Goal: Transaction & Acquisition: Book appointment/travel/reservation

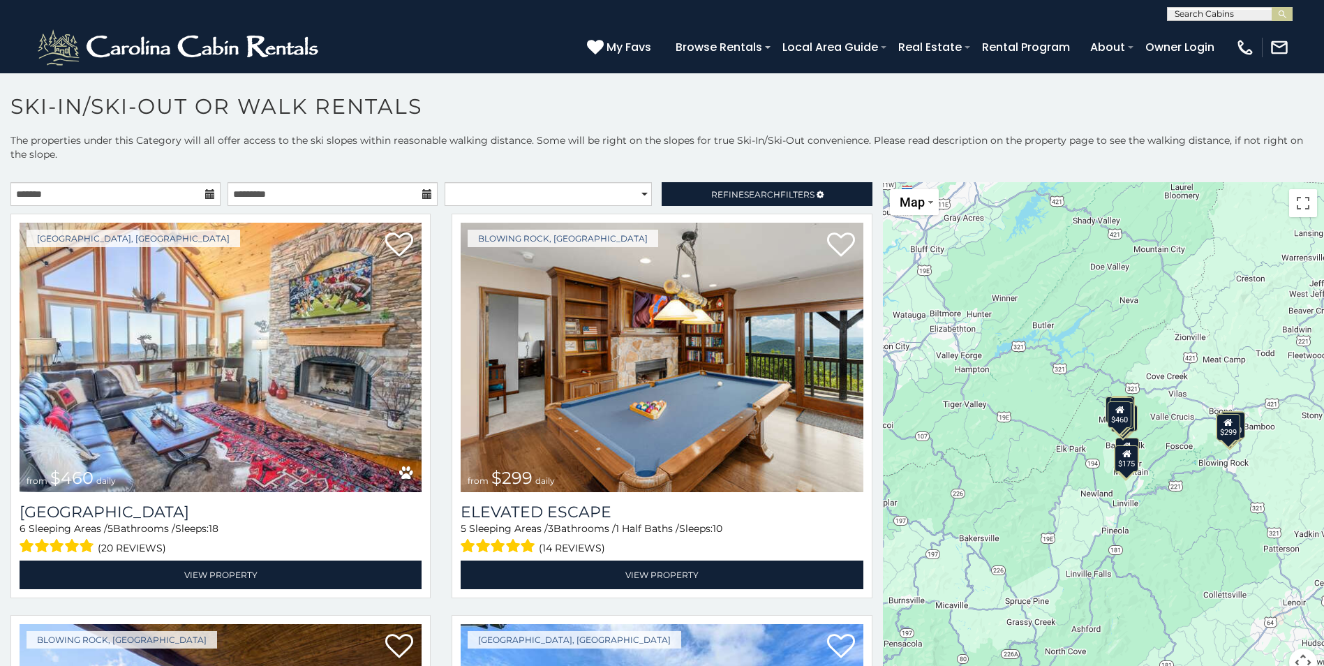
click at [205, 193] on icon at bounding box center [210, 194] width 10 height 10
click at [192, 194] on input "text" at bounding box center [115, 194] width 210 height 24
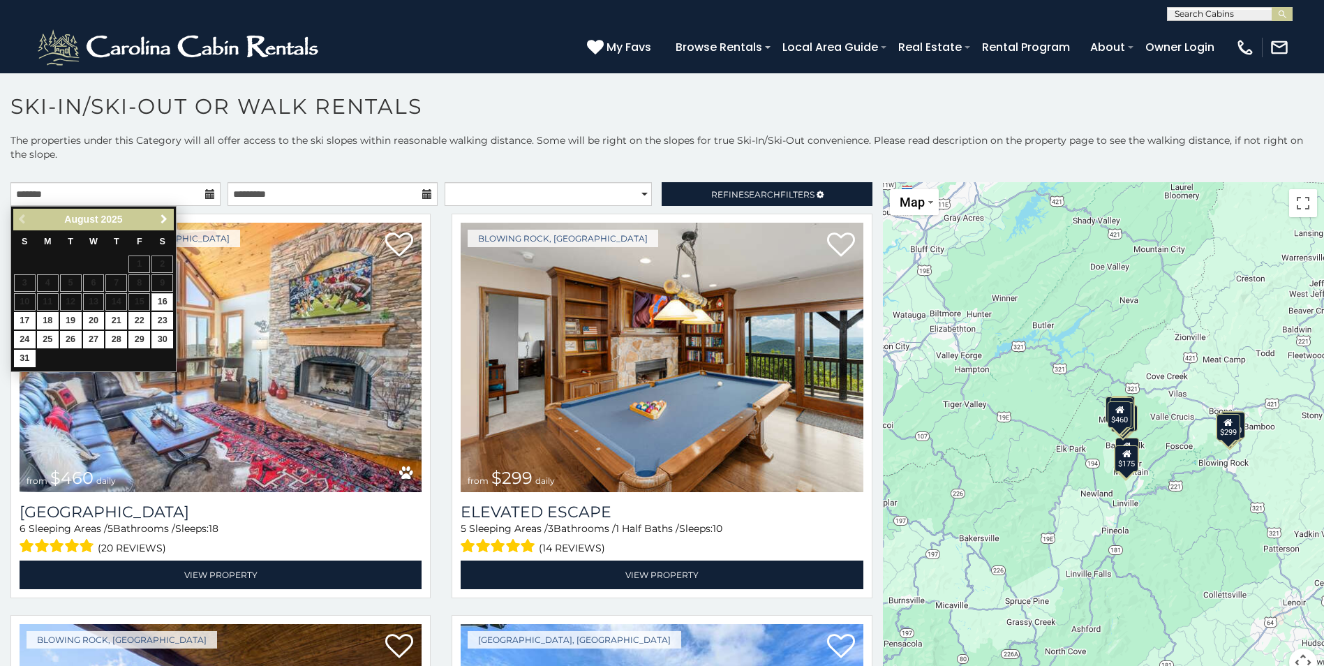
click at [159, 219] on span "Next" at bounding box center [163, 219] width 11 height 11
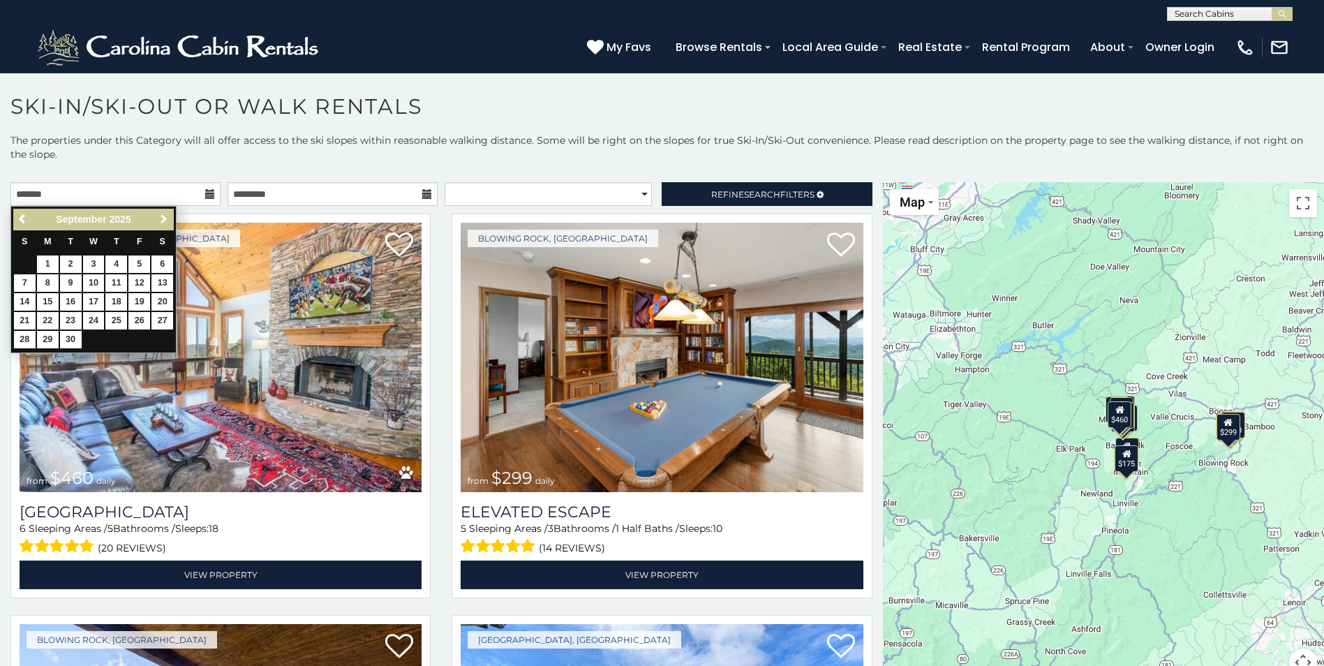
click at [159, 218] on span "Next" at bounding box center [163, 219] width 11 height 11
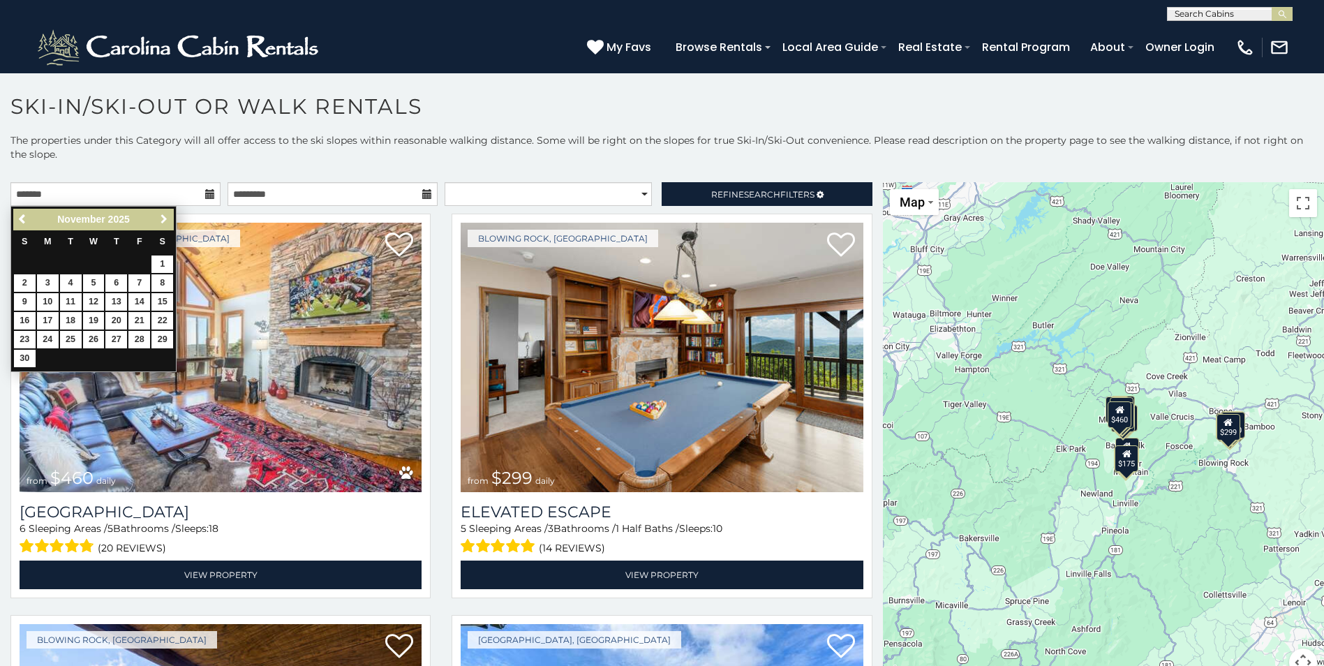
click at [159, 218] on span "Next" at bounding box center [163, 219] width 11 height 11
click at [139, 320] on link "23" at bounding box center [139, 320] width 22 height 17
type input "**********"
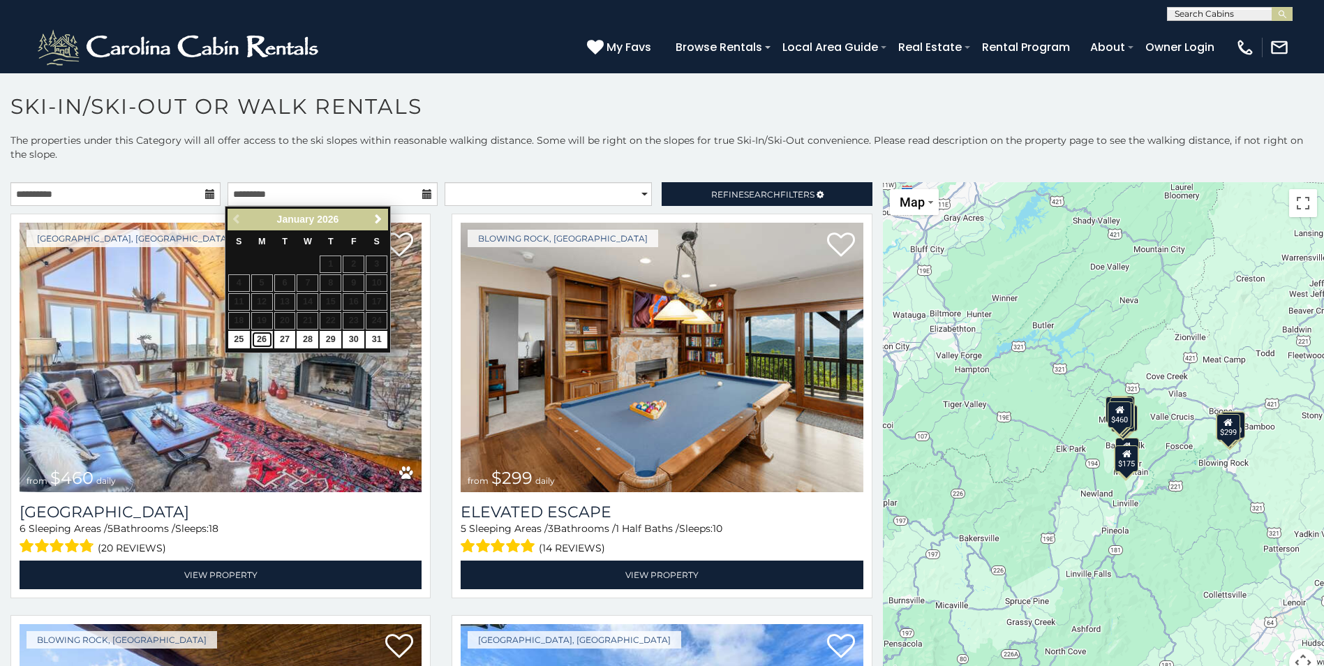
click at [260, 337] on link "26" at bounding box center [262, 339] width 22 height 17
type input "**********"
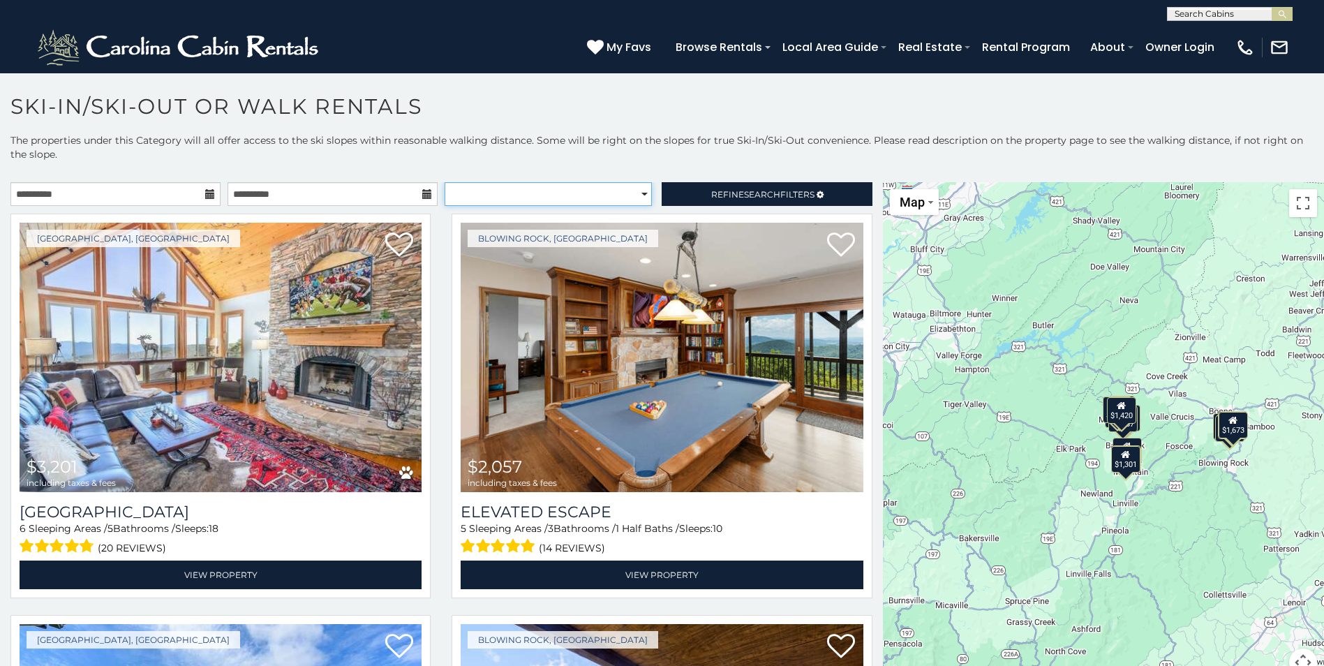
click at [632, 193] on select "**********" at bounding box center [548, 194] width 207 height 24
select select "**********"
click at [445, 182] on select "**********" at bounding box center [548, 194] width 207 height 24
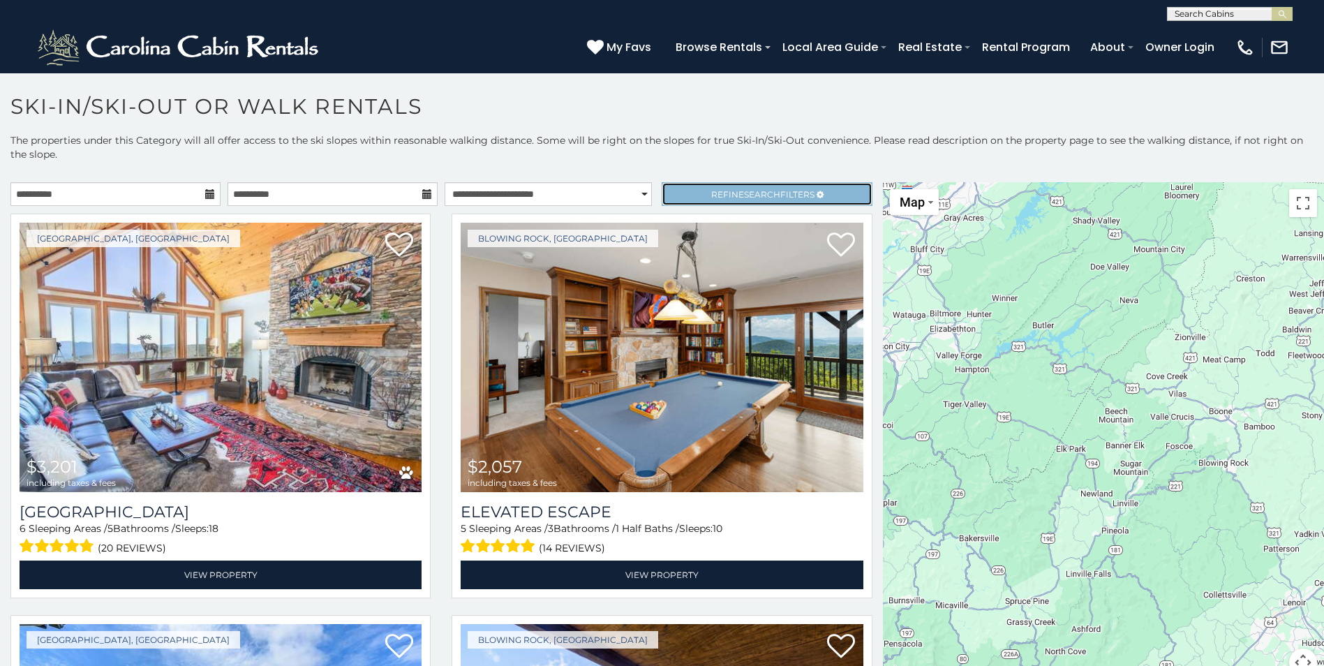
click at [721, 197] on span "Refine Search Filters" at bounding box center [762, 194] width 103 height 10
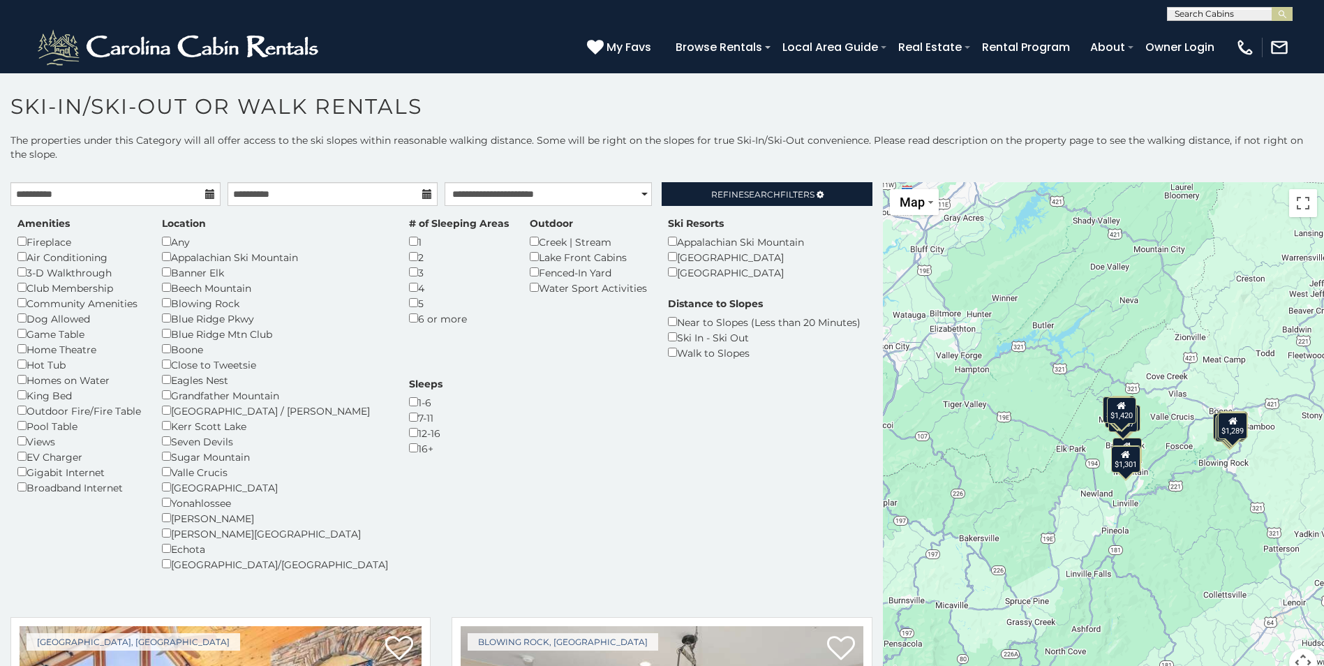
click at [234, 288] on div "Beech Mountain" at bounding box center [275, 287] width 226 height 15
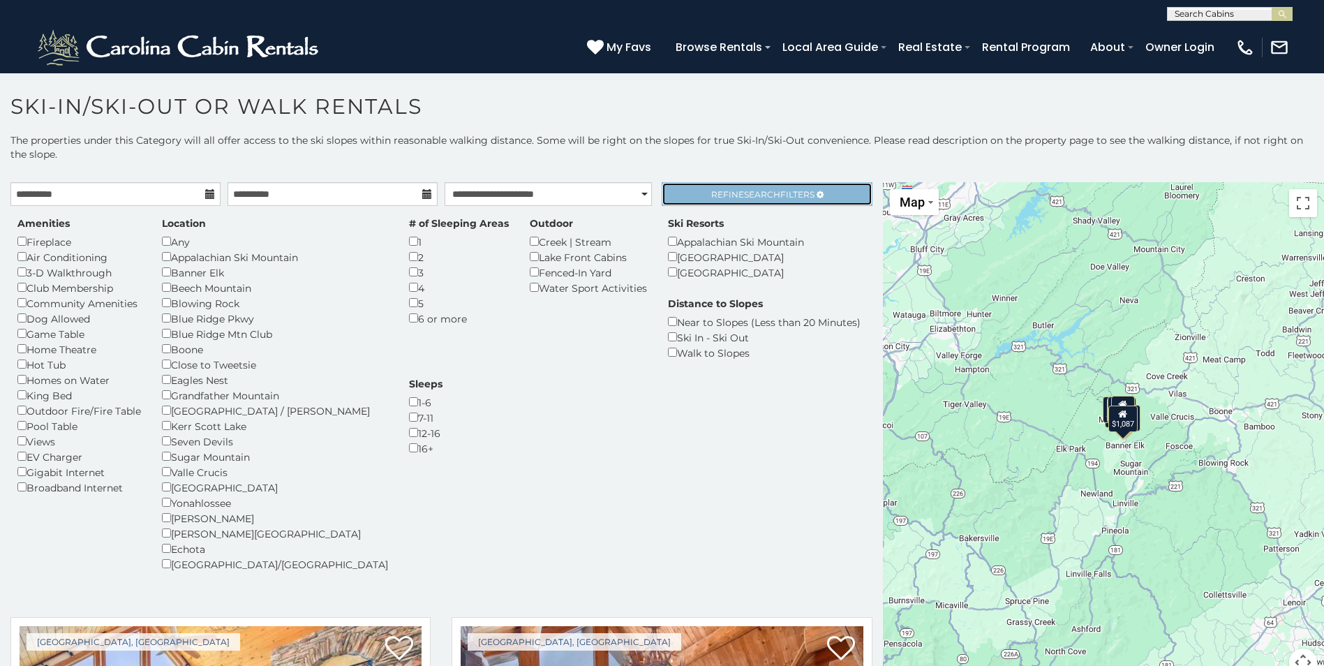
click at [744, 194] on span "Search" at bounding box center [762, 194] width 36 height 10
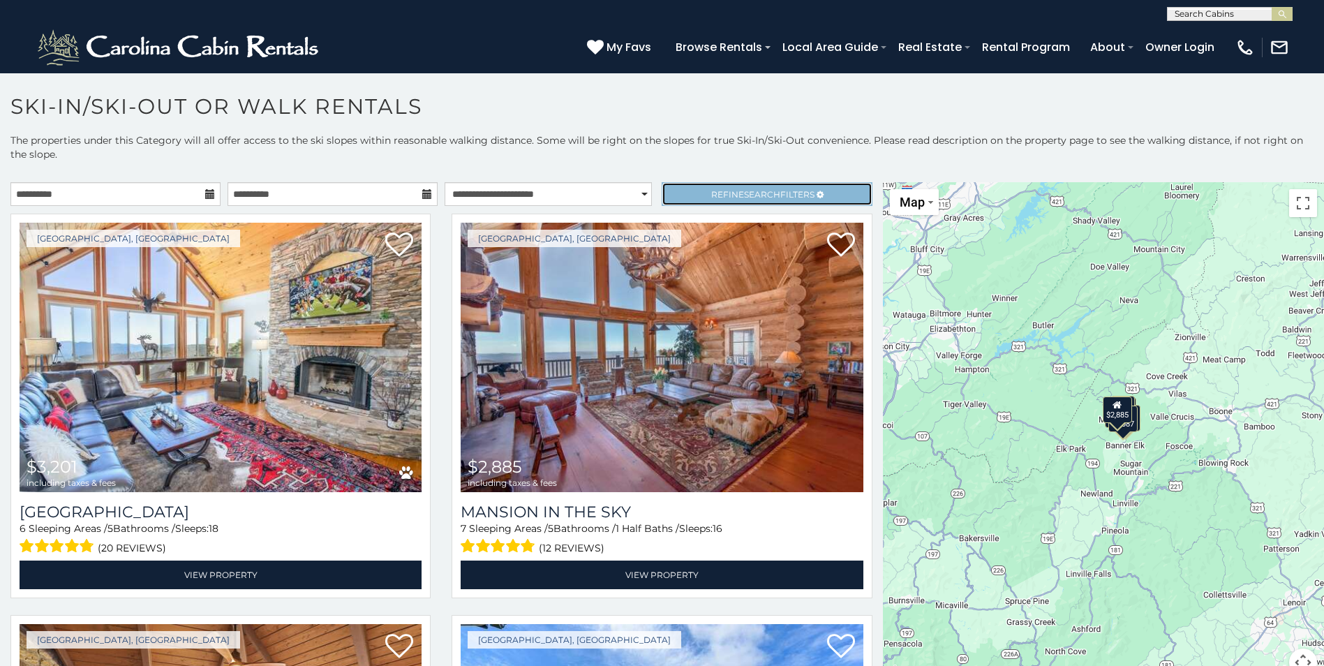
click at [744, 196] on span "Search" at bounding box center [762, 194] width 36 height 10
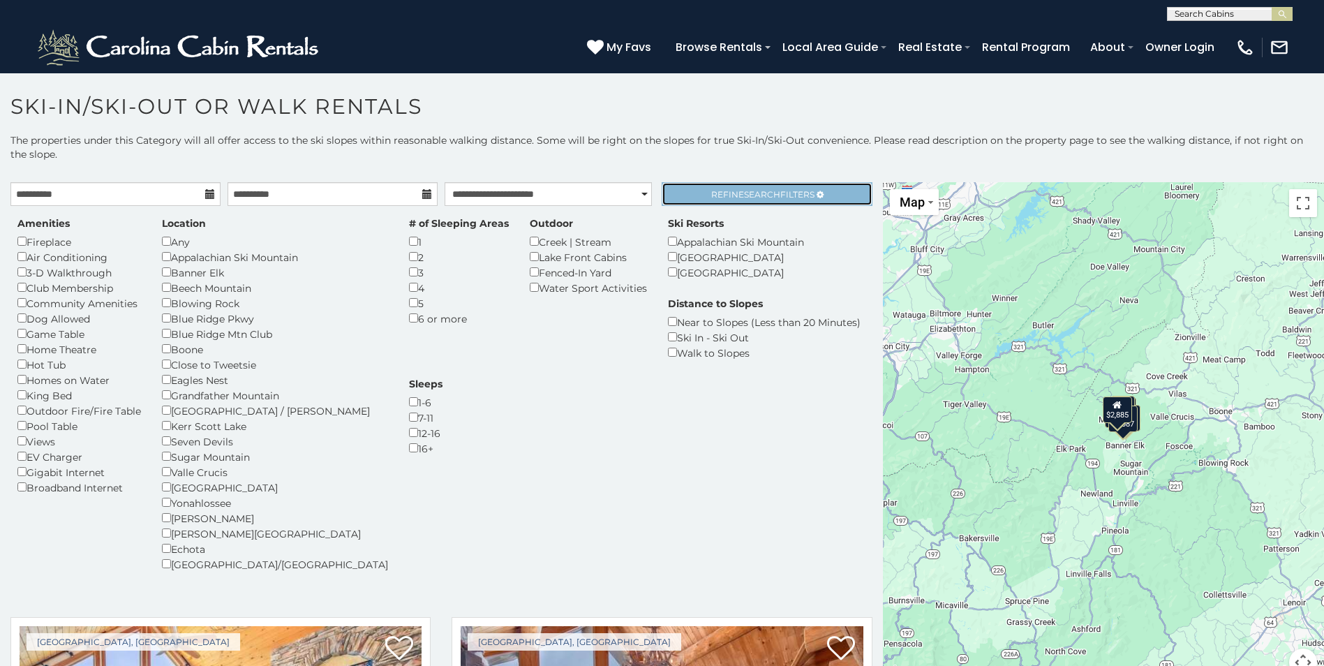
click at [789, 185] on link "Refine Search Filters" at bounding box center [767, 194] width 210 height 24
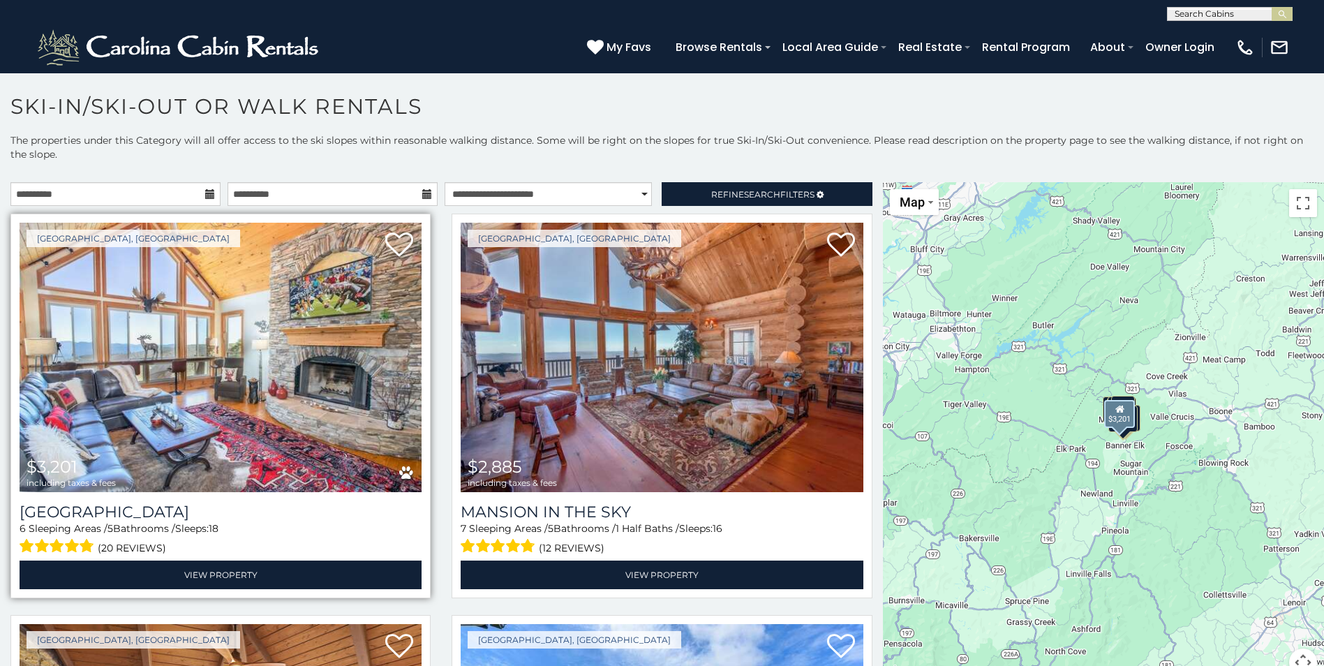
click at [200, 409] on img at bounding box center [221, 357] width 402 height 269
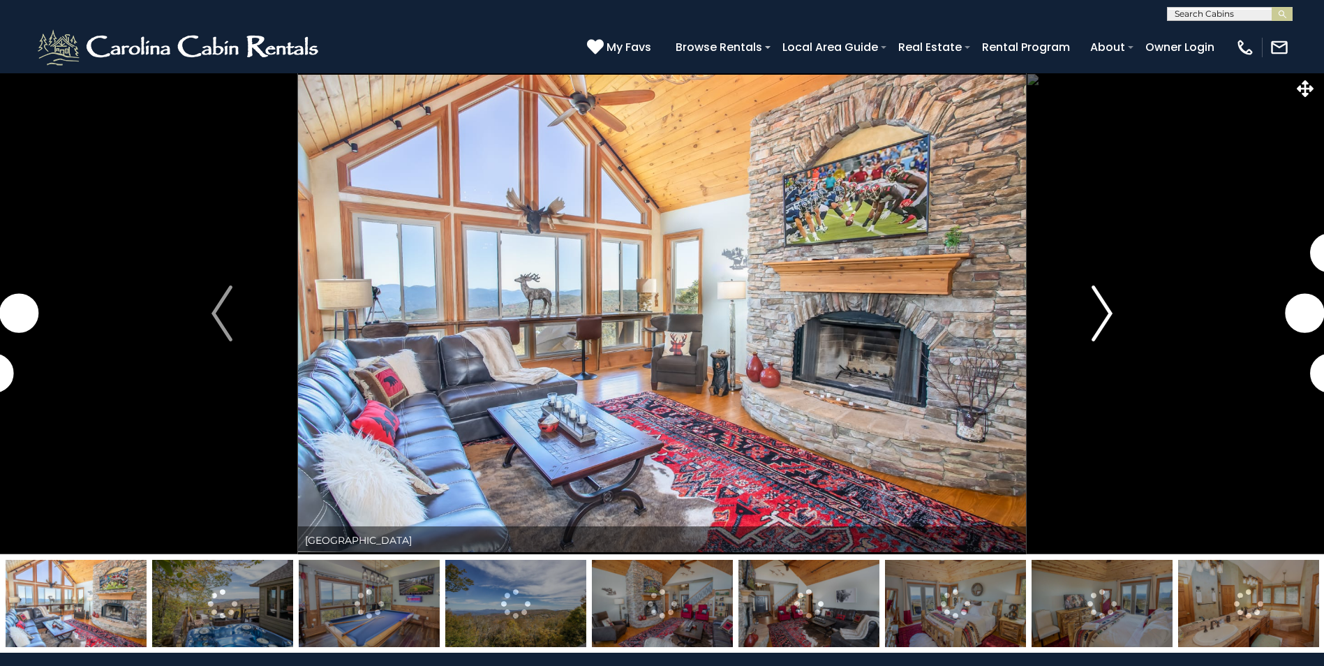
click at [1101, 310] on img "Next" at bounding box center [1101, 313] width 21 height 56
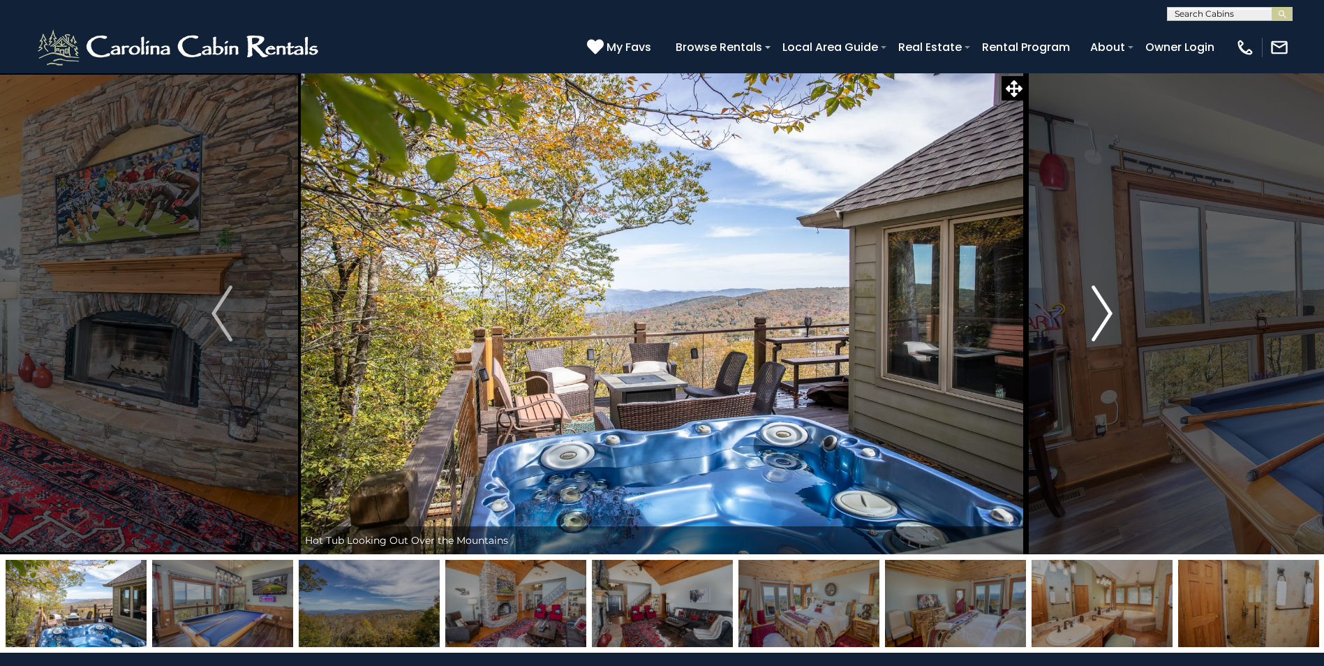
click at [1106, 314] on img "Next" at bounding box center [1101, 313] width 21 height 56
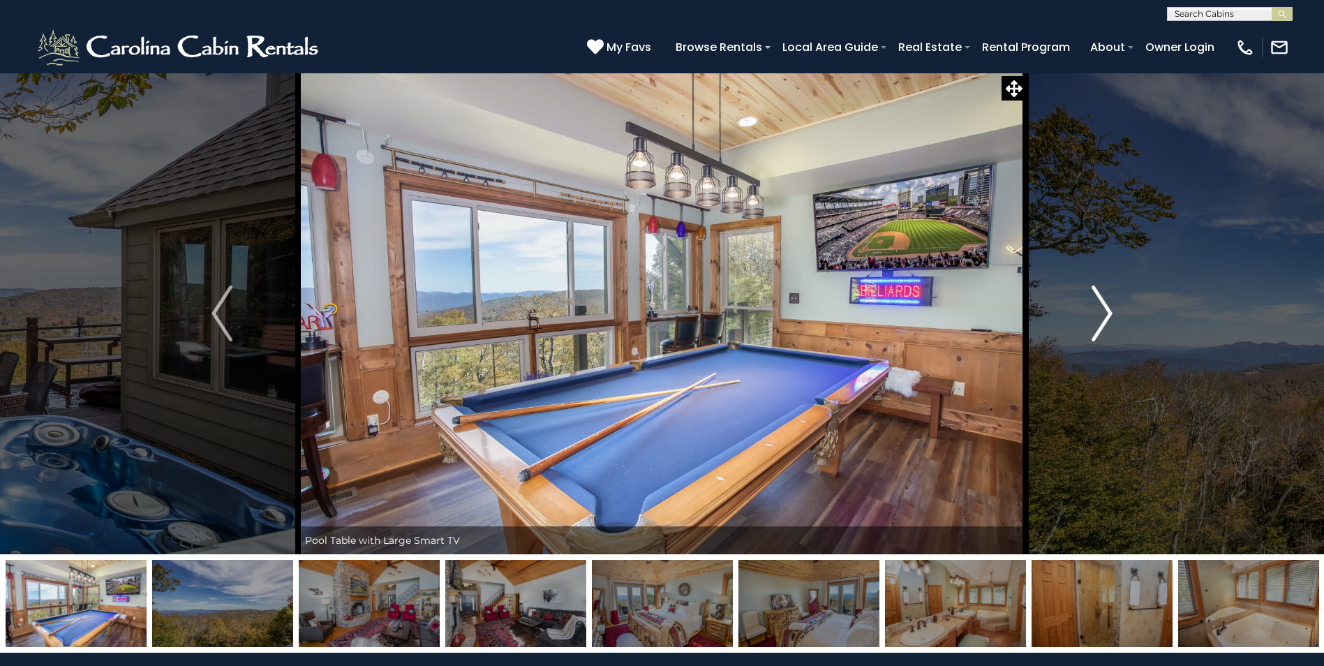
click at [1106, 314] on img "Next" at bounding box center [1101, 313] width 21 height 56
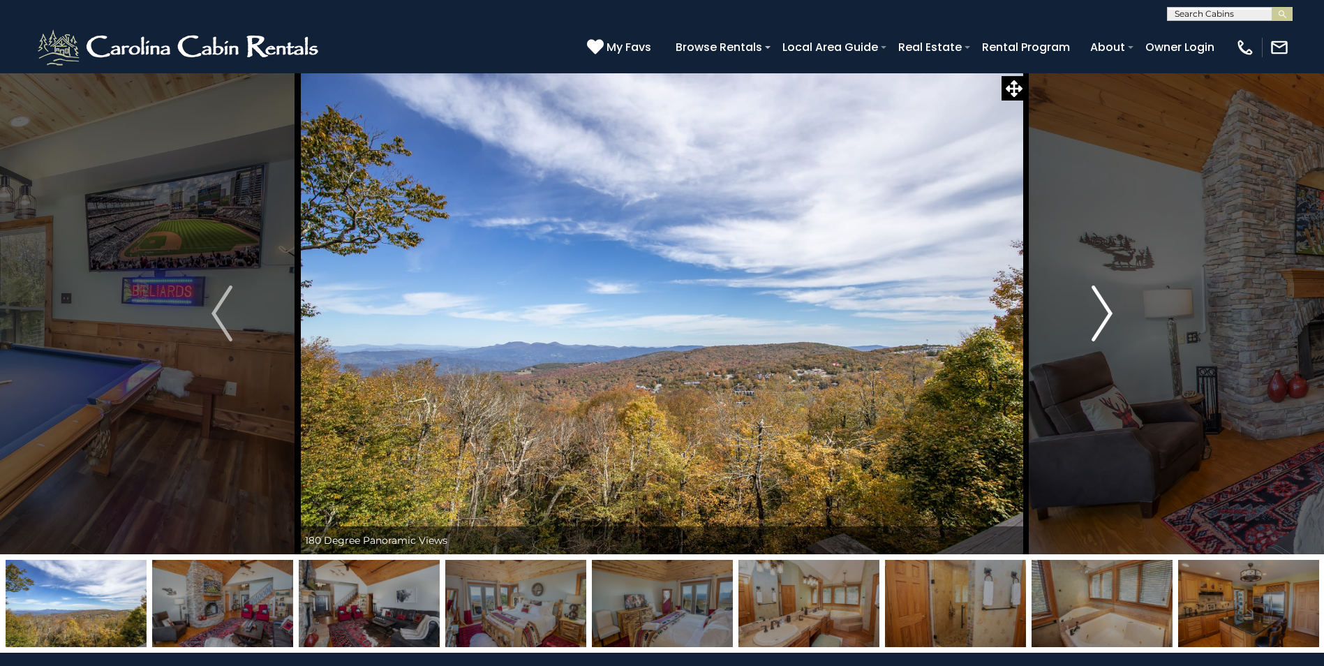
click at [1106, 314] on img "Next" at bounding box center [1101, 313] width 21 height 56
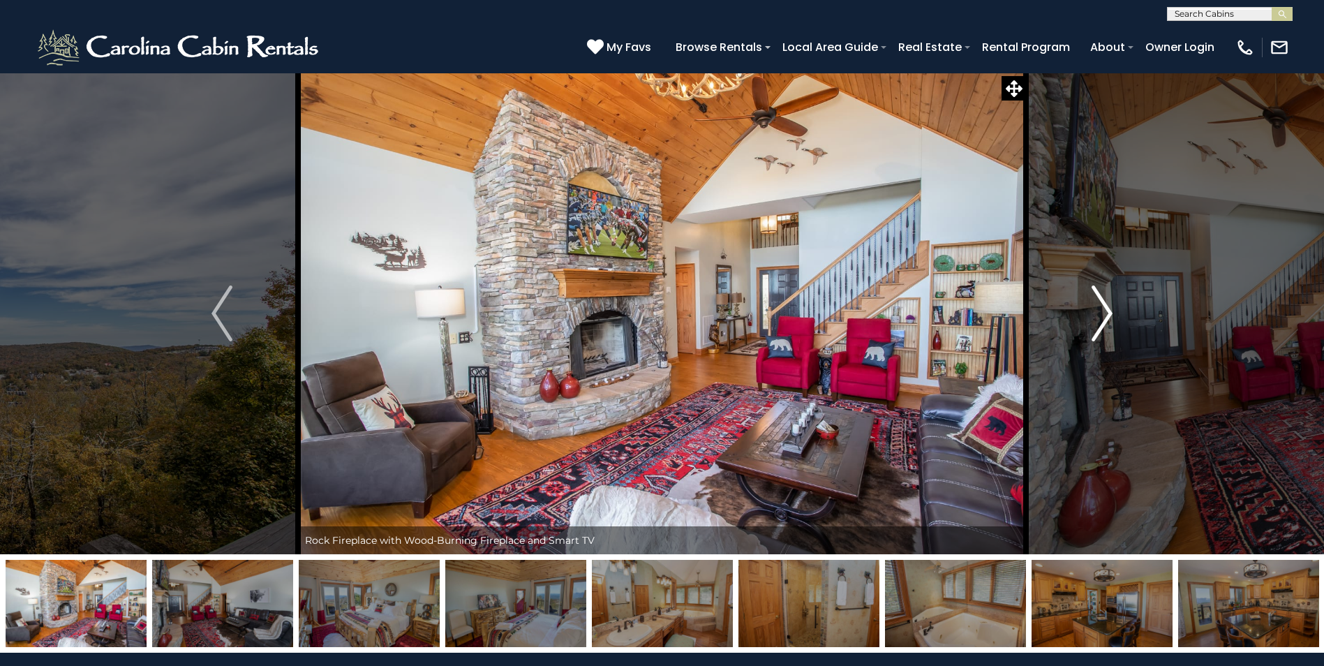
click at [1106, 314] on img "Next" at bounding box center [1101, 313] width 21 height 56
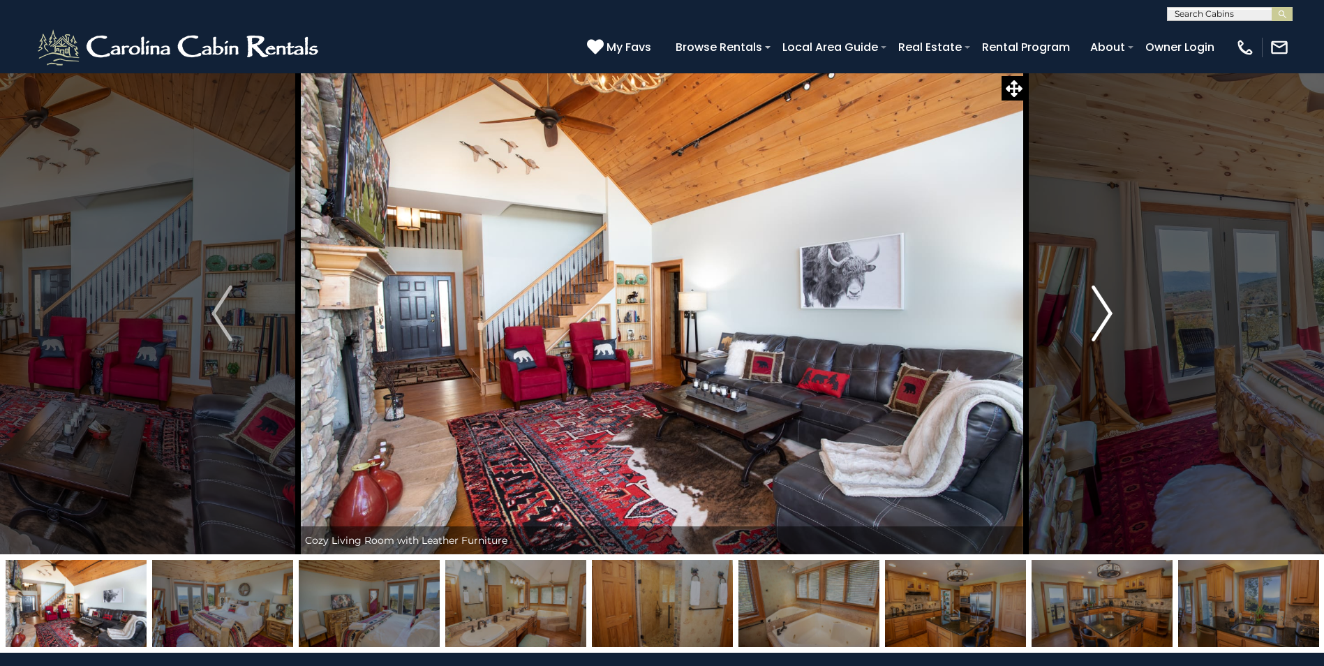
click at [1106, 314] on img "Next" at bounding box center [1101, 313] width 21 height 56
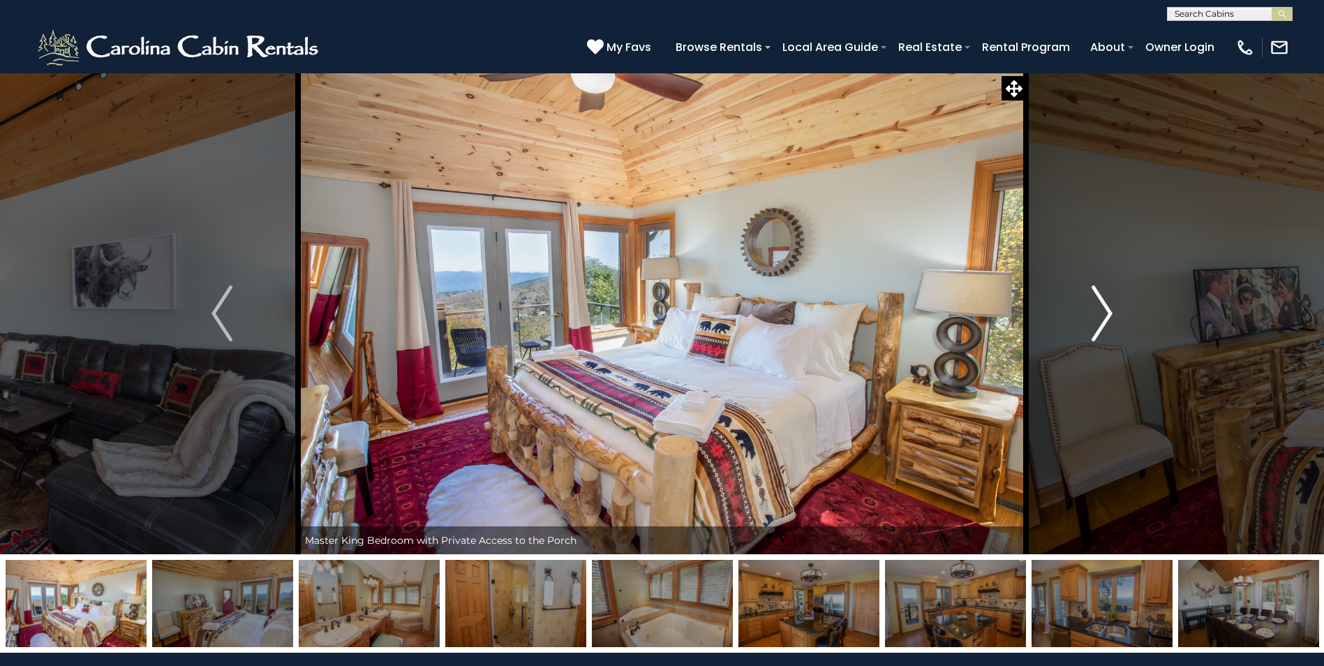
click at [1106, 314] on img "Next" at bounding box center [1101, 313] width 21 height 56
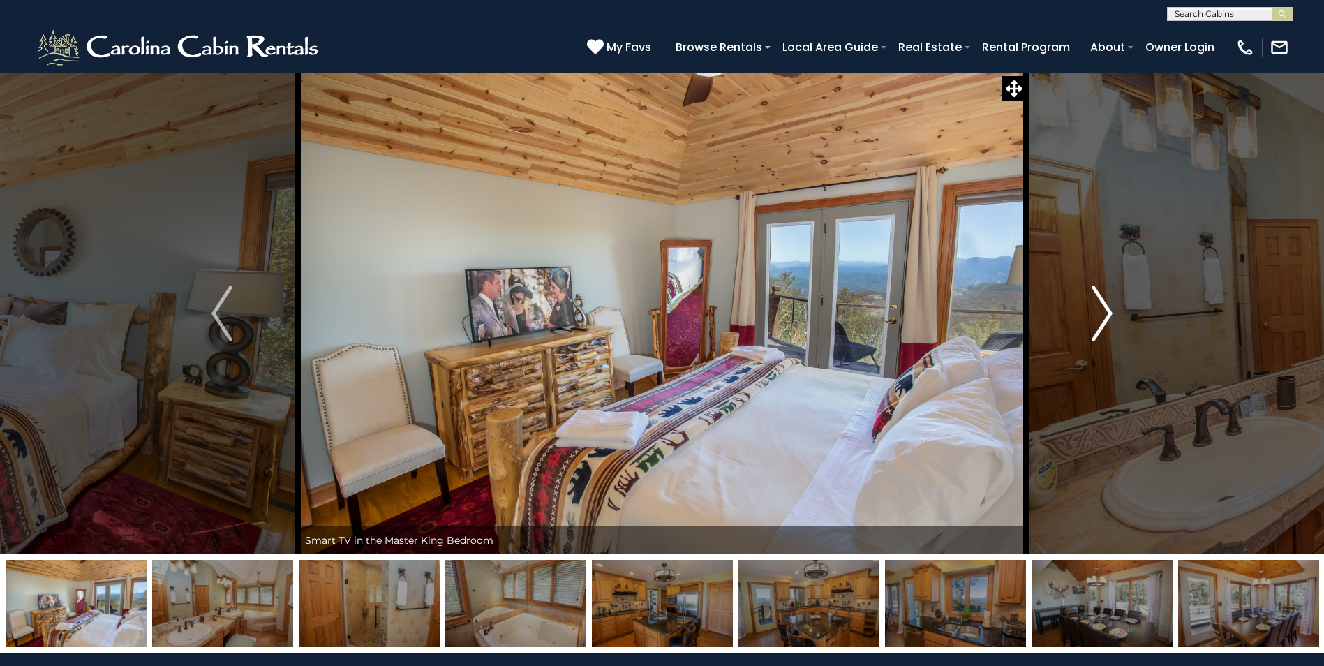
click at [1106, 314] on img "Next" at bounding box center [1101, 313] width 21 height 56
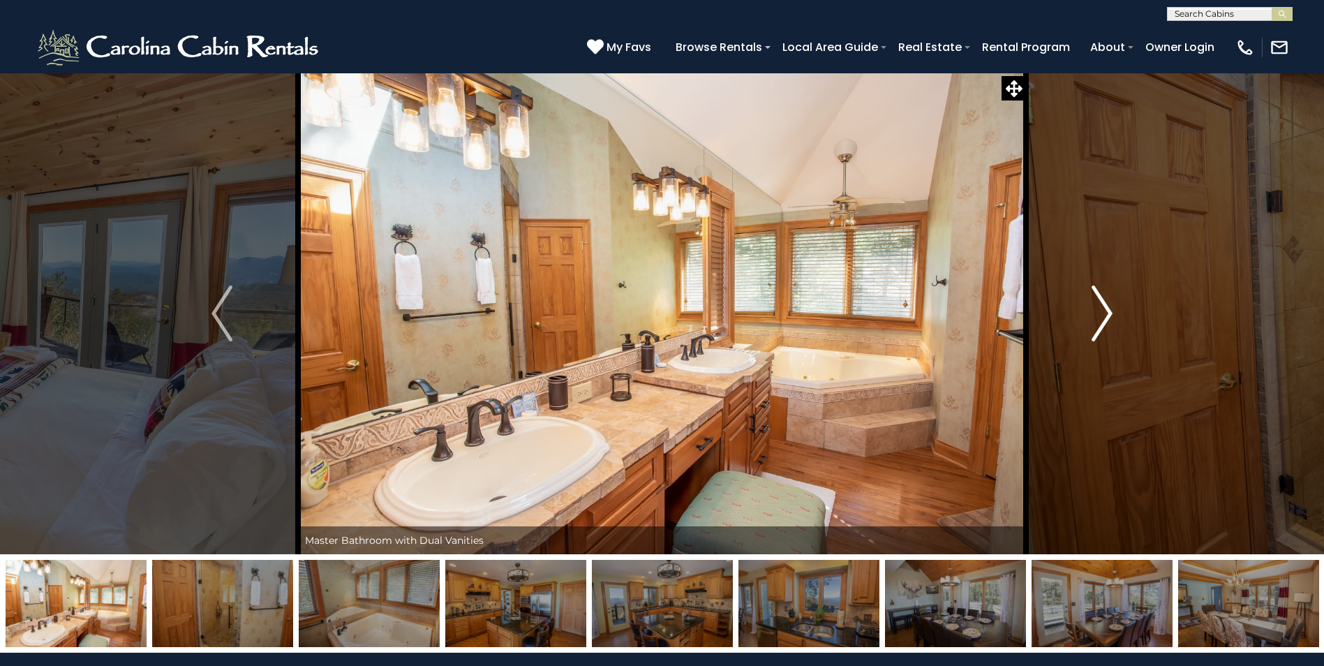
click at [1106, 314] on img "Next" at bounding box center [1101, 313] width 21 height 56
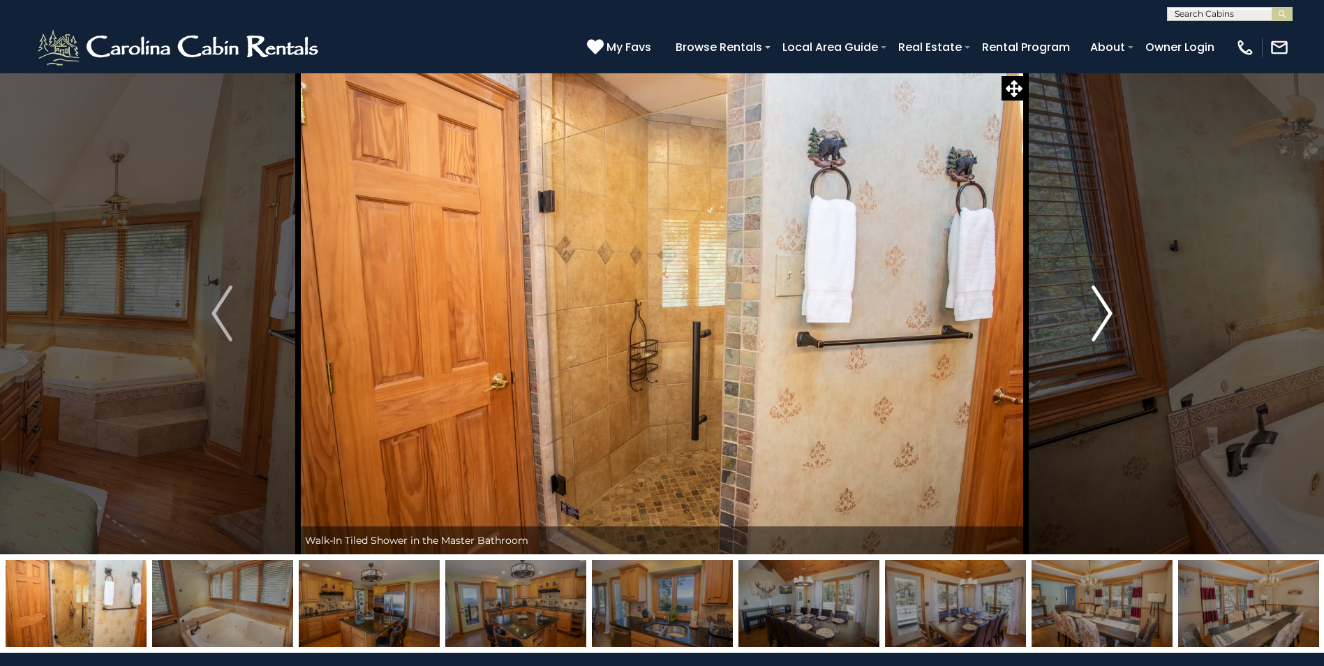
click at [1106, 314] on img "Next" at bounding box center [1101, 313] width 21 height 56
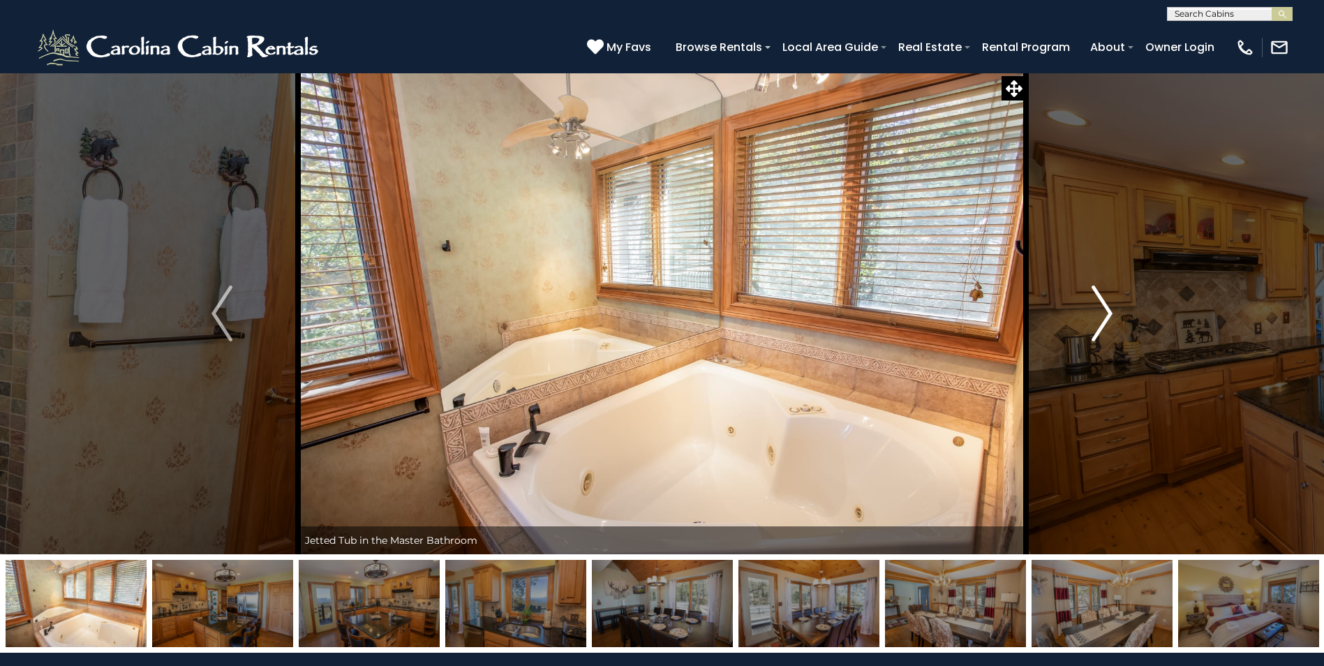
click at [1106, 314] on img "Next" at bounding box center [1101, 313] width 21 height 56
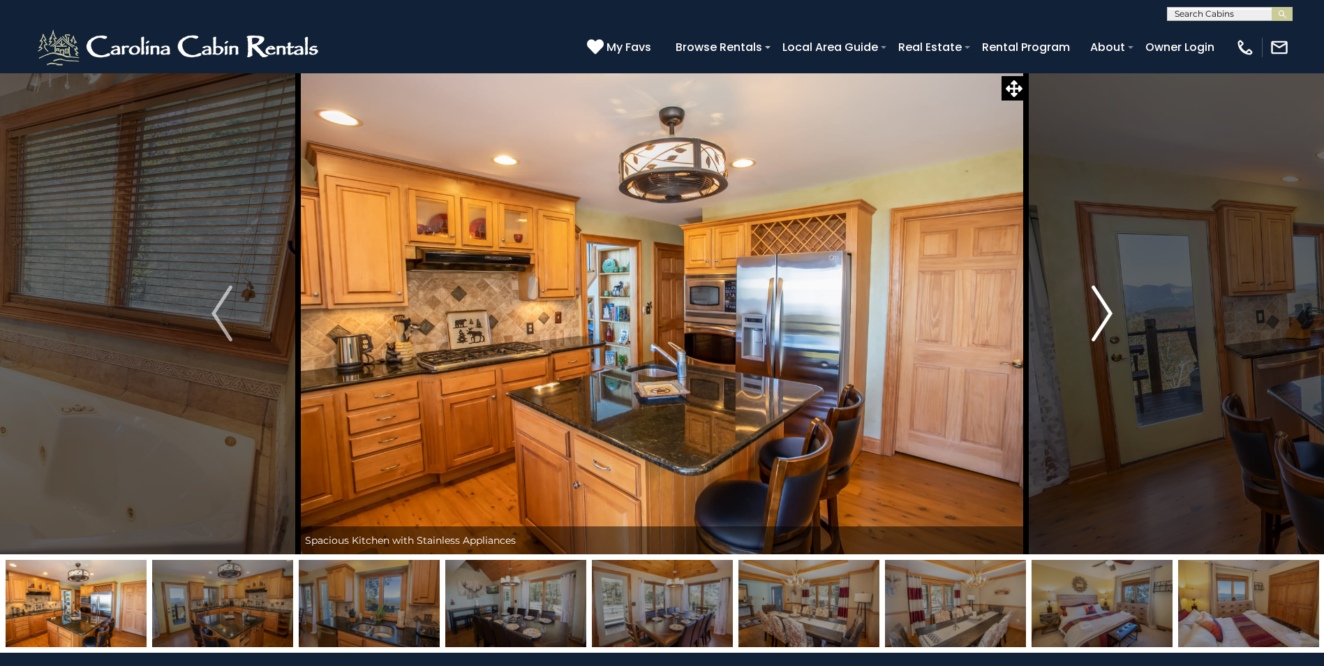
click at [1106, 314] on img "Next" at bounding box center [1101, 313] width 21 height 56
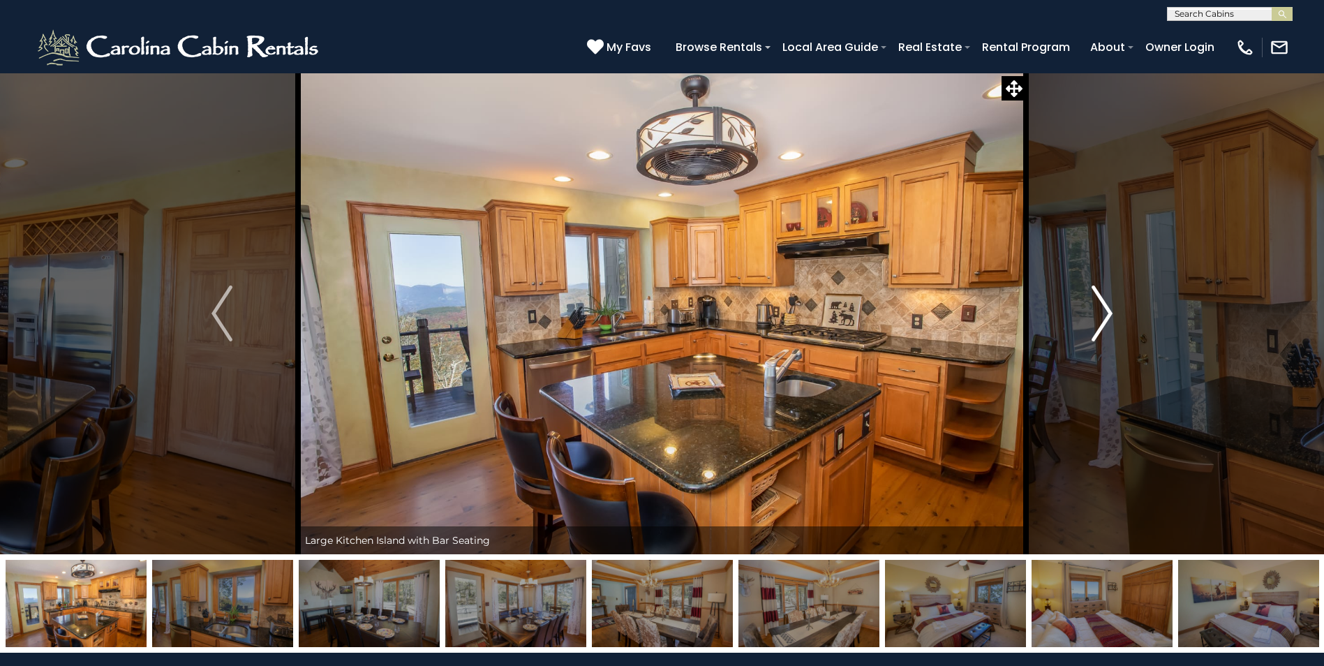
click at [1106, 314] on img "Next" at bounding box center [1101, 313] width 21 height 56
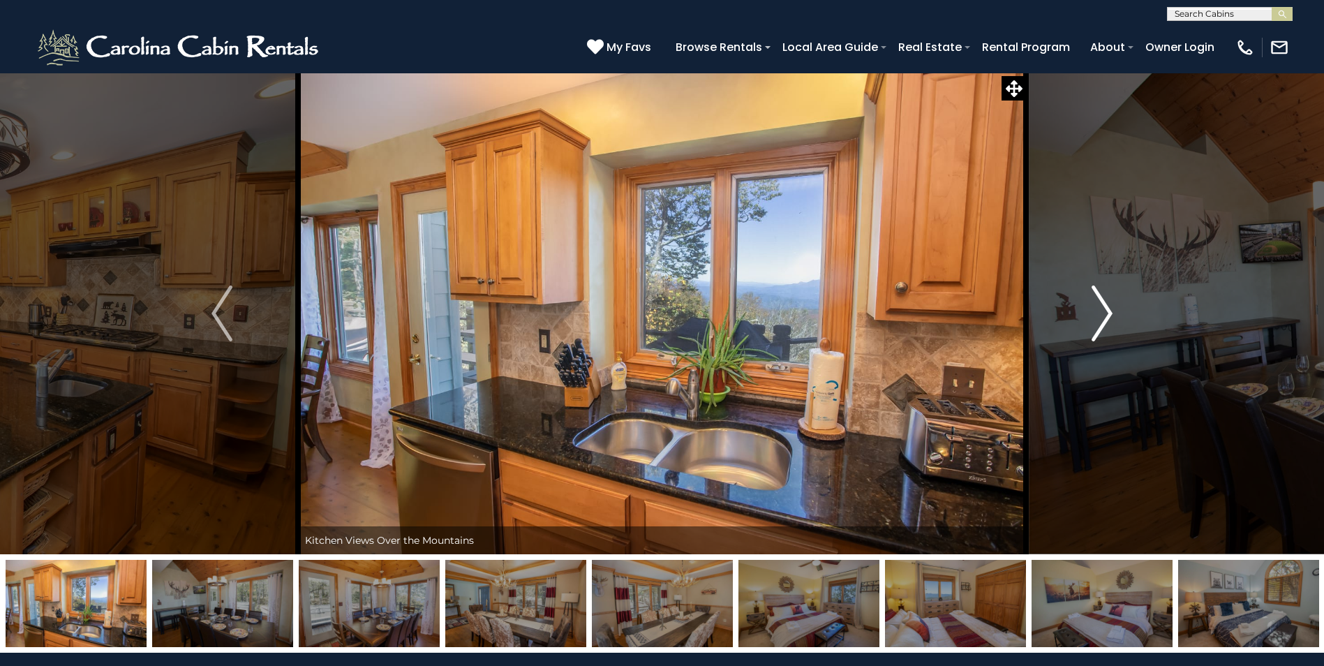
click at [1106, 314] on img "Next" at bounding box center [1101, 313] width 21 height 56
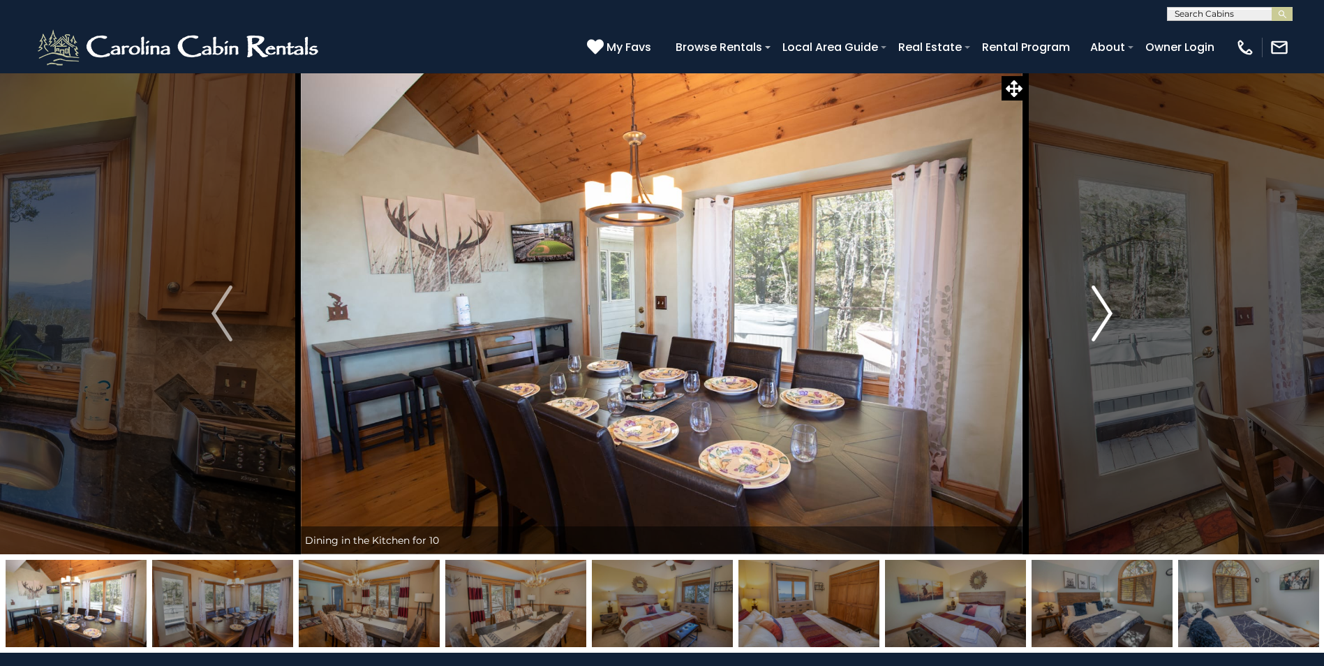
click at [1106, 314] on img "Next" at bounding box center [1101, 313] width 21 height 56
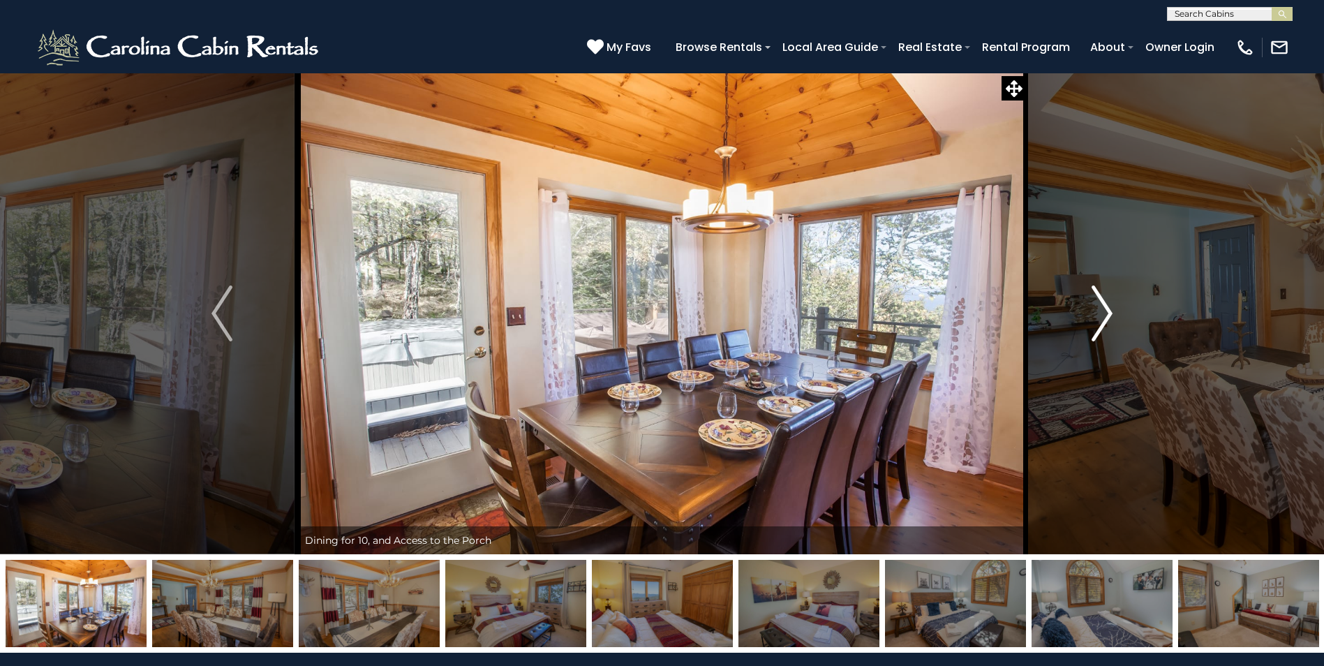
click at [1106, 314] on img "Next" at bounding box center [1101, 313] width 21 height 56
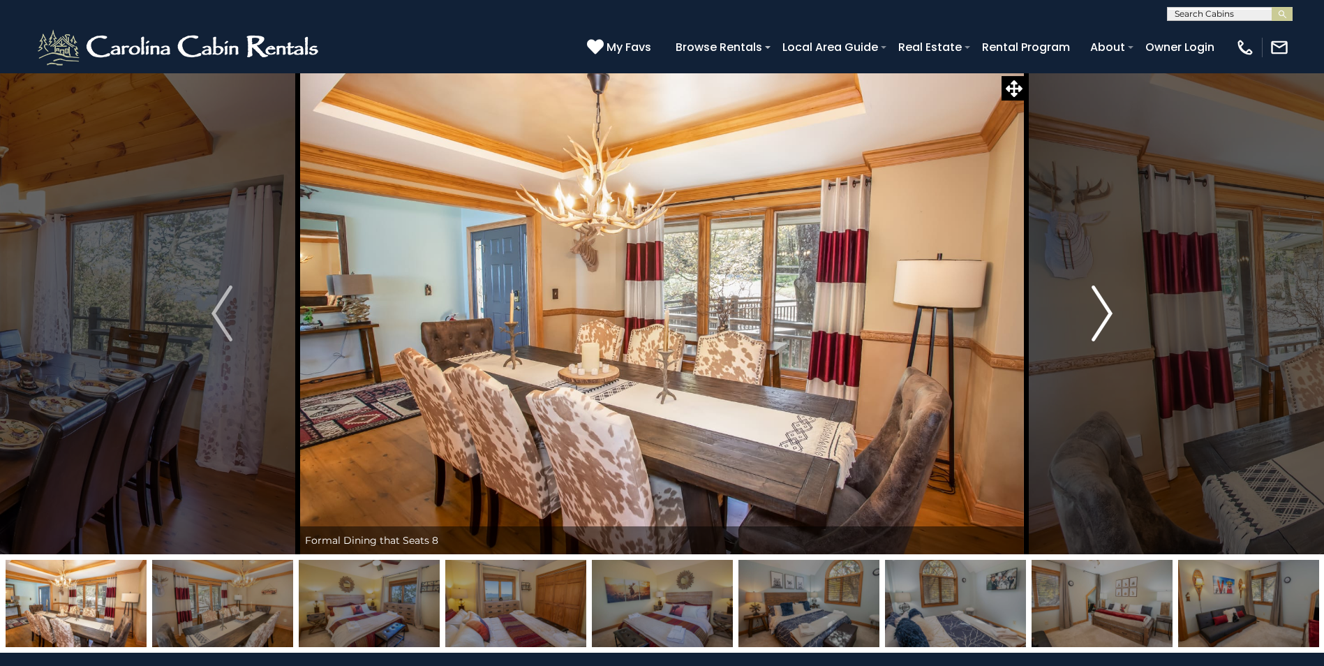
click at [1106, 314] on img "Next" at bounding box center [1101, 313] width 21 height 56
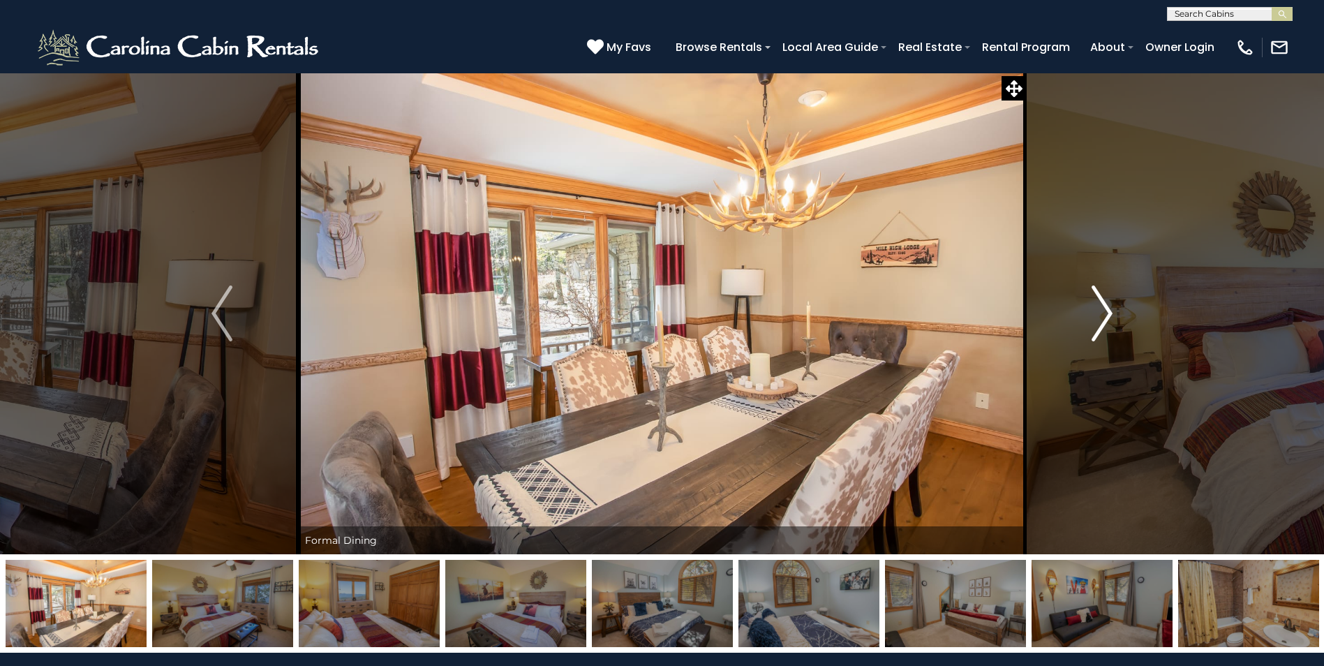
click at [1106, 314] on img "Next" at bounding box center [1101, 313] width 21 height 56
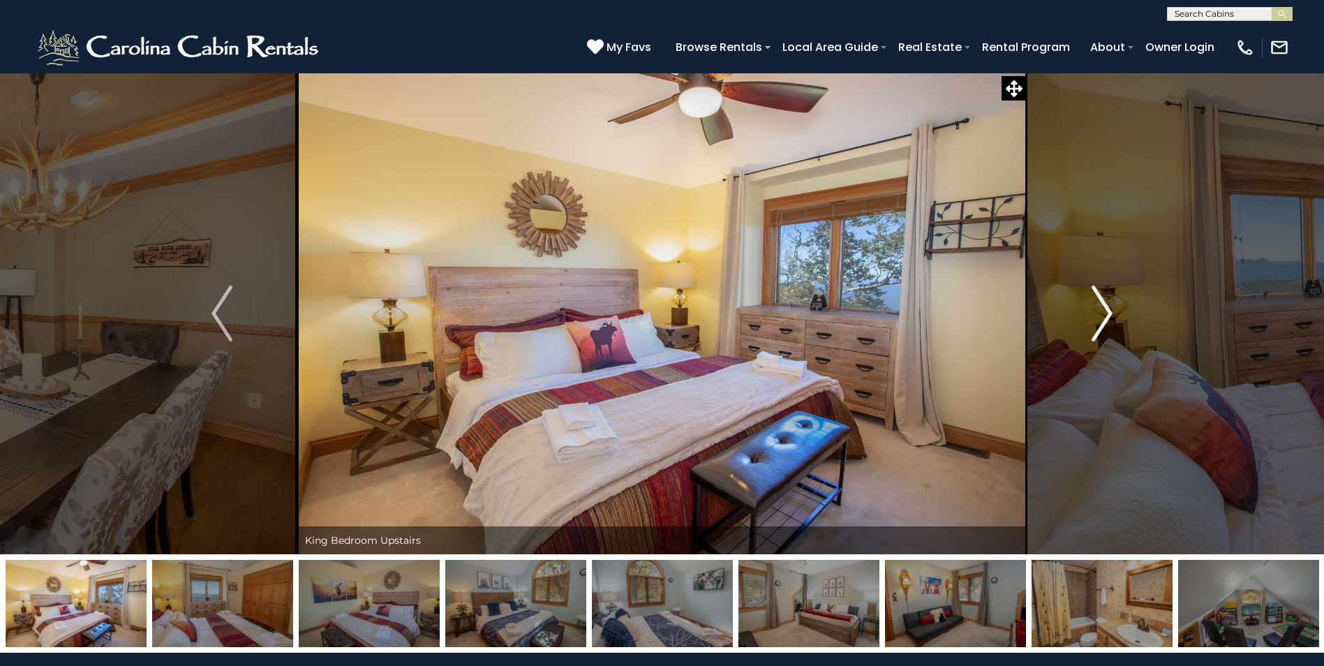
click at [1106, 314] on img "Next" at bounding box center [1101, 313] width 21 height 56
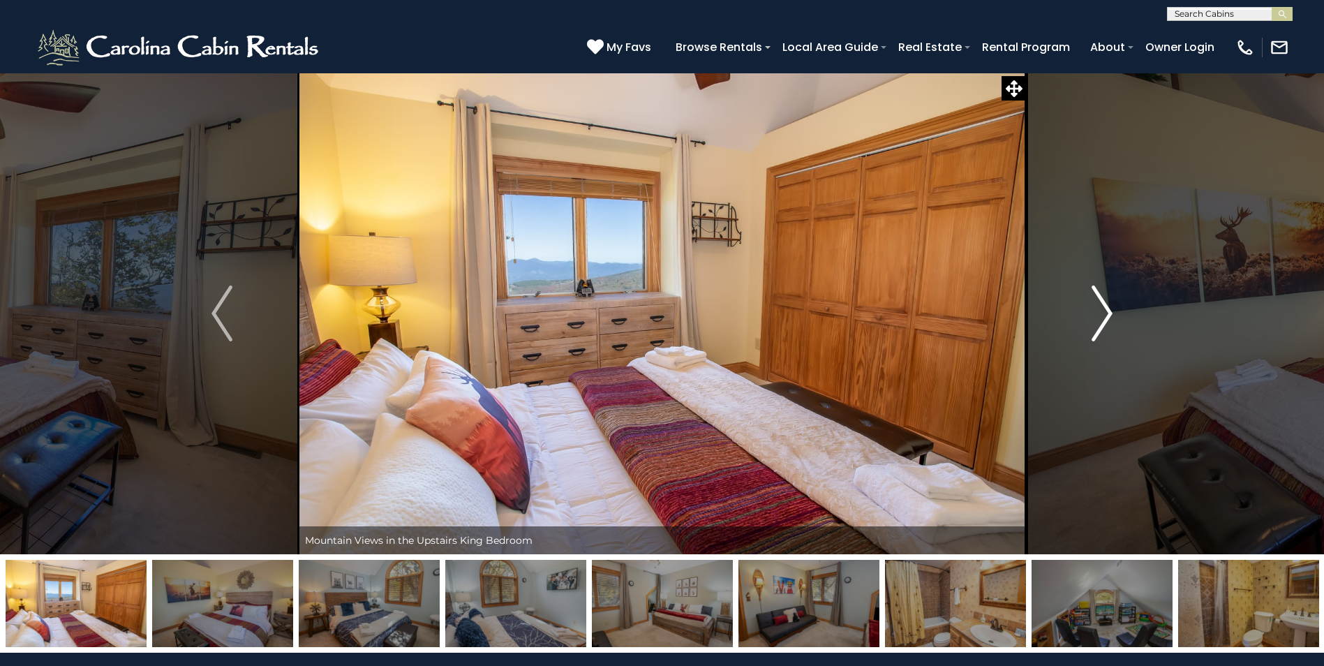
click at [1106, 314] on img "Next" at bounding box center [1101, 313] width 21 height 56
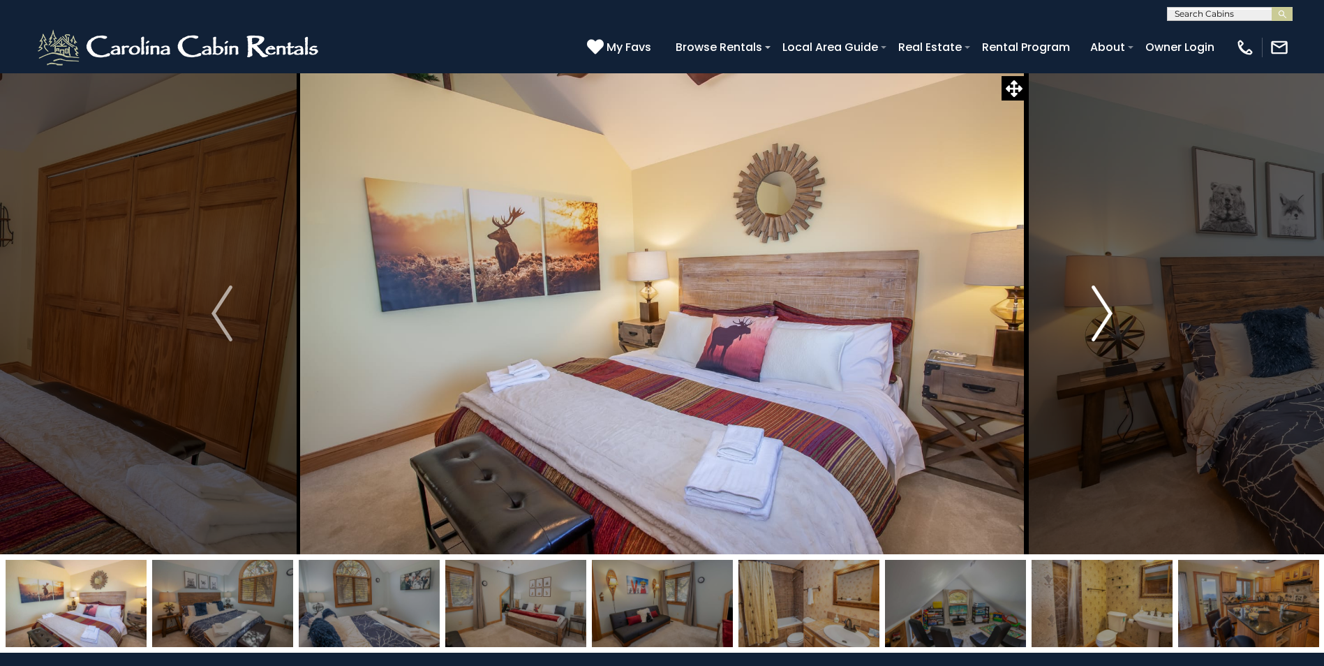
click at [1106, 314] on img "Next" at bounding box center [1101, 313] width 21 height 56
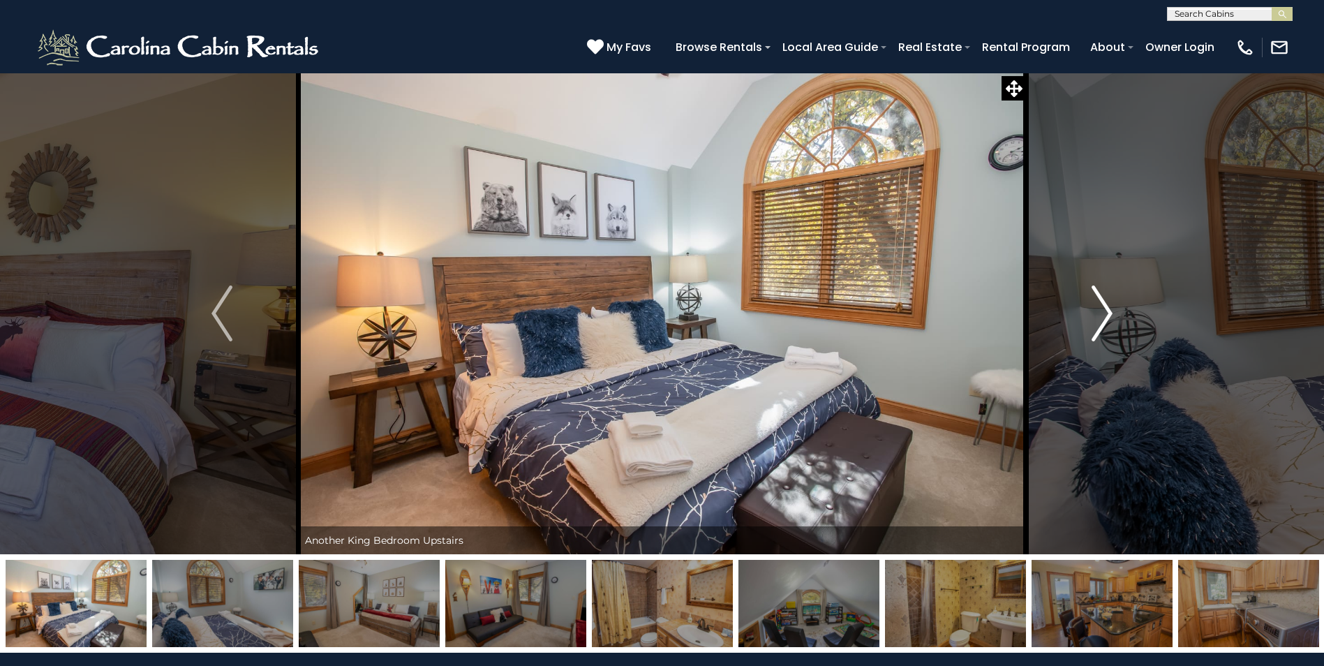
click at [1106, 314] on img "Next" at bounding box center [1101, 313] width 21 height 56
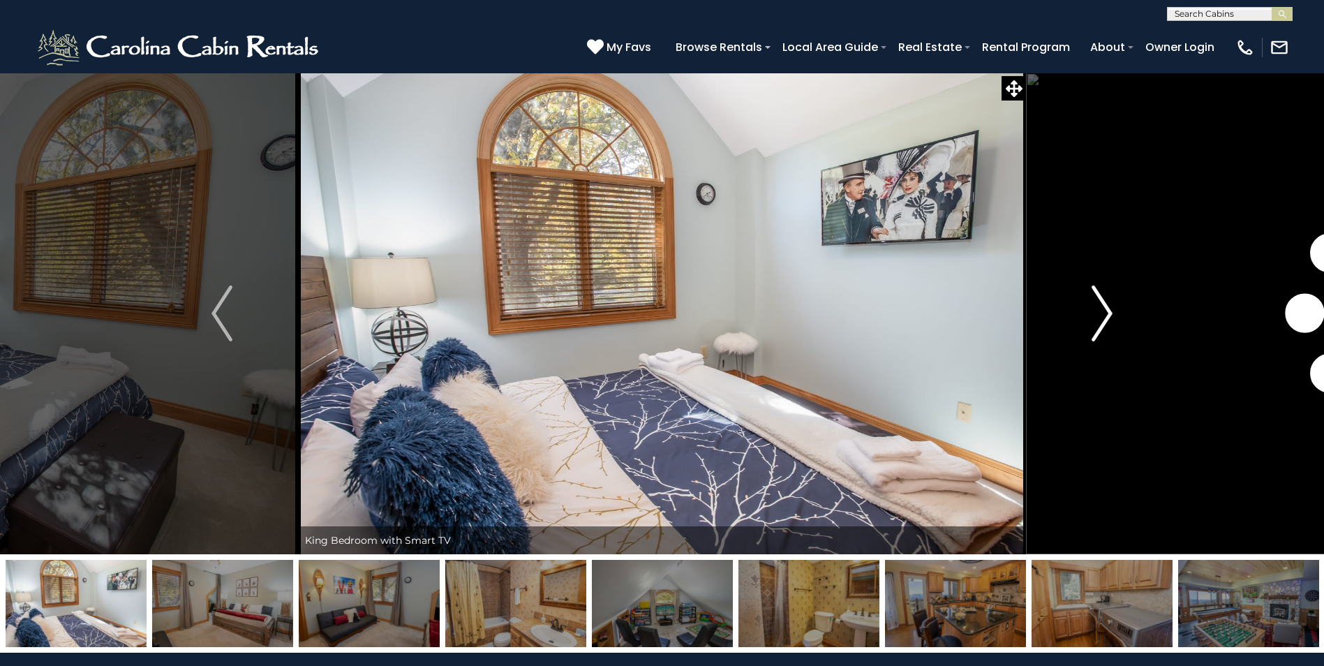
click at [1106, 314] on img "Next" at bounding box center [1101, 313] width 21 height 56
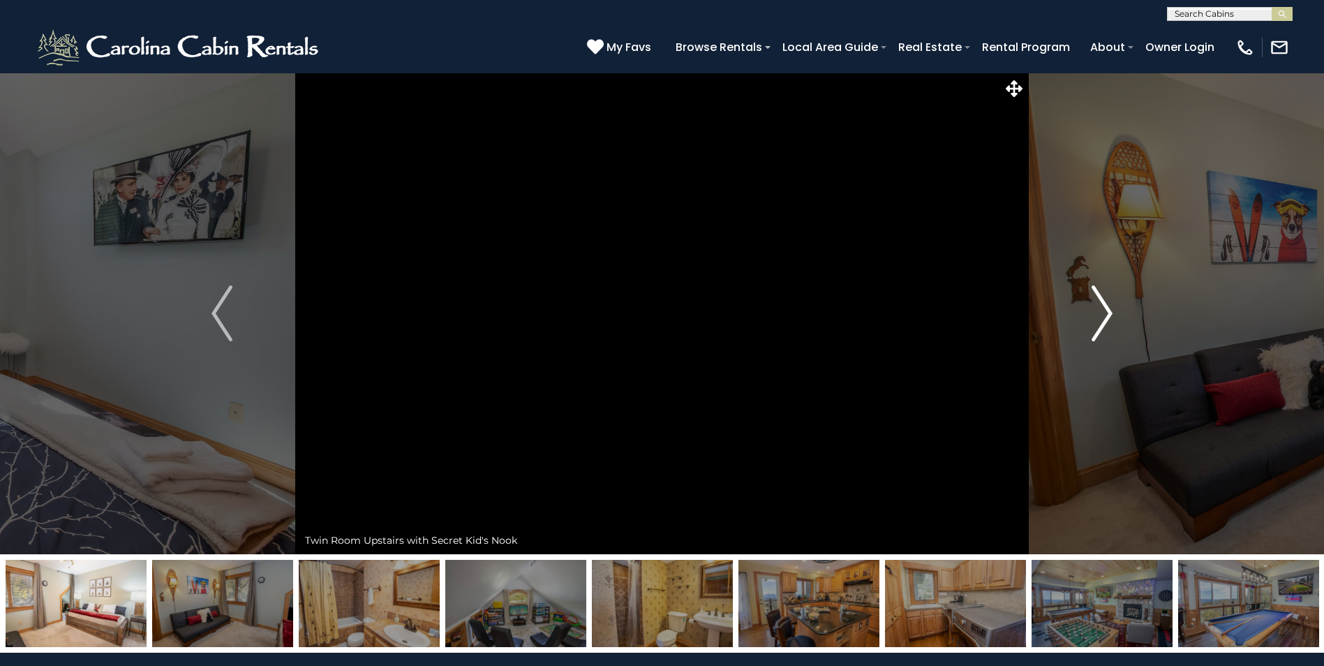
click at [1106, 314] on img "Next" at bounding box center [1101, 313] width 21 height 56
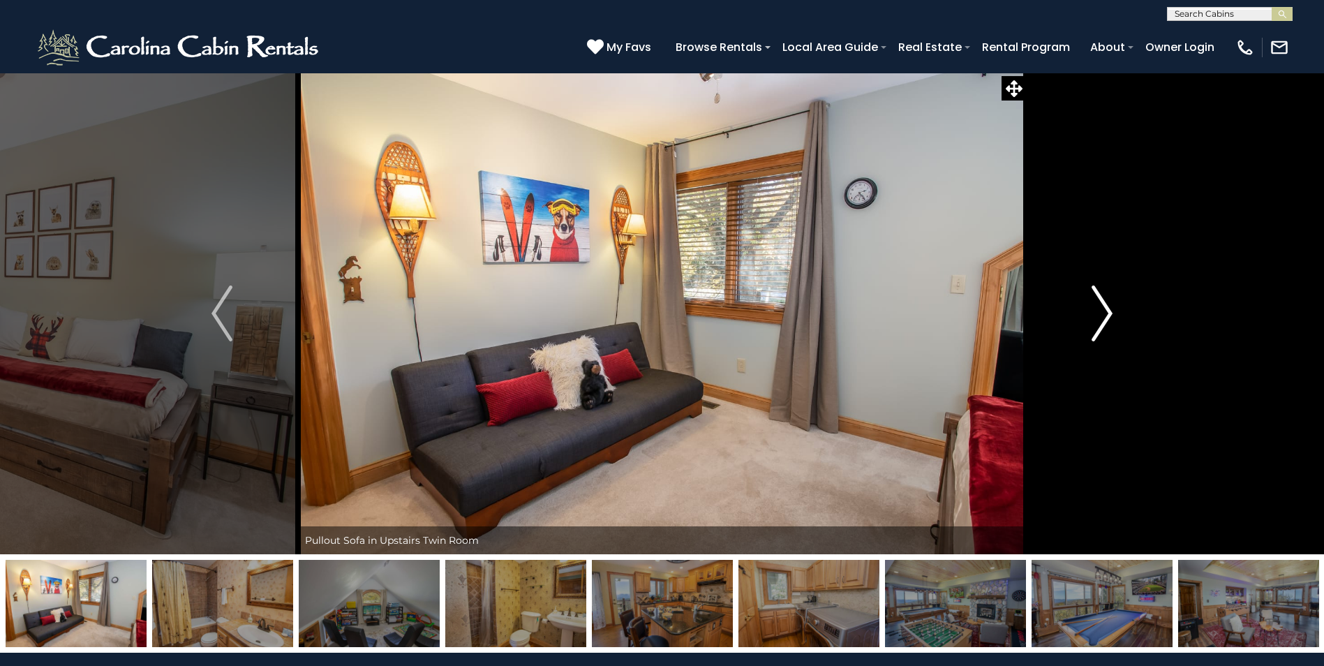
click at [1106, 314] on img "Next" at bounding box center [1101, 313] width 21 height 56
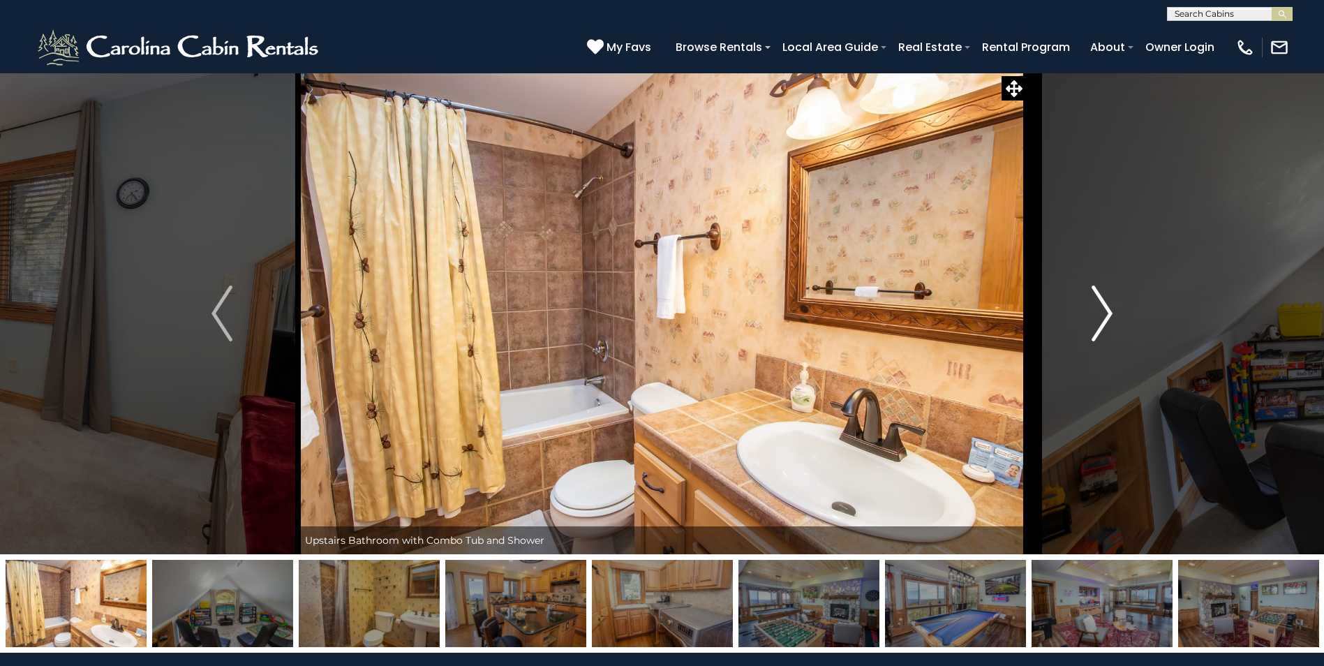
click at [1106, 314] on img "Next" at bounding box center [1101, 313] width 21 height 56
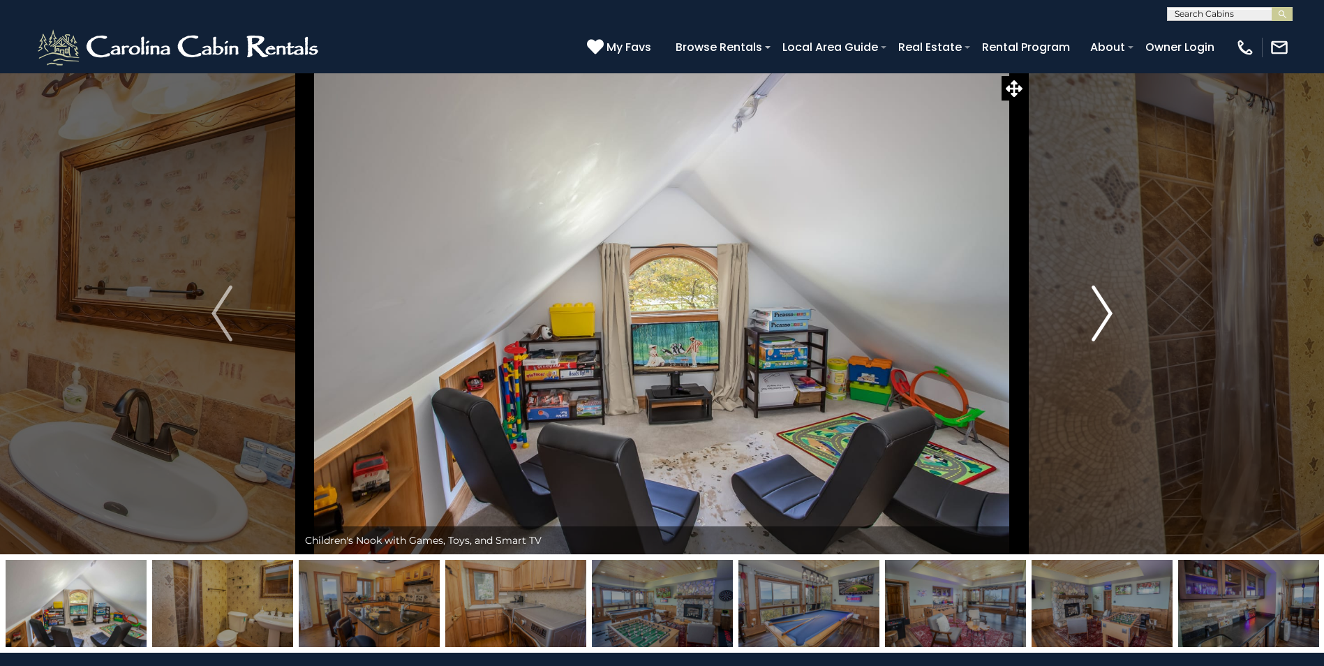
click at [1106, 314] on img "Next" at bounding box center [1101, 313] width 21 height 56
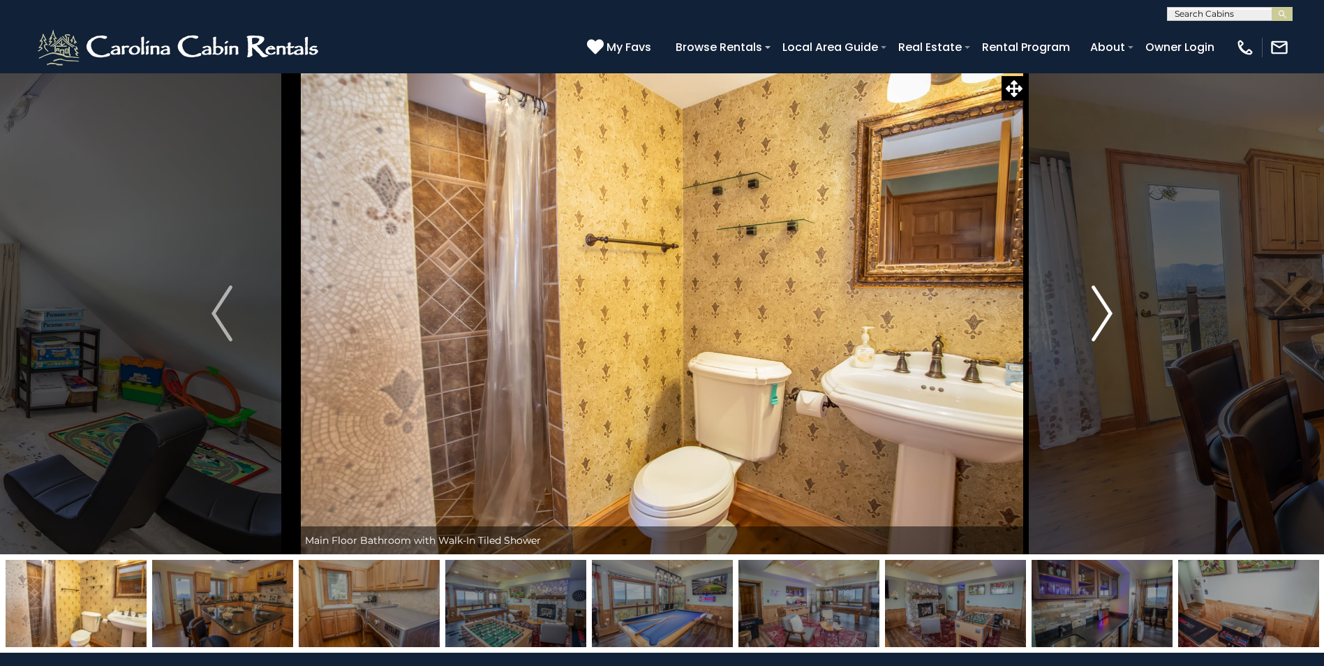
click at [1106, 314] on img "Next" at bounding box center [1101, 313] width 21 height 56
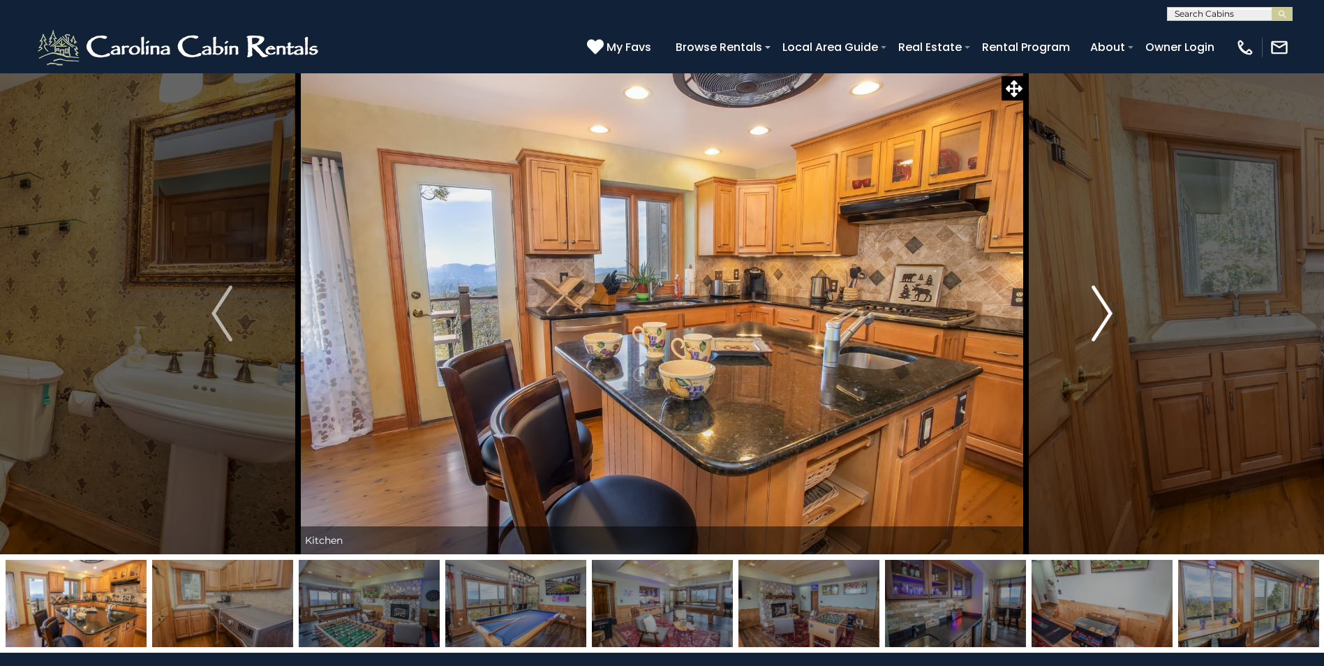
click at [1106, 314] on img "Next" at bounding box center [1101, 313] width 21 height 56
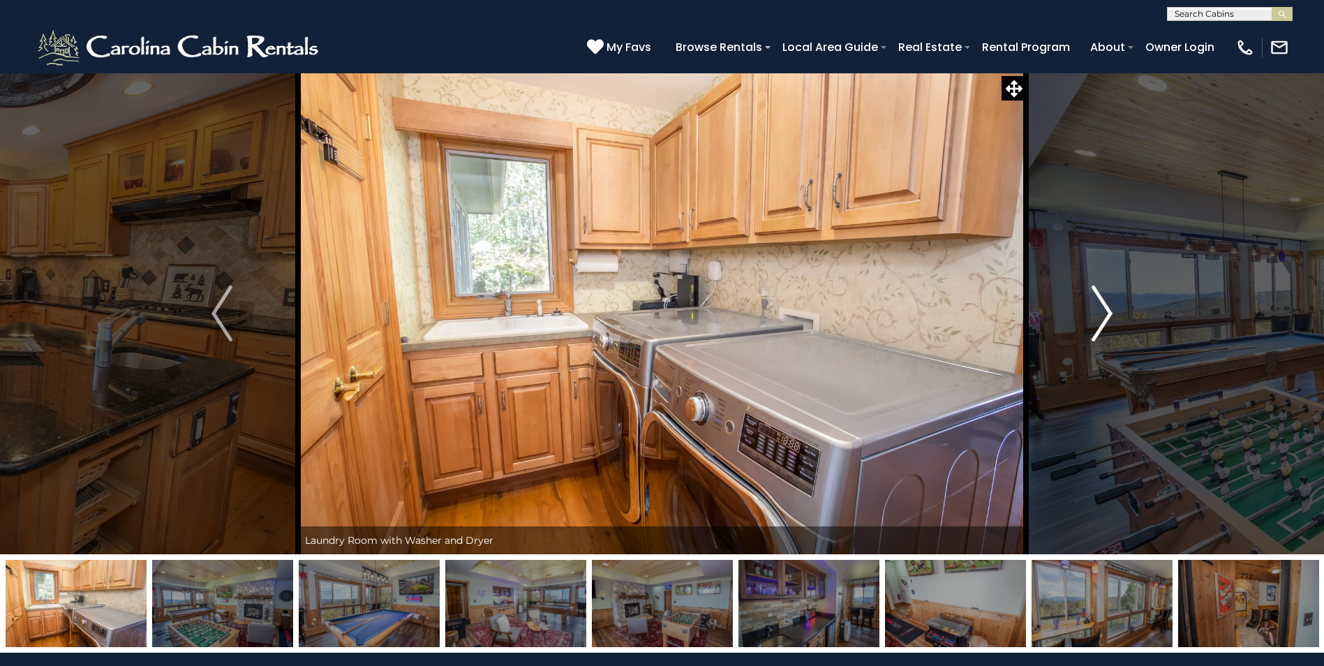
click at [1106, 314] on img "Next" at bounding box center [1101, 313] width 21 height 56
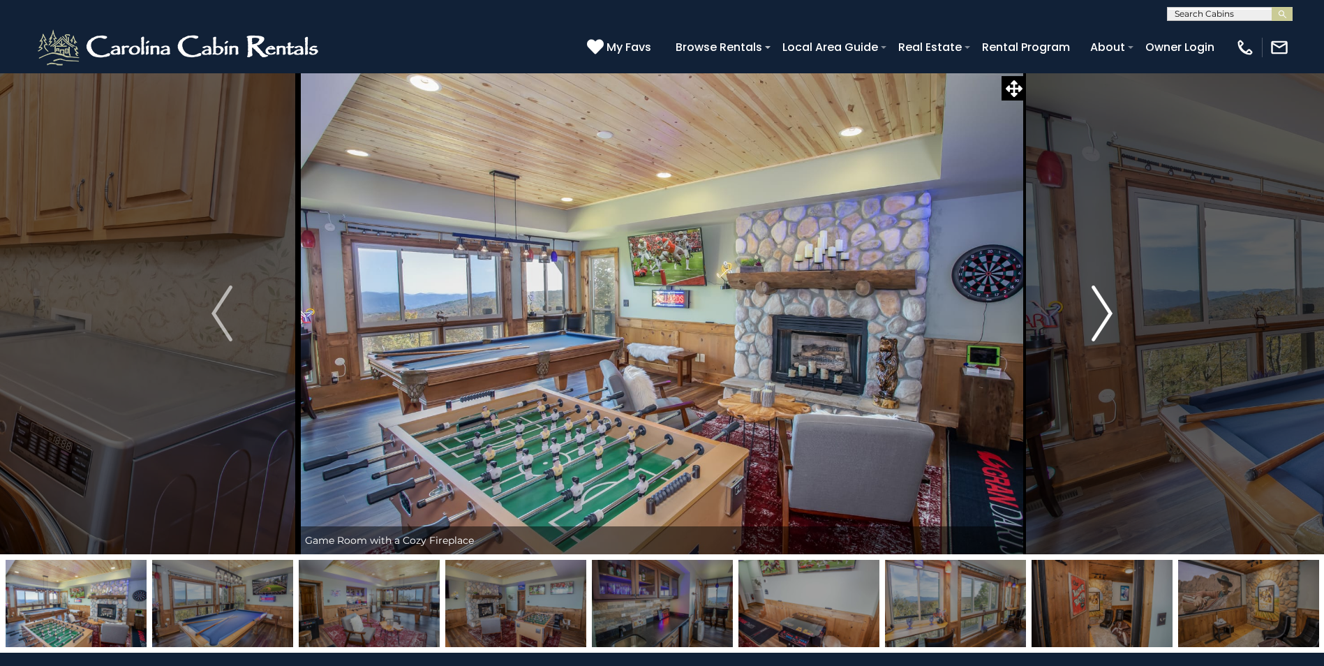
click at [1106, 314] on img "Next" at bounding box center [1101, 313] width 21 height 56
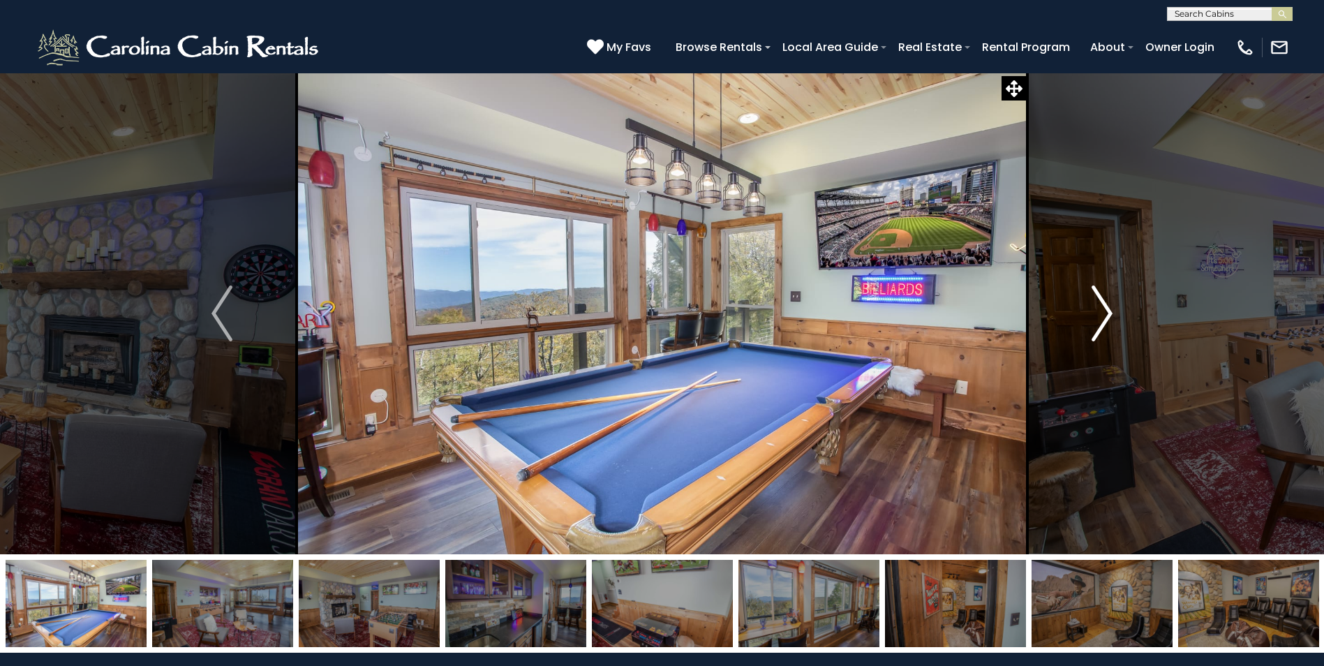
click at [1106, 314] on img "Next" at bounding box center [1101, 313] width 21 height 56
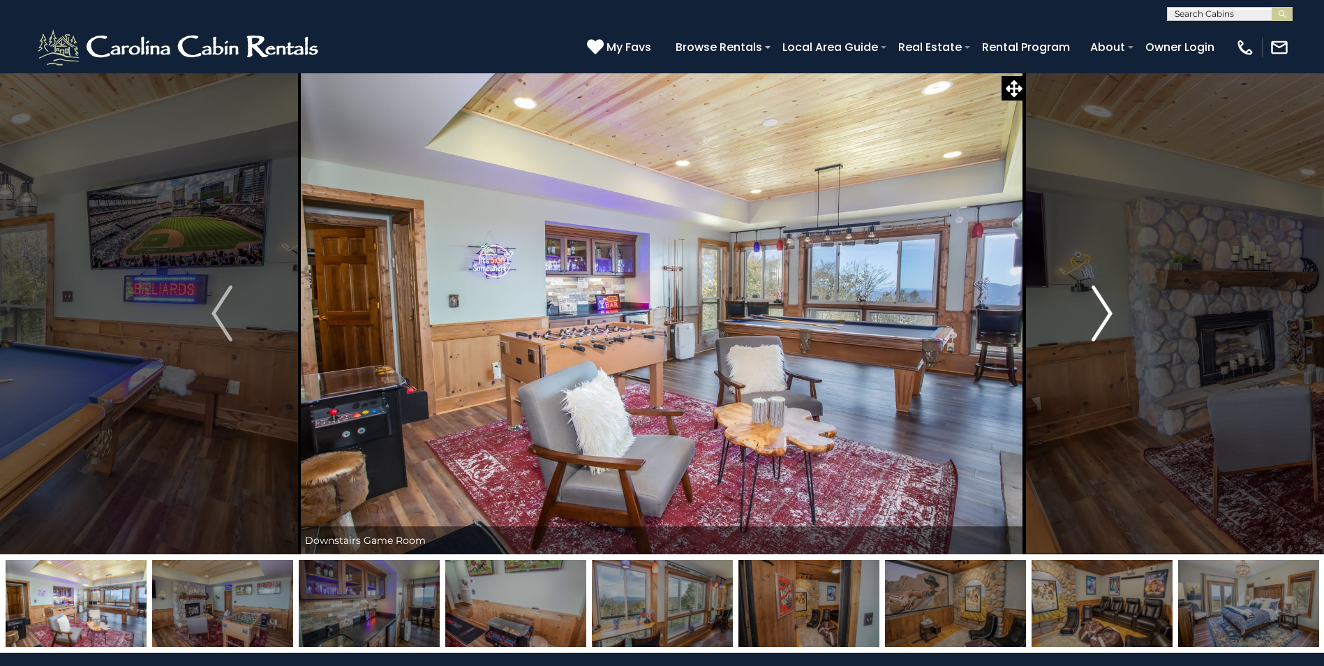
click at [1106, 314] on img "Next" at bounding box center [1101, 313] width 21 height 56
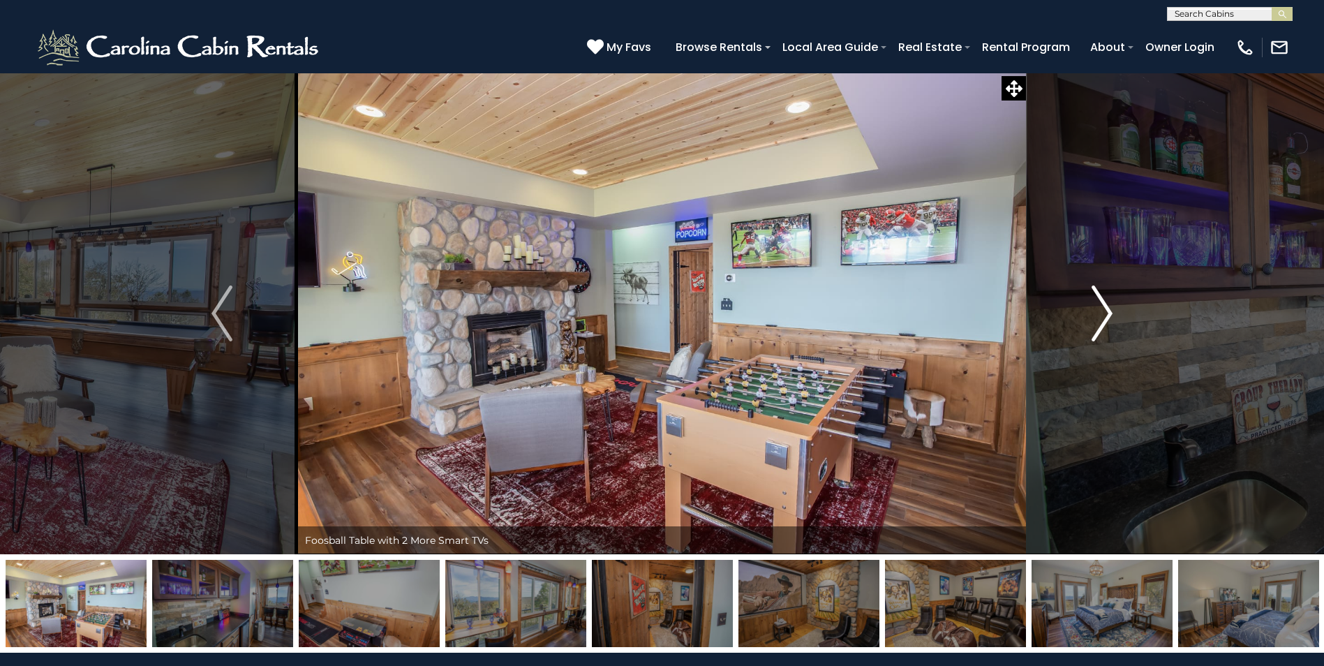
click at [1106, 314] on img "Next" at bounding box center [1101, 313] width 21 height 56
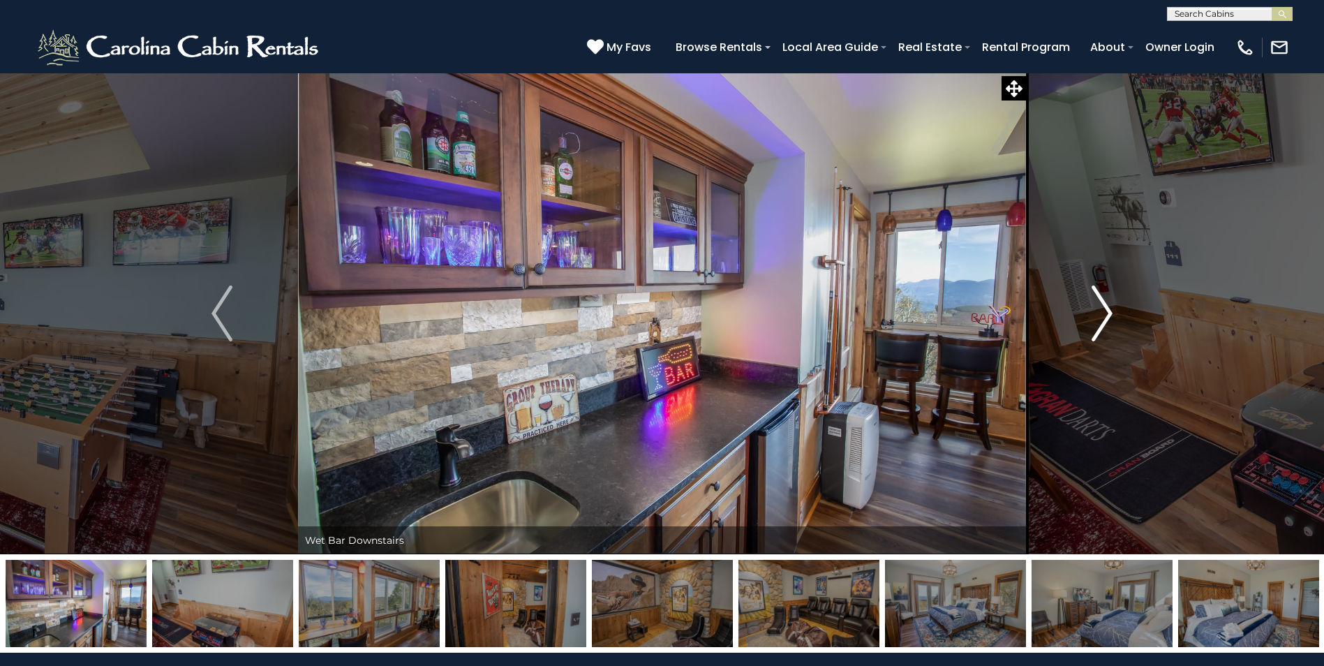
click at [1106, 314] on img "Next" at bounding box center [1101, 313] width 21 height 56
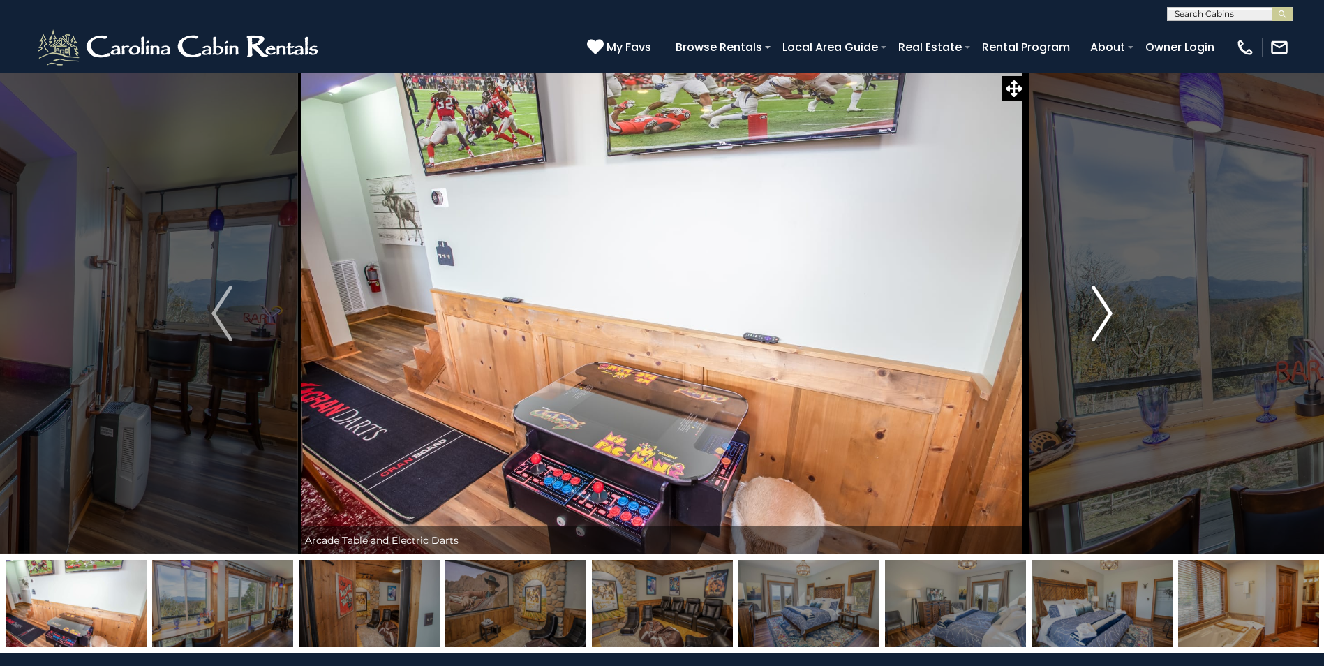
click at [1106, 314] on img "Next" at bounding box center [1101, 313] width 21 height 56
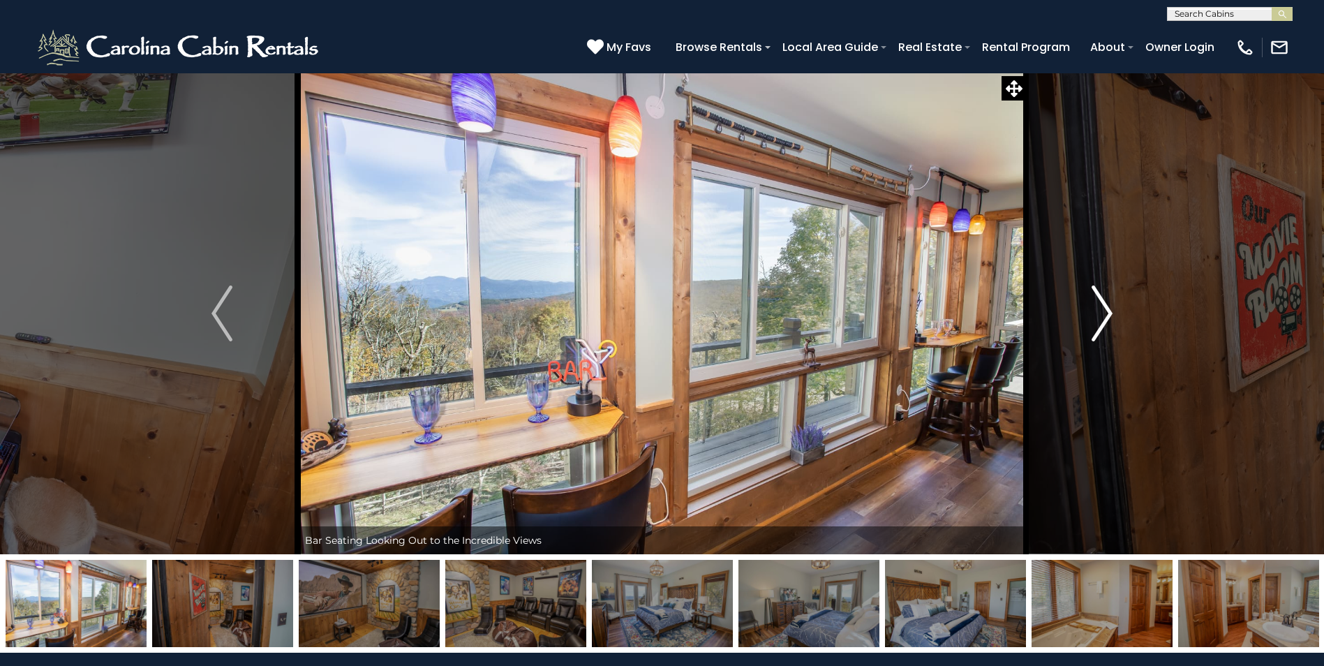
click at [1106, 314] on img "Next" at bounding box center [1101, 313] width 21 height 56
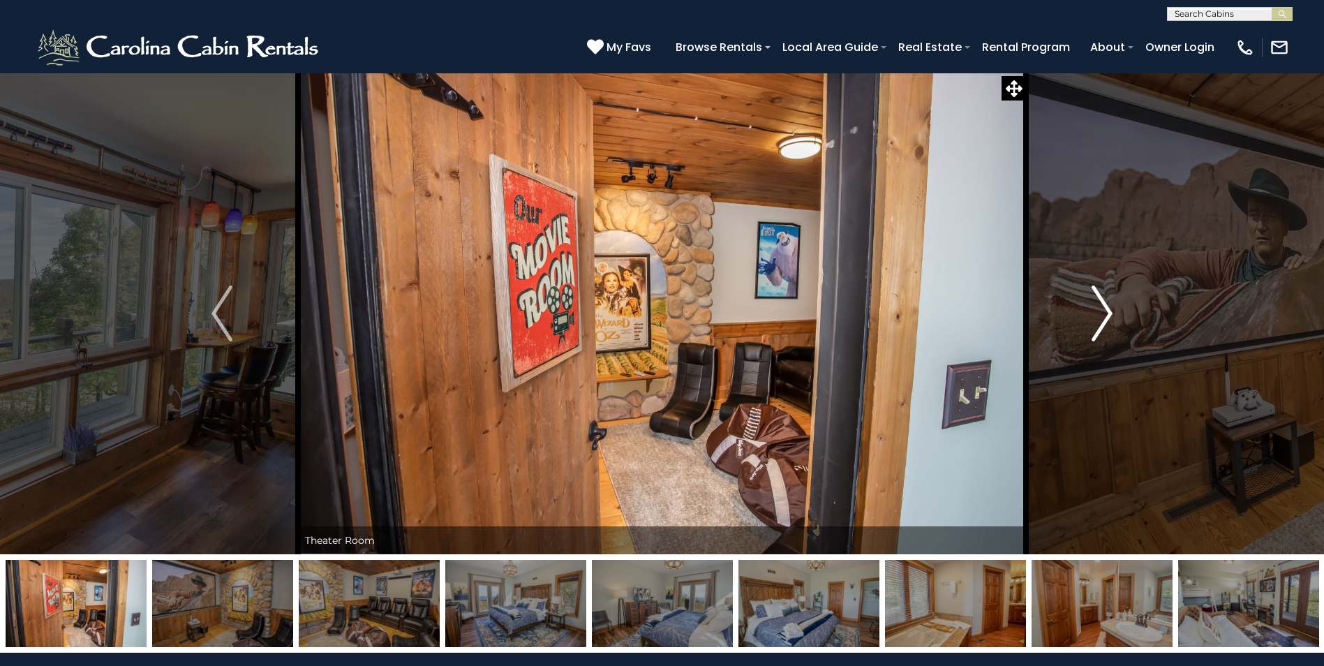
click at [1106, 314] on img "Next" at bounding box center [1101, 313] width 21 height 56
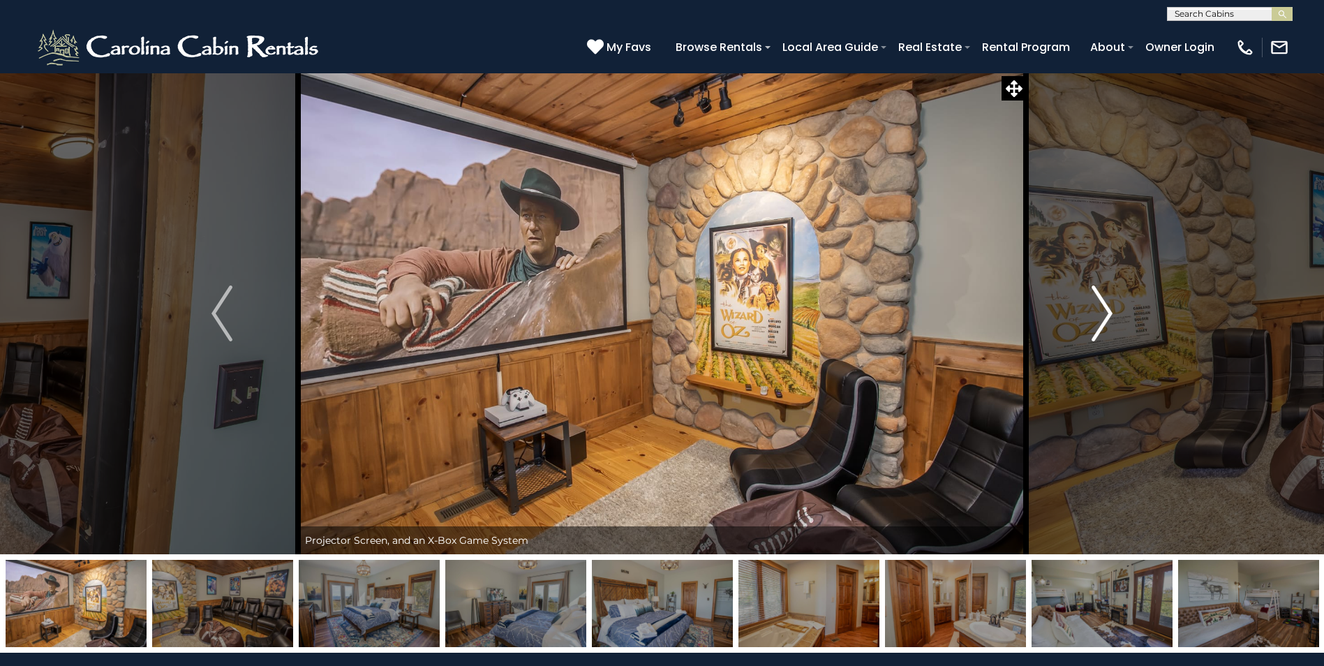
click at [1106, 314] on img "Next" at bounding box center [1101, 313] width 21 height 56
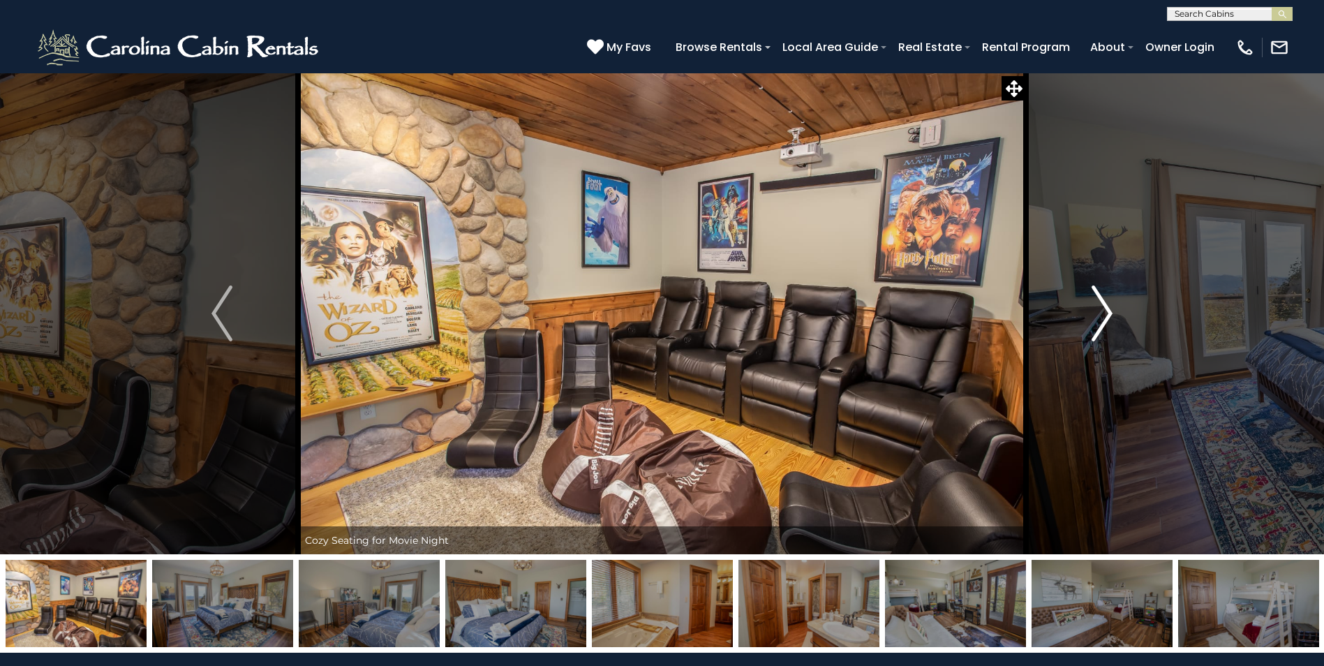
click at [1106, 314] on img "Next" at bounding box center [1101, 313] width 21 height 56
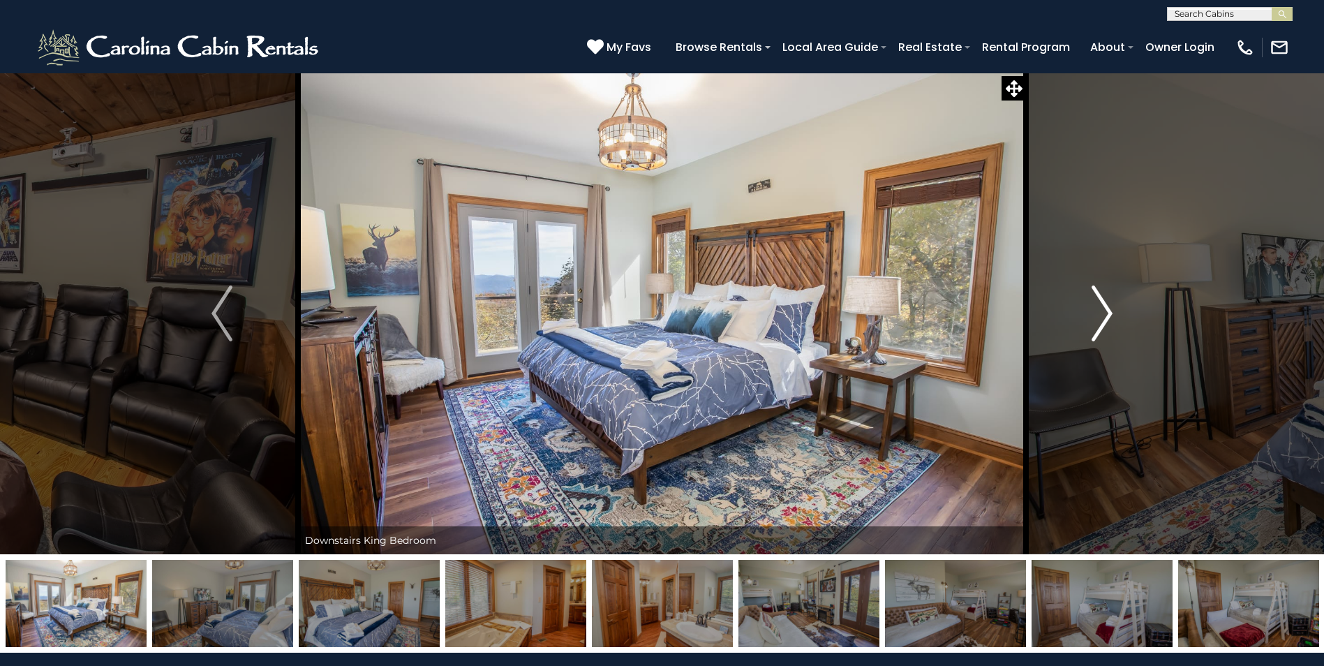
click at [1106, 314] on img "Next" at bounding box center [1101, 313] width 21 height 56
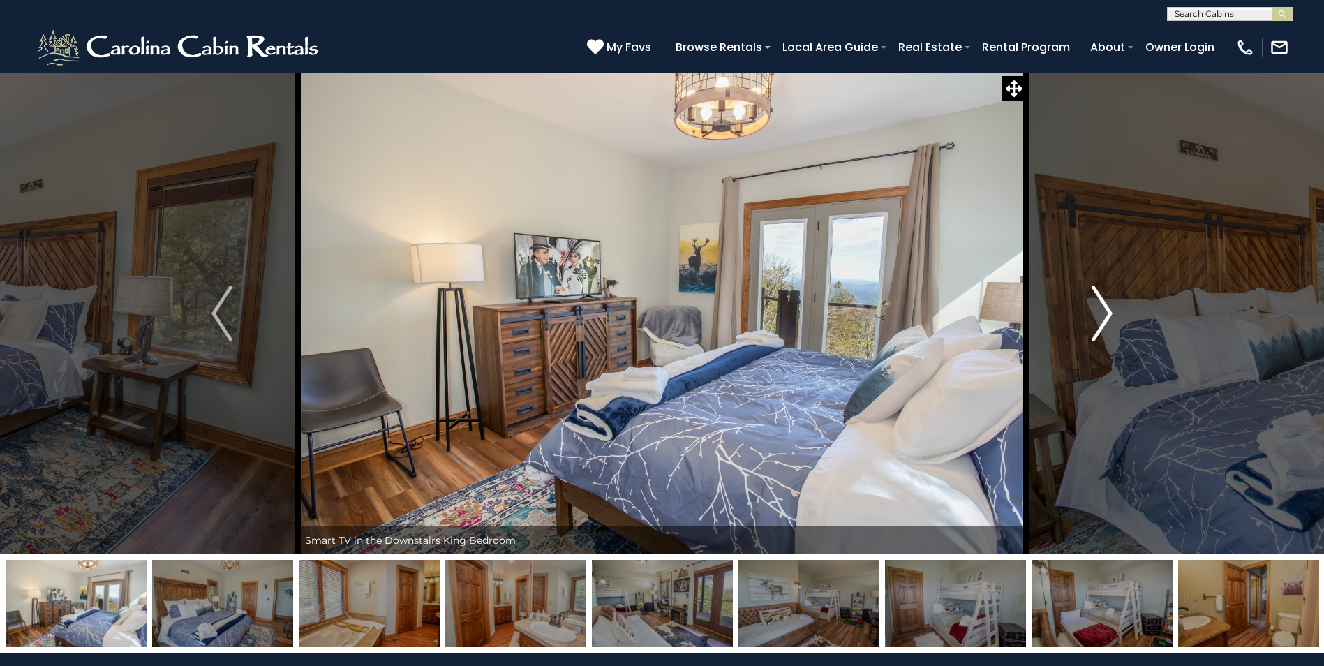
click at [1106, 314] on img "Next" at bounding box center [1101, 313] width 21 height 56
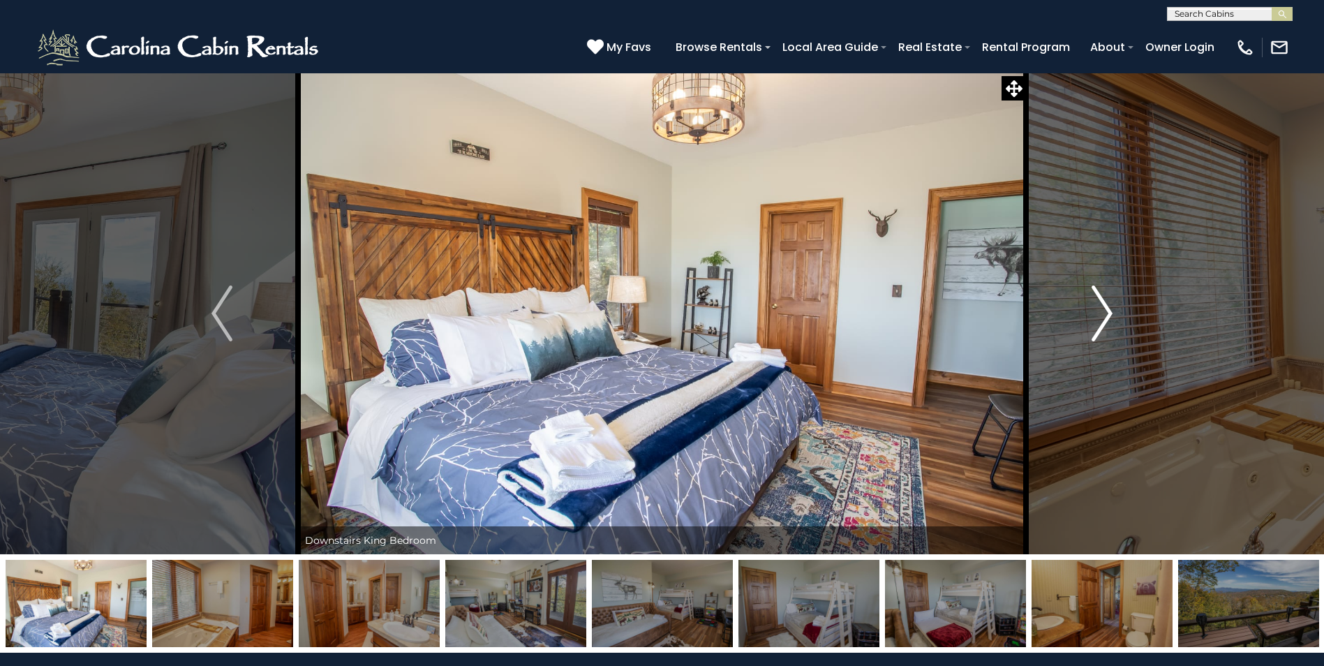
click at [1106, 314] on img "Next" at bounding box center [1101, 313] width 21 height 56
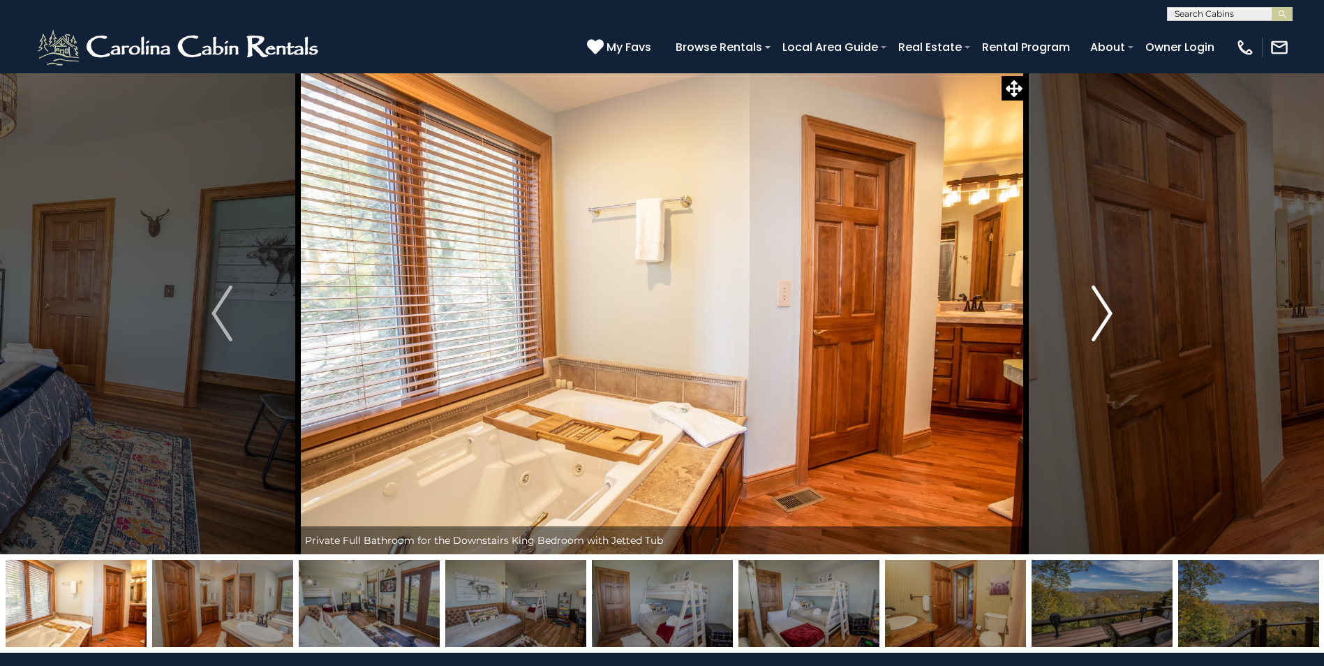
click at [1106, 314] on img "Next" at bounding box center [1101, 313] width 21 height 56
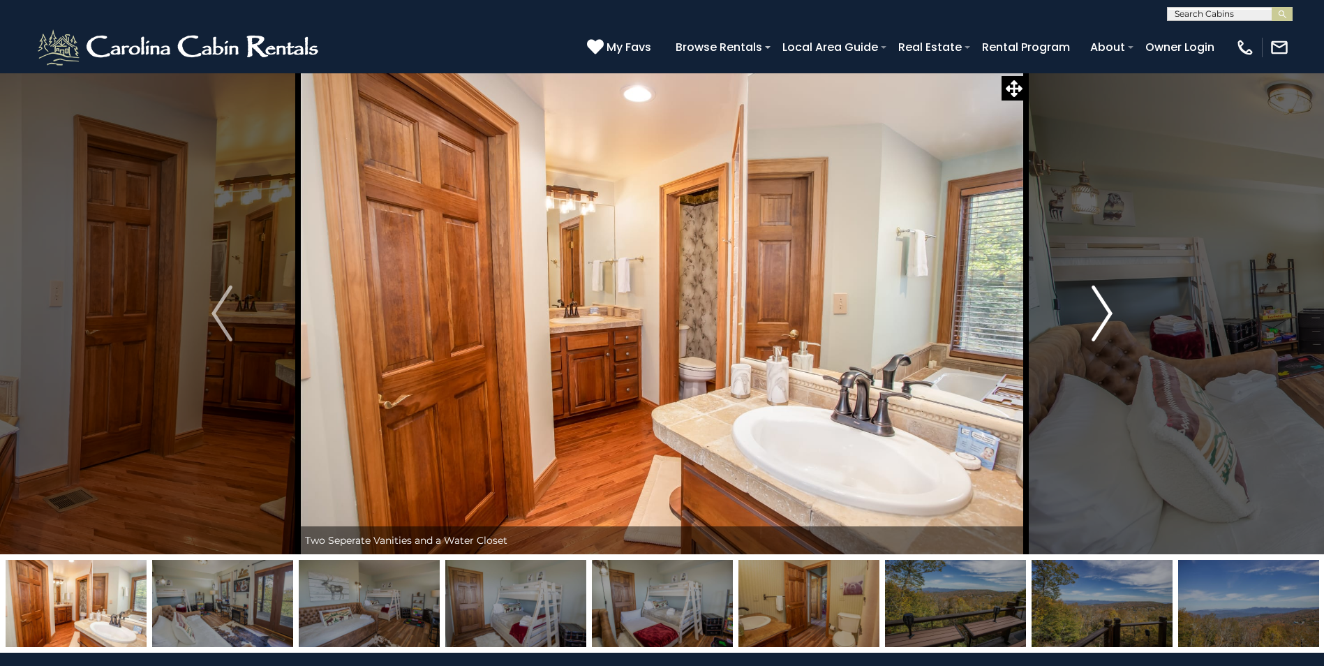
click at [1106, 314] on img "Next" at bounding box center [1101, 313] width 21 height 56
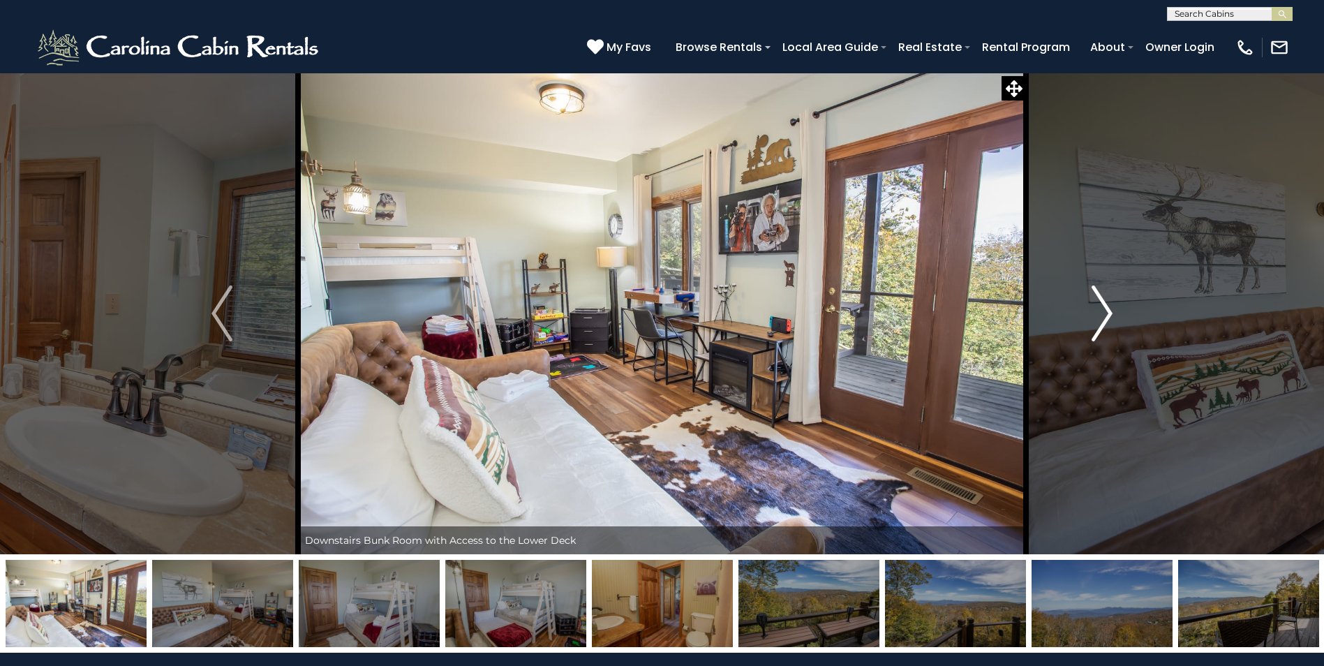
click at [1106, 314] on img "Next" at bounding box center [1101, 313] width 21 height 56
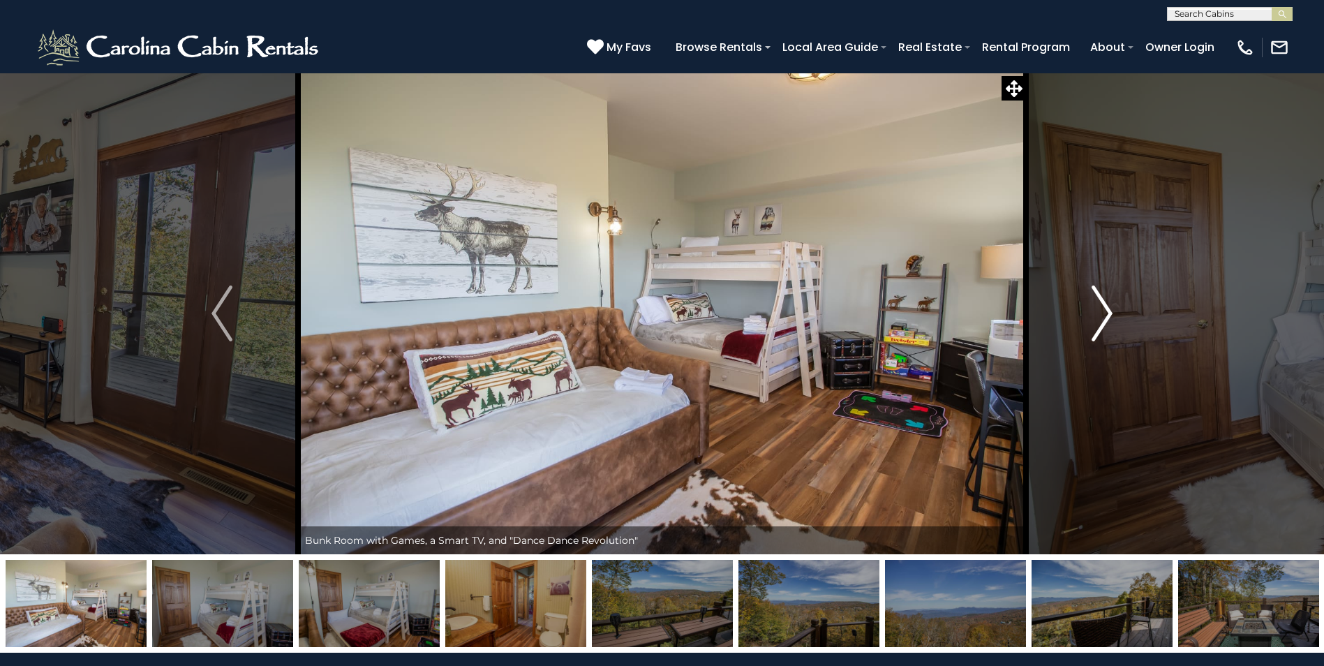
click at [1106, 314] on img "Next" at bounding box center [1101, 313] width 21 height 56
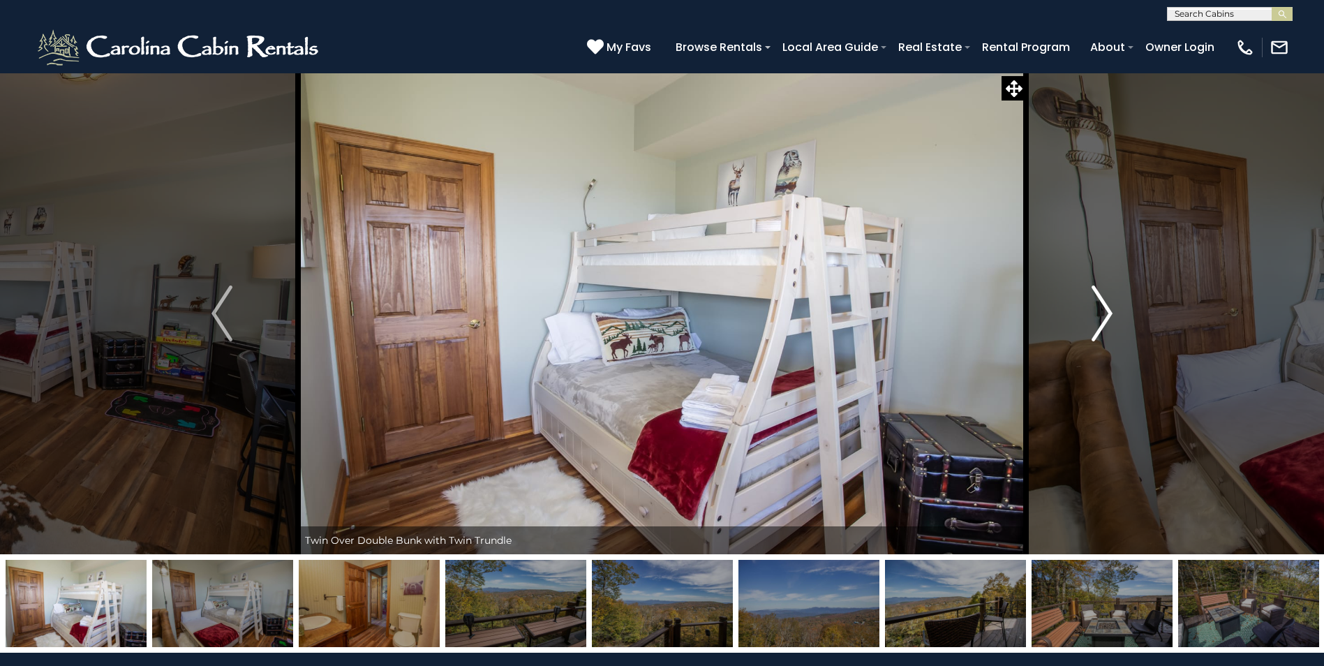
click at [1106, 314] on img "Next" at bounding box center [1101, 313] width 21 height 56
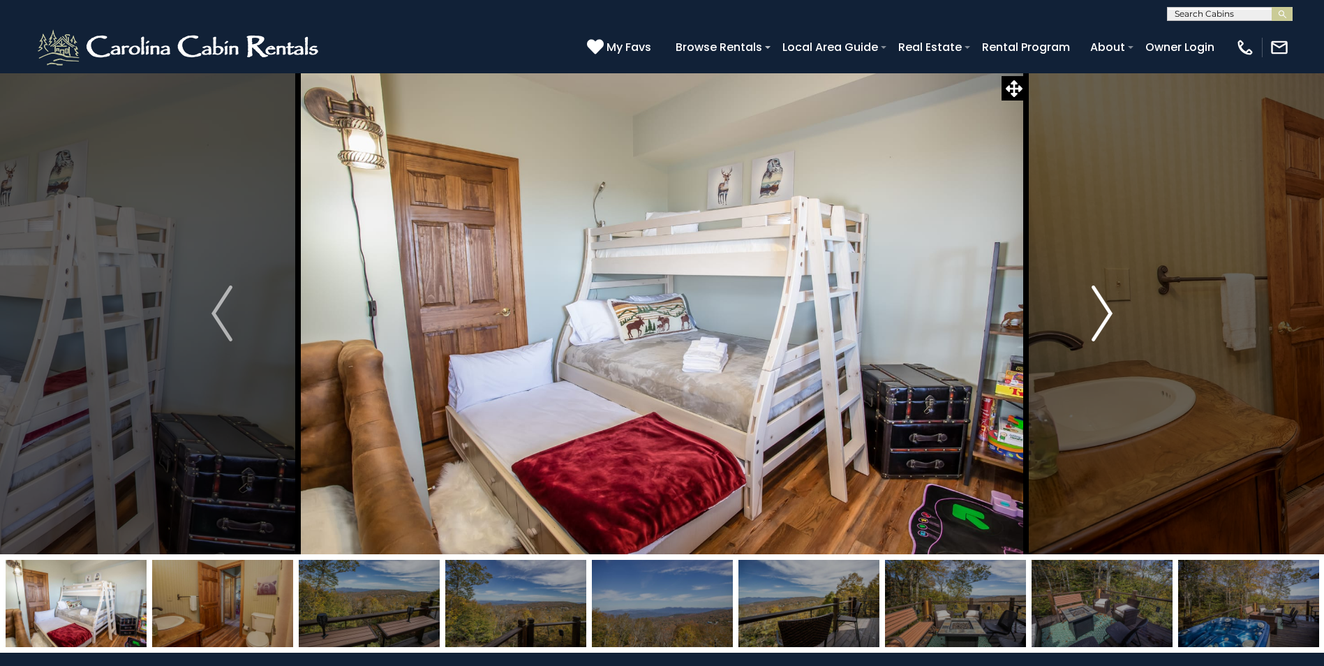
click at [1106, 314] on img "Next" at bounding box center [1101, 313] width 21 height 56
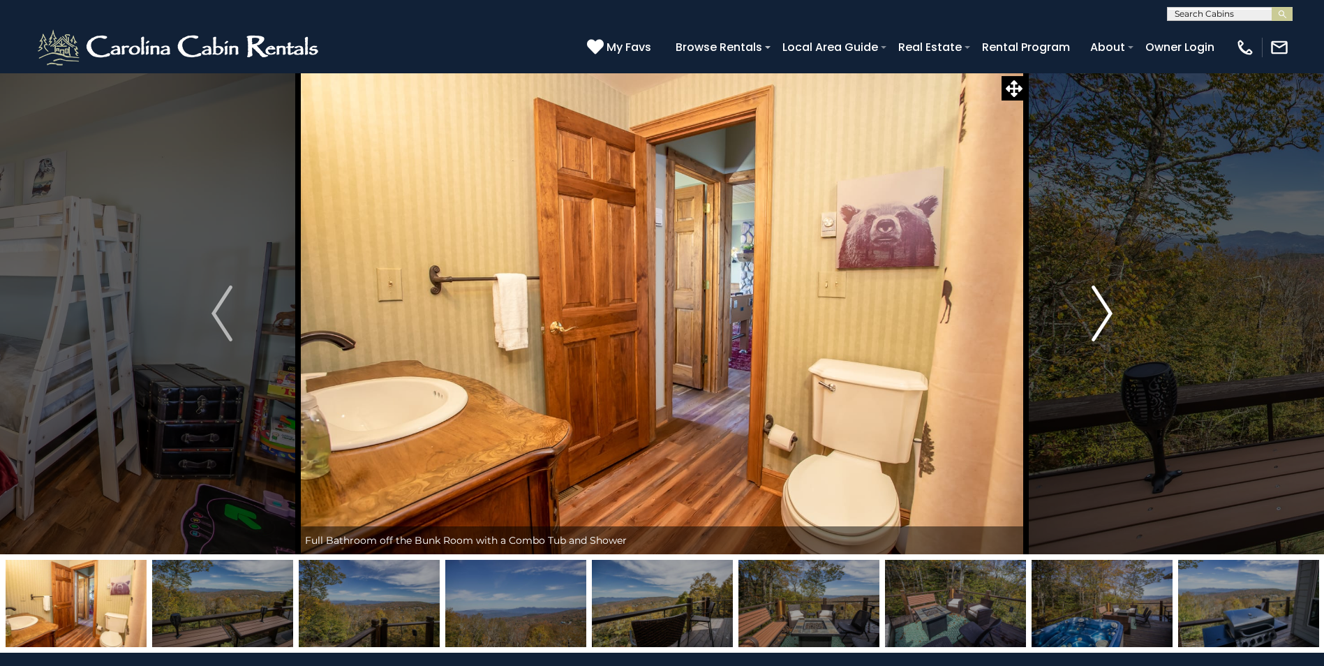
click at [1106, 314] on img "Next" at bounding box center [1101, 313] width 21 height 56
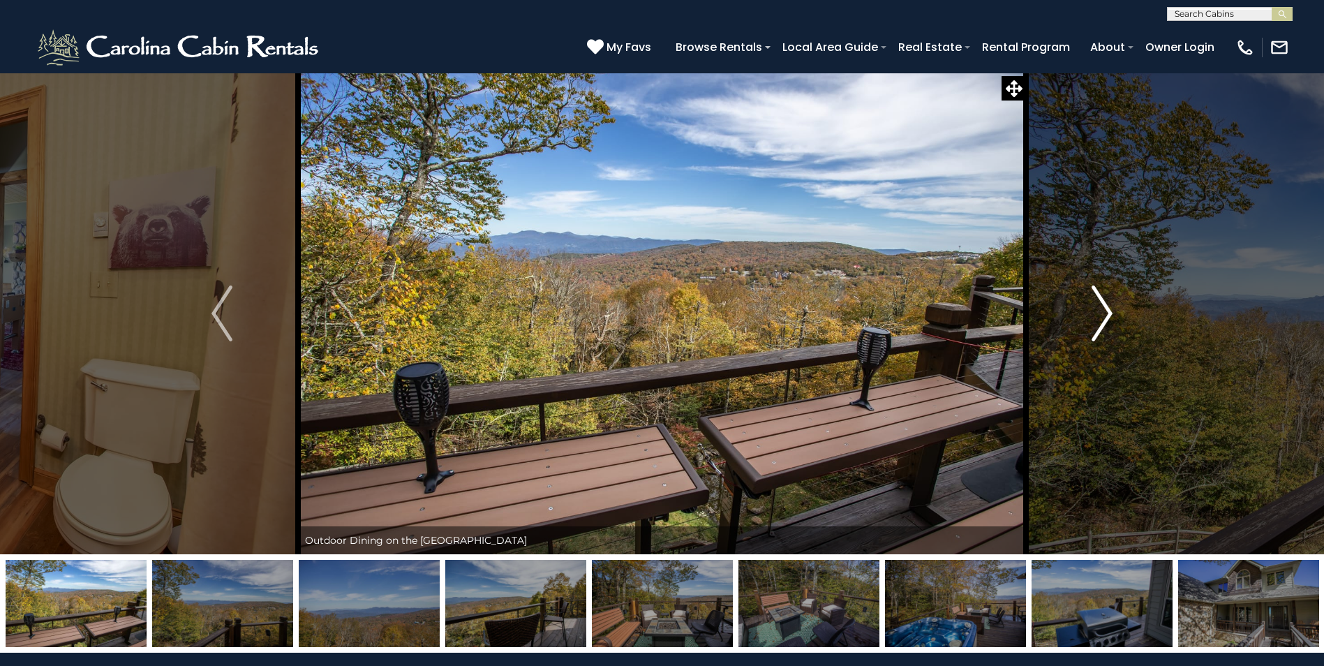
click at [1106, 314] on img "Next" at bounding box center [1101, 313] width 21 height 56
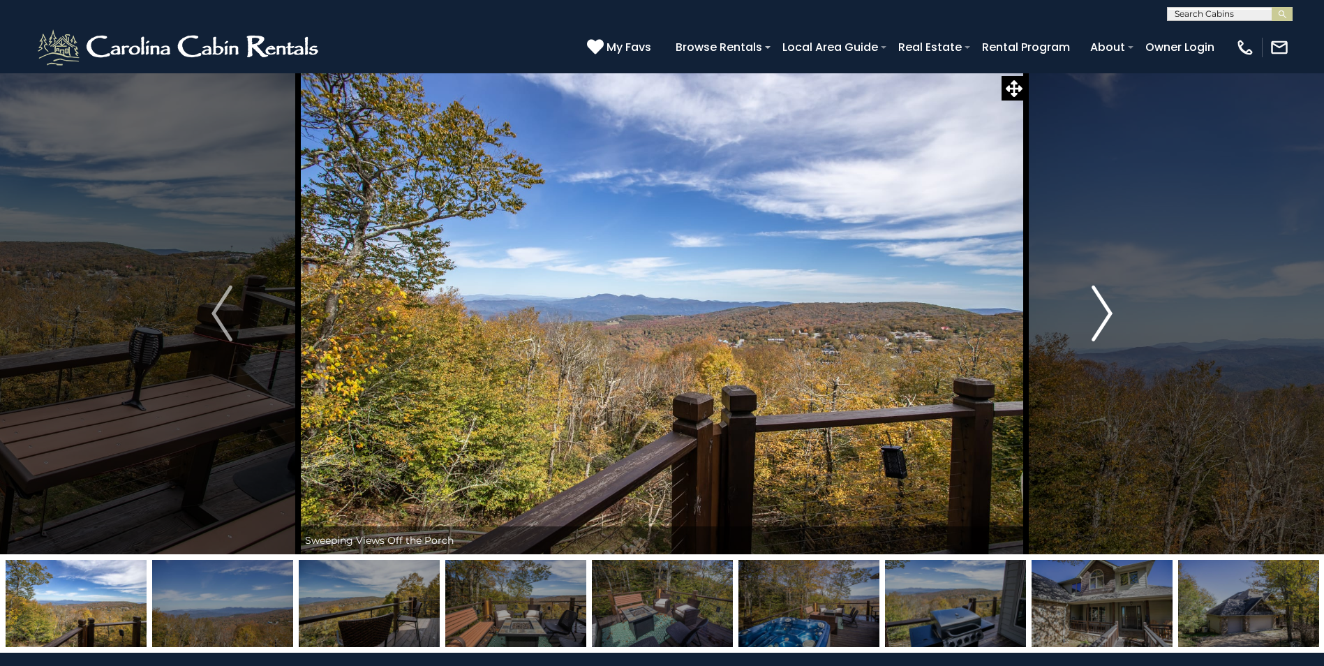
click at [1106, 314] on img "Next" at bounding box center [1101, 313] width 21 height 56
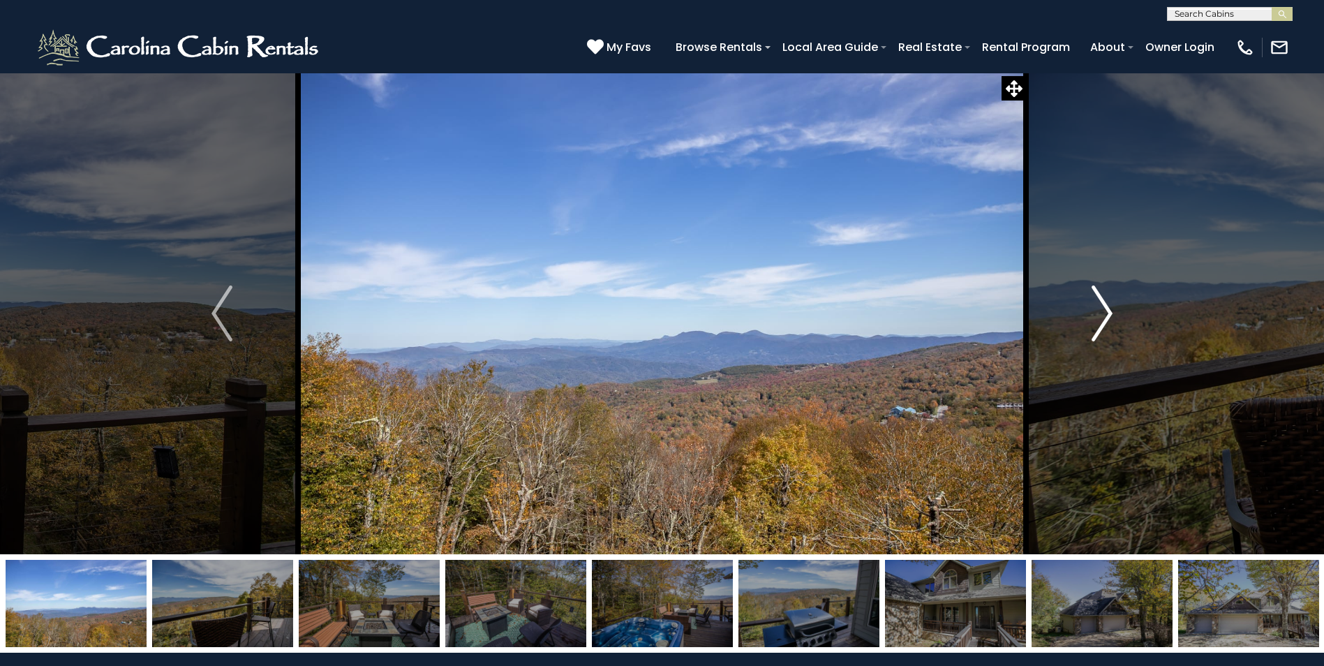
click at [1106, 314] on img "Next" at bounding box center [1101, 313] width 21 height 56
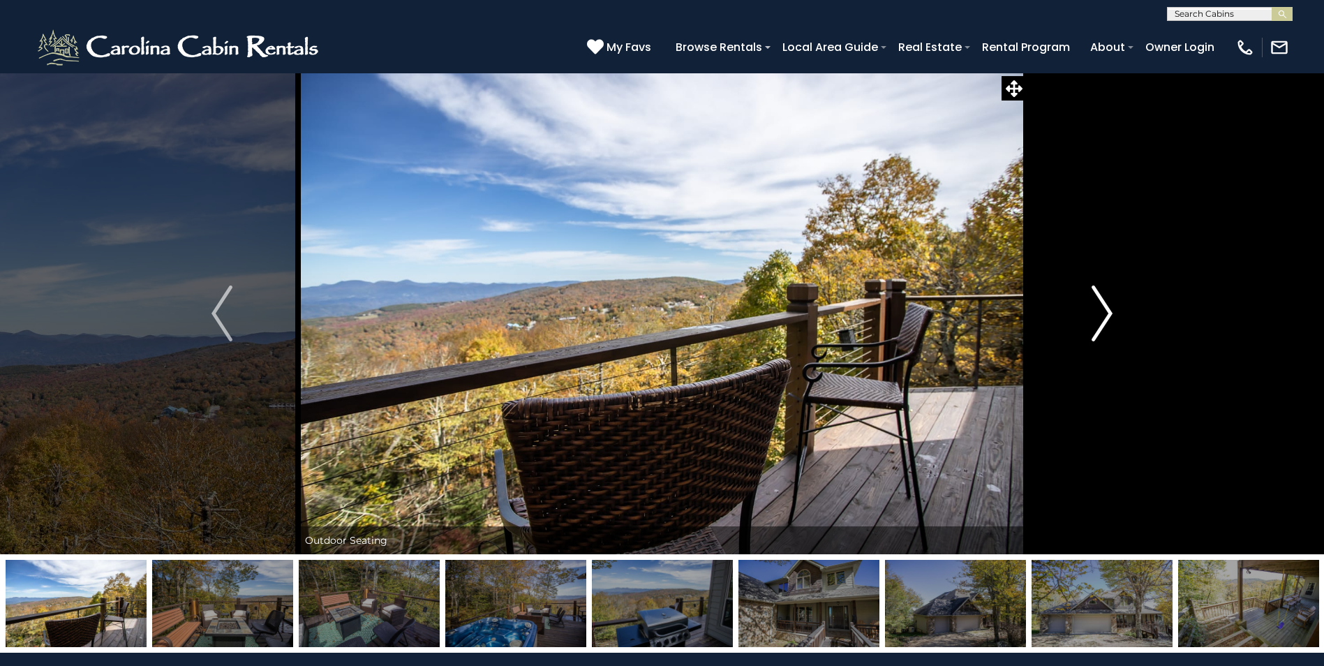
click at [1106, 314] on img "Next" at bounding box center [1101, 313] width 21 height 56
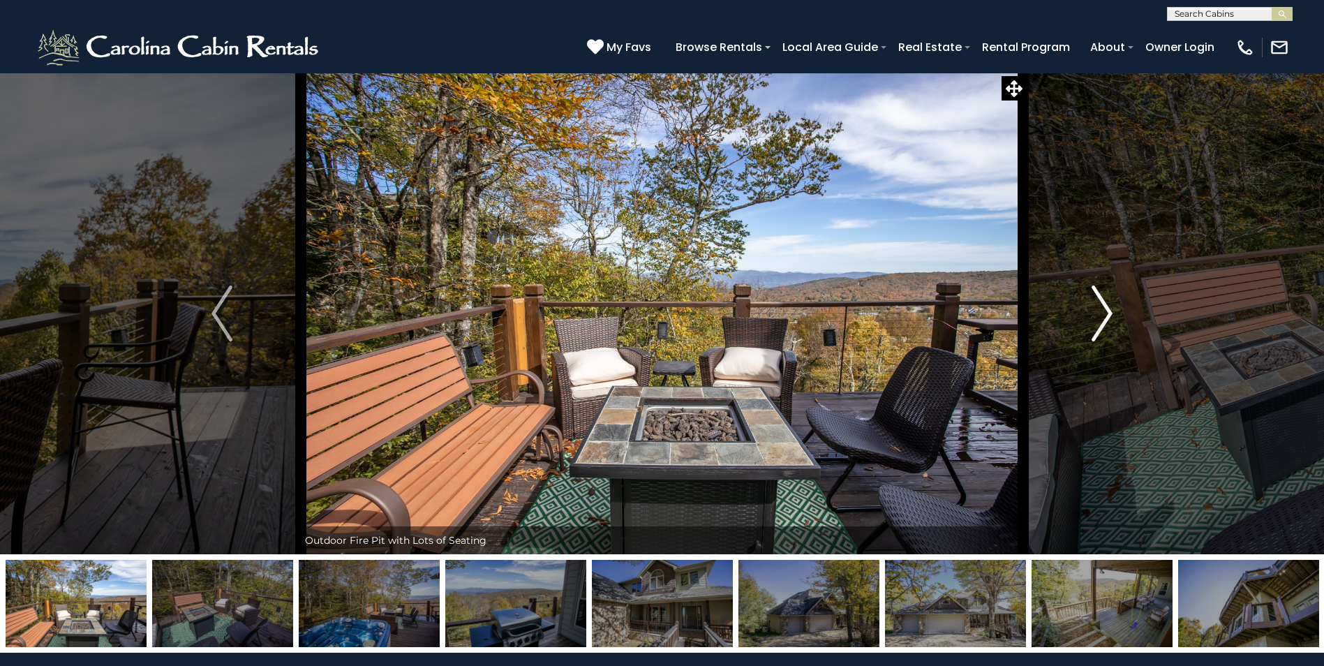
click at [1106, 314] on img "Next" at bounding box center [1101, 313] width 21 height 56
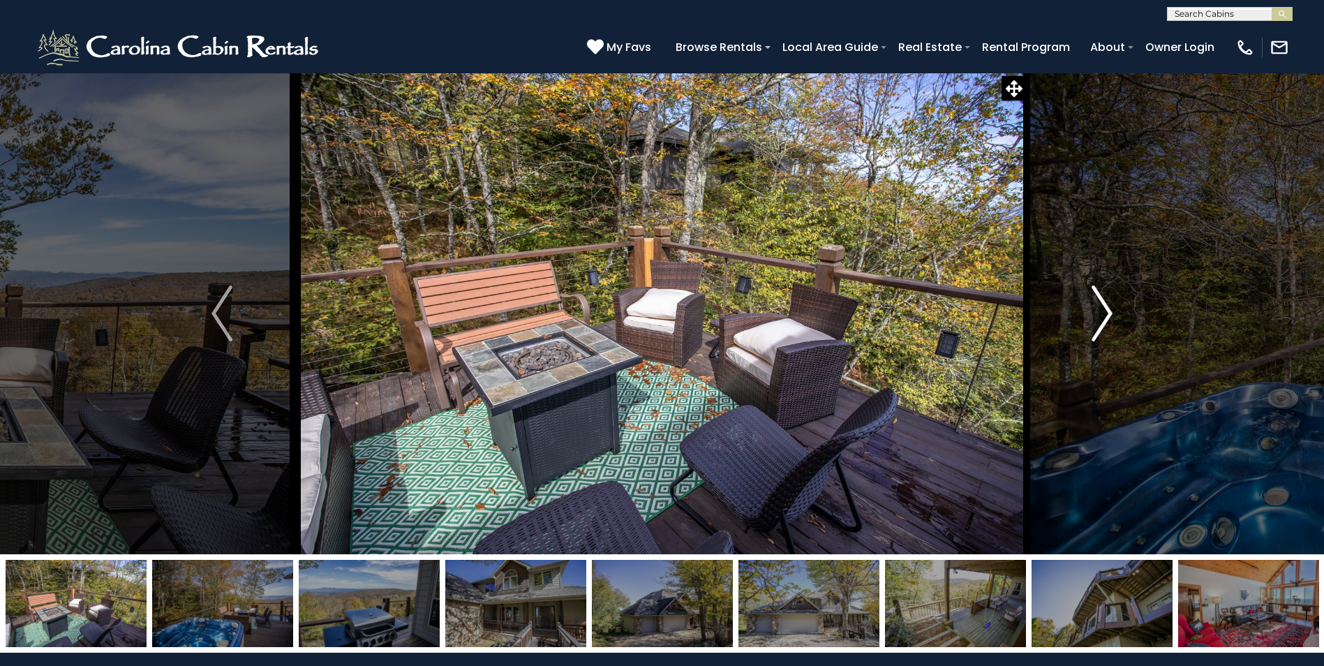
click at [1106, 314] on img "Next" at bounding box center [1101, 313] width 21 height 56
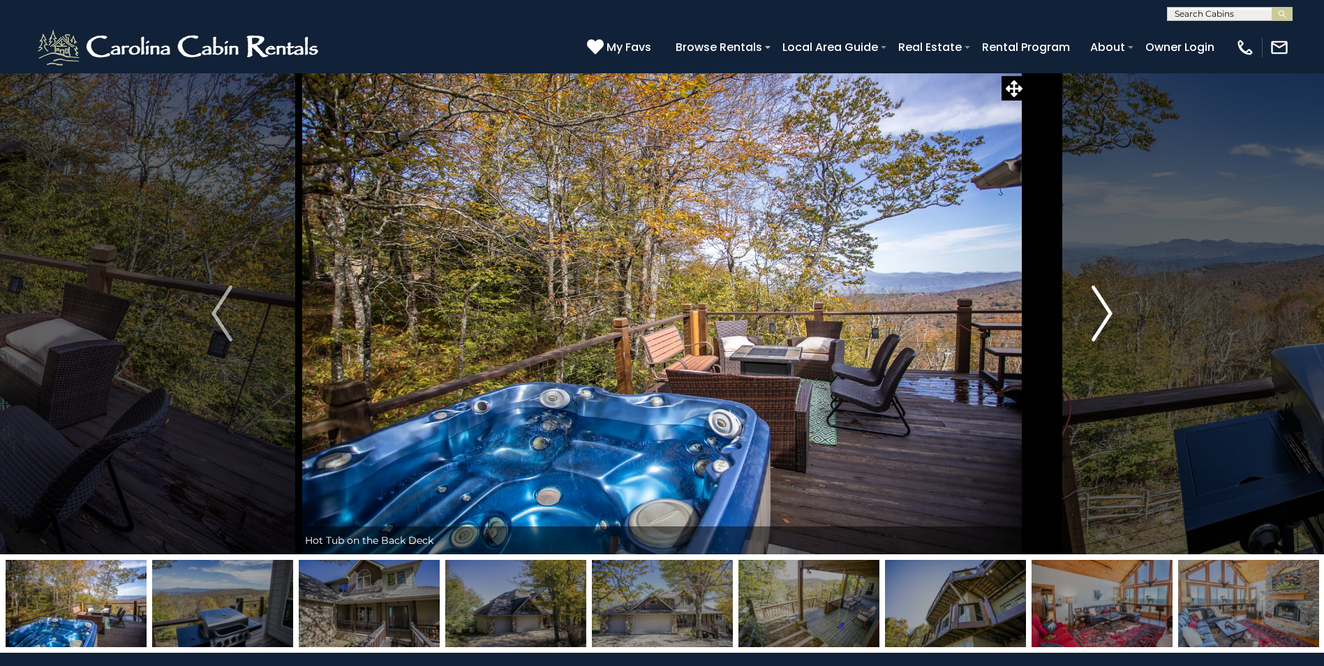
click at [1106, 314] on img "Next" at bounding box center [1101, 313] width 21 height 56
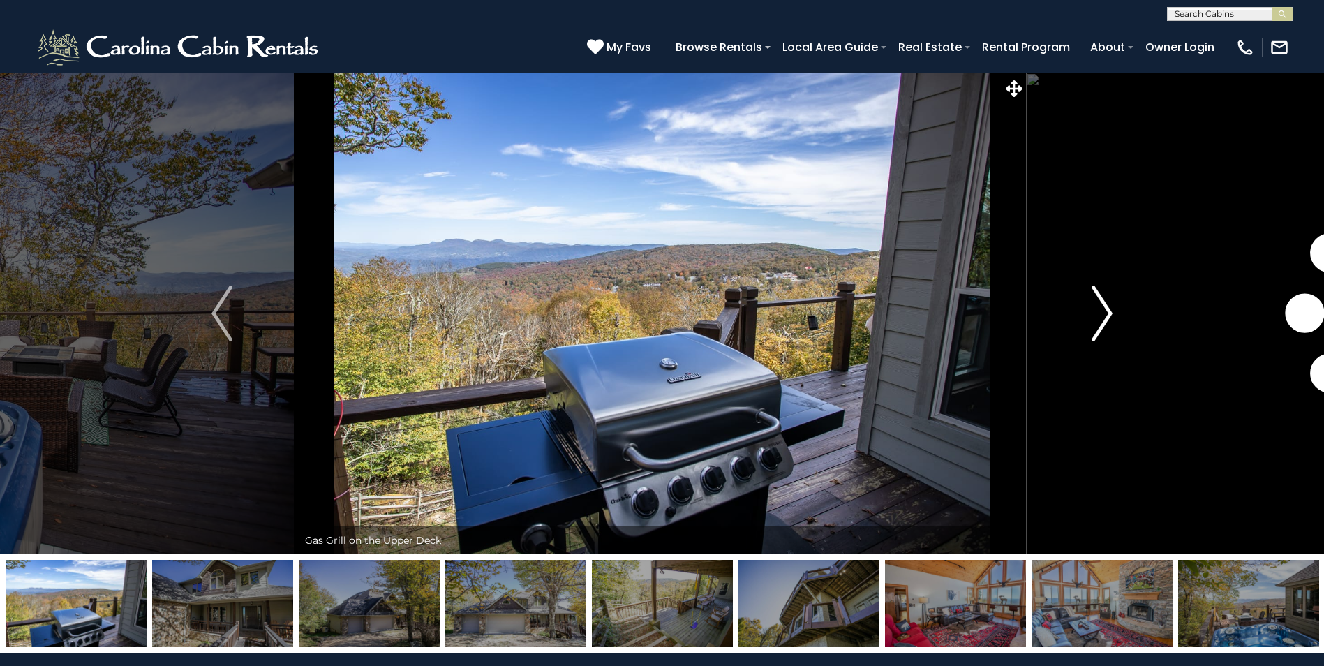
click at [1106, 314] on img "Next" at bounding box center [1101, 313] width 21 height 56
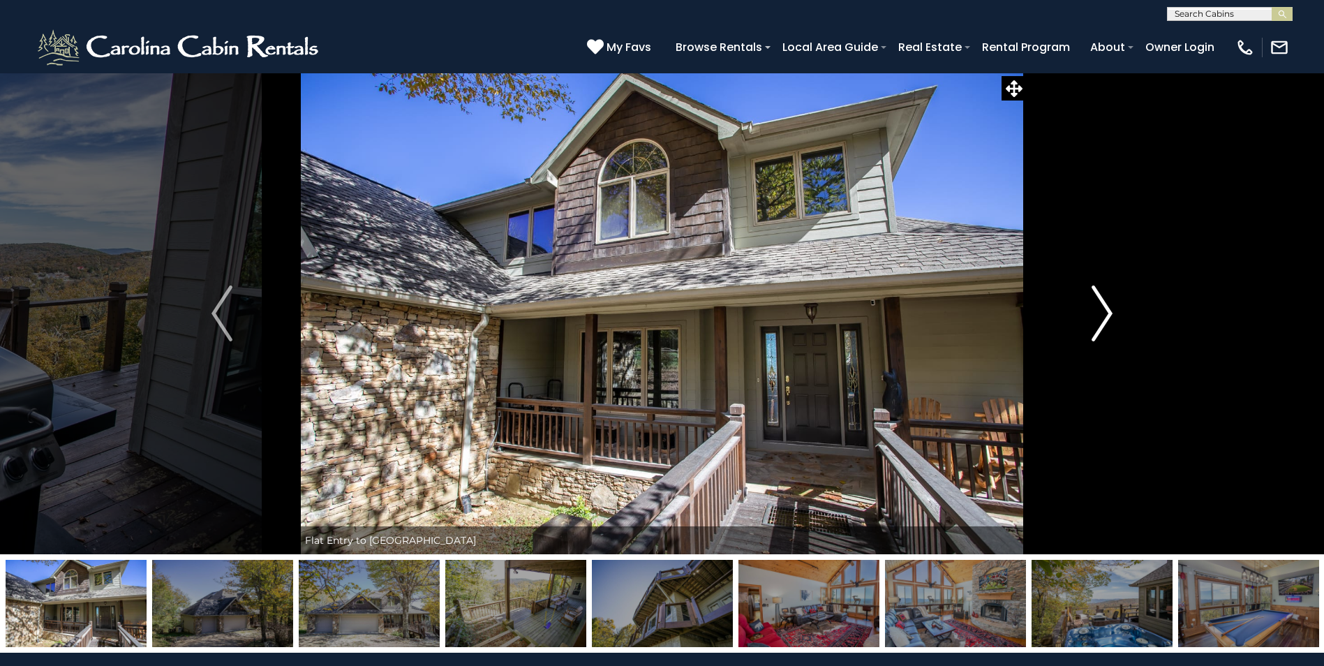
click at [1106, 314] on img "Next" at bounding box center [1101, 313] width 21 height 56
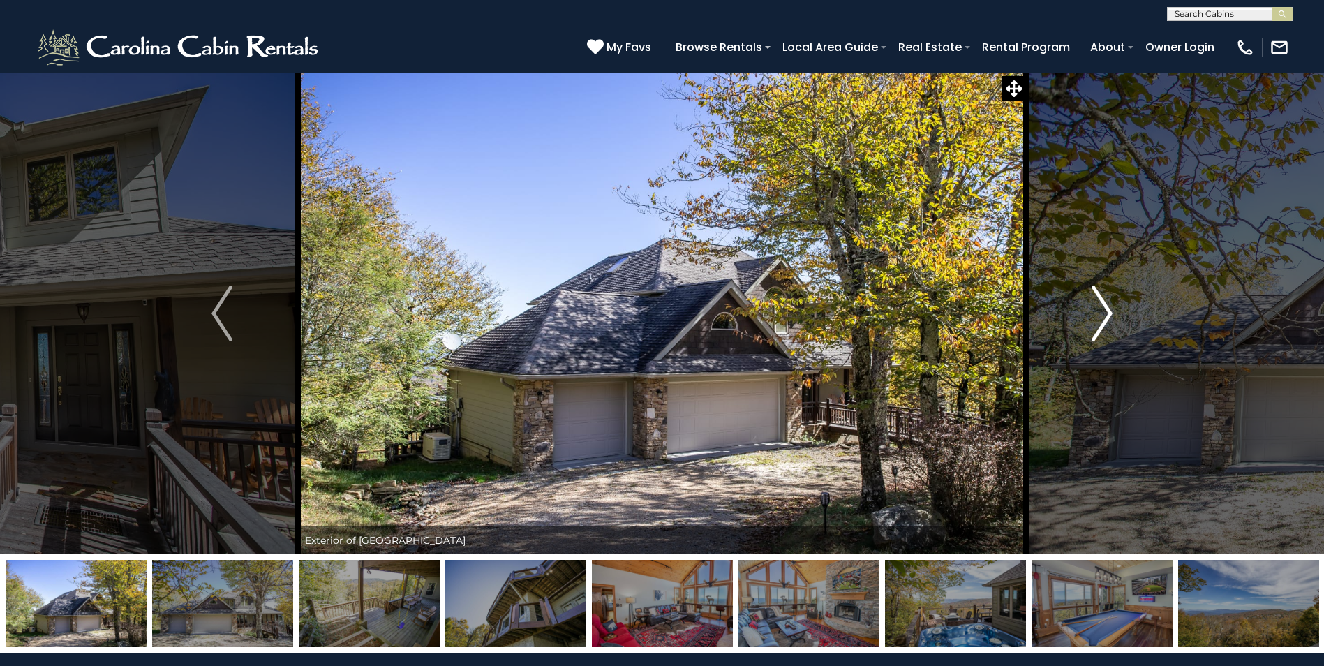
click at [1106, 314] on img "Next" at bounding box center [1101, 313] width 21 height 56
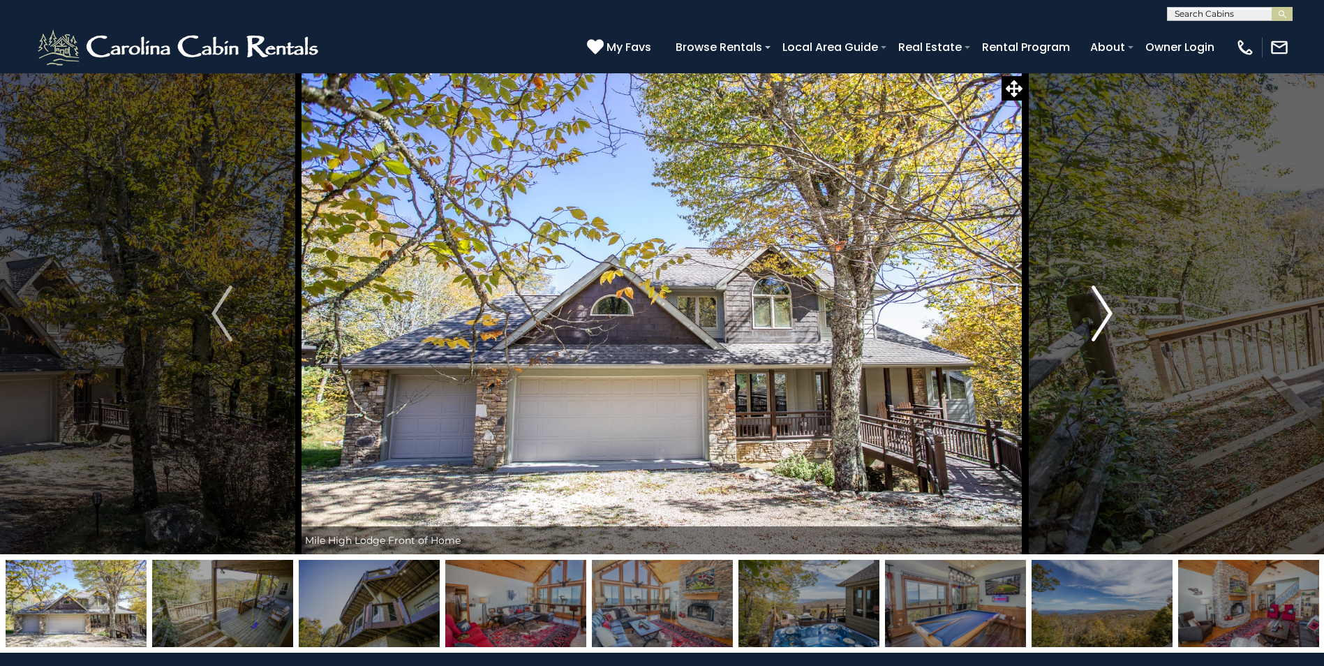
click at [1106, 314] on img "Next" at bounding box center [1101, 313] width 21 height 56
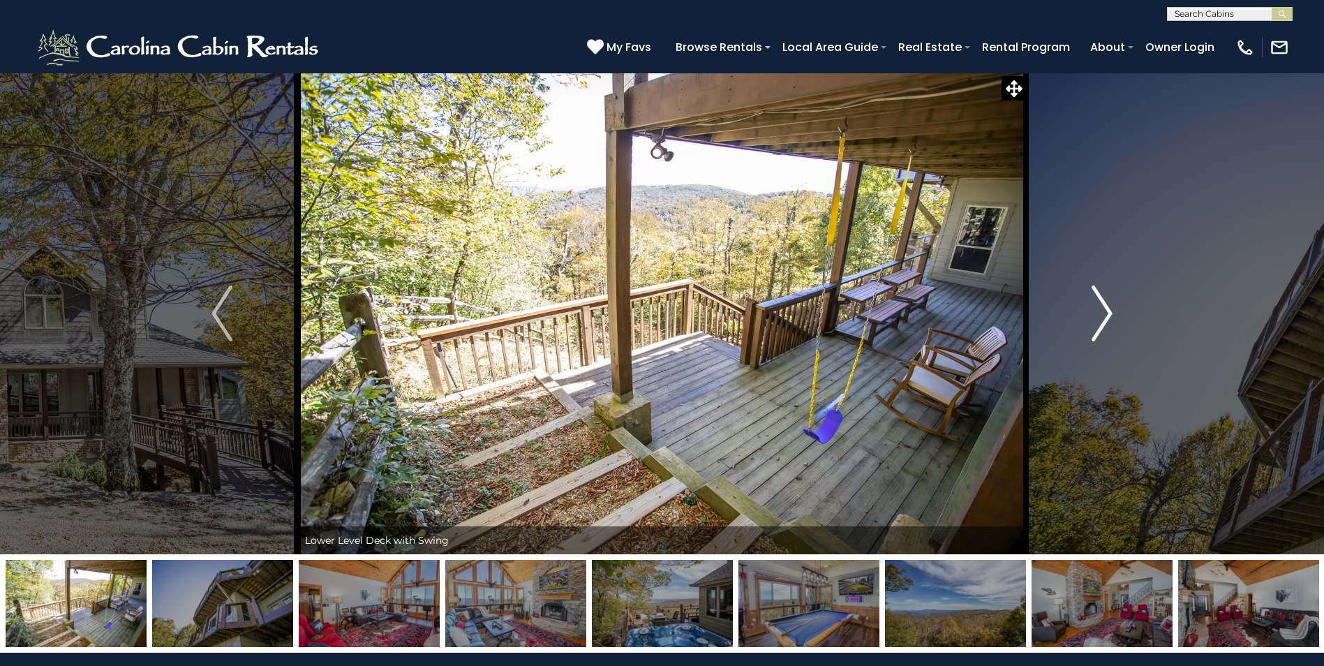
click at [1106, 314] on img "Next" at bounding box center [1101, 313] width 21 height 56
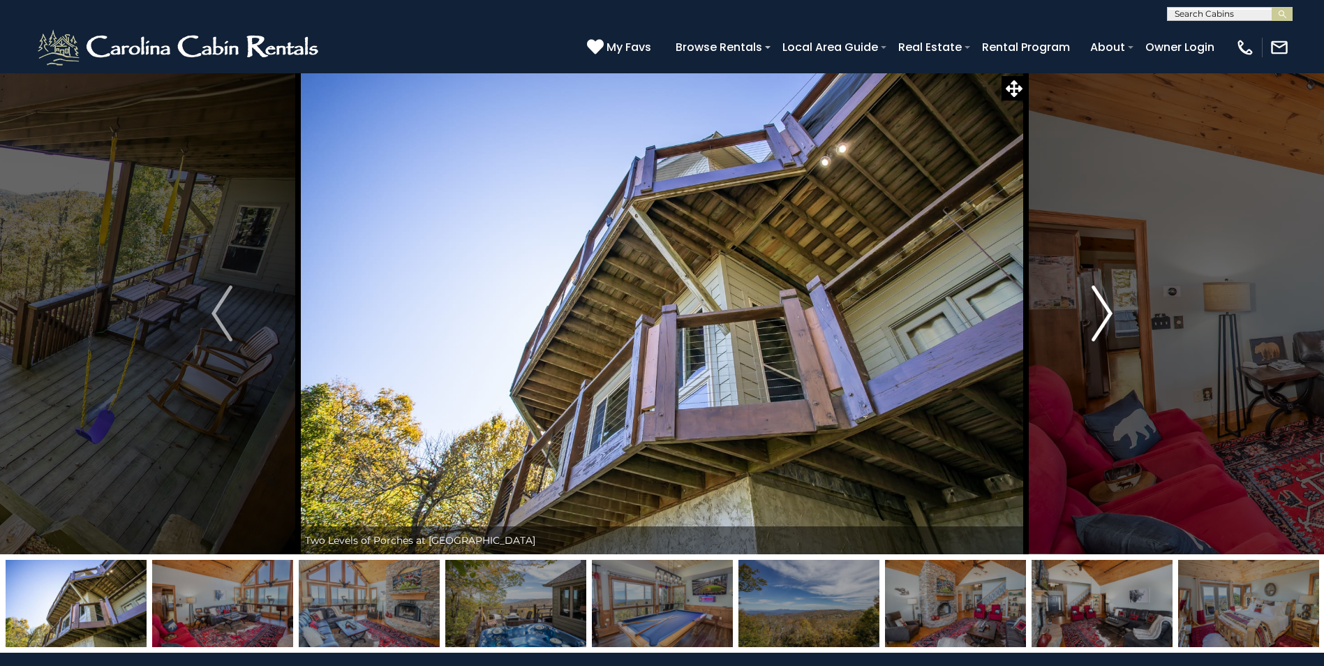
click at [1106, 314] on img "Next" at bounding box center [1101, 313] width 21 height 56
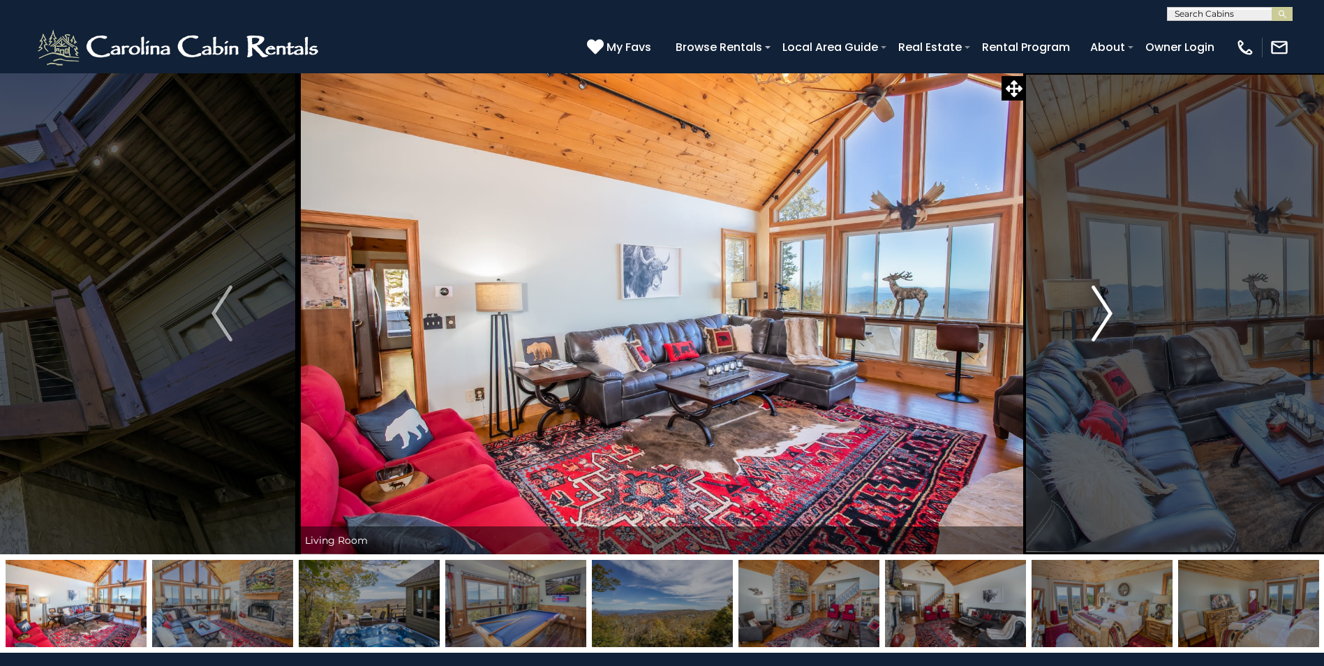
click at [1106, 314] on img "Next" at bounding box center [1101, 313] width 21 height 56
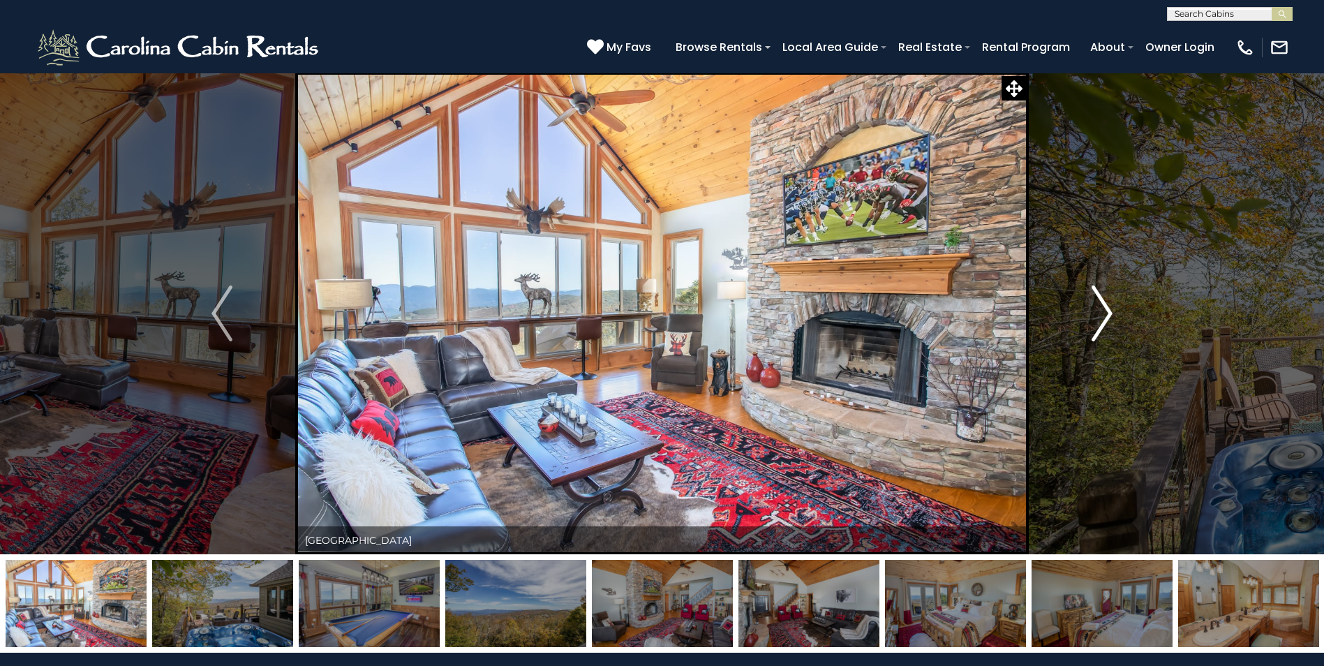
click at [1106, 314] on img "Next" at bounding box center [1101, 313] width 21 height 56
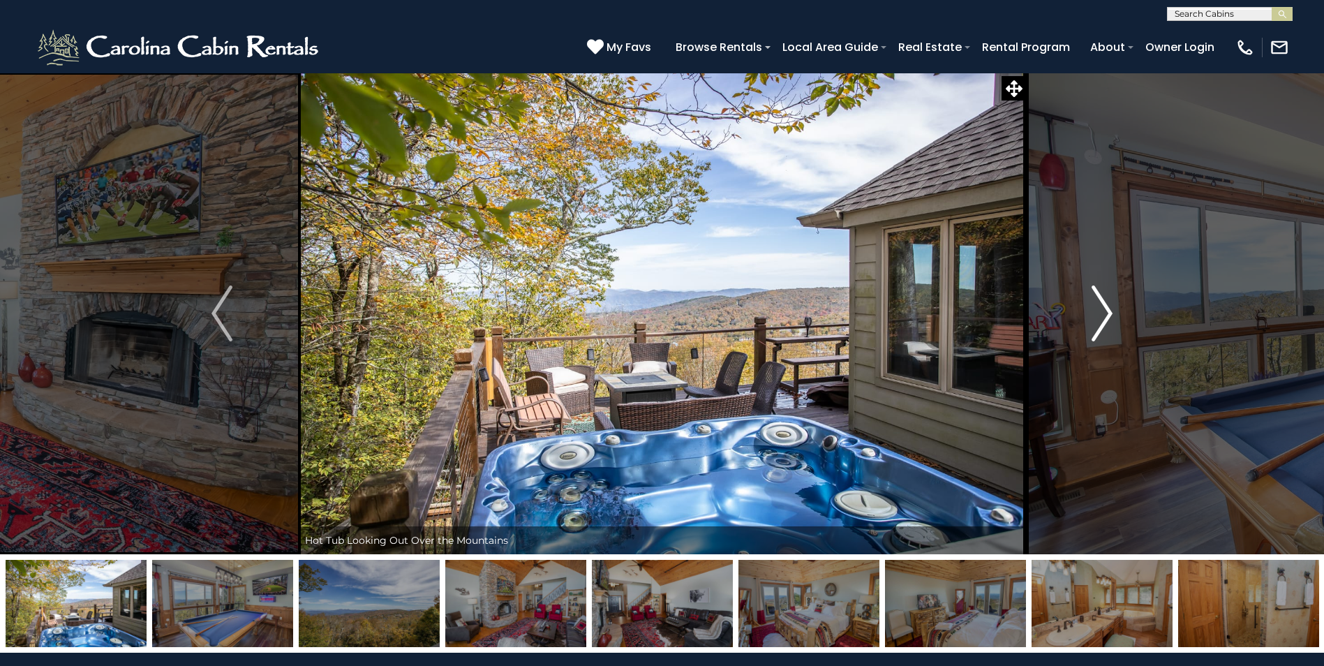
click at [1106, 314] on img "Next" at bounding box center [1101, 313] width 21 height 56
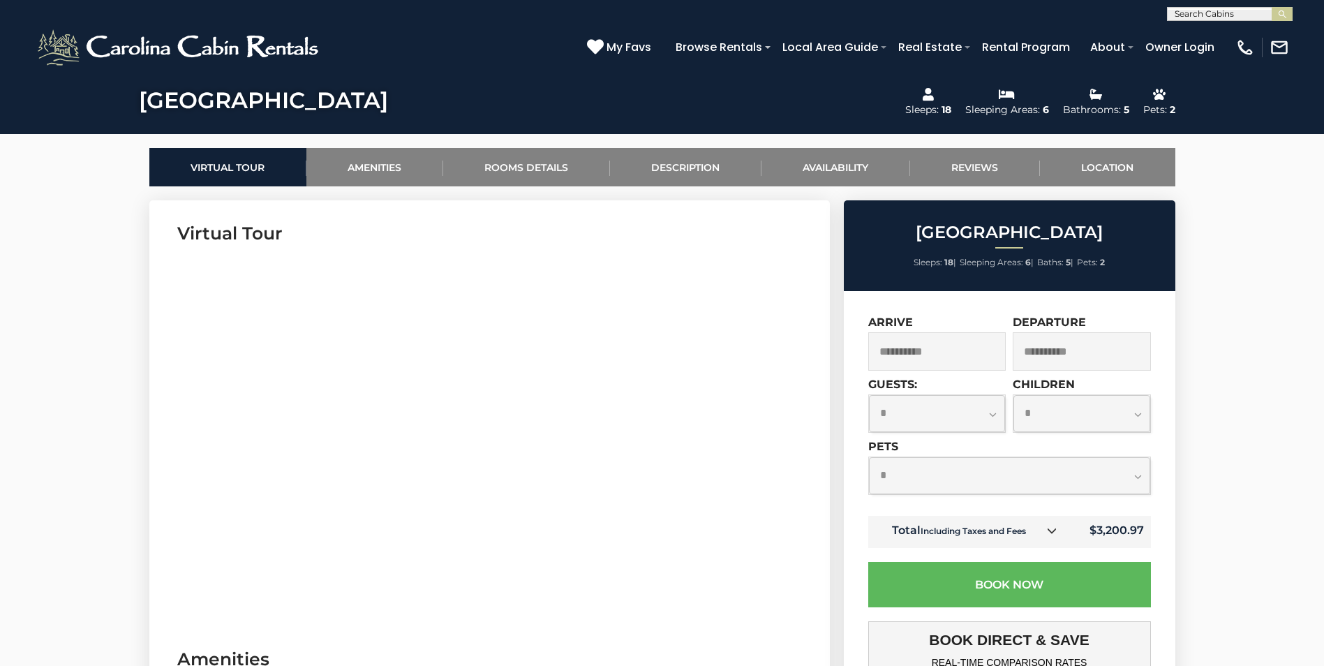
scroll to position [484, 0]
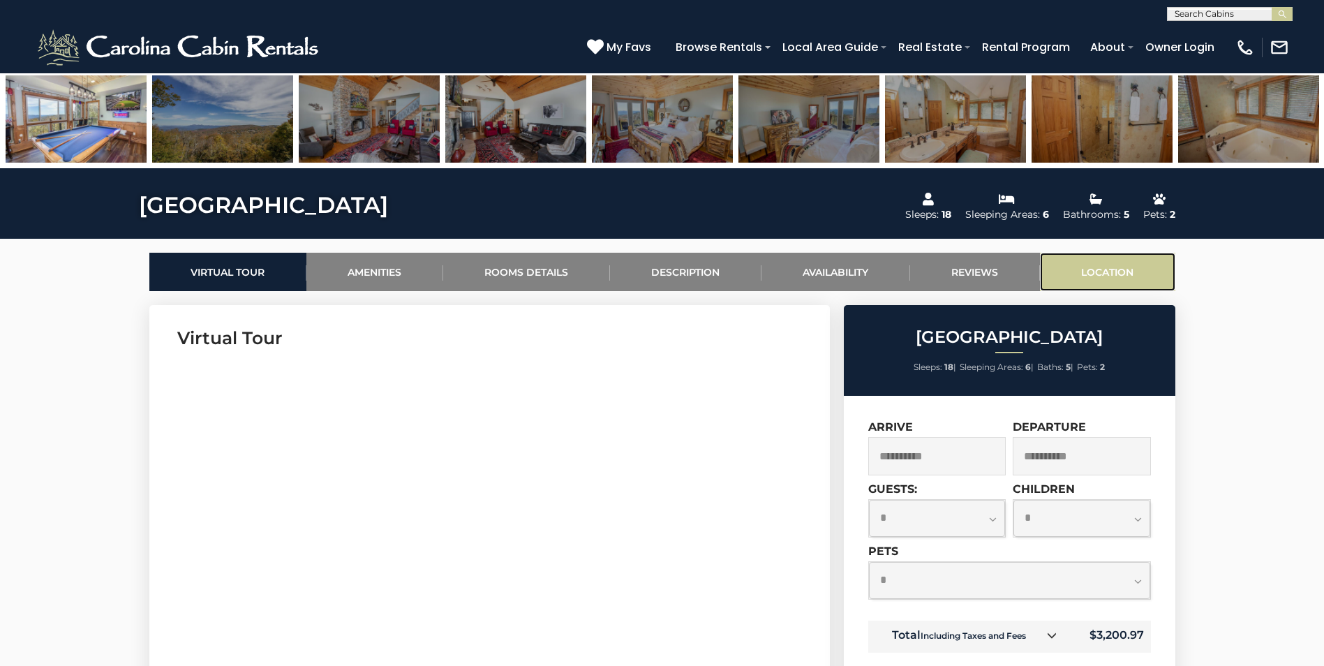
click at [1082, 269] on link "Location" at bounding box center [1107, 272] width 135 height 38
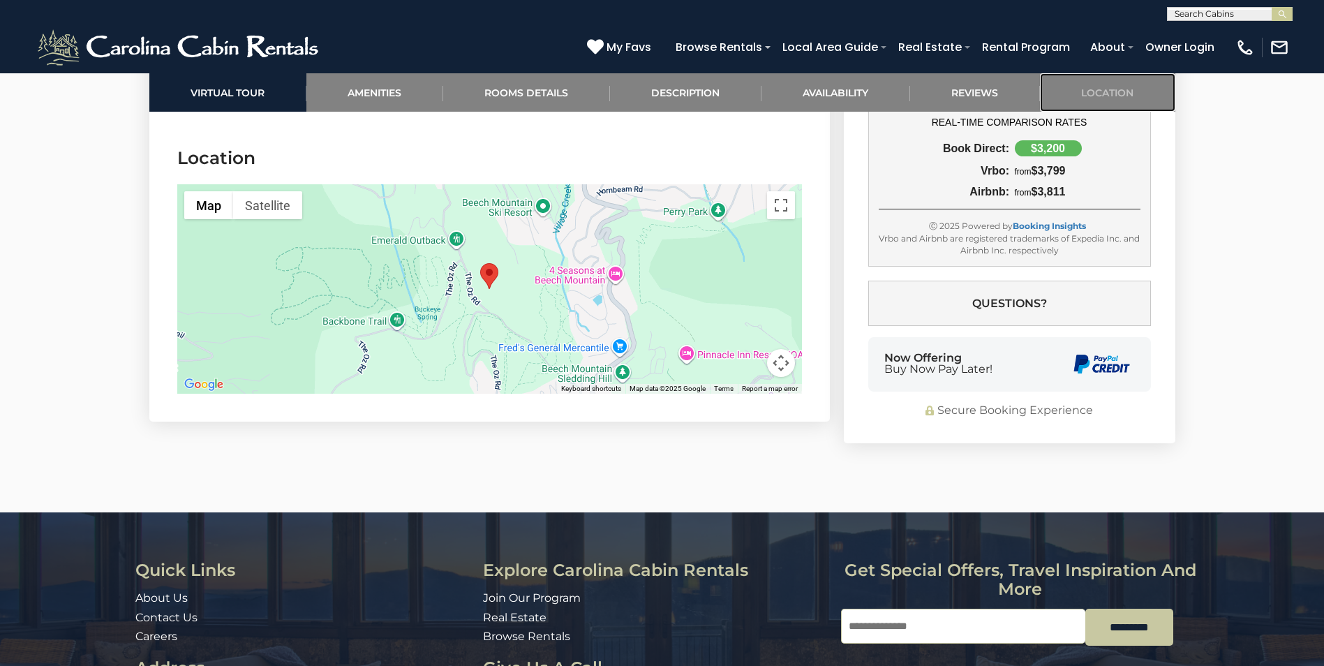
scroll to position [4764, 0]
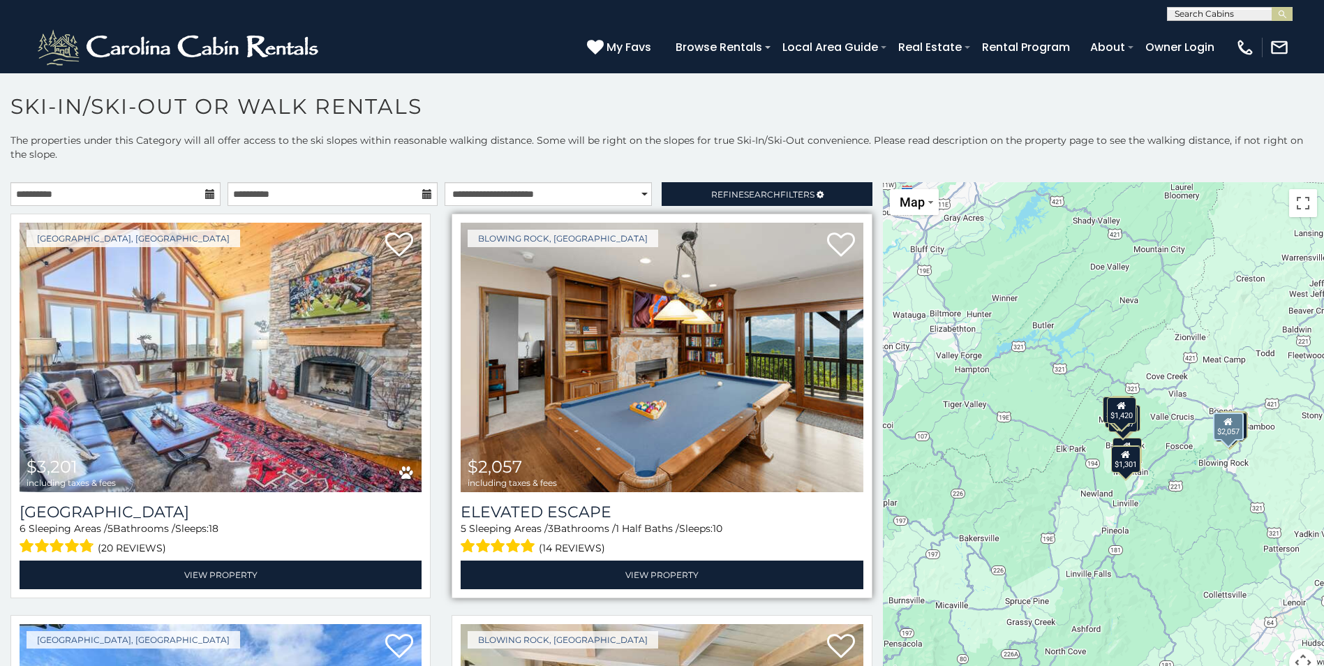
click at [756, 441] on img at bounding box center [662, 357] width 402 height 269
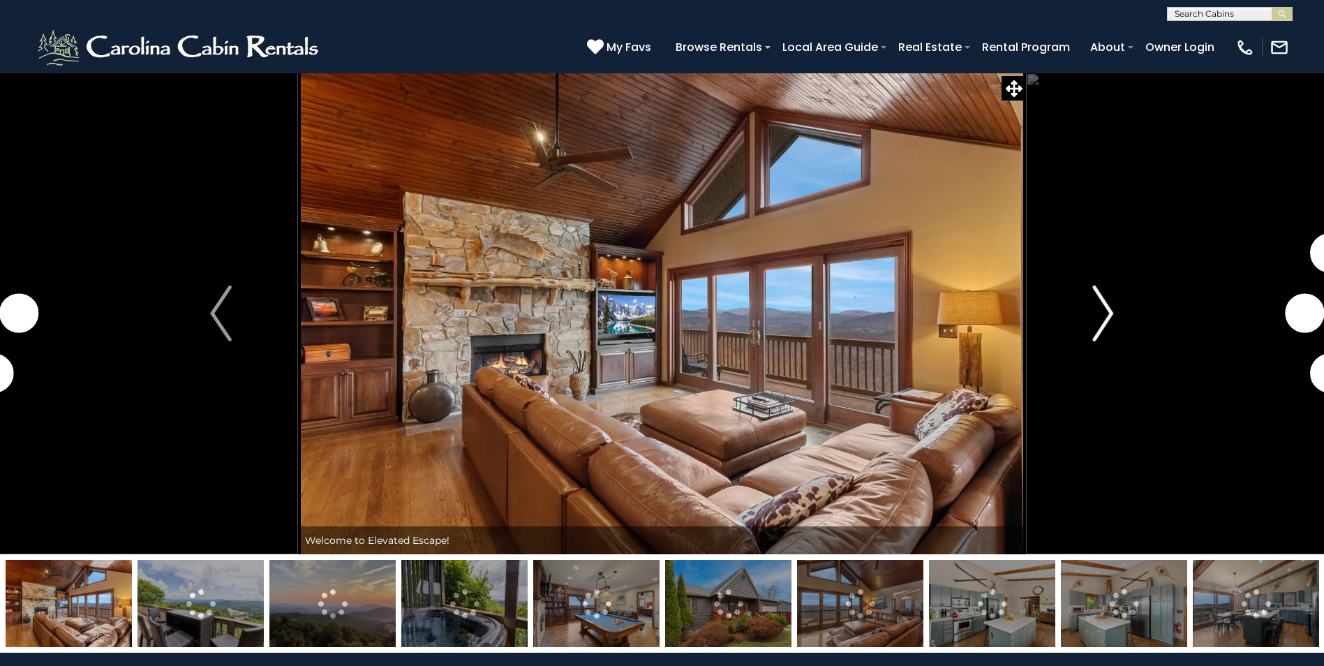
click at [1099, 325] on img "Next" at bounding box center [1102, 313] width 21 height 56
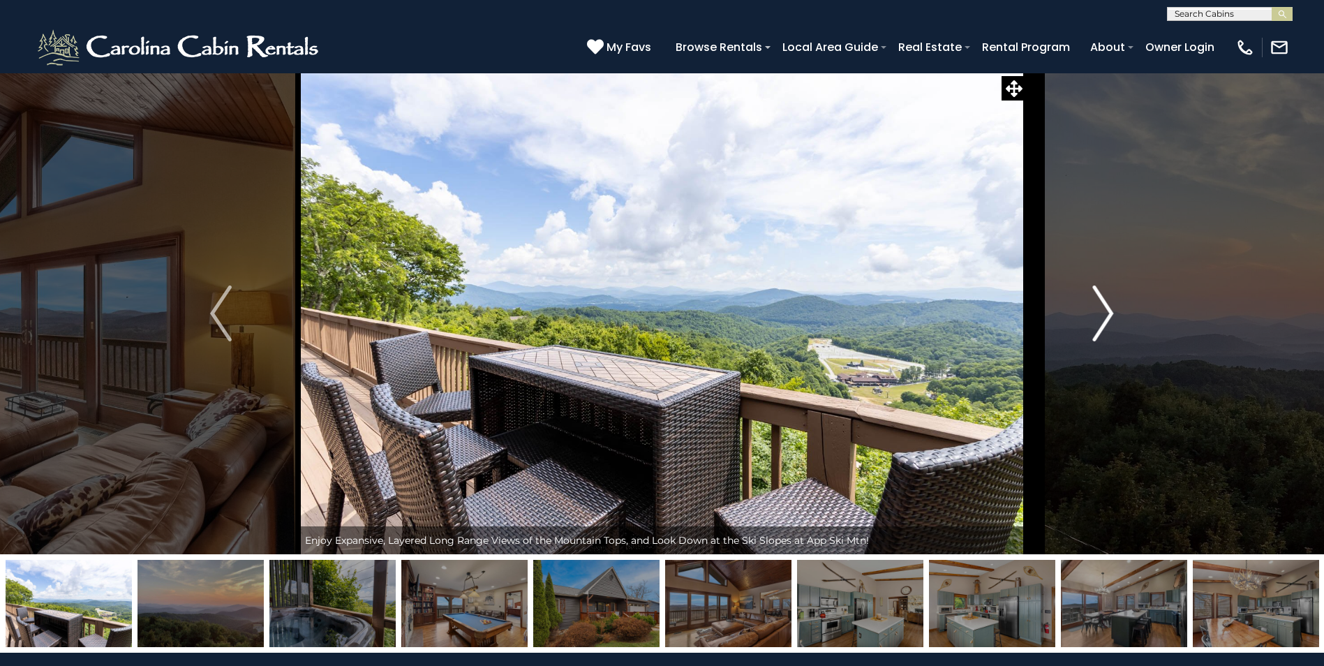
click at [1099, 325] on img "Next" at bounding box center [1102, 313] width 21 height 56
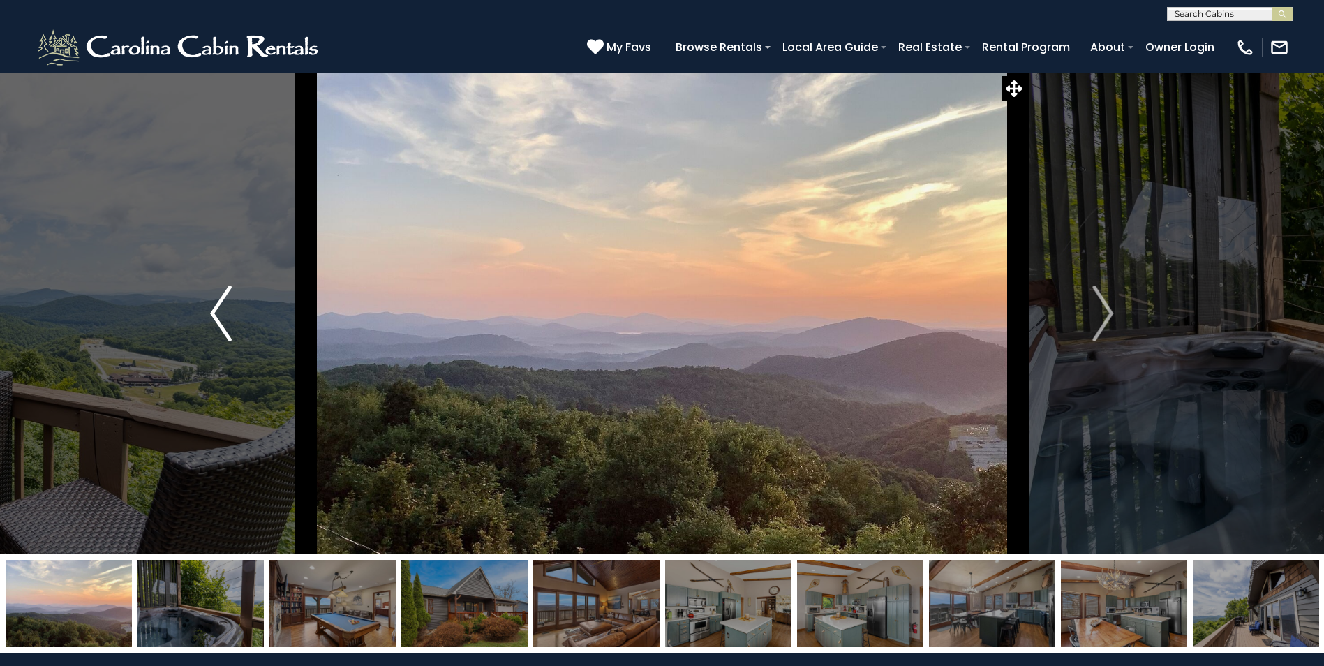
drag, startPoint x: 213, startPoint y: 314, endPoint x: 222, endPoint y: 314, distance: 9.1
click at [214, 314] on img "Previous" at bounding box center [220, 313] width 21 height 56
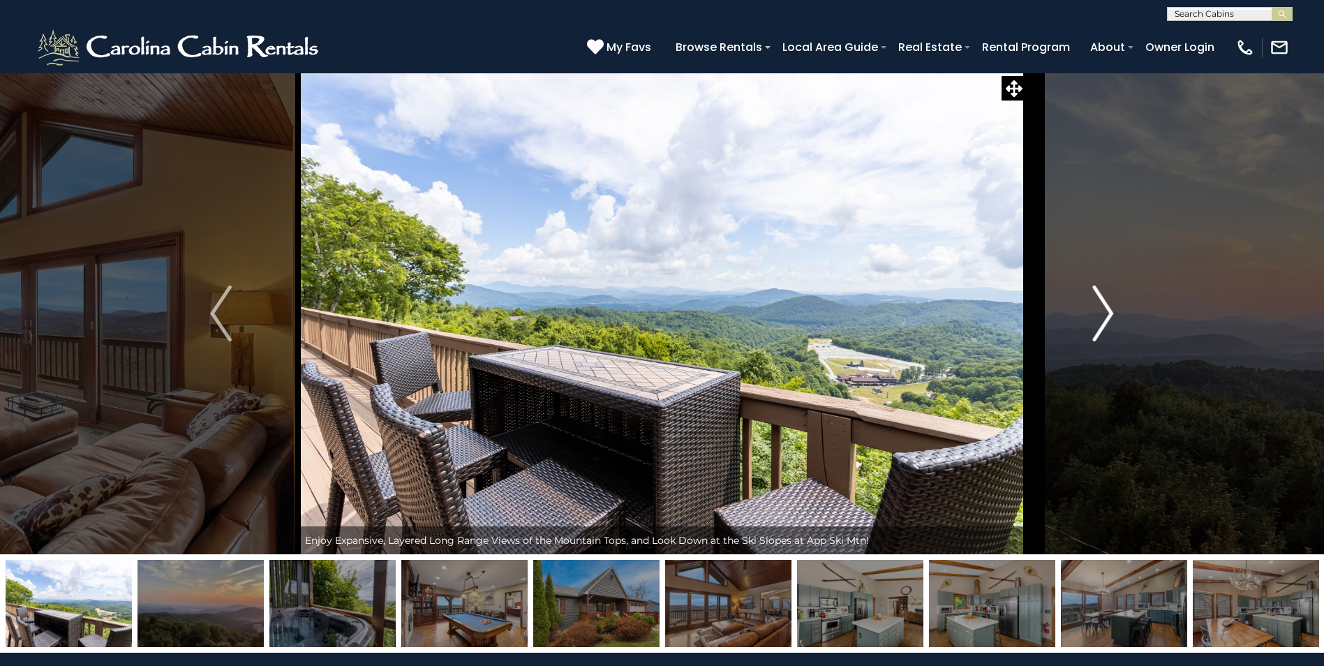
click at [1091, 331] on button "Next" at bounding box center [1103, 314] width 154 height 482
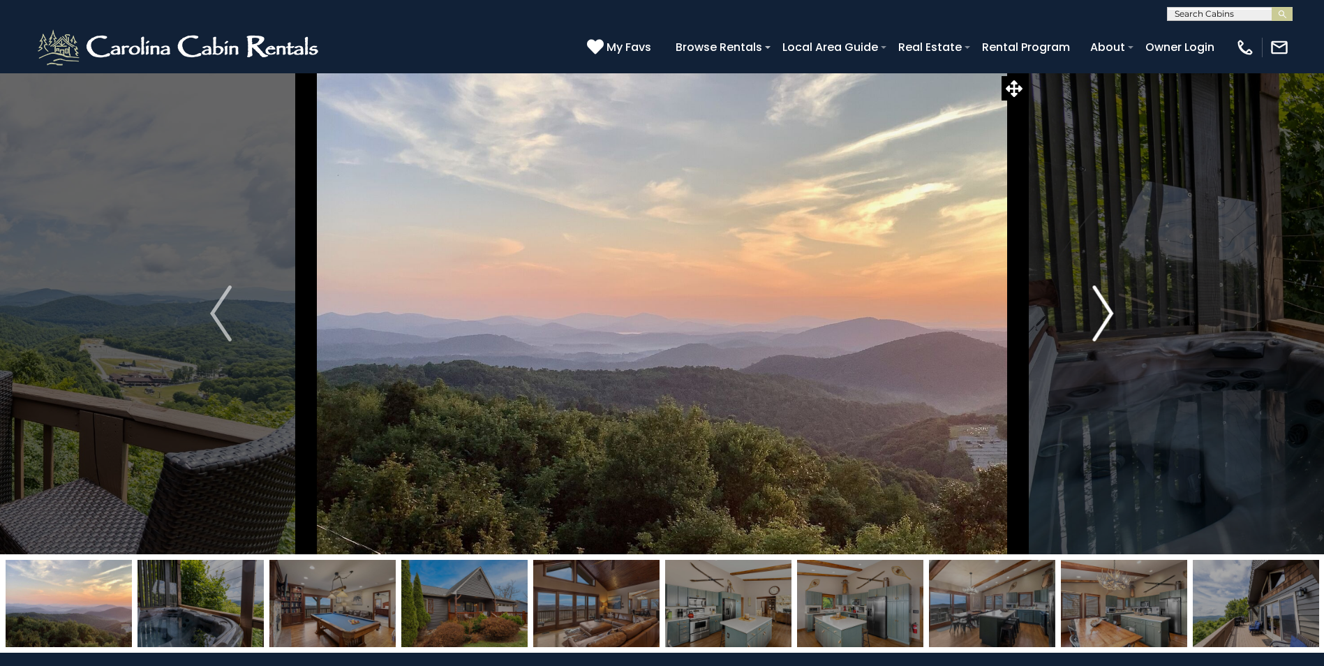
click at [1091, 331] on button "Next" at bounding box center [1103, 314] width 154 height 482
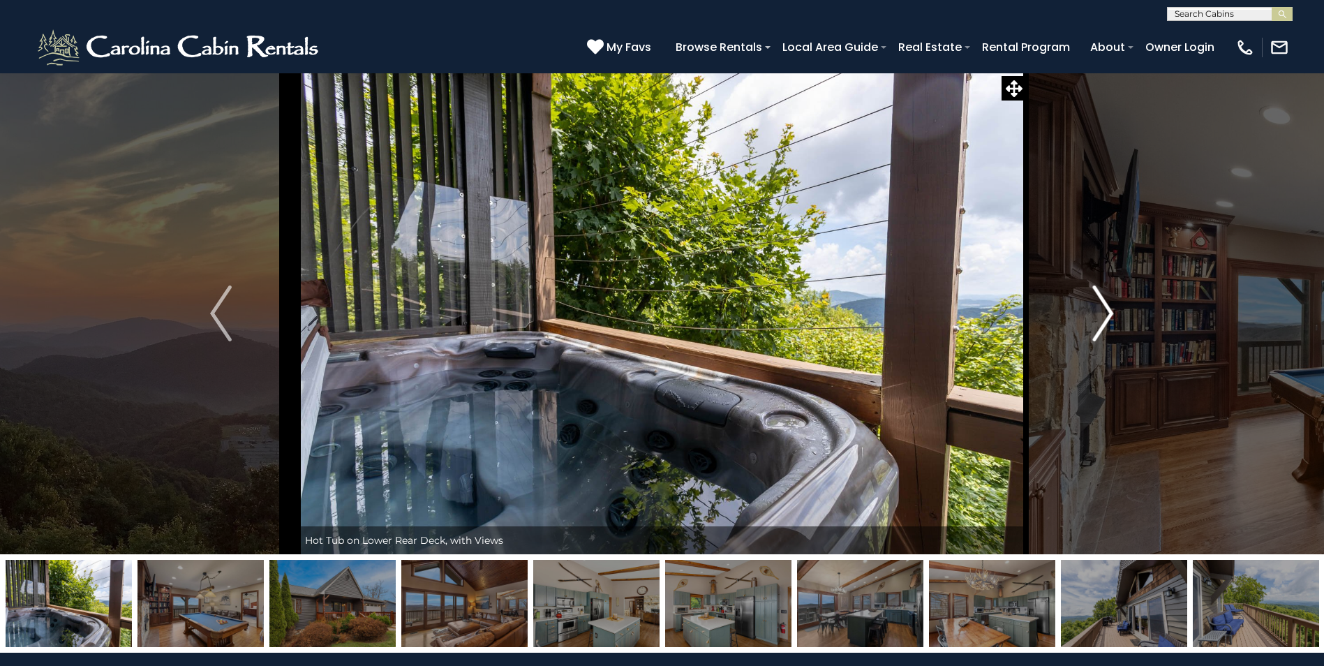
click at [1091, 331] on button "Next" at bounding box center [1103, 314] width 154 height 482
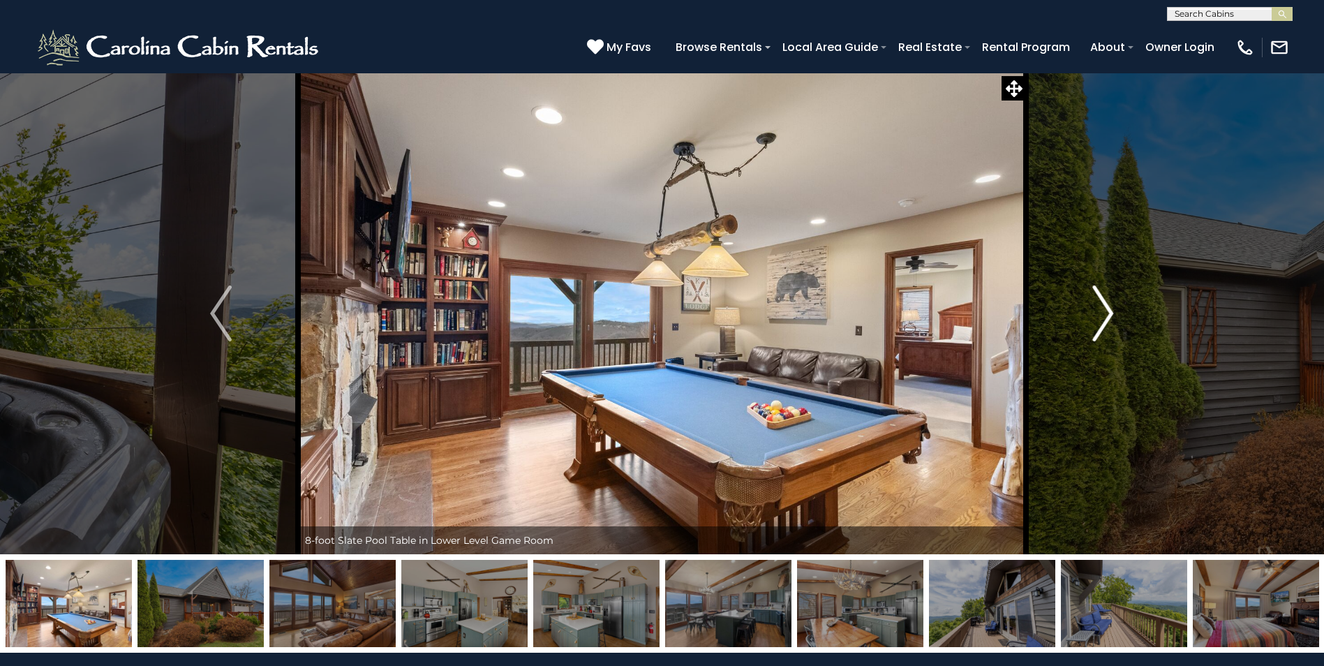
click at [1090, 329] on button "Next" at bounding box center [1103, 314] width 154 height 482
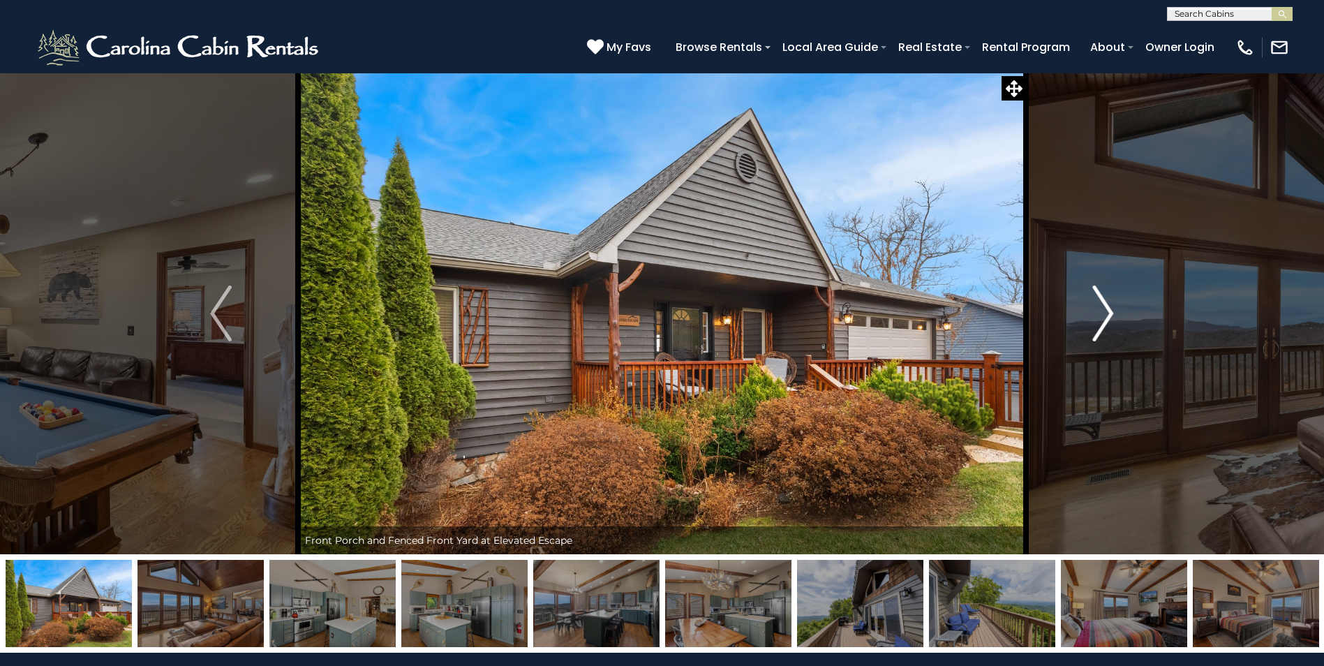
click at [1090, 329] on button "Next" at bounding box center [1103, 314] width 154 height 482
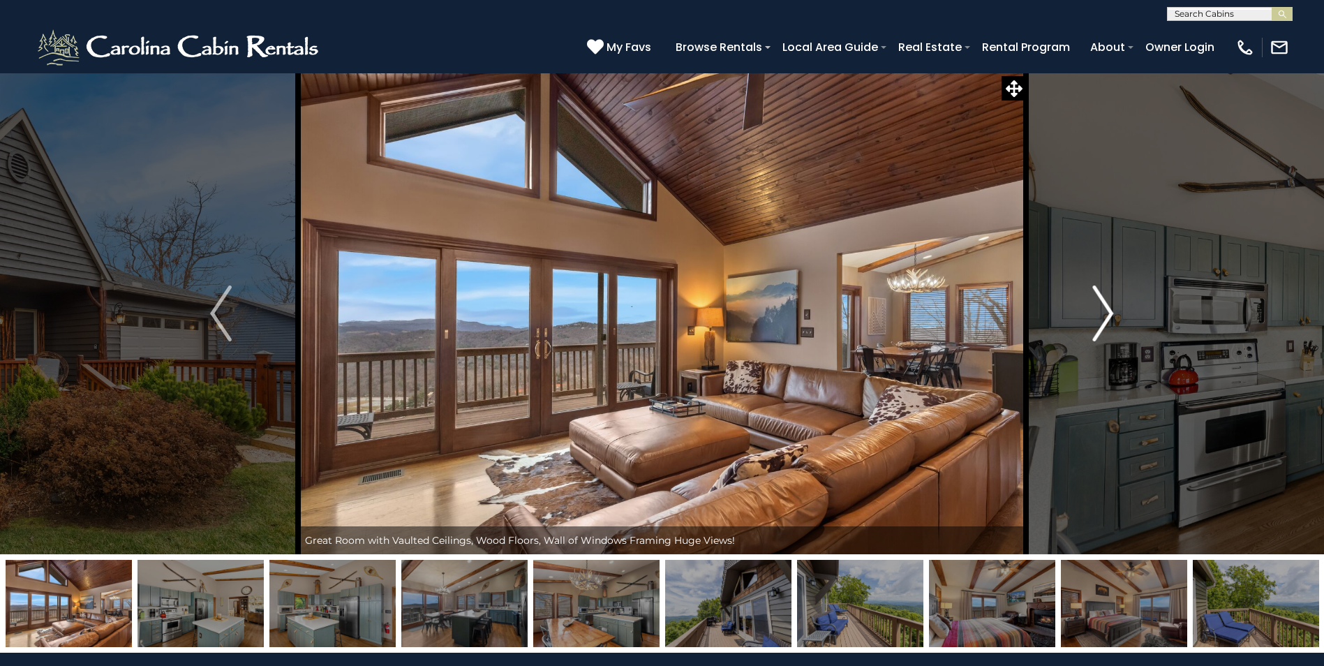
click at [1090, 329] on button "Next" at bounding box center [1103, 314] width 154 height 482
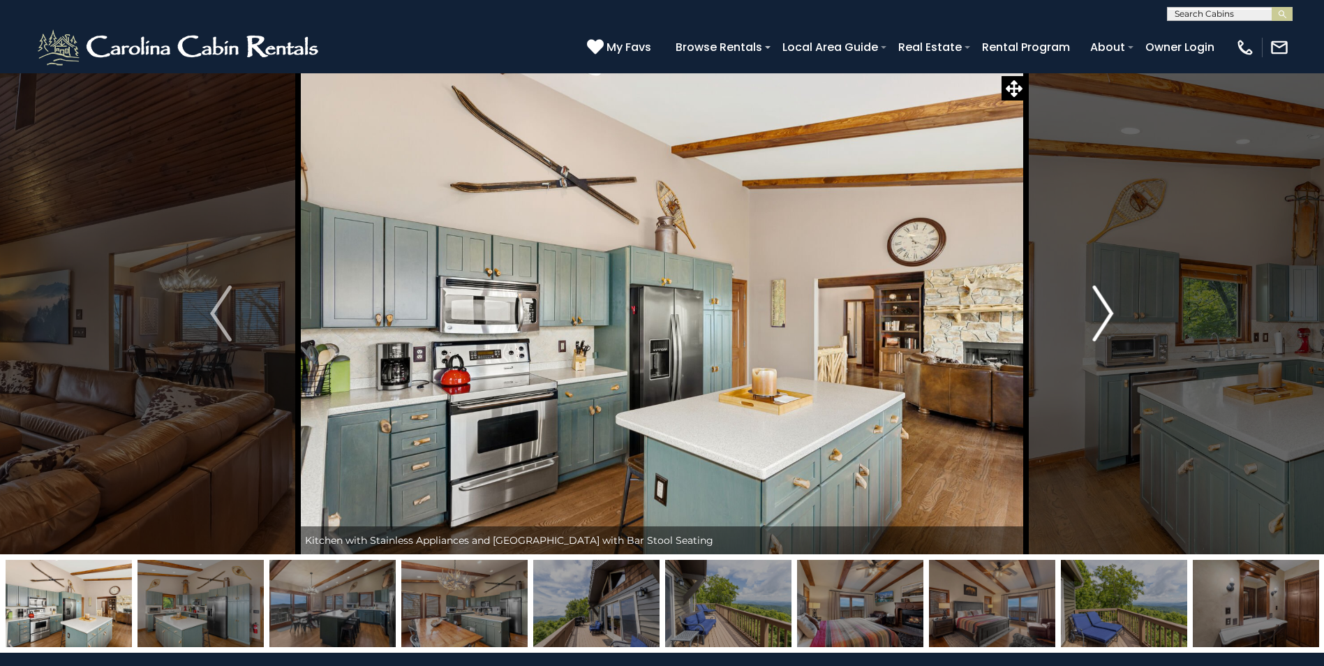
click at [1090, 329] on button "Next" at bounding box center [1103, 314] width 154 height 482
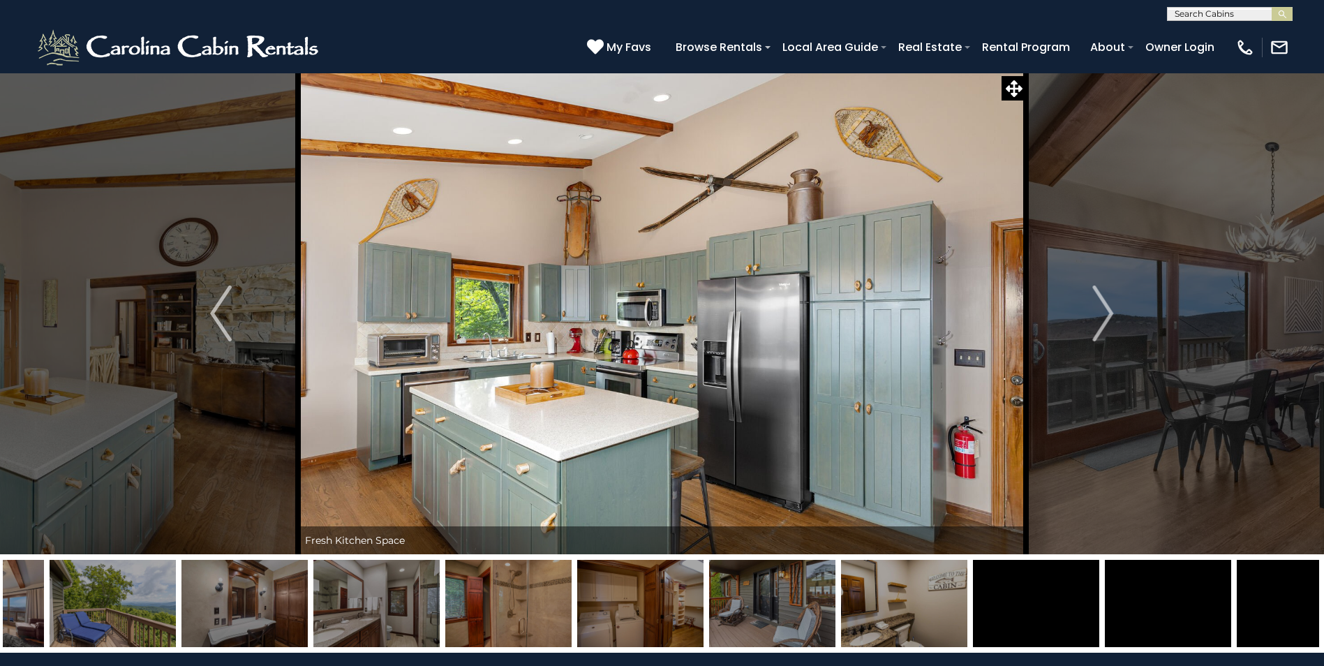
drag, startPoint x: 1167, startPoint y: 627, endPoint x: 364, endPoint y: 620, distance: 802.6
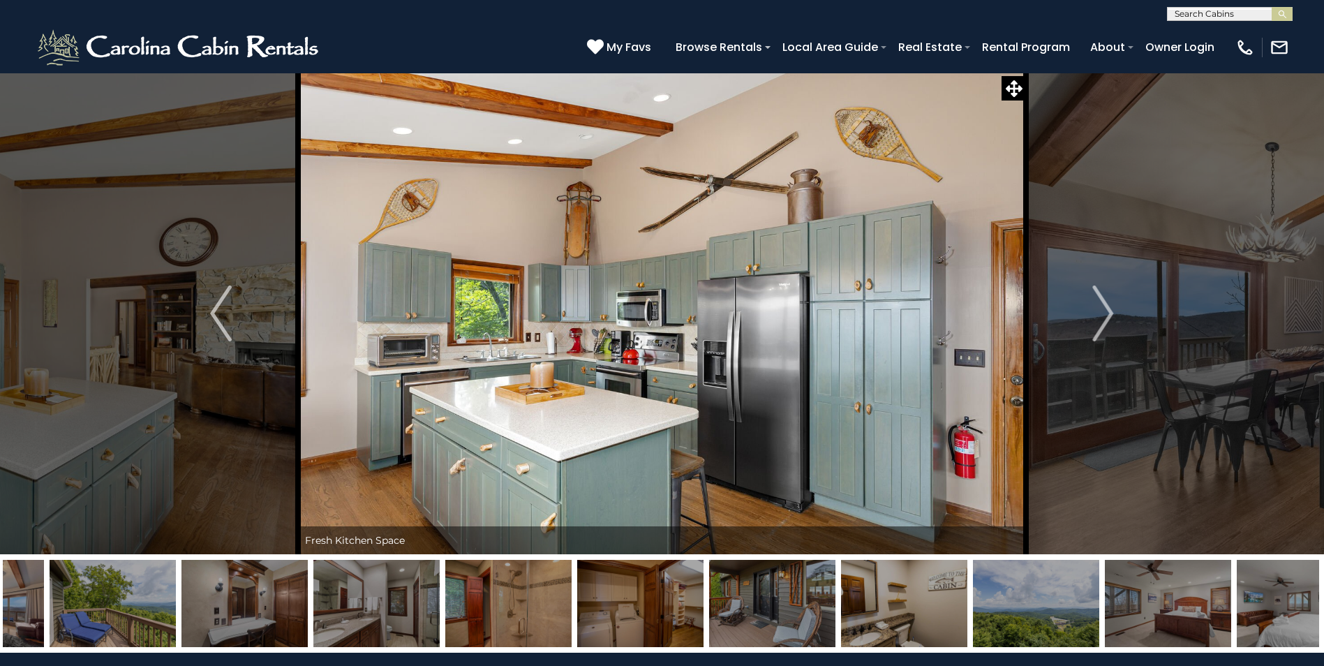
click at [288, 620] on img at bounding box center [244, 603] width 126 height 87
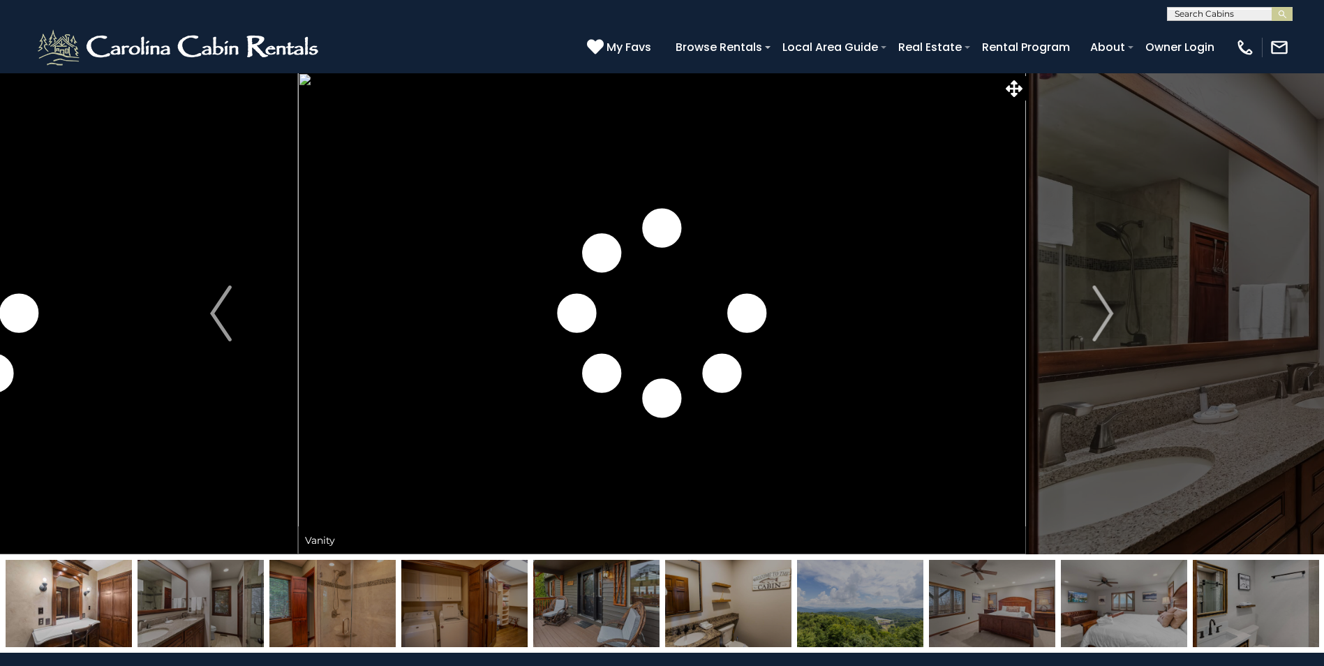
click at [622, 624] on img at bounding box center [596, 603] width 126 height 87
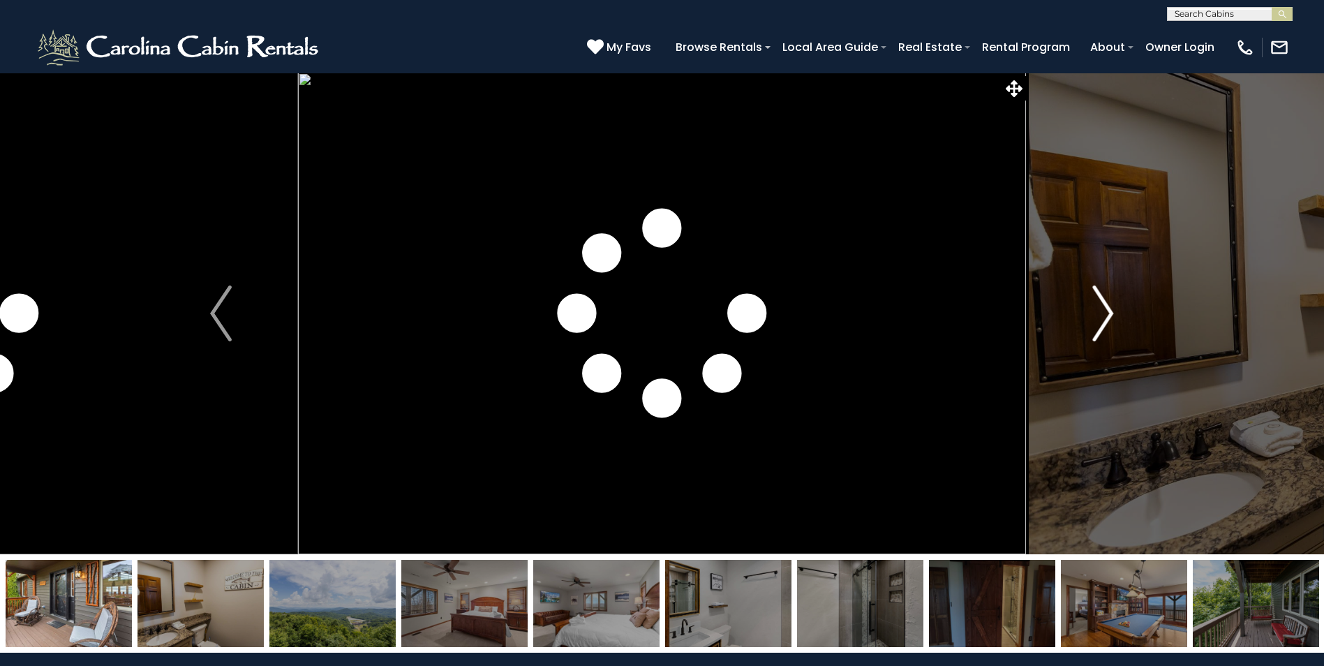
click at [1091, 310] on button "Next" at bounding box center [1103, 314] width 154 height 482
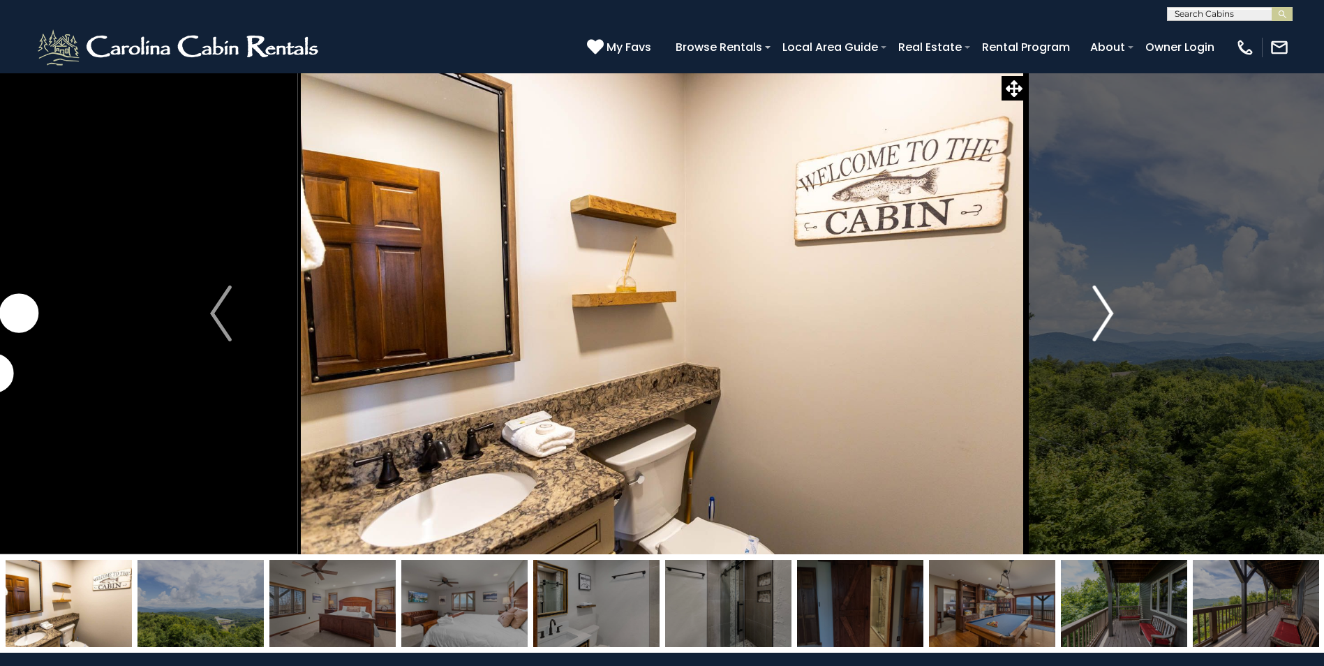
click at [1091, 308] on button "Next" at bounding box center [1103, 314] width 154 height 482
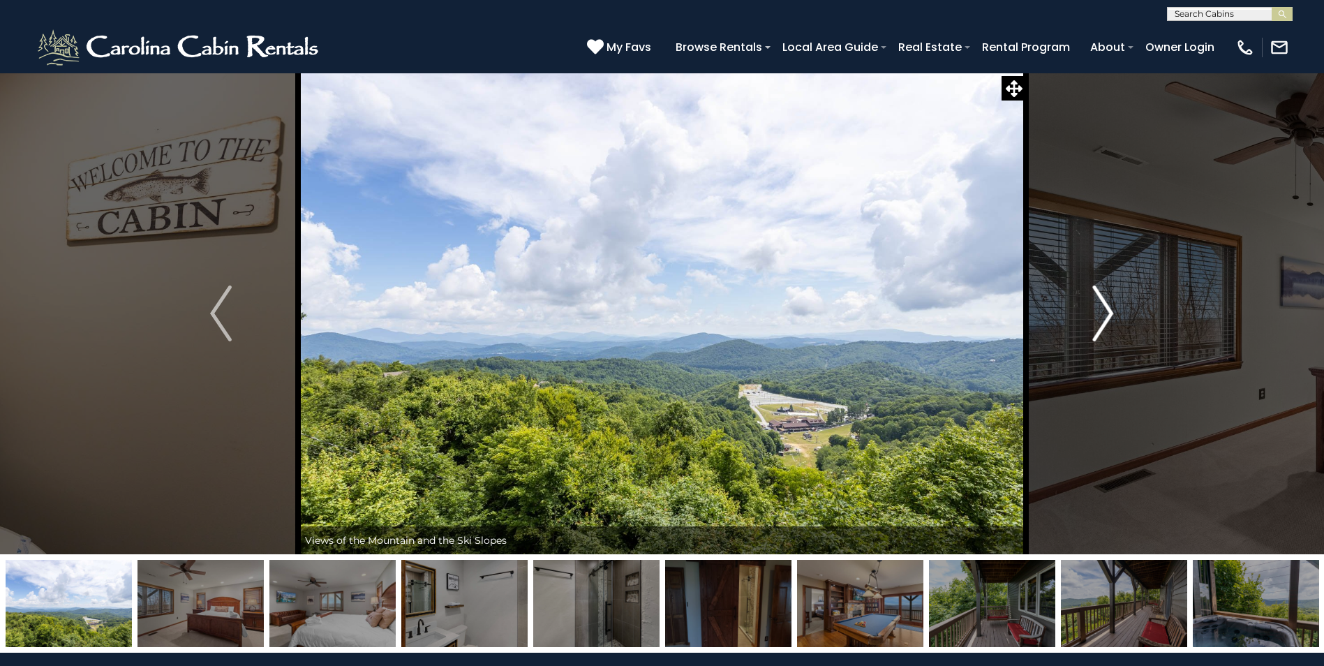
click at [1091, 308] on button "Next" at bounding box center [1103, 314] width 154 height 482
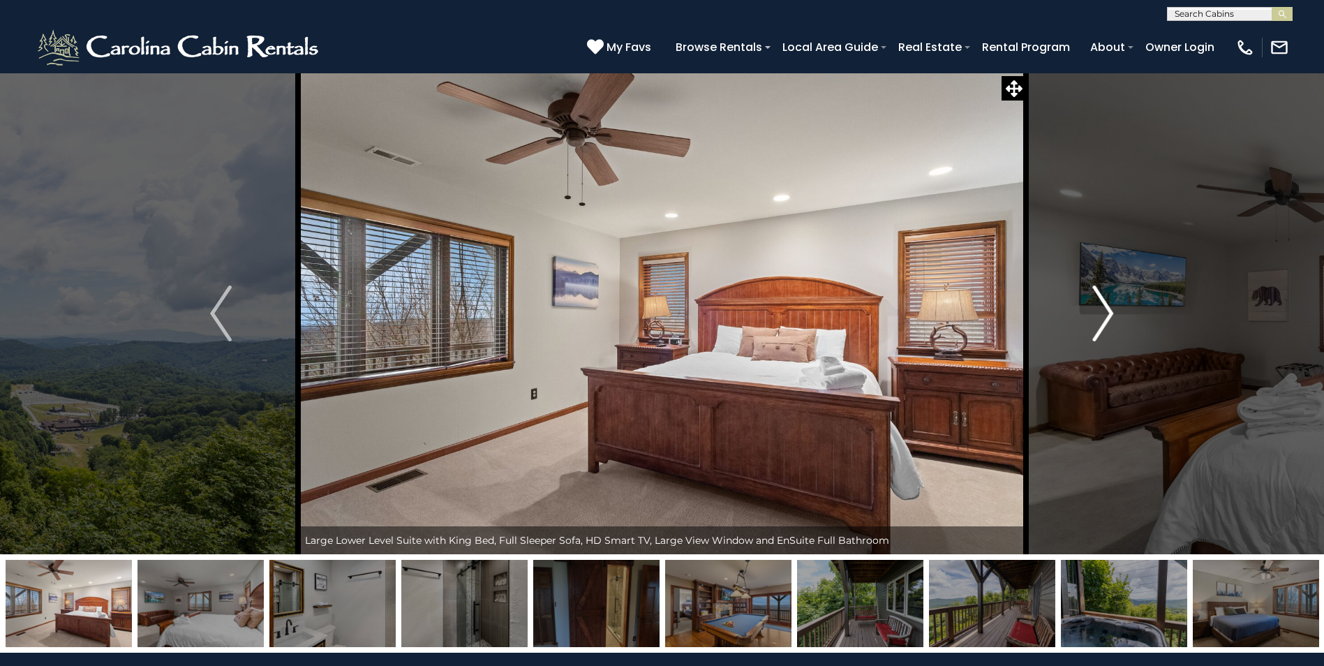
click at [1091, 308] on button "Next" at bounding box center [1103, 314] width 154 height 482
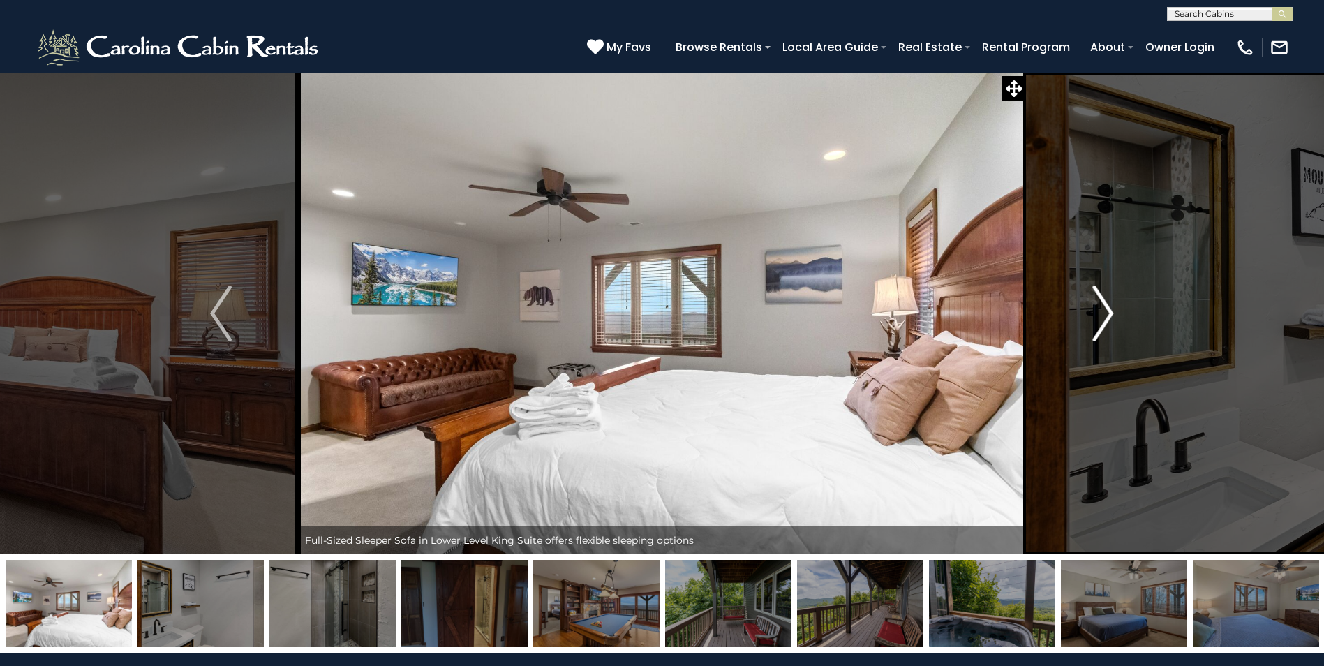
click at [1091, 308] on button "Next" at bounding box center [1103, 314] width 154 height 482
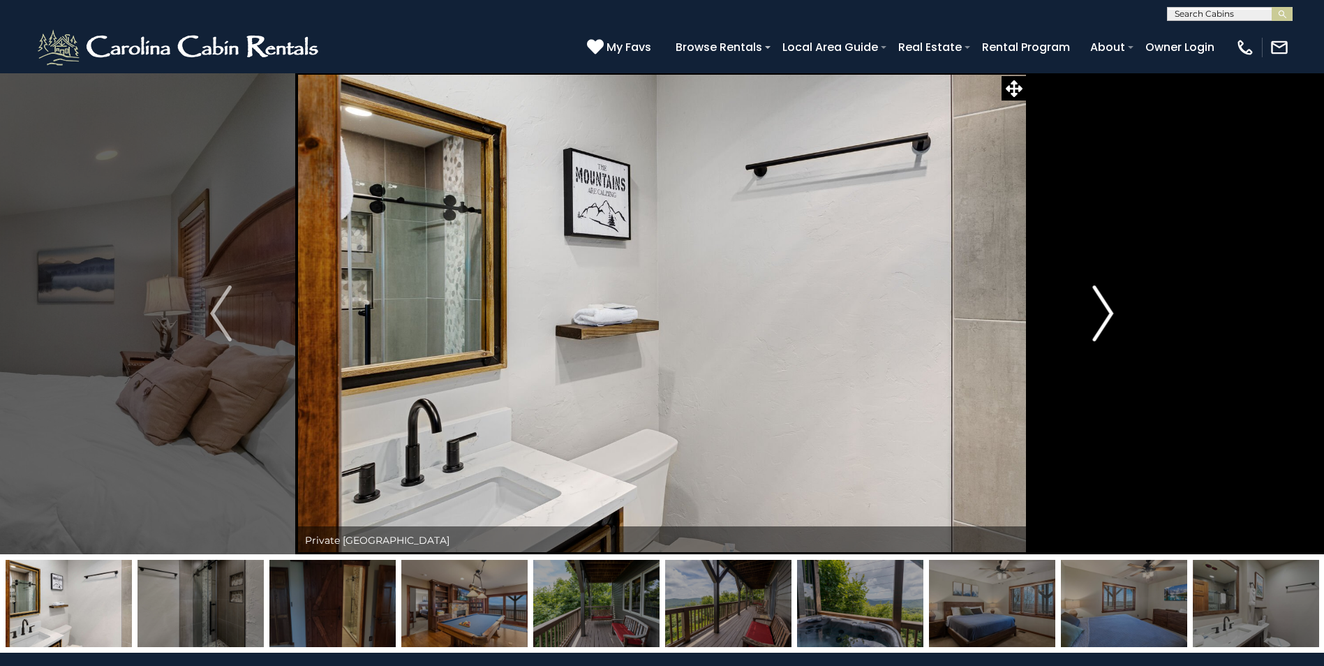
click at [1091, 308] on button "Next" at bounding box center [1103, 314] width 154 height 482
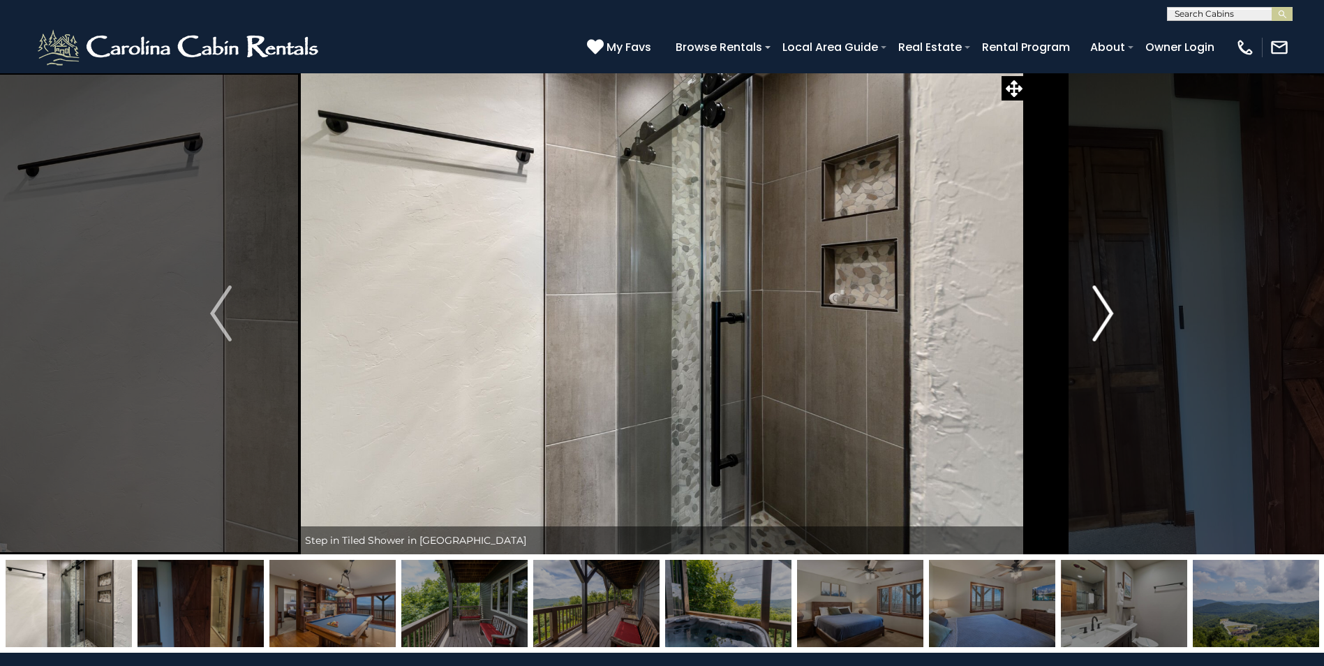
click at [1091, 308] on button "Next" at bounding box center [1103, 314] width 154 height 482
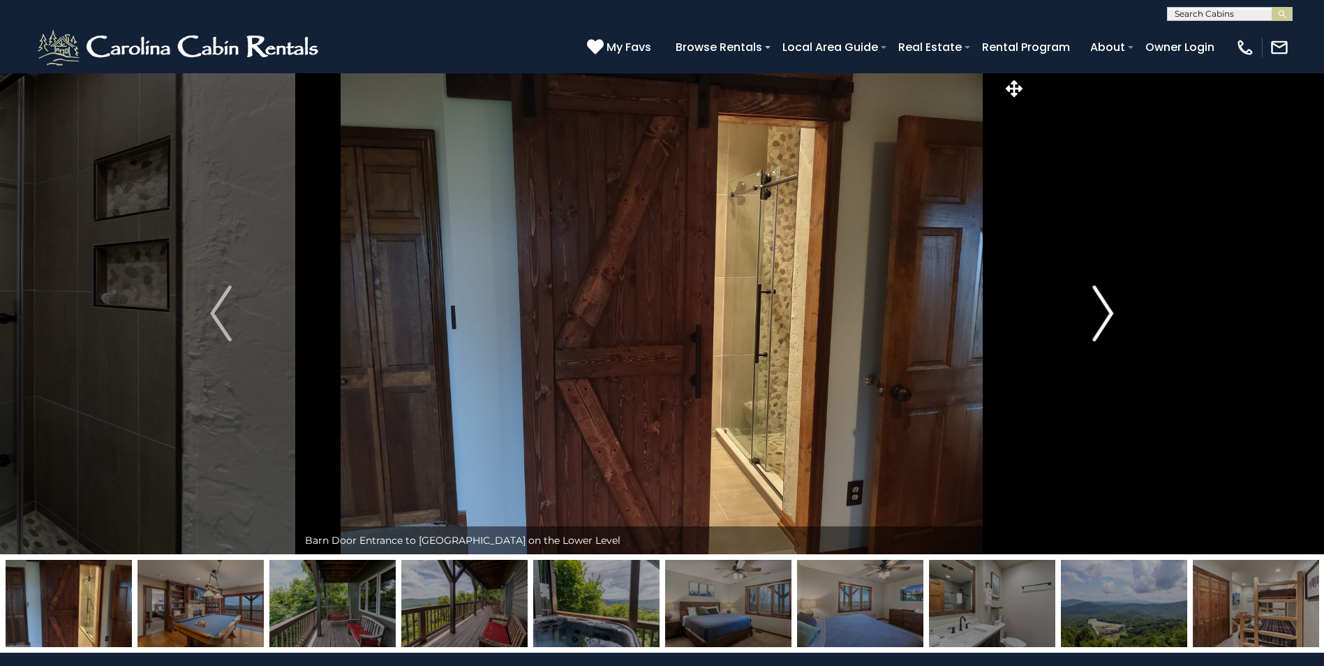
click at [1091, 308] on button "Next" at bounding box center [1103, 314] width 154 height 482
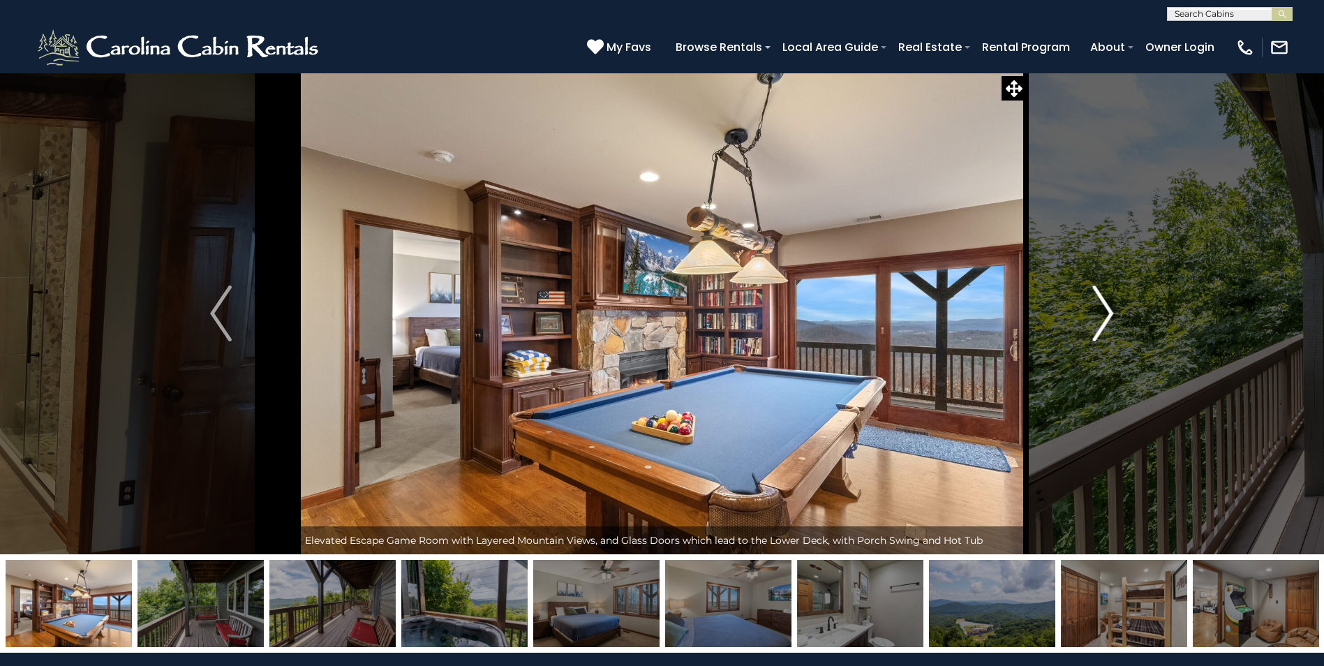
click at [1090, 307] on button "Next" at bounding box center [1103, 314] width 154 height 482
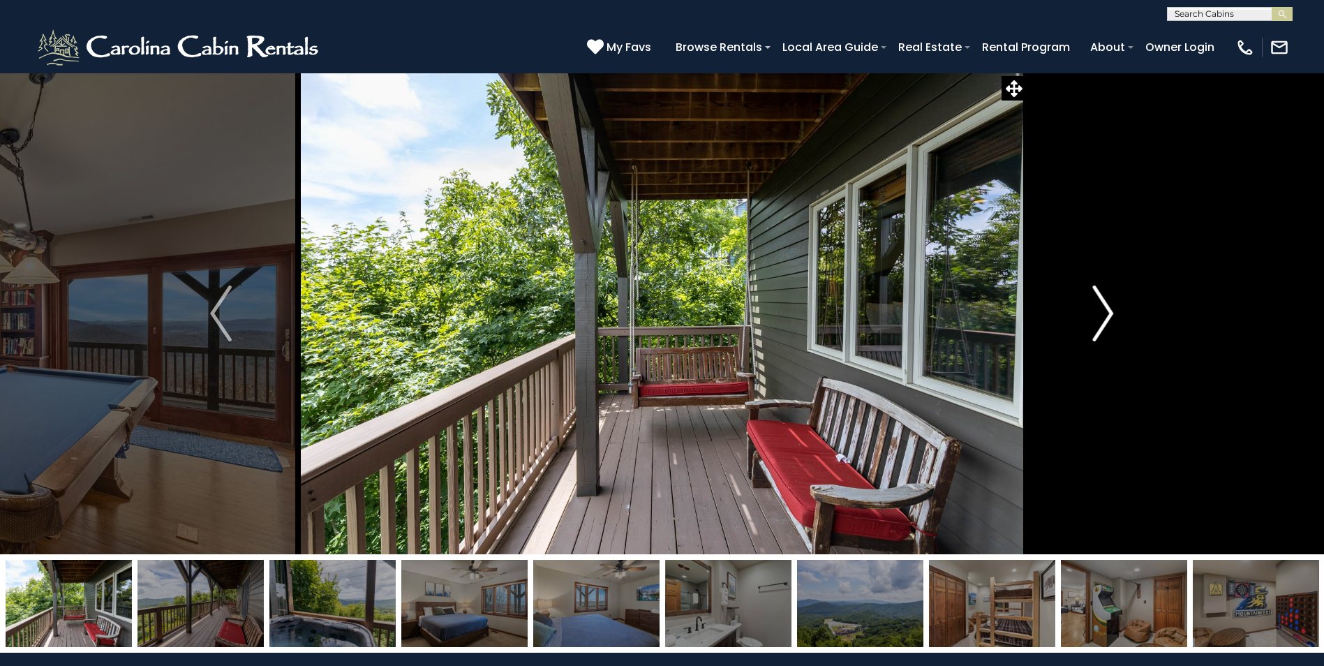
click at [1090, 307] on button "Next" at bounding box center [1103, 314] width 154 height 482
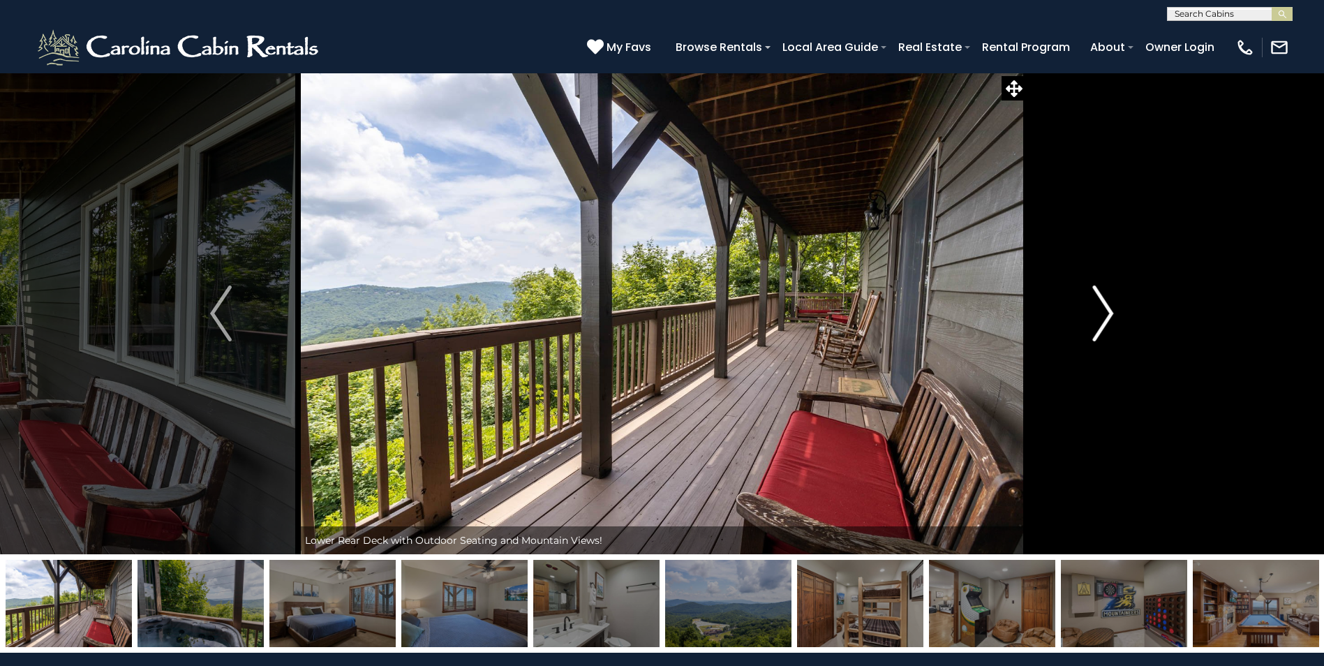
click at [1090, 307] on button "Next" at bounding box center [1103, 314] width 154 height 482
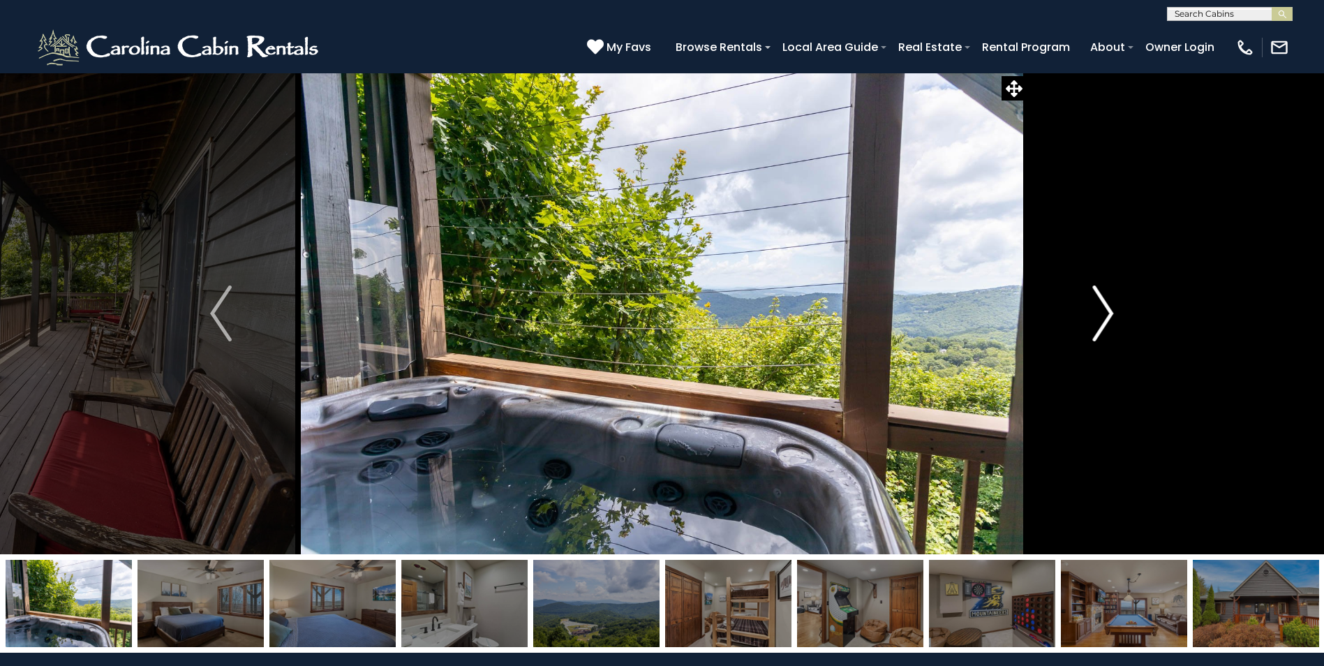
click at [1090, 307] on button "Next" at bounding box center [1103, 314] width 154 height 482
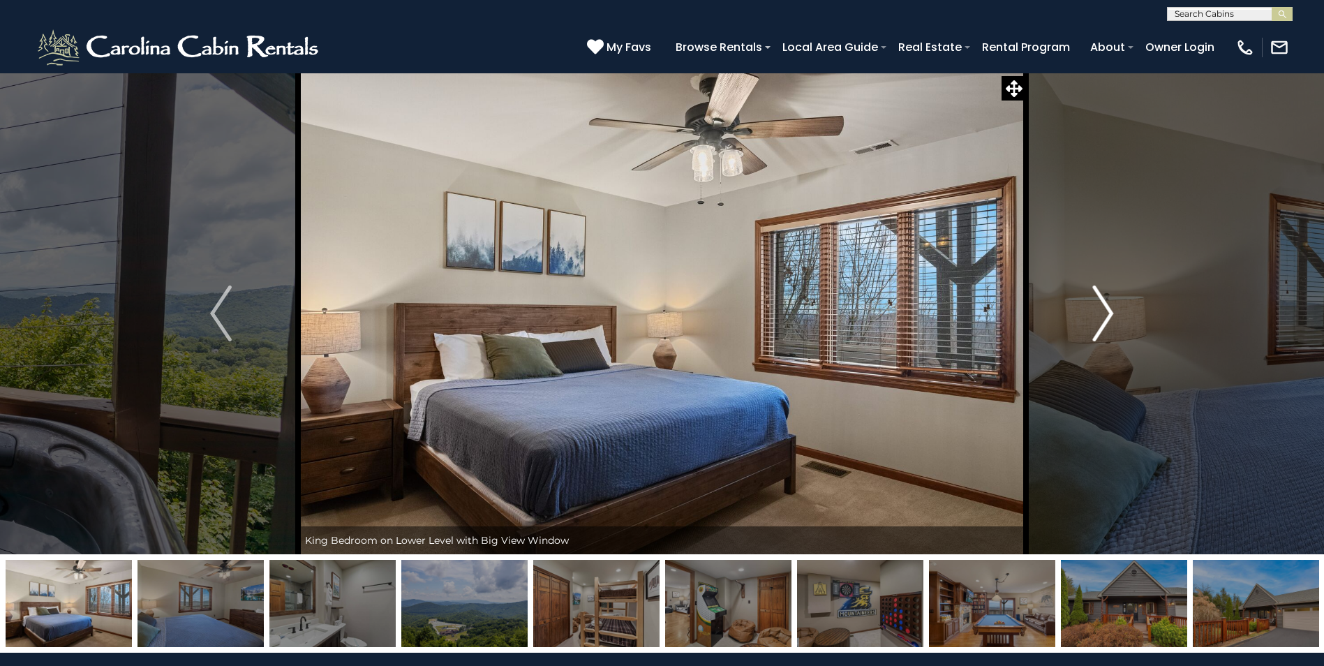
click at [1090, 307] on button "Next" at bounding box center [1103, 314] width 154 height 482
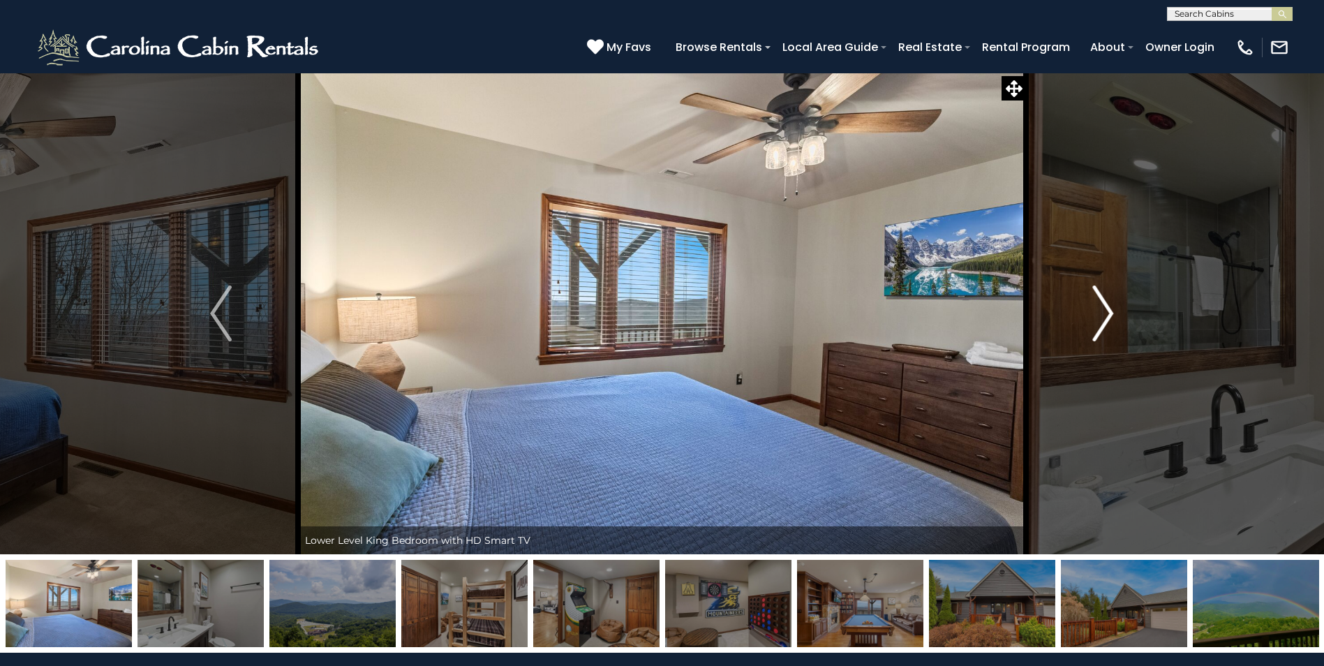
click at [1090, 307] on button "Next" at bounding box center [1103, 314] width 154 height 482
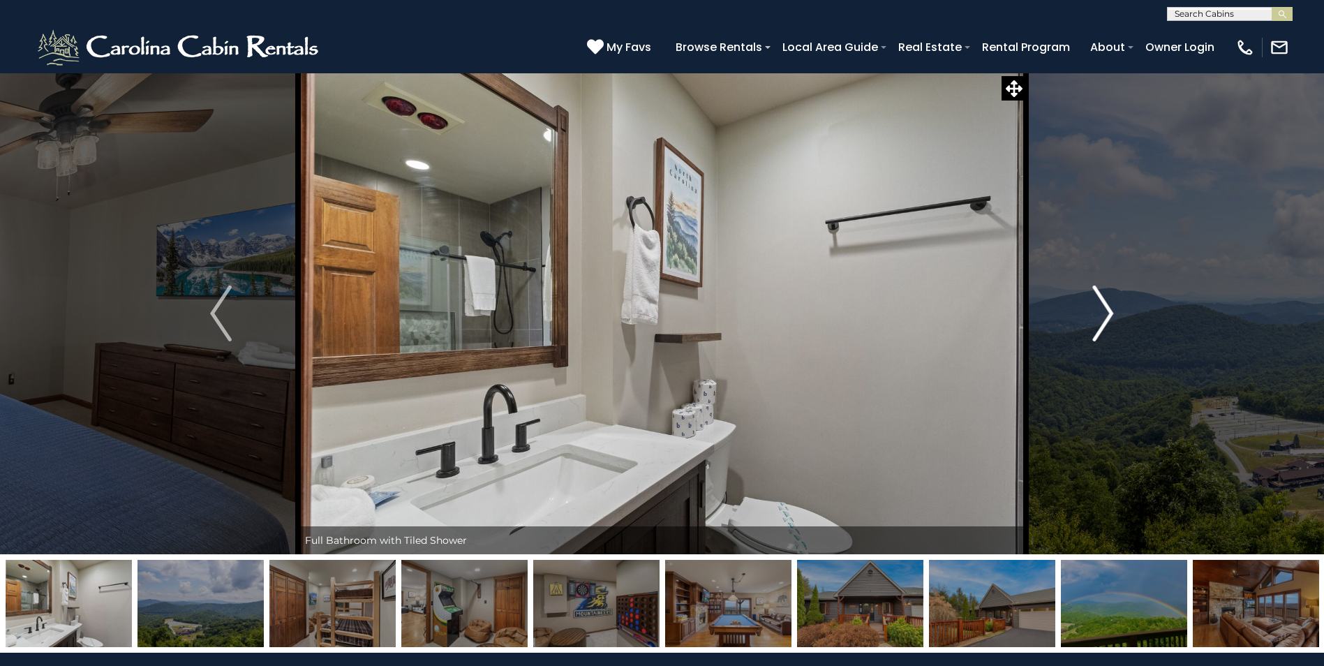
click at [1090, 307] on button "Next" at bounding box center [1103, 314] width 154 height 482
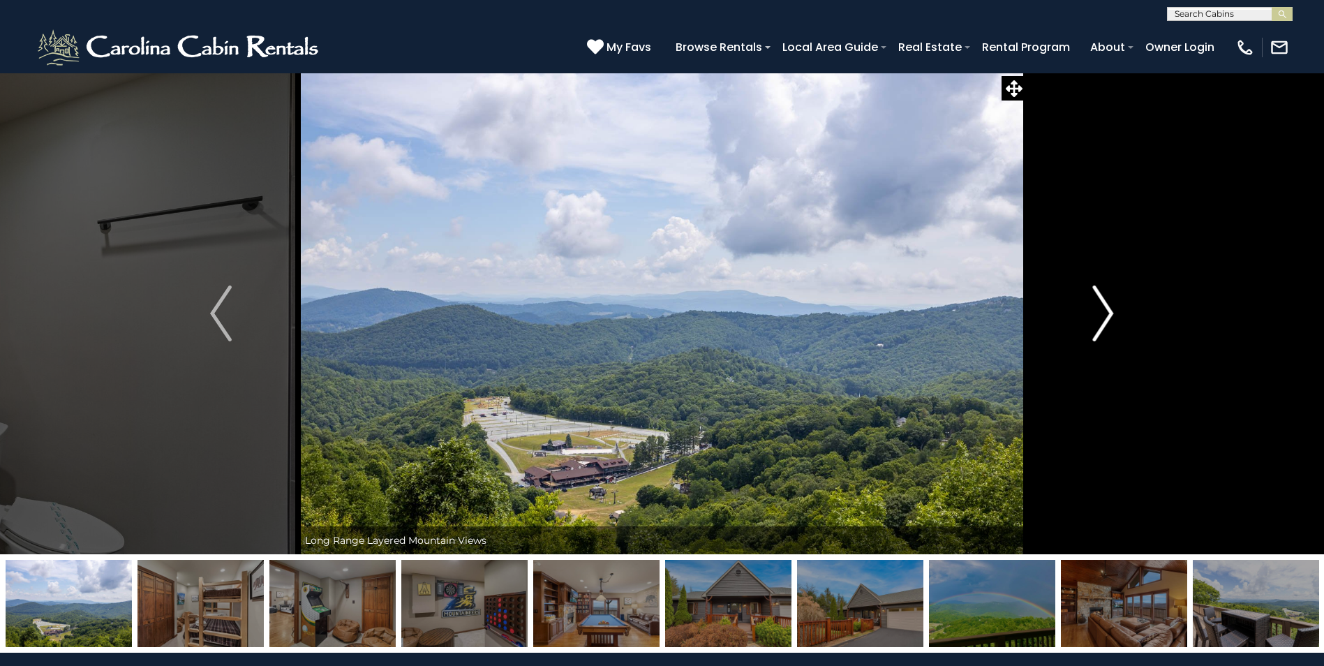
click at [1089, 306] on button "Next" at bounding box center [1103, 314] width 154 height 482
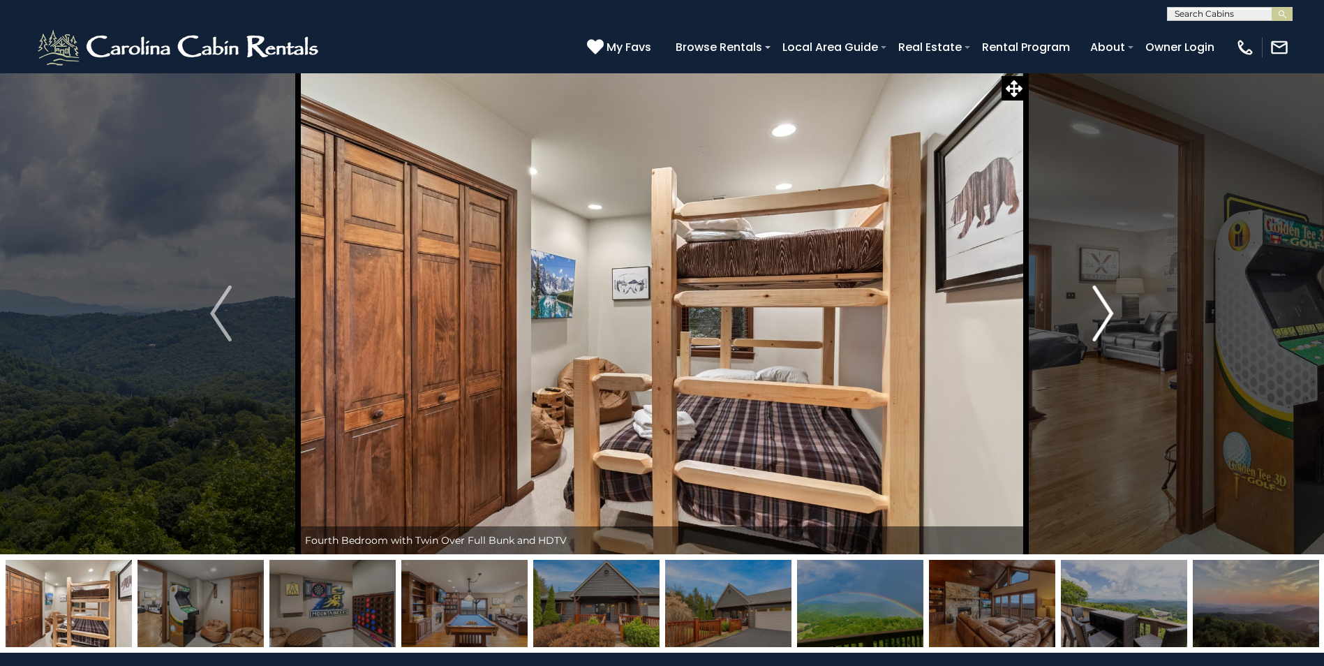
click at [1089, 306] on button "Next" at bounding box center [1103, 314] width 154 height 482
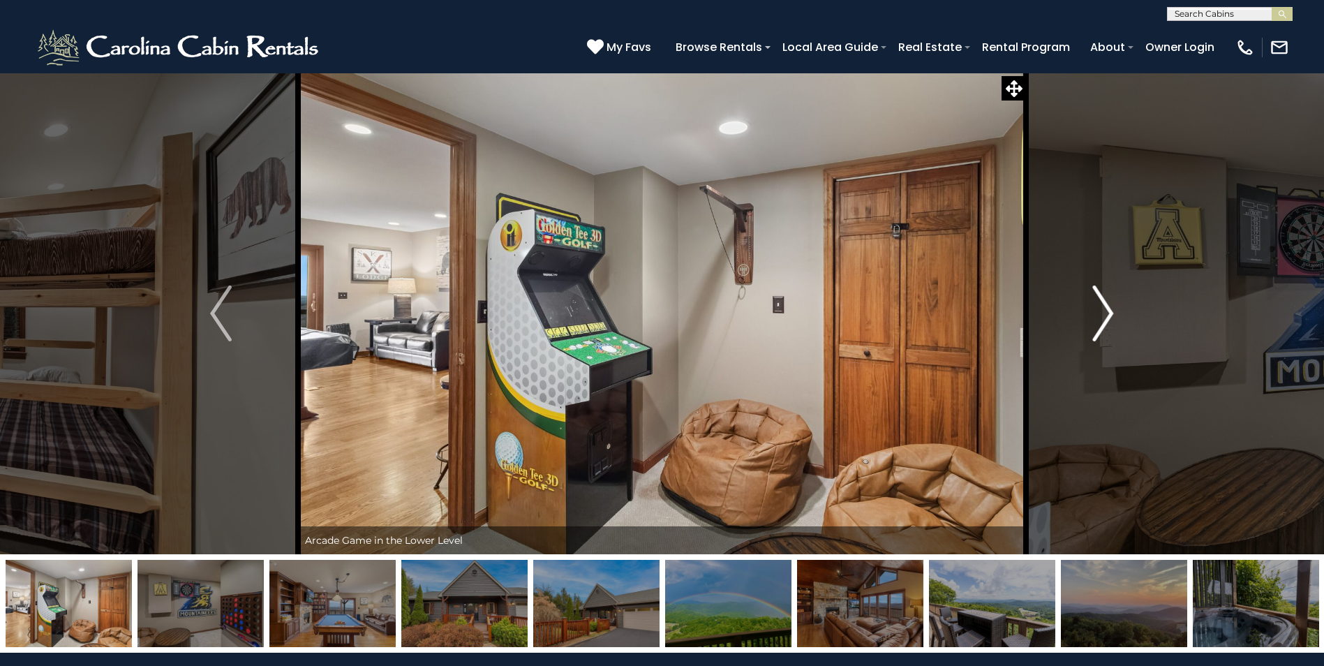
click at [1089, 306] on button "Next" at bounding box center [1103, 314] width 154 height 482
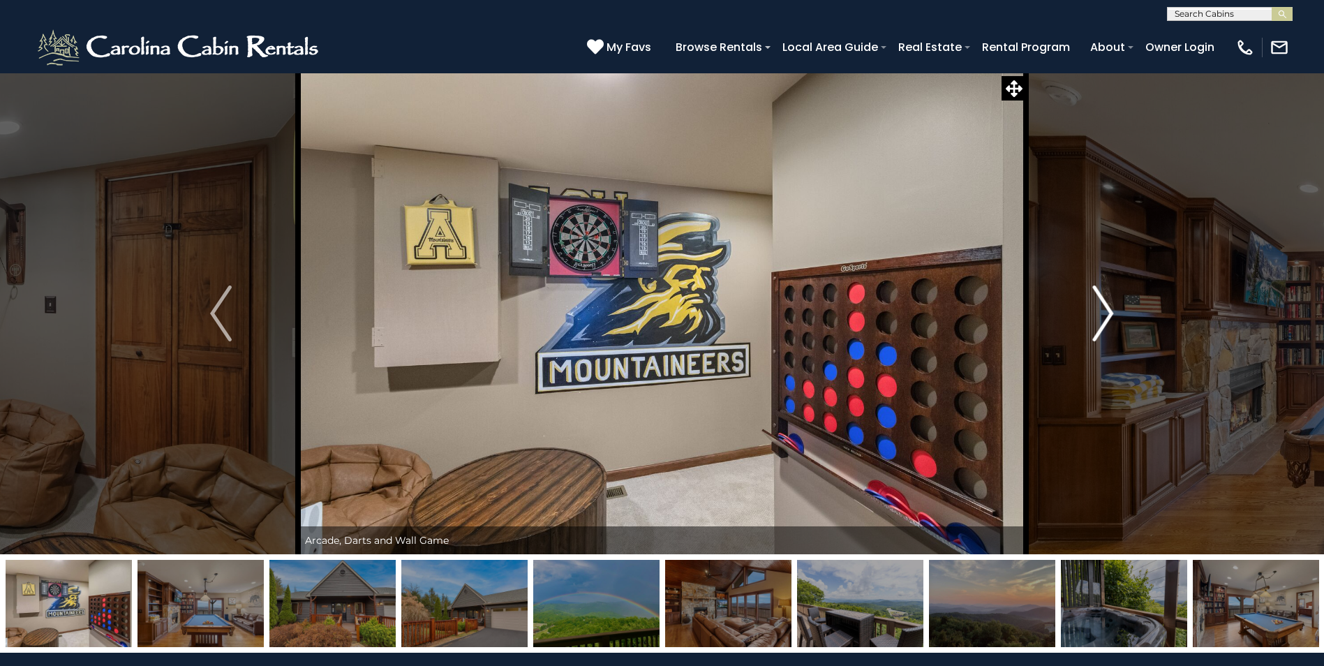
click at [1088, 306] on button "Next" at bounding box center [1103, 314] width 154 height 482
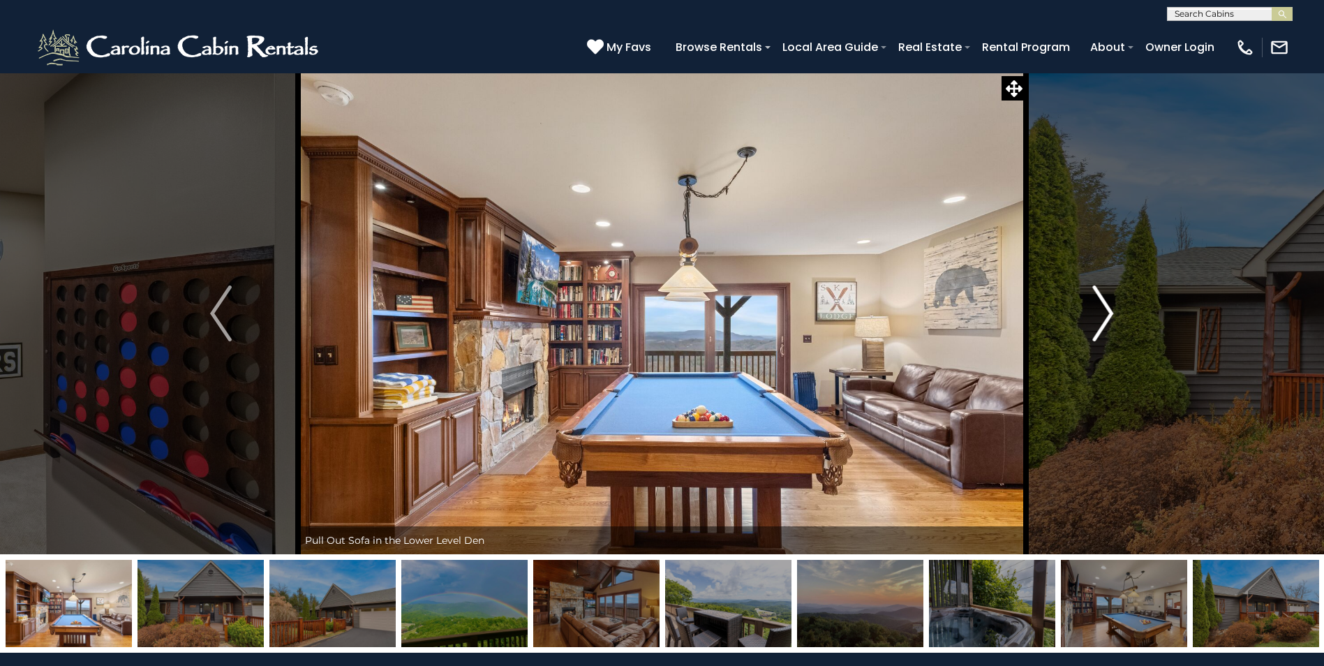
click at [1088, 306] on button "Next" at bounding box center [1103, 314] width 154 height 482
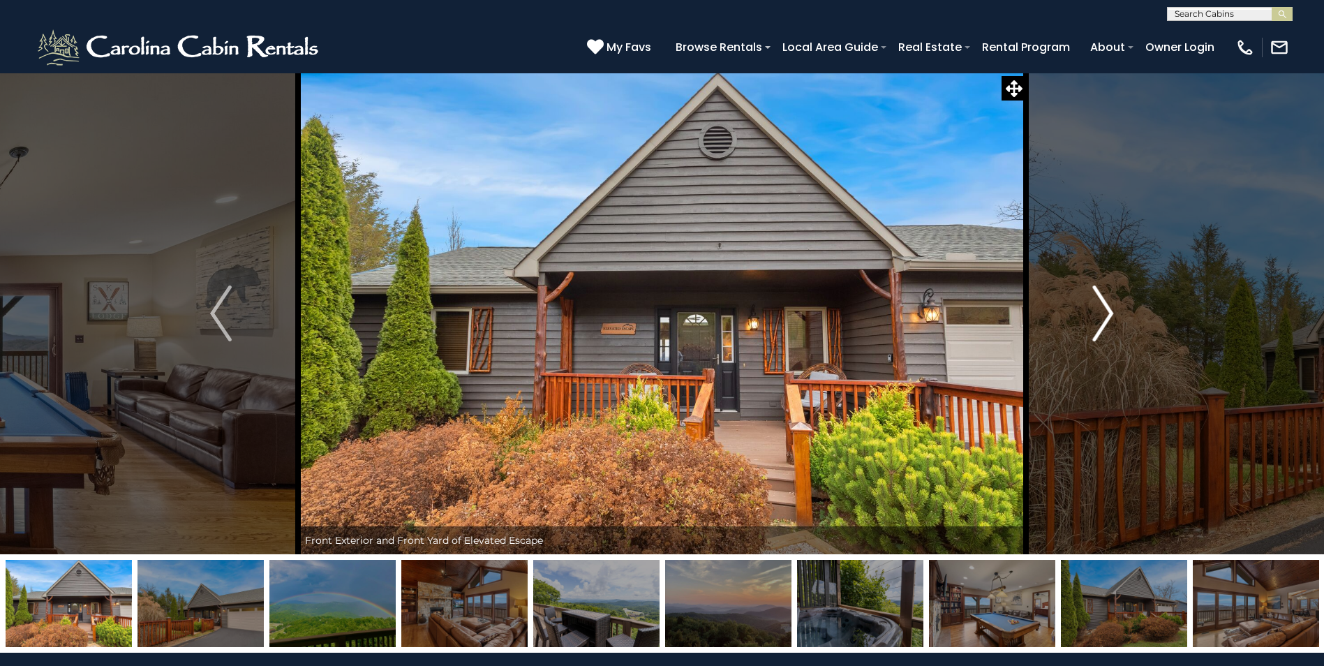
click at [1088, 305] on button "Next" at bounding box center [1103, 314] width 154 height 482
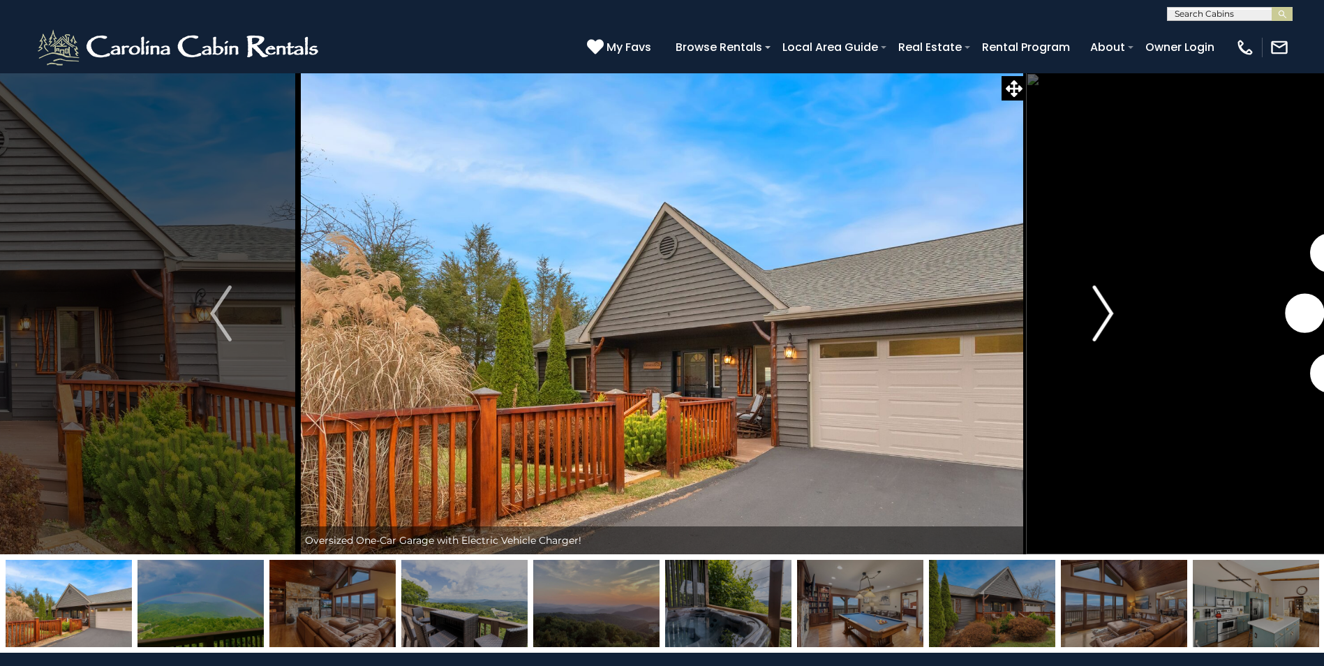
click at [1088, 305] on button "Next" at bounding box center [1103, 314] width 154 height 482
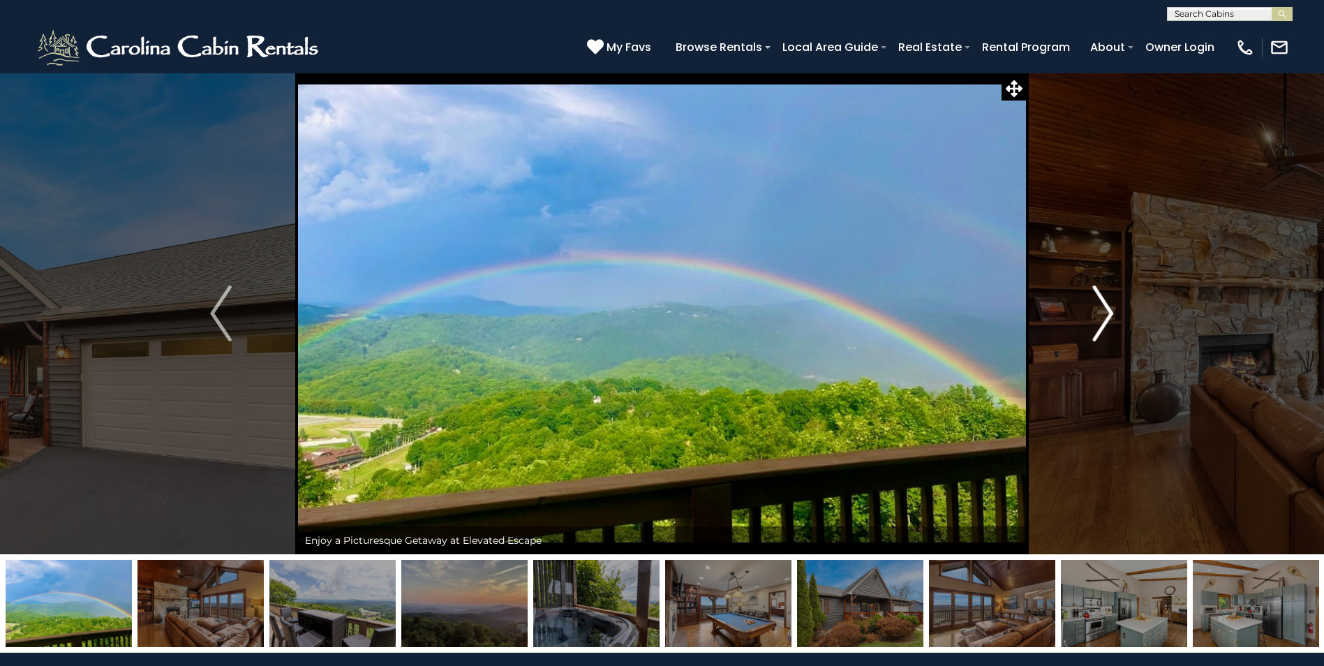
click at [1088, 305] on button "Next" at bounding box center [1103, 314] width 154 height 482
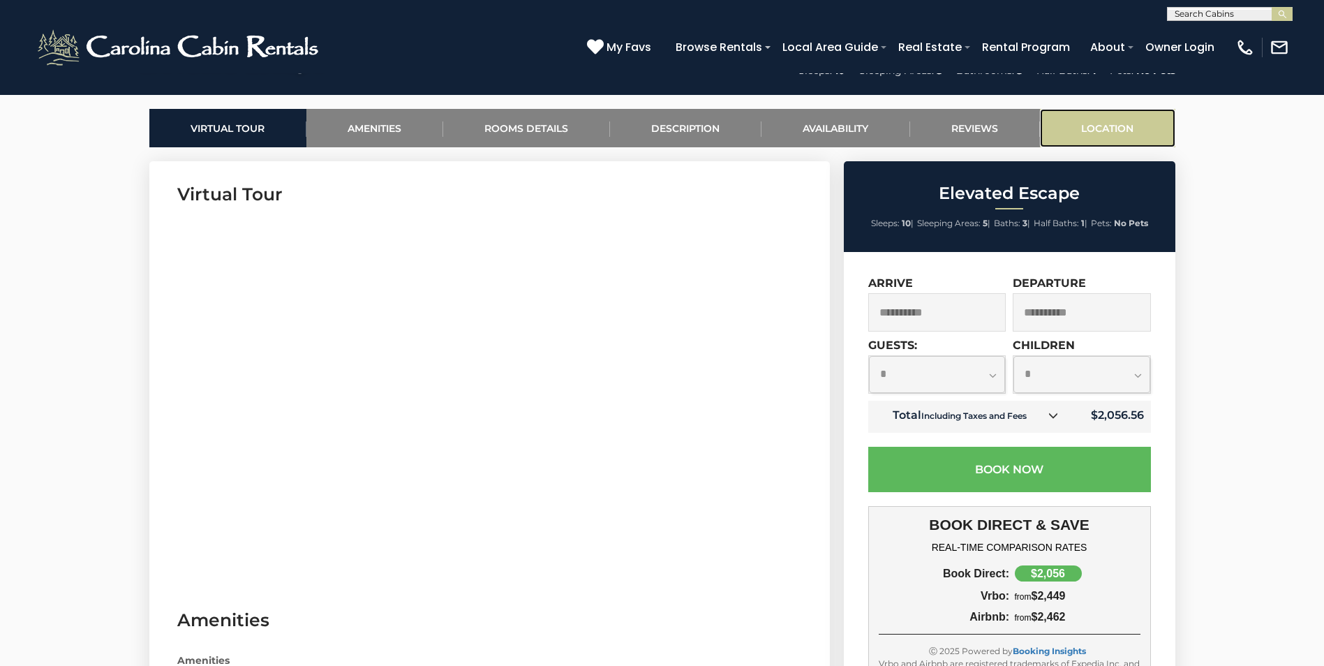
click at [1111, 128] on link "Location" at bounding box center [1107, 128] width 135 height 38
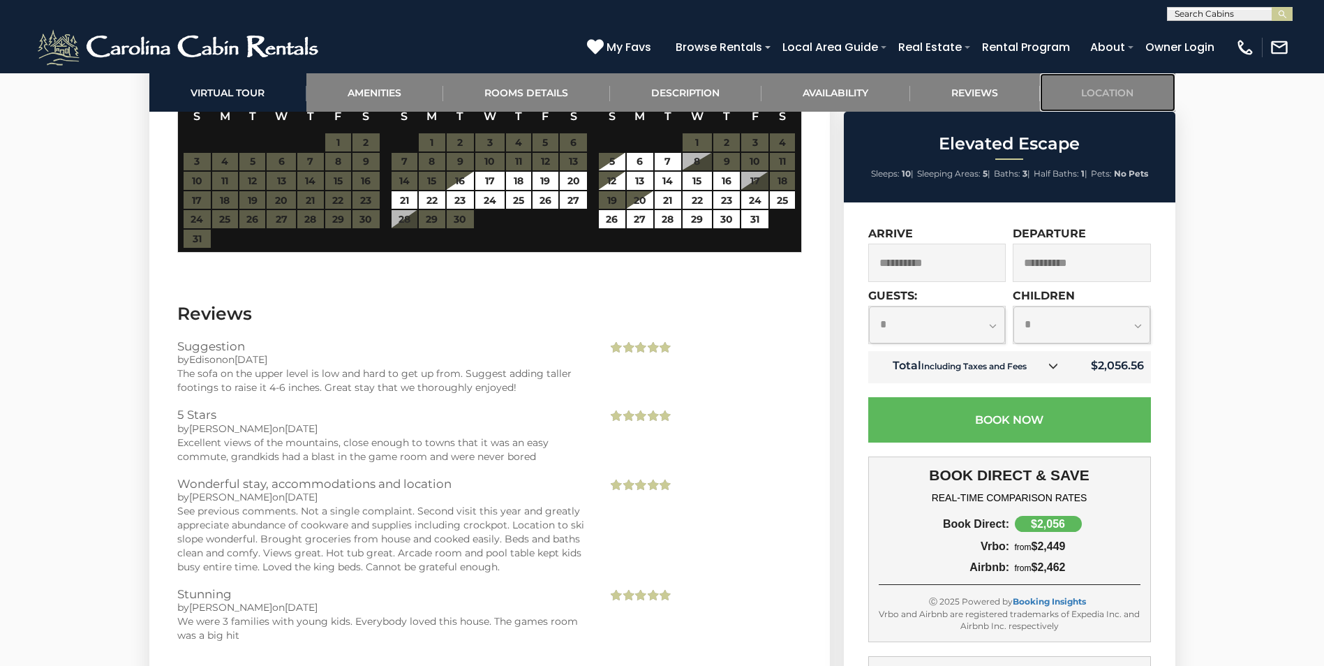
scroll to position [4711, 0]
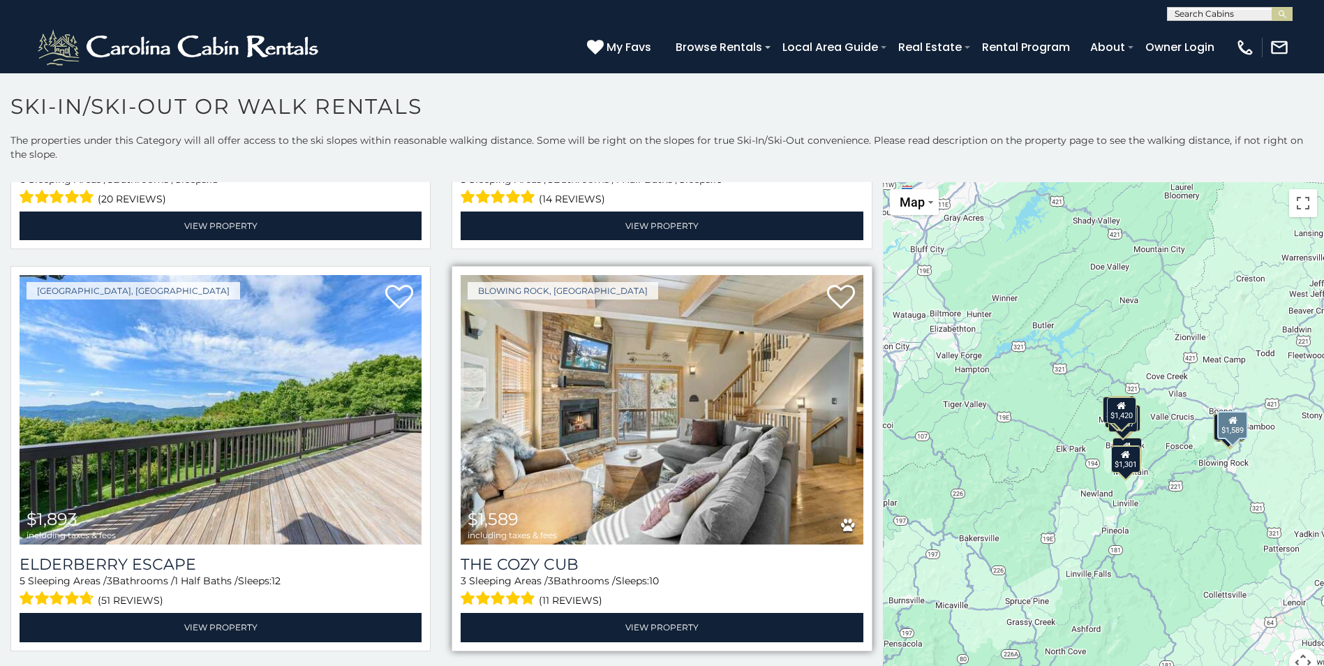
scroll to position [419, 0]
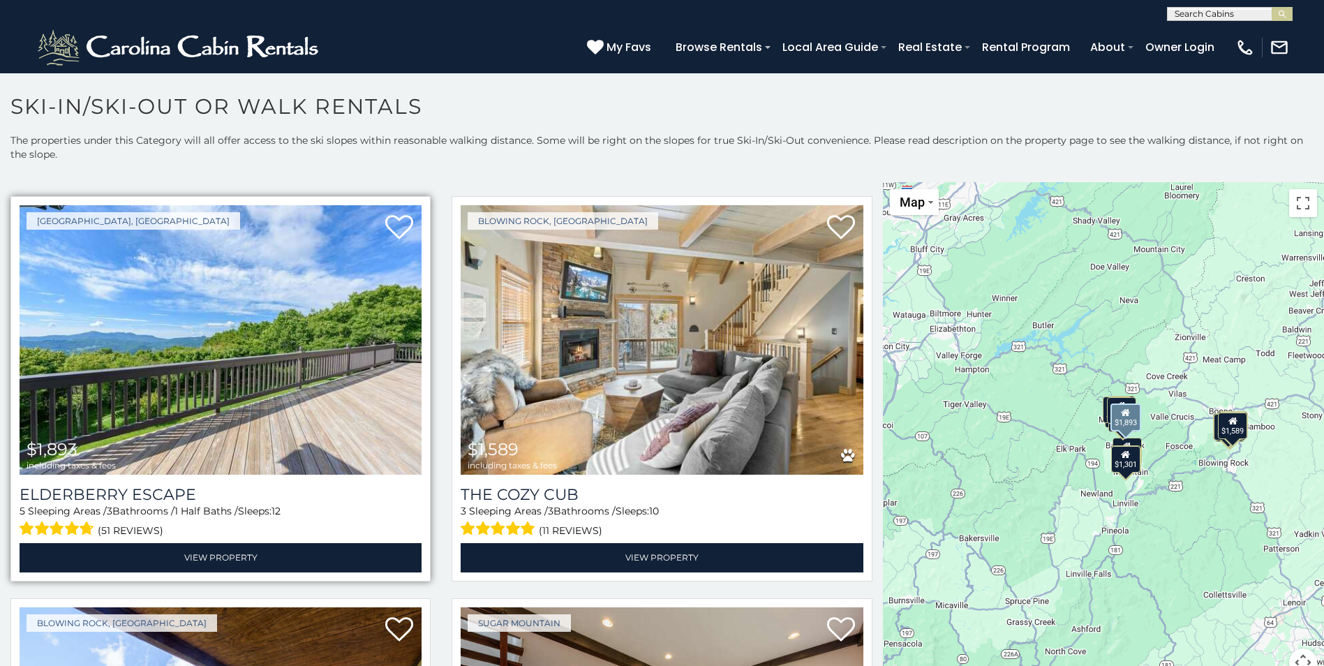
click at [234, 367] on img at bounding box center [221, 339] width 402 height 269
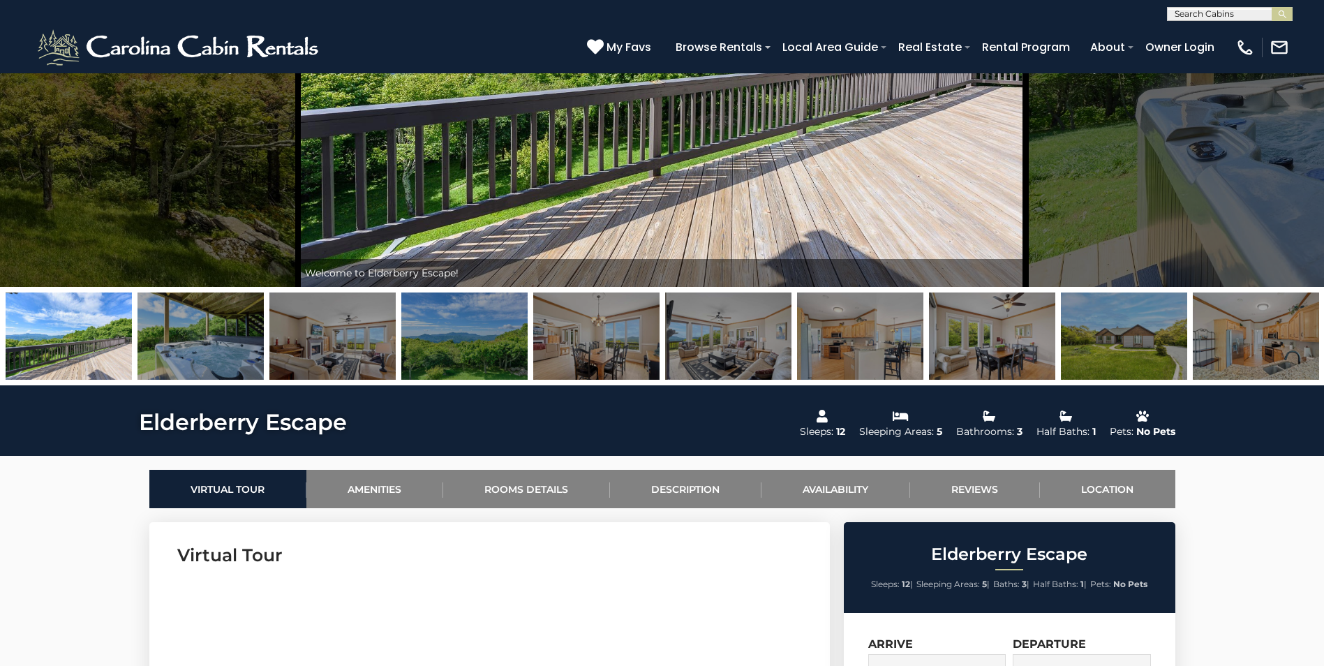
scroll to position [140, 0]
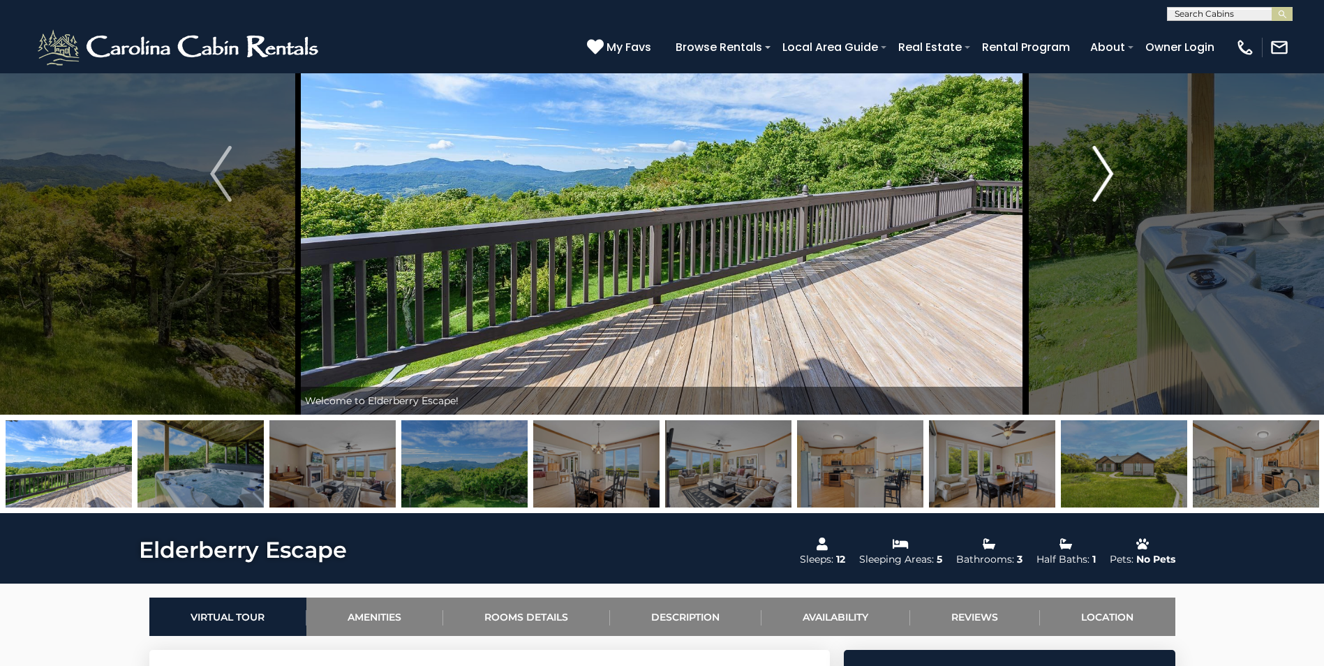
click at [1110, 167] on img "Next" at bounding box center [1102, 174] width 21 height 56
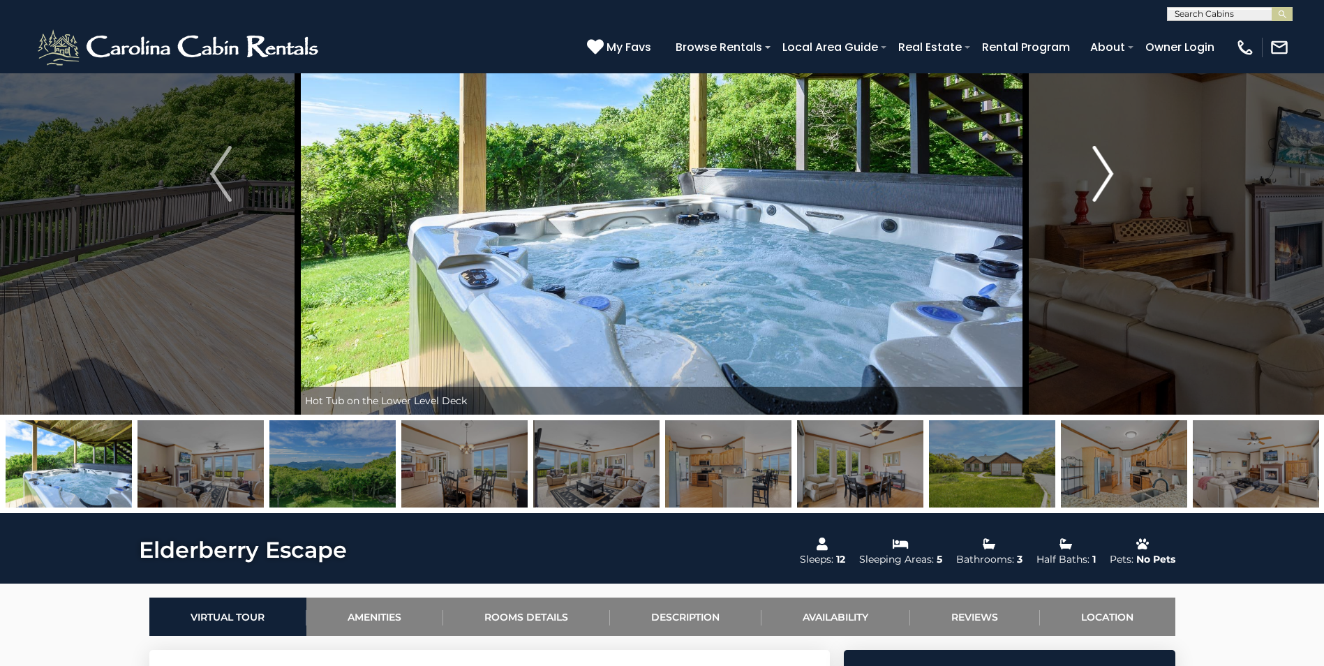
click at [1110, 167] on img "Next" at bounding box center [1102, 174] width 21 height 56
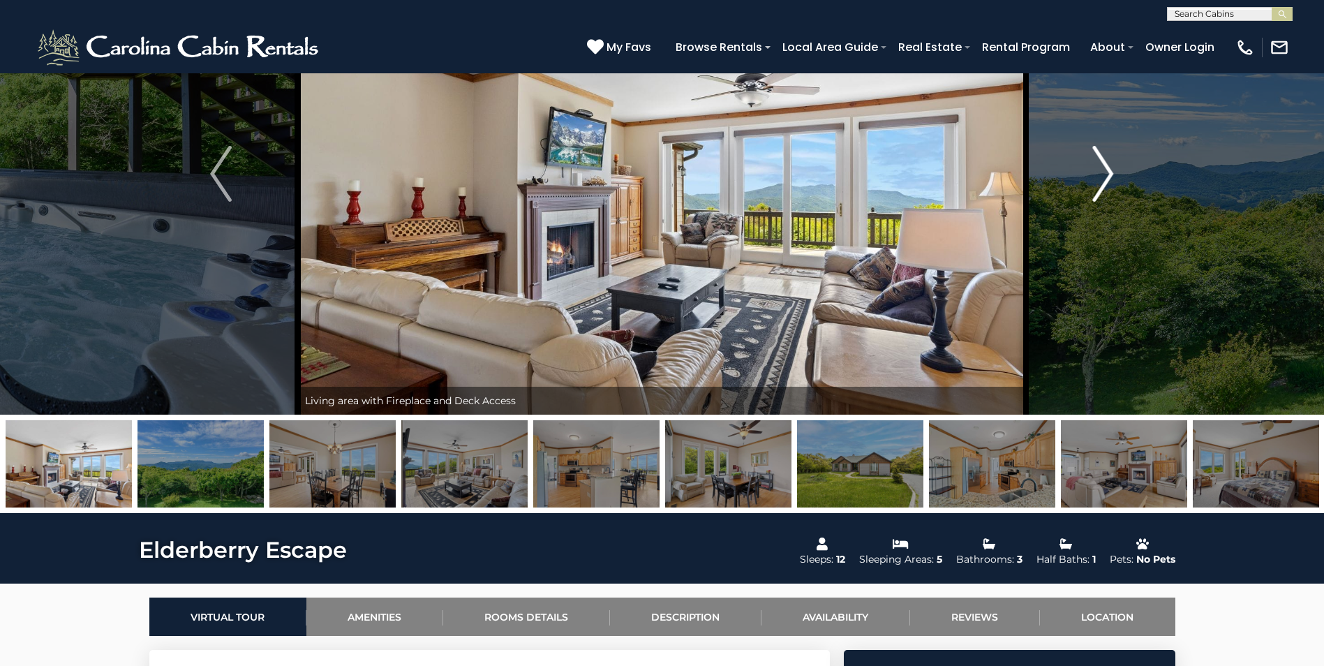
click at [1110, 167] on img "Next" at bounding box center [1102, 174] width 21 height 56
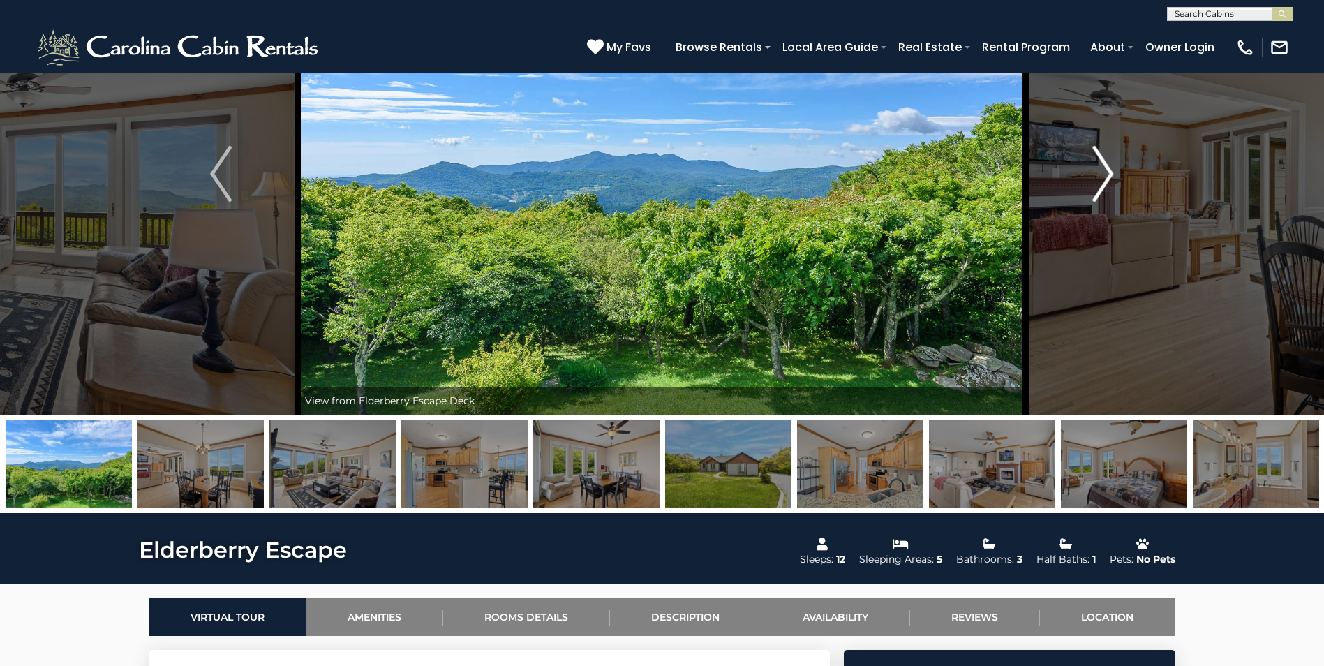
click at [1110, 167] on img "Next" at bounding box center [1102, 174] width 21 height 56
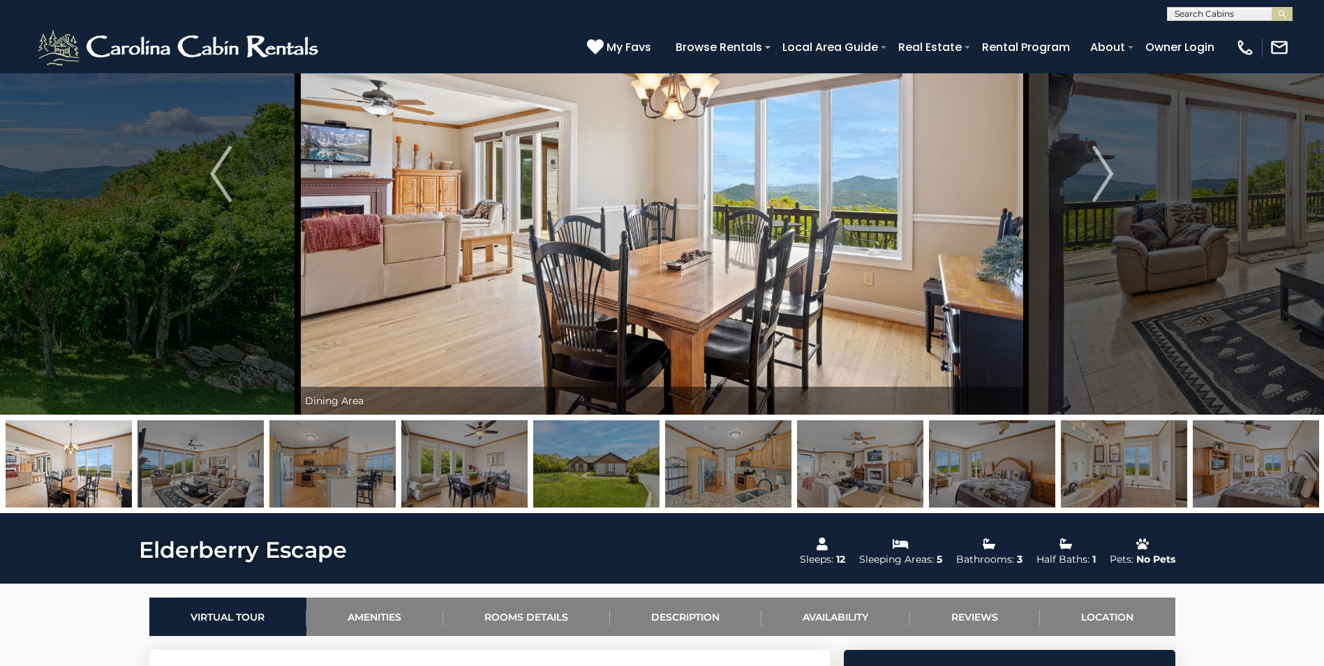
click at [601, 451] on img at bounding box center [596, 463] width 126 height 87
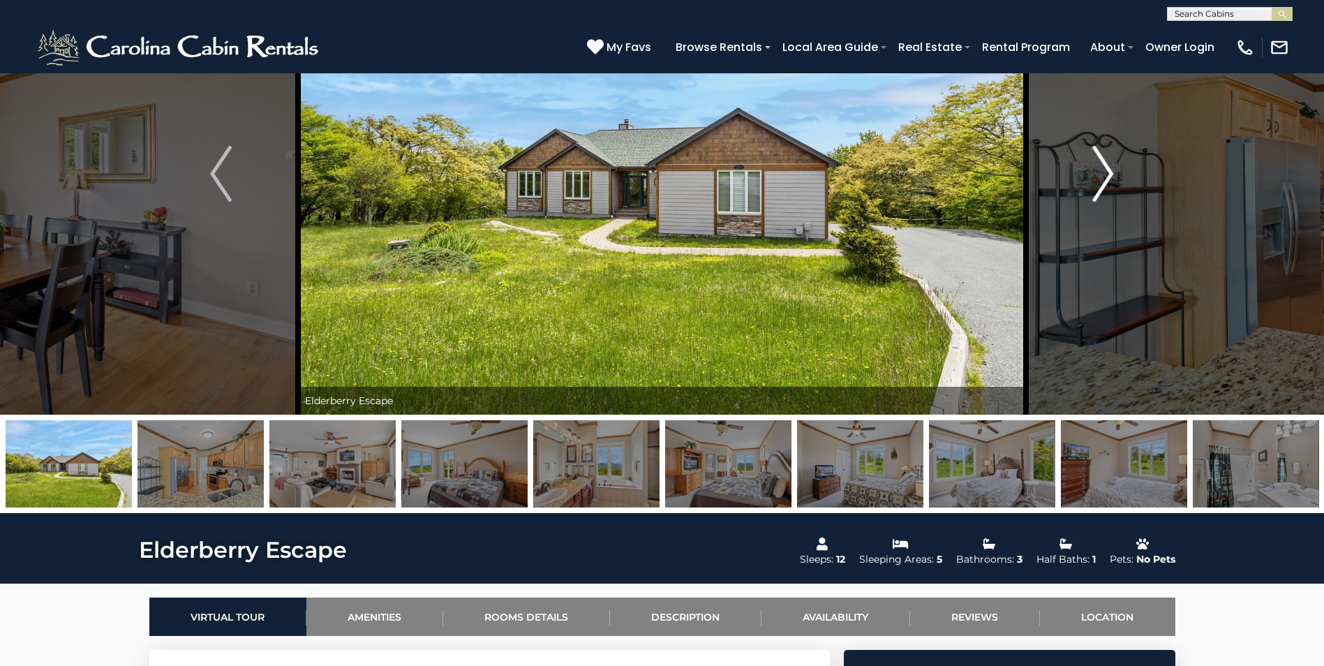
click at [1096, 166] on img "Next" at bounding box center [1102, 174] width 21 height 56
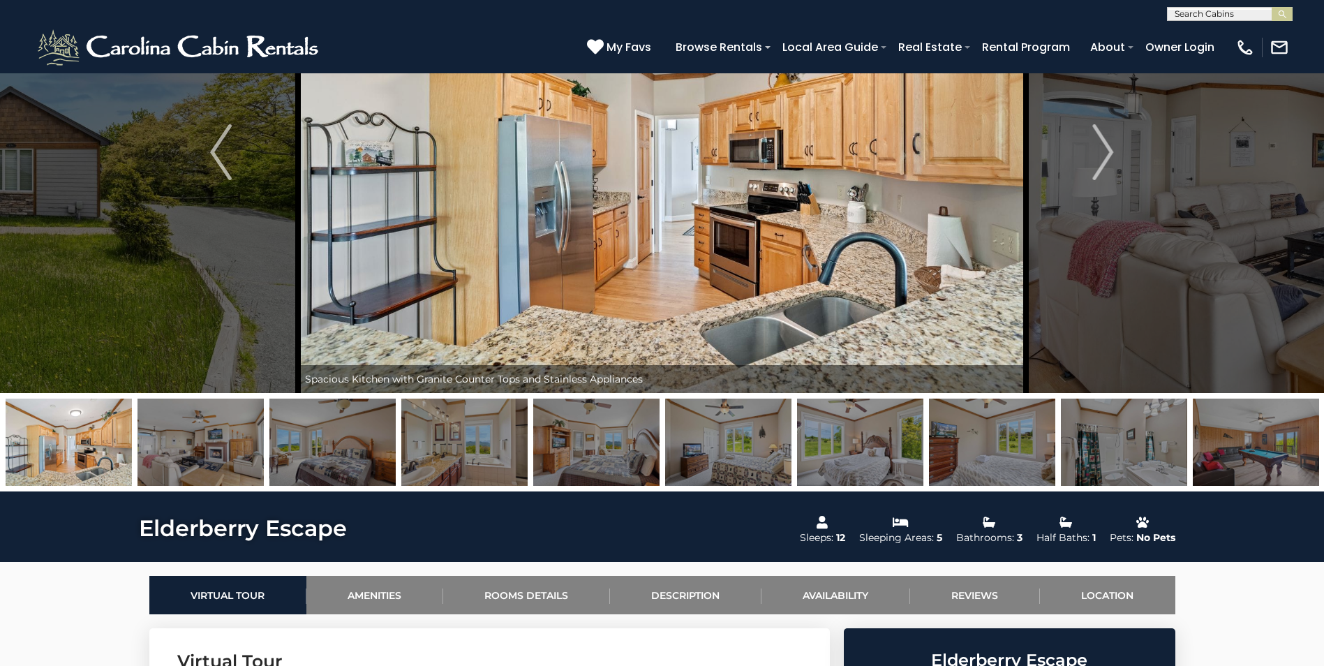
scroll to position [70, 0]
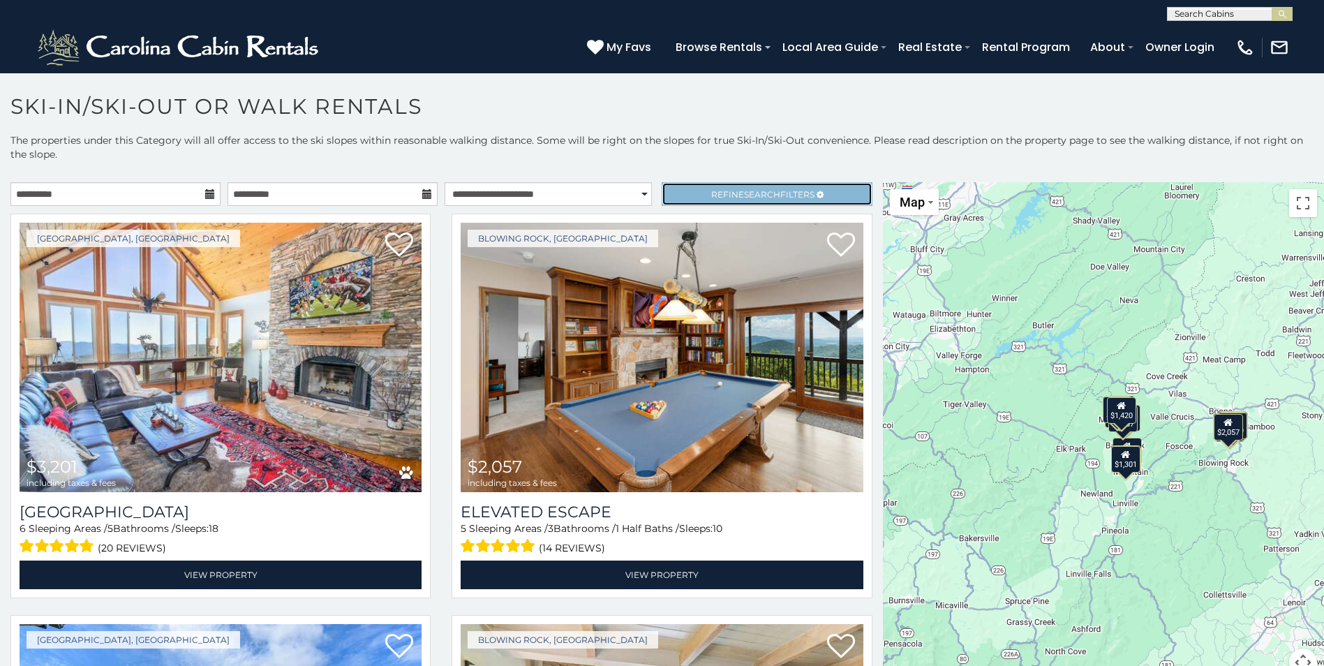
click at [766, 195] on span "Search" at bounding box center [762, 194] width 36 height 10
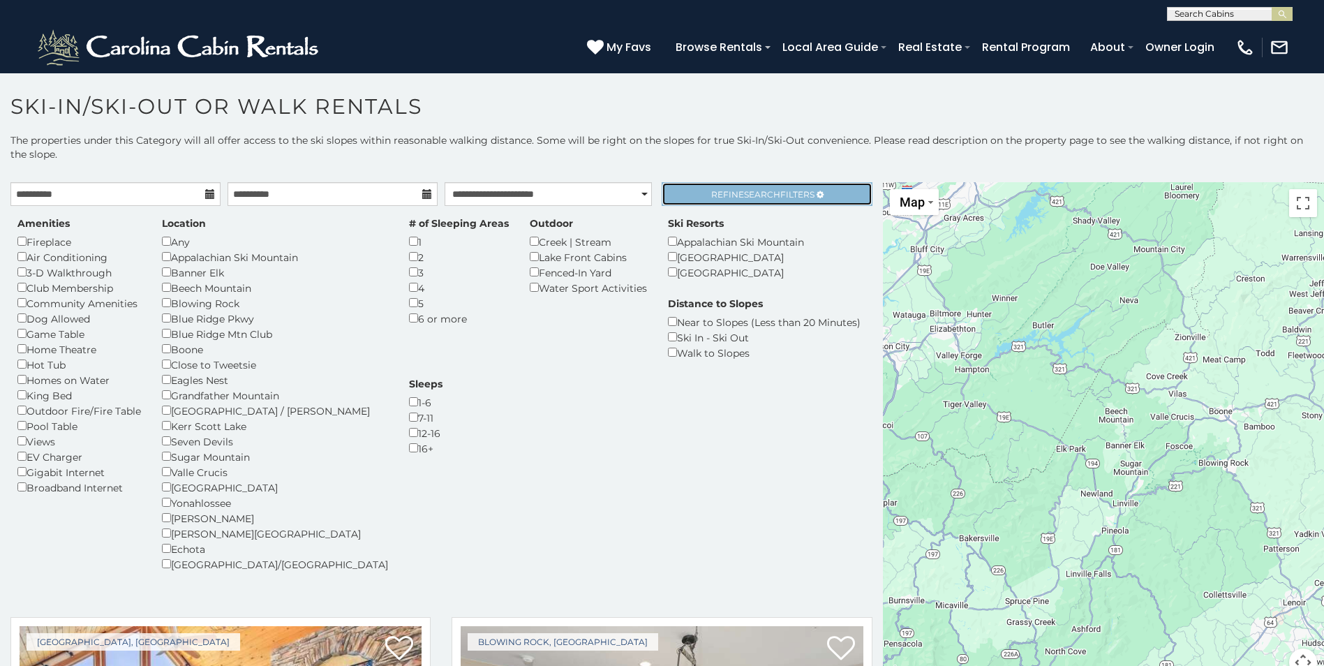
click at [744, 195] on span "Search" at bounding box center [762, 194] width 36 height 10
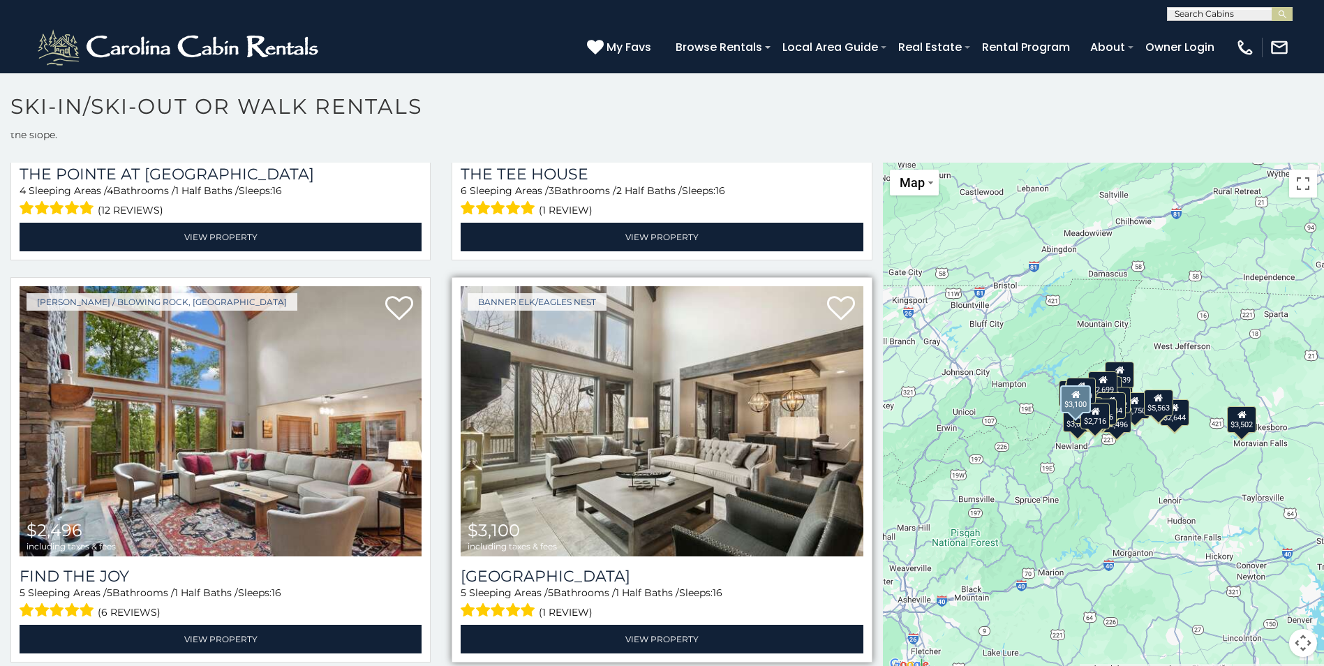
scroll to position [5443, 0]
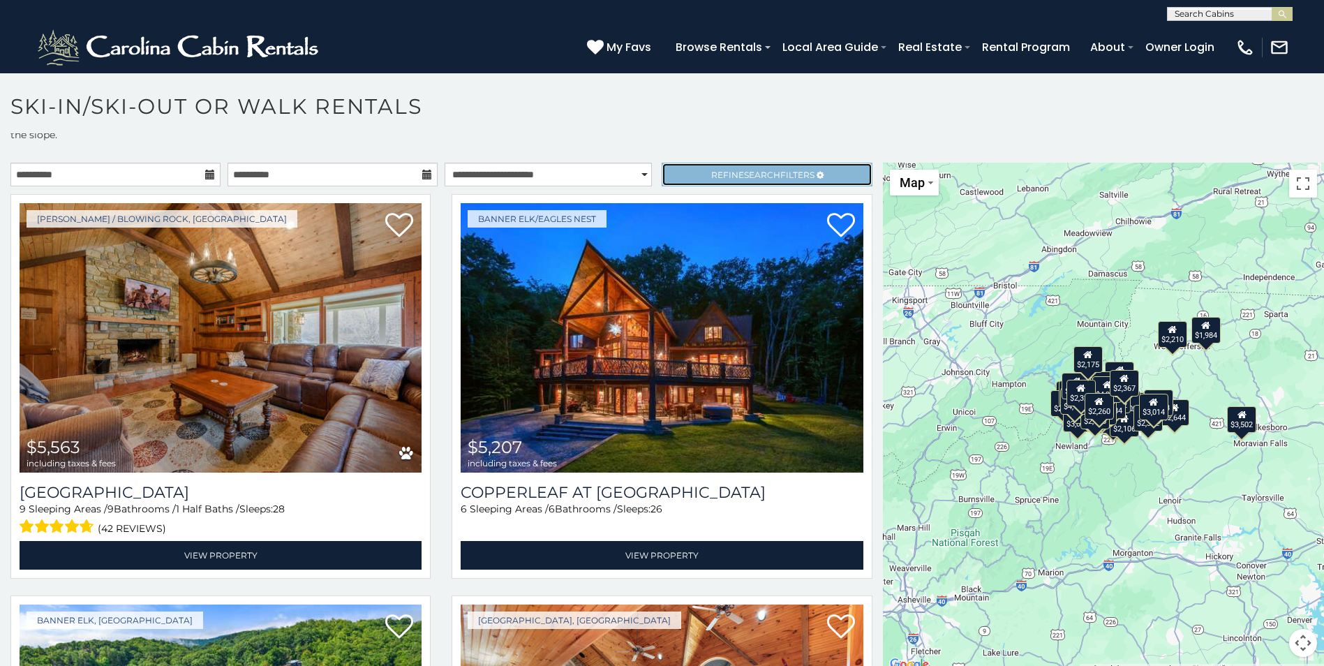
click at [816, 177] on icon at bounding box center [819, 175] width 7 height 8
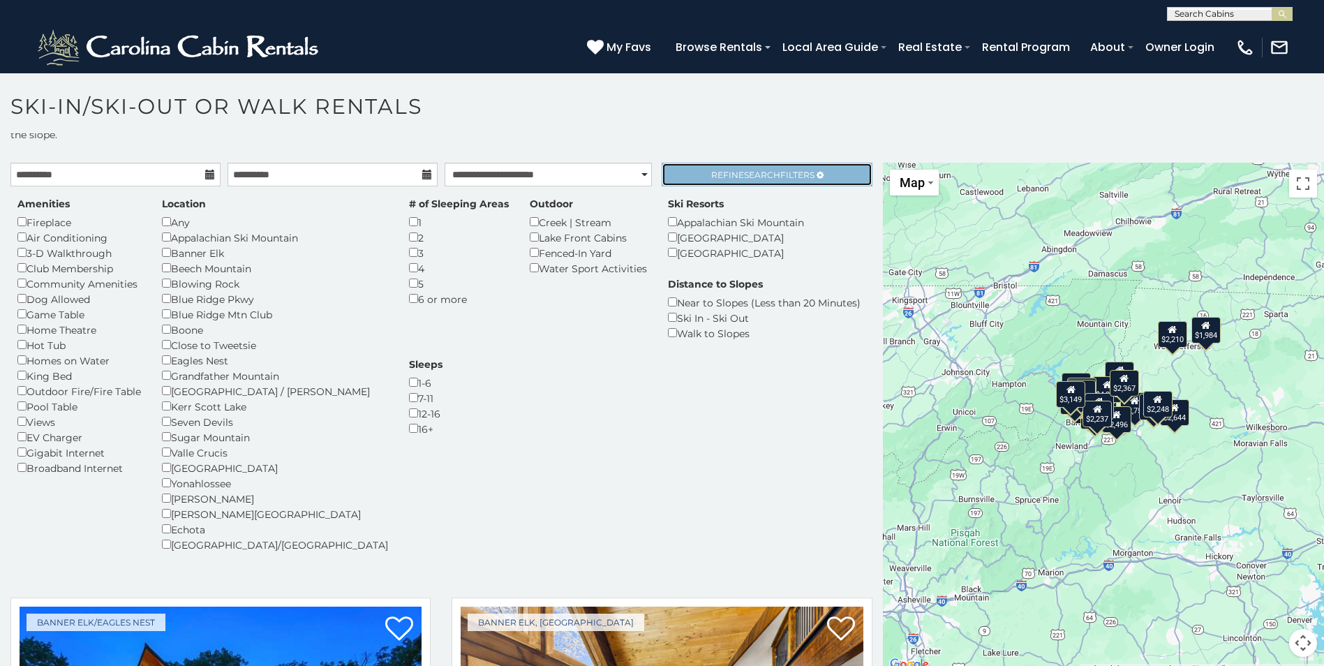
click at [767, 172] on span "Search" at bounding box center [762, 175] width 36 height 10
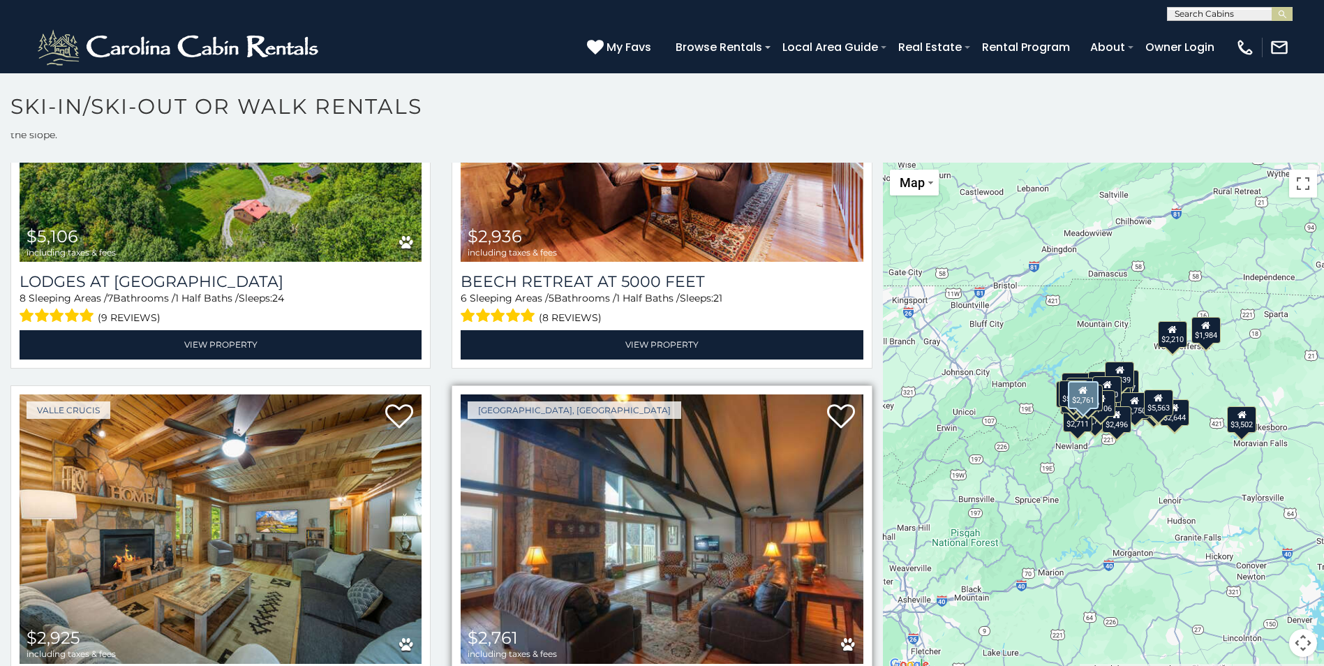
scroll to position [768, 0]
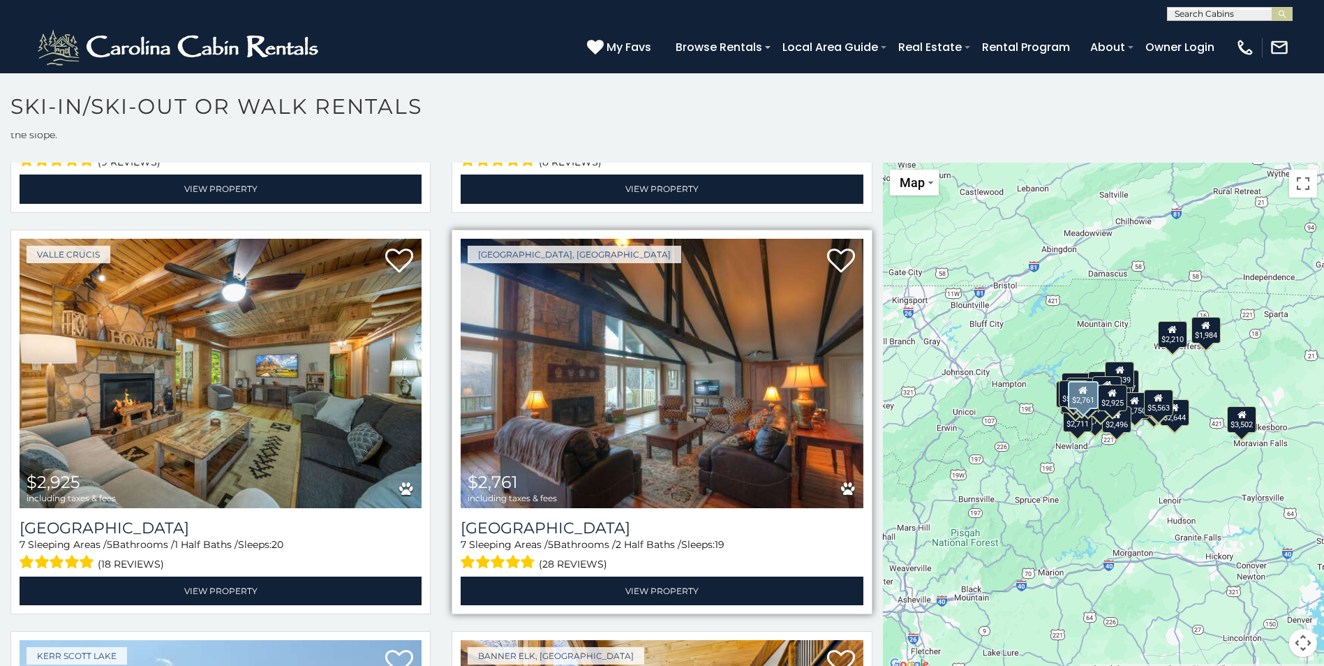
click at [604, 391] on img at bounding box center [662, 373] width 402 height 269
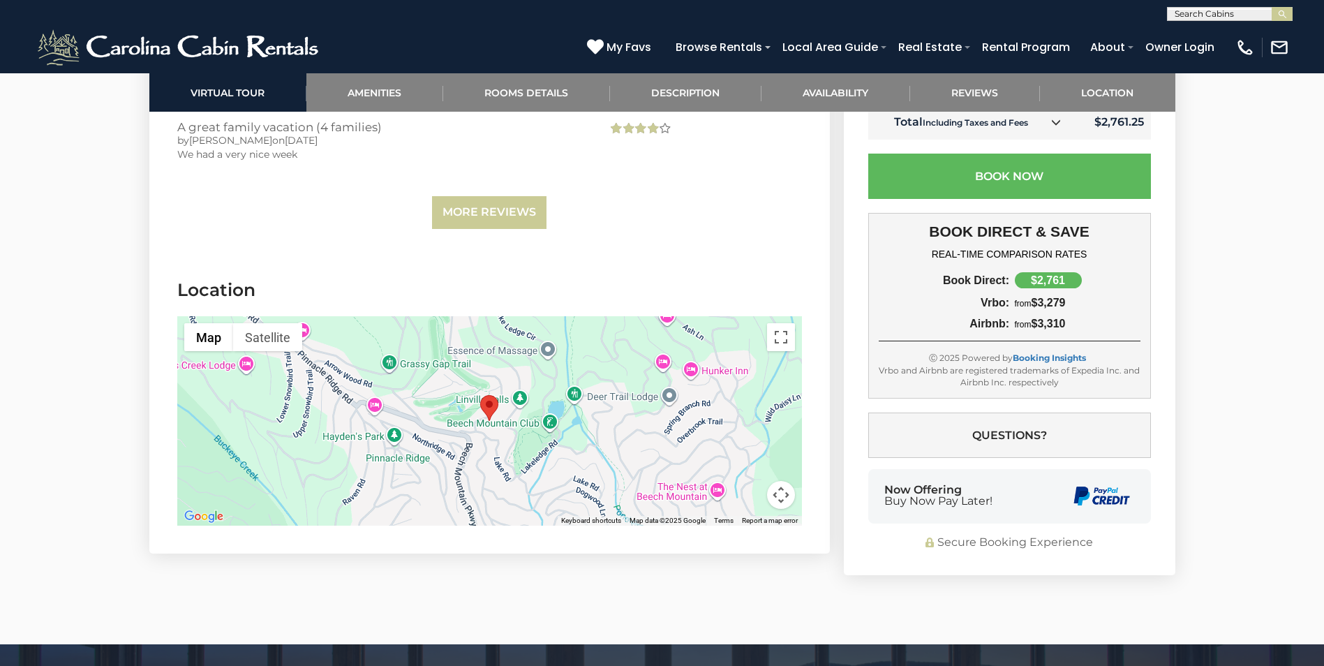
scroll to position [4048, 0]
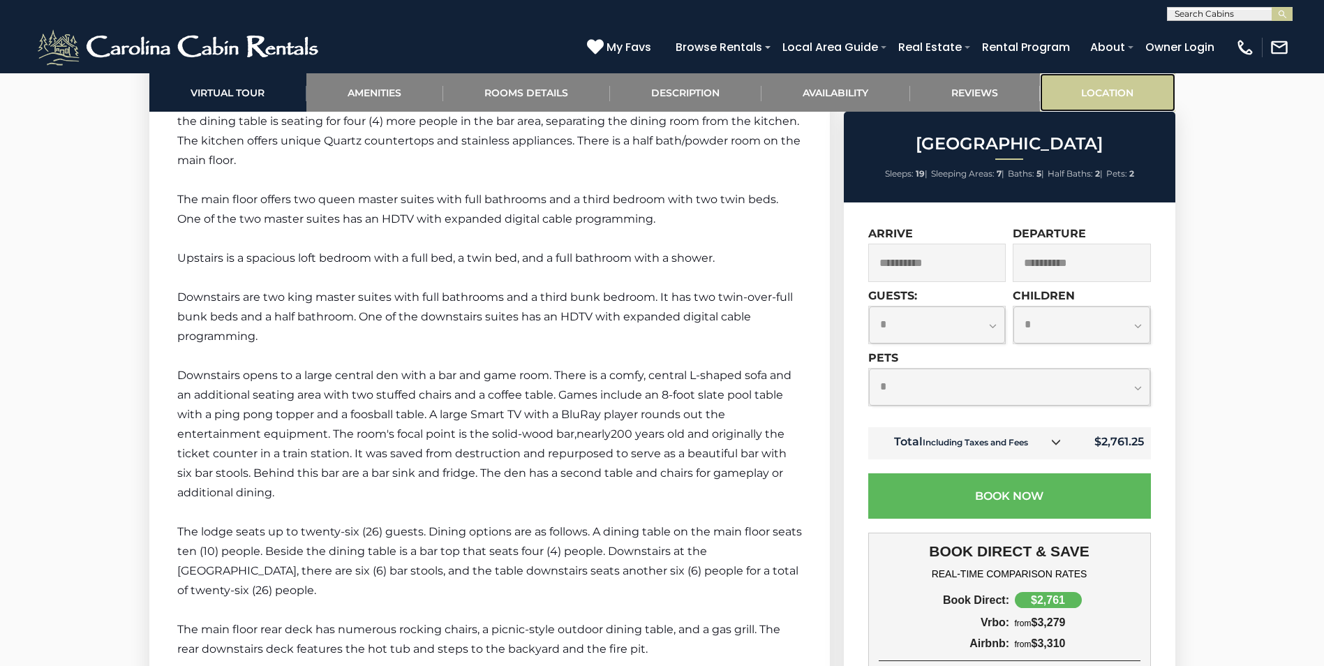
click at [1128, 80] on link "Location" at bounding box center [1107, 92] width 135 height 38
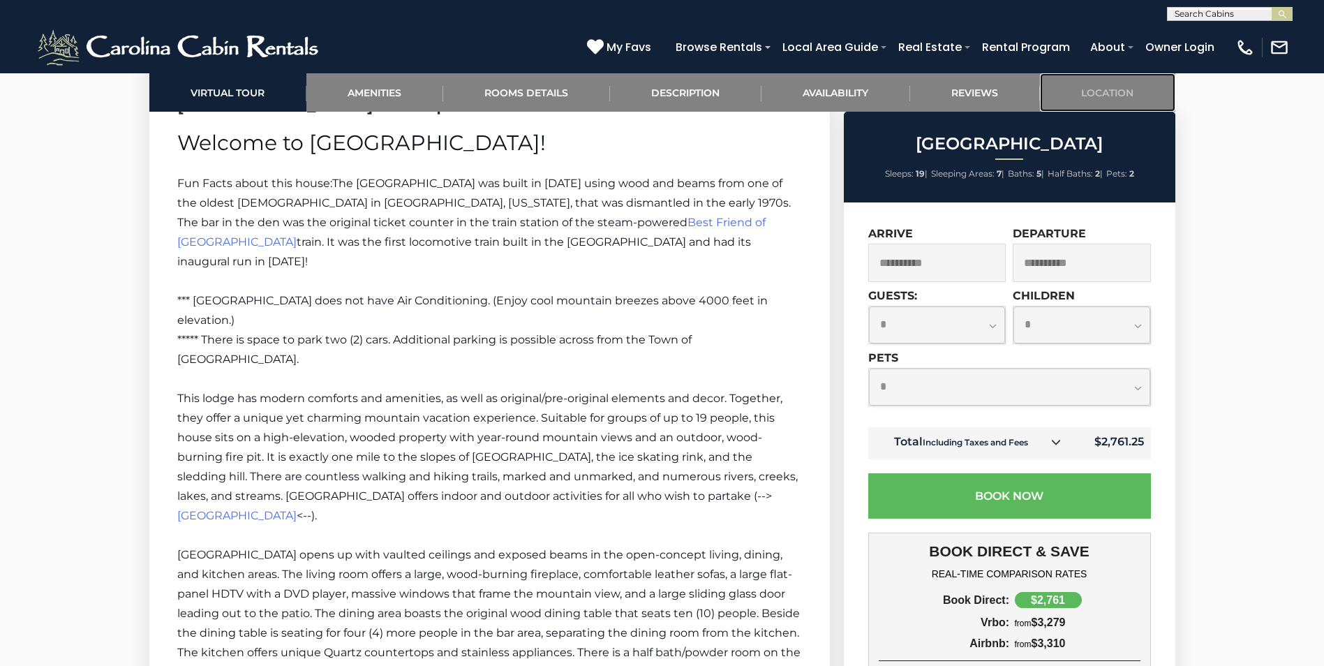
scroll to position [1931, 0]
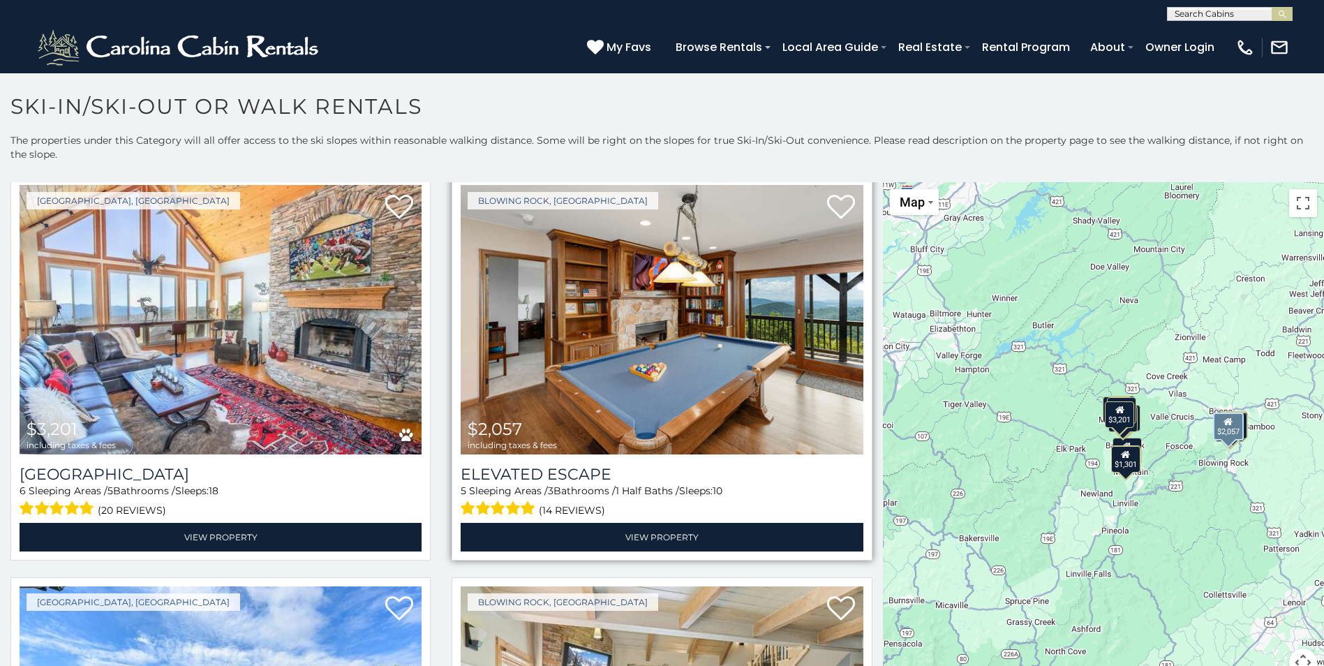
scroll to position [70, 0]
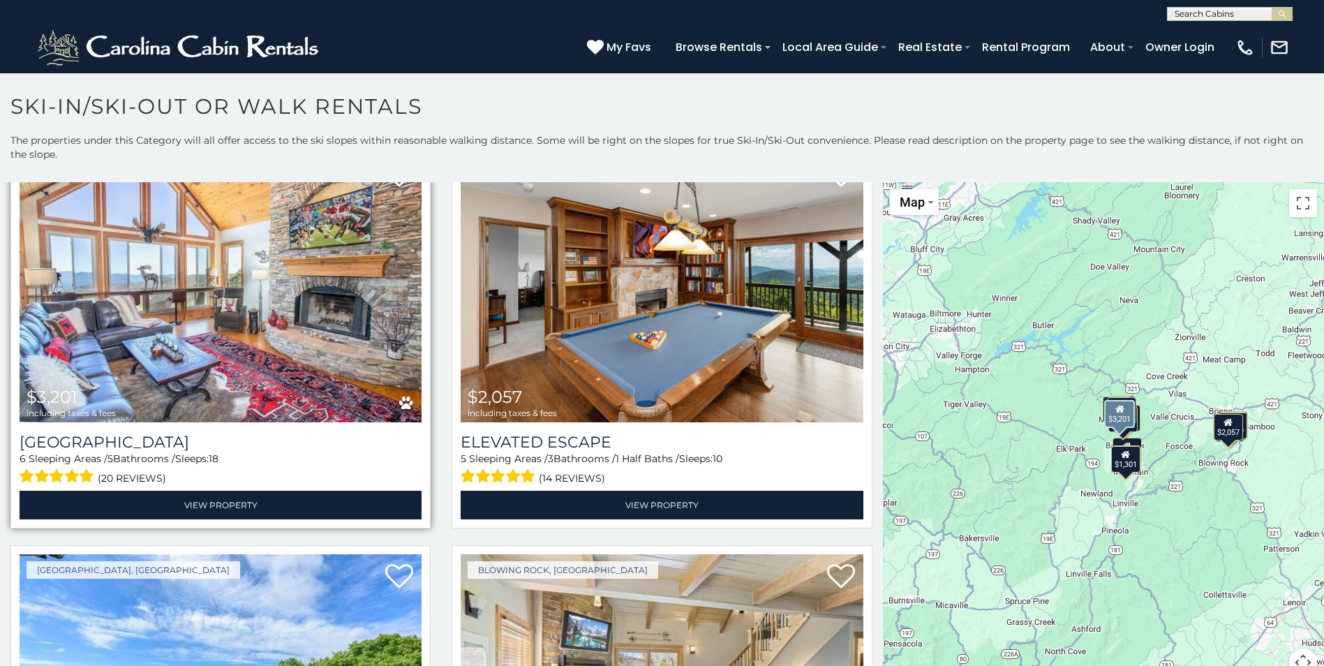
click at [218, 366] on img at bounding box center [221, 287] width 402 height 269
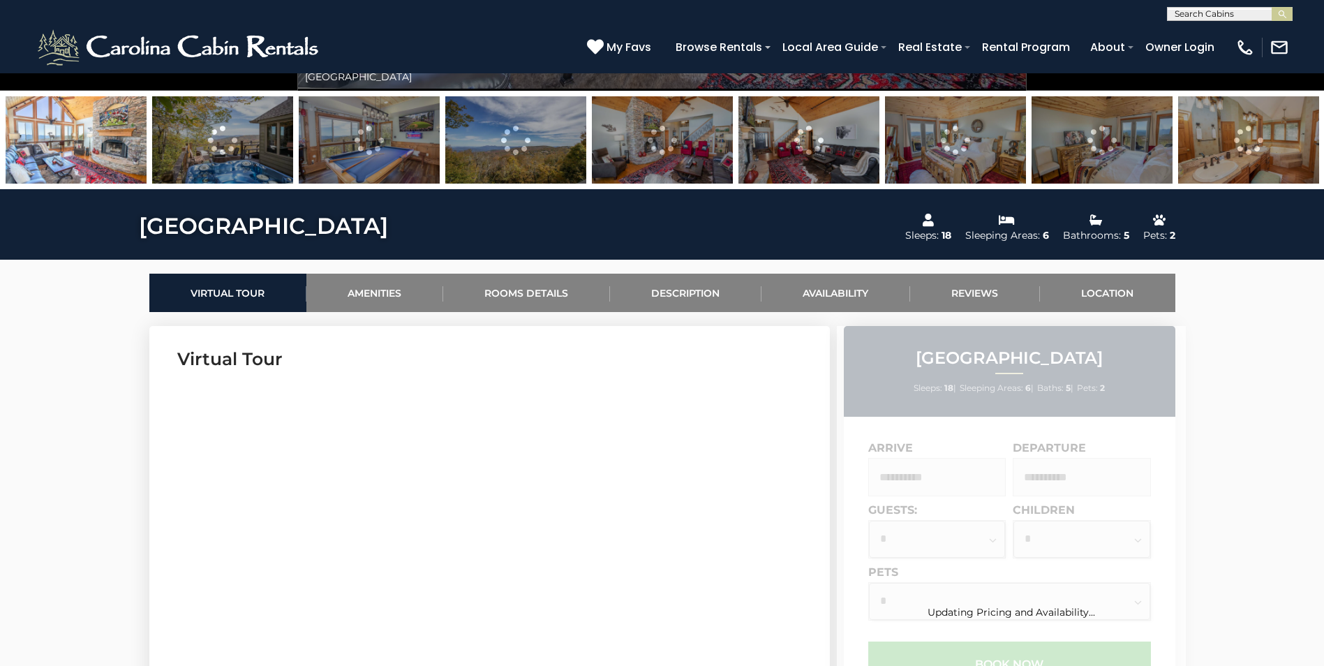
scroll to position [489, 0]
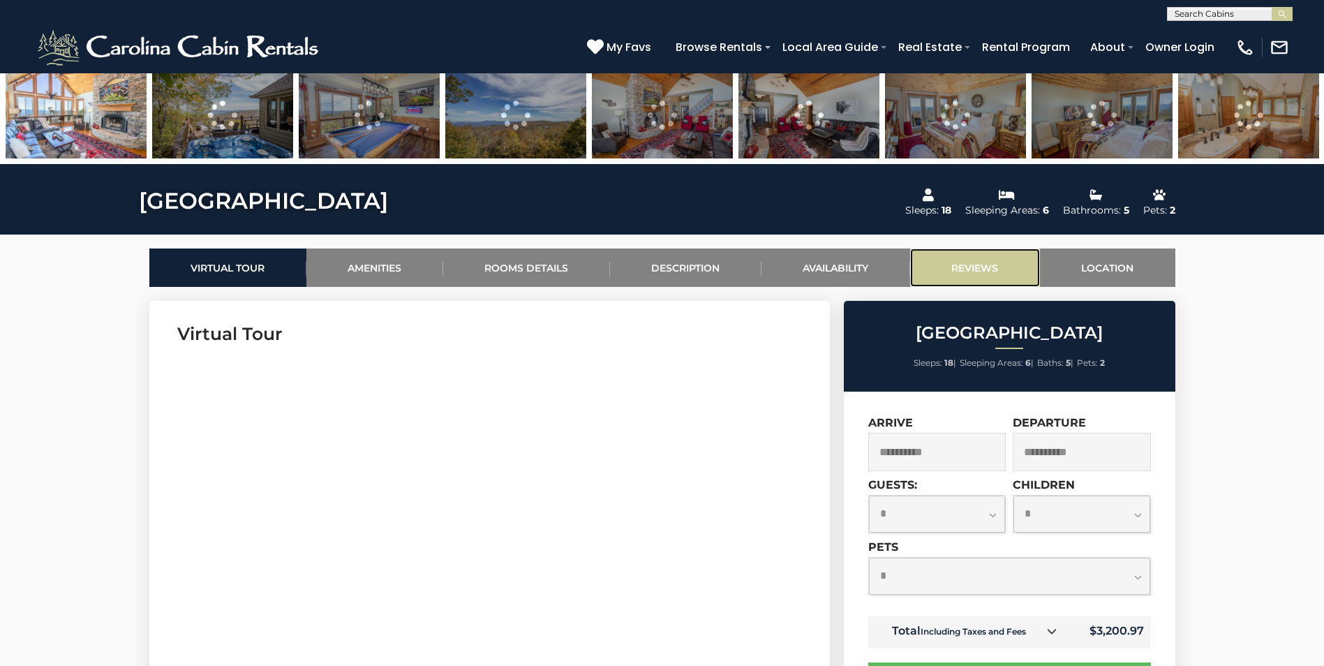
click at [990, 262] on link "Reviews" at bounding box center [975, 267] width 130 height 38
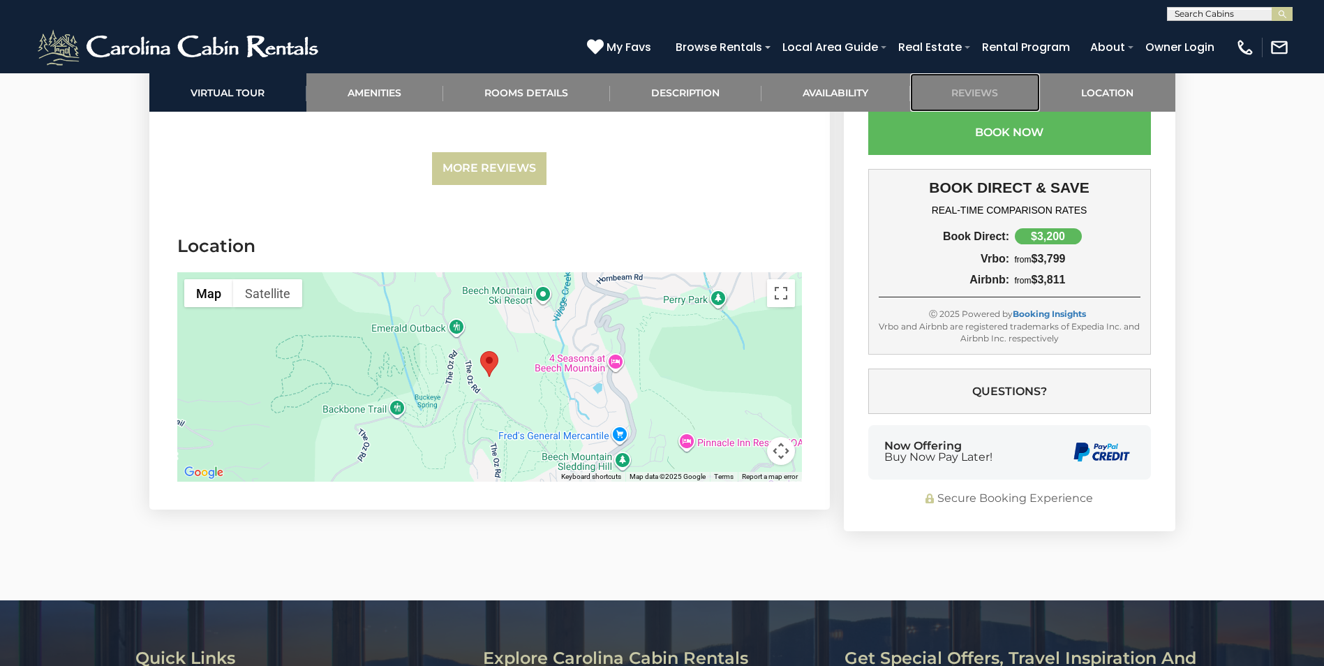
scroll to position [4745, 0]
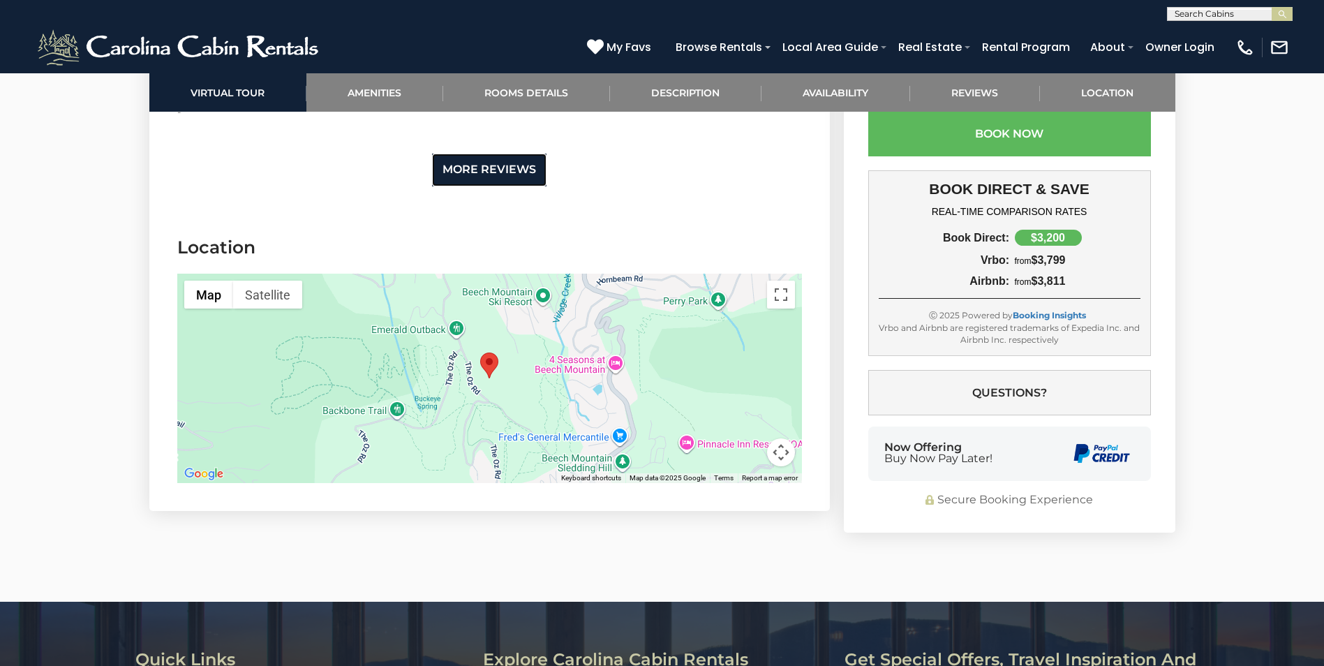
click at [508, 154] on link "More Reviews" at bounding box center [489, 170] width 114 height 33
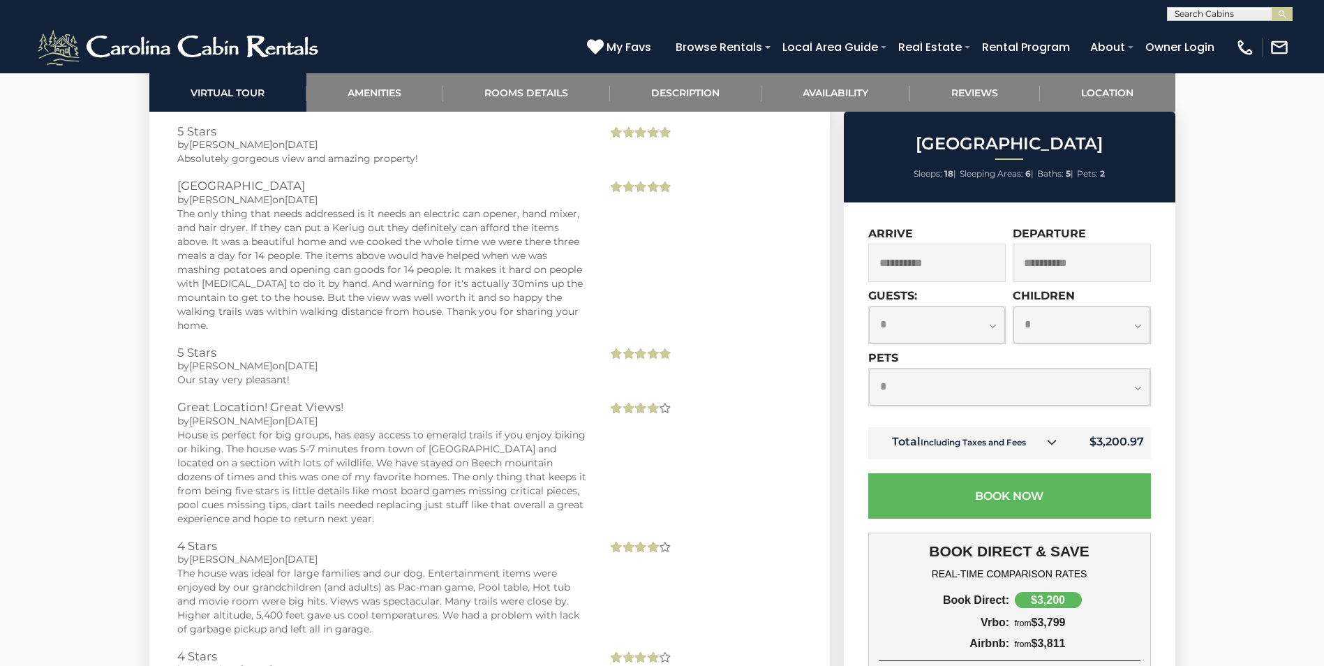
scroll to position [5512, 0]
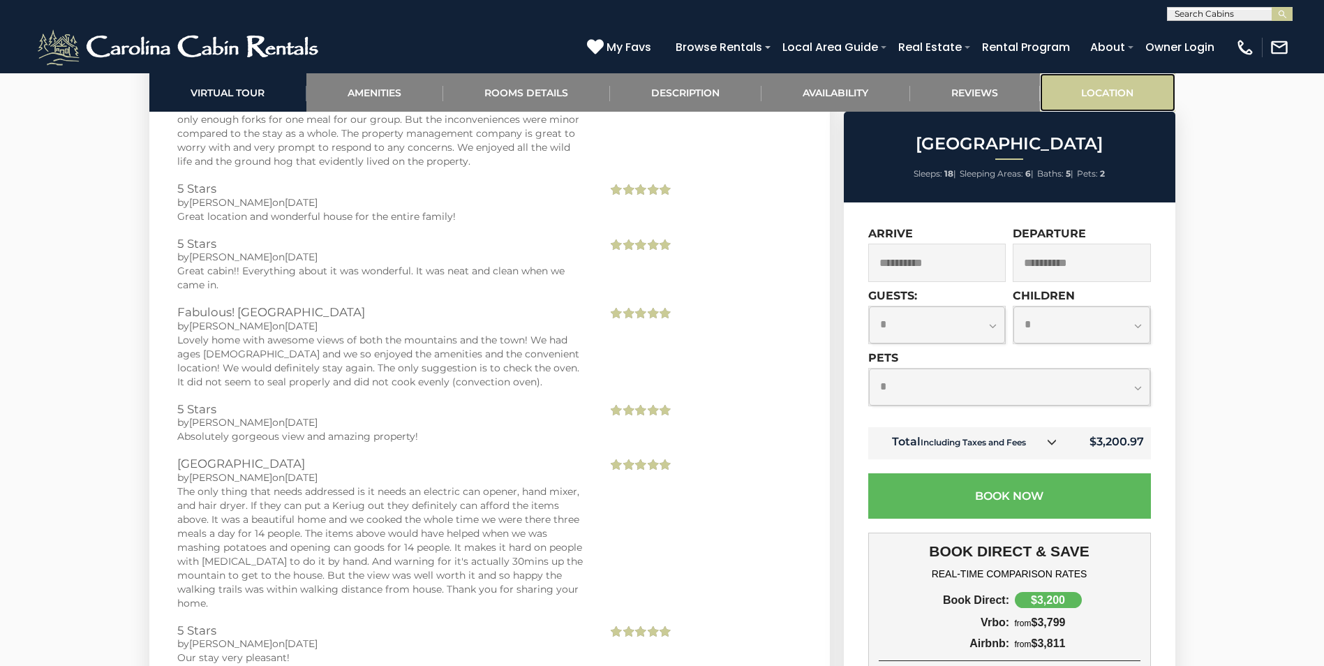
click at [1135, 94] on link "Location" at bounding box center [1107, 92] width 135 height 38
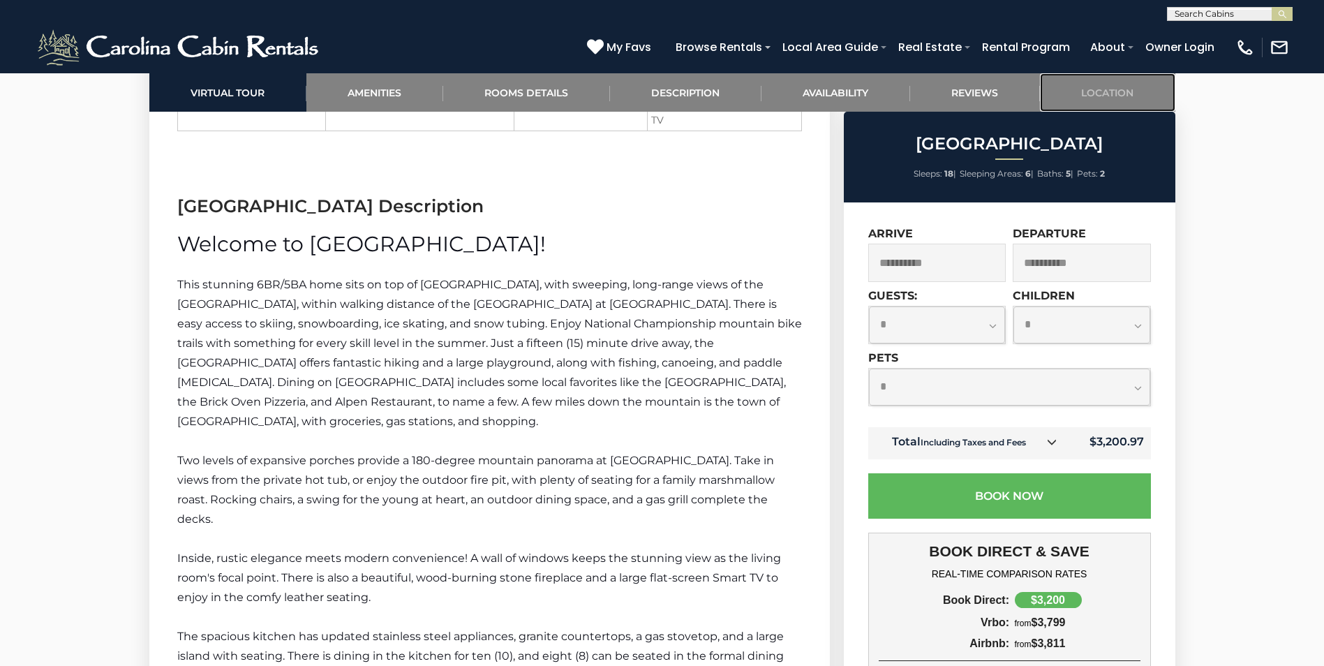
scroll to position [2280, 0]
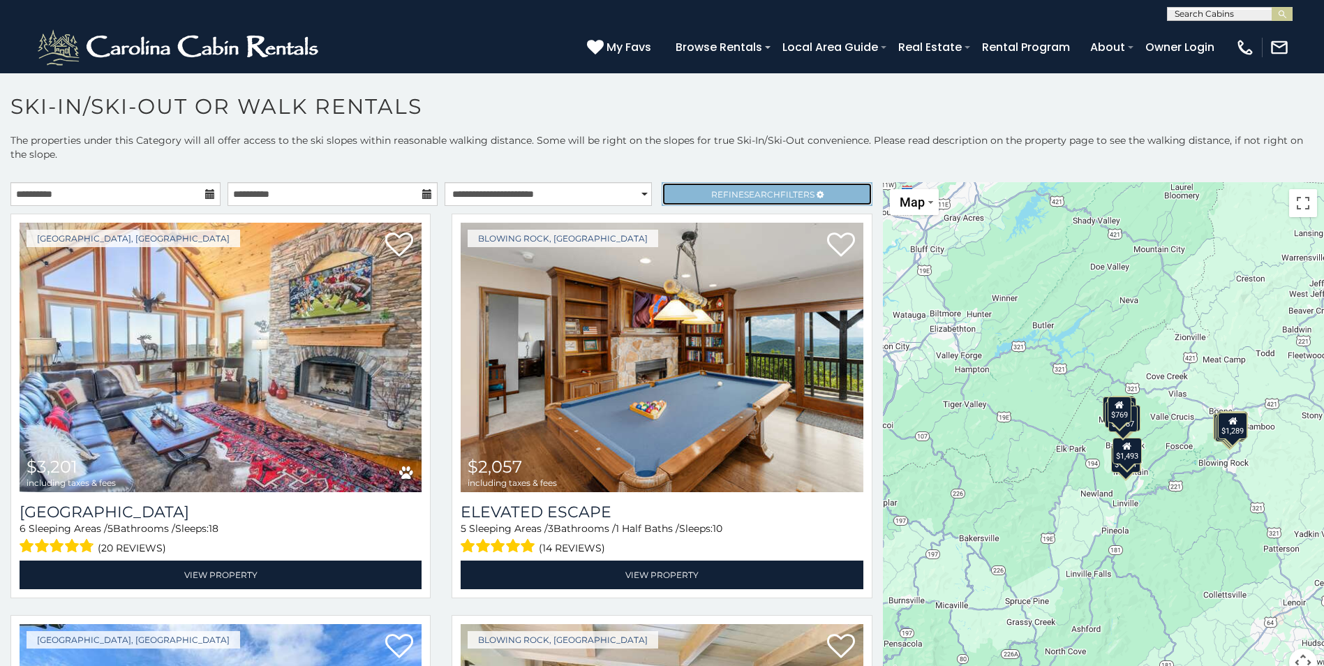
click at [715, 200] on link "Refine Search Filters" at bounding box center [767, 194] width 210 height 24
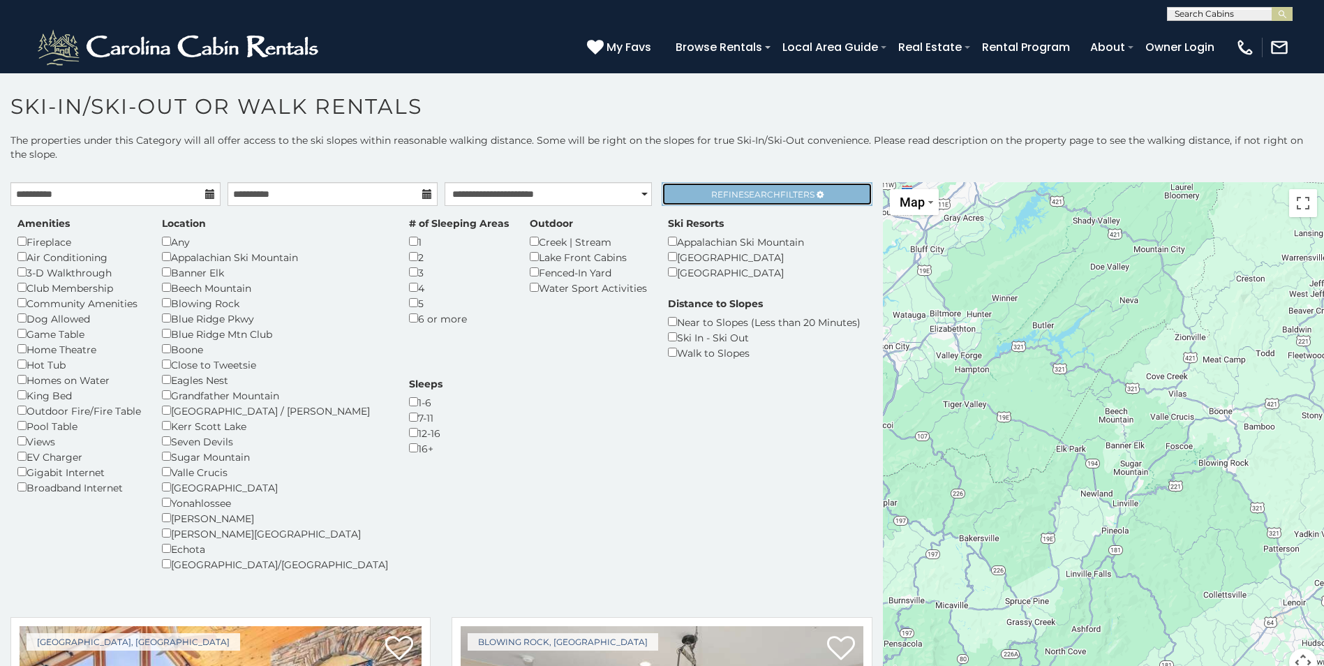
click at [754, 191] on span "Search" at bounding box center [762, 194] width 36 height 10
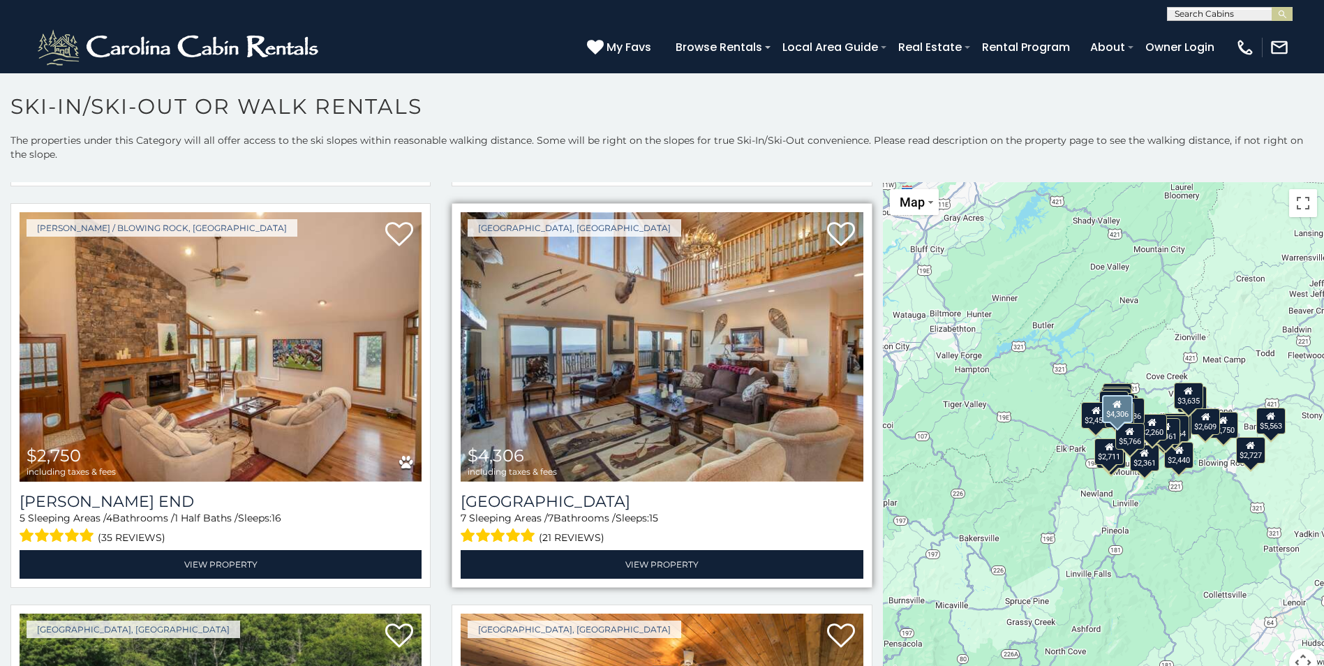
scroll to position [837, 0]
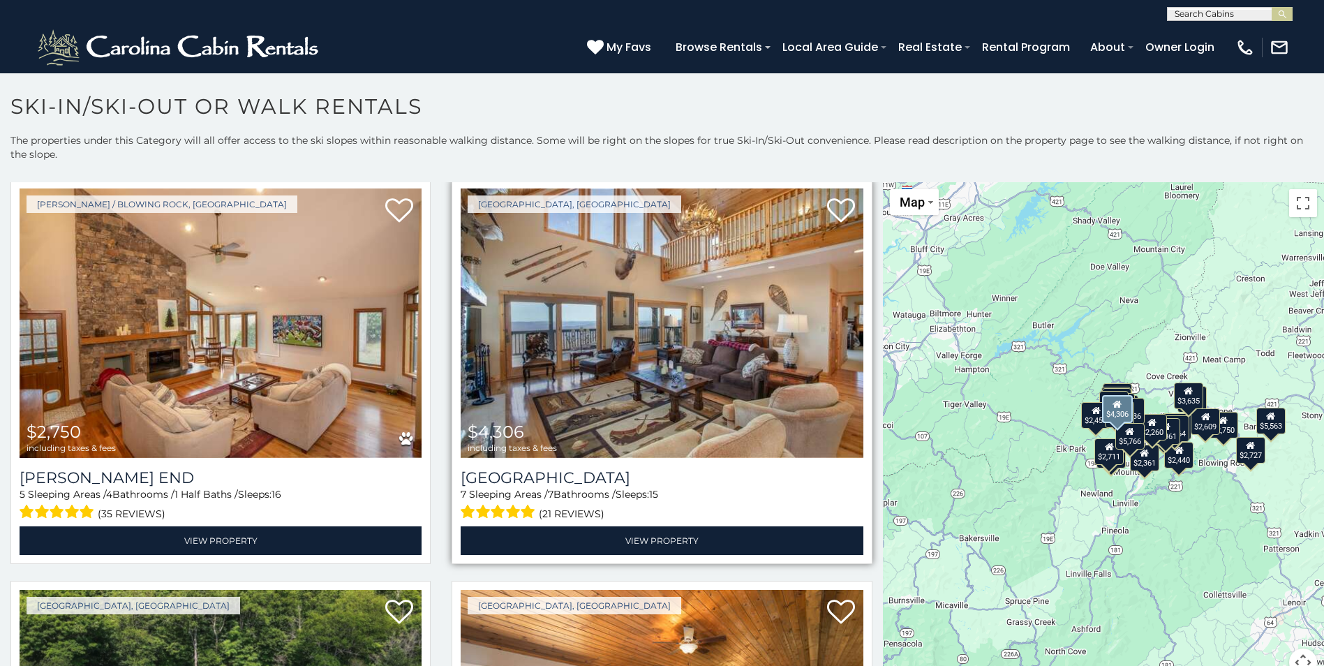
click at [681, 375] on img at bounding box center [662, 322] width 402 height 269
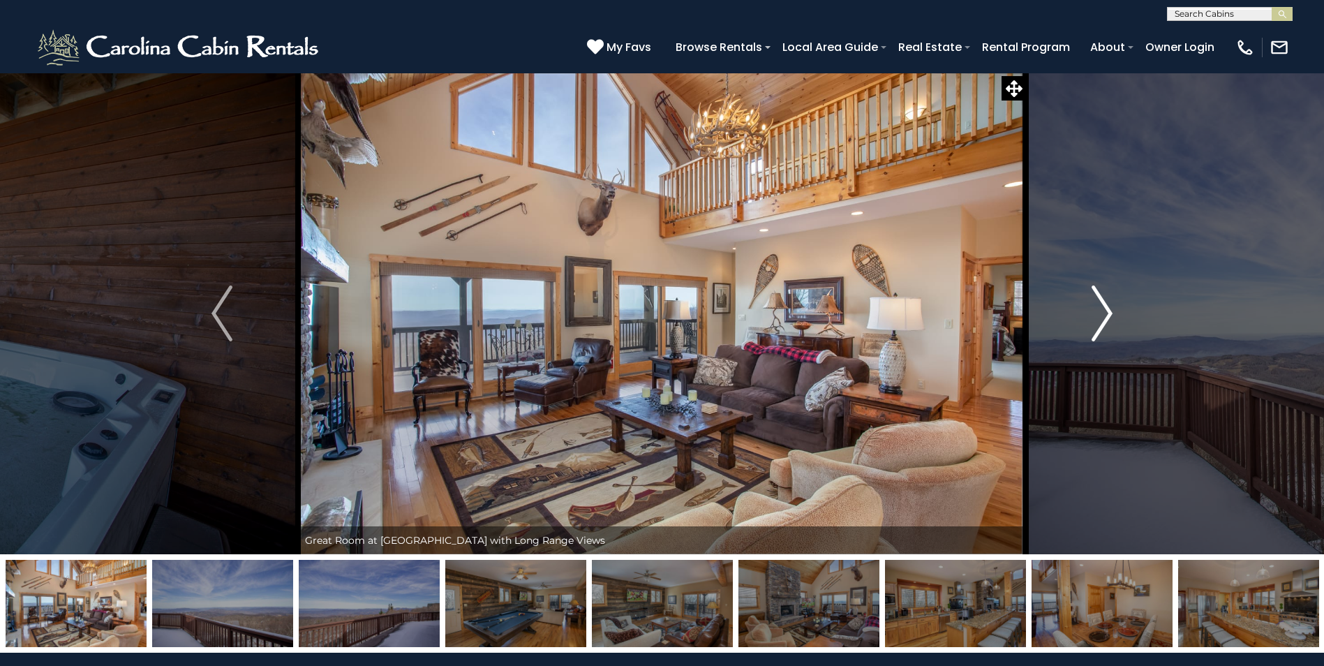
click at [1099, 327] on img "Next" at bounding box center [1101, 313] width 21 height 56
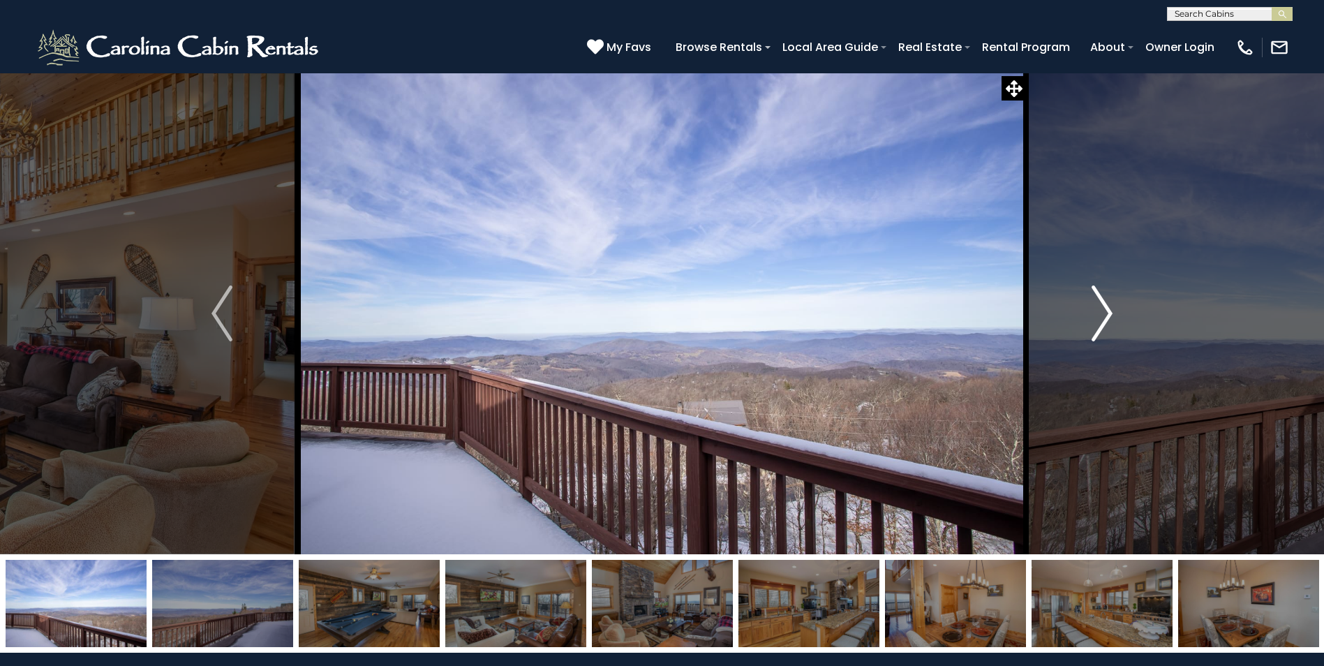
click at [1099, 327] on img "Next" at bounding box center [1101, 313] width 21 height 56
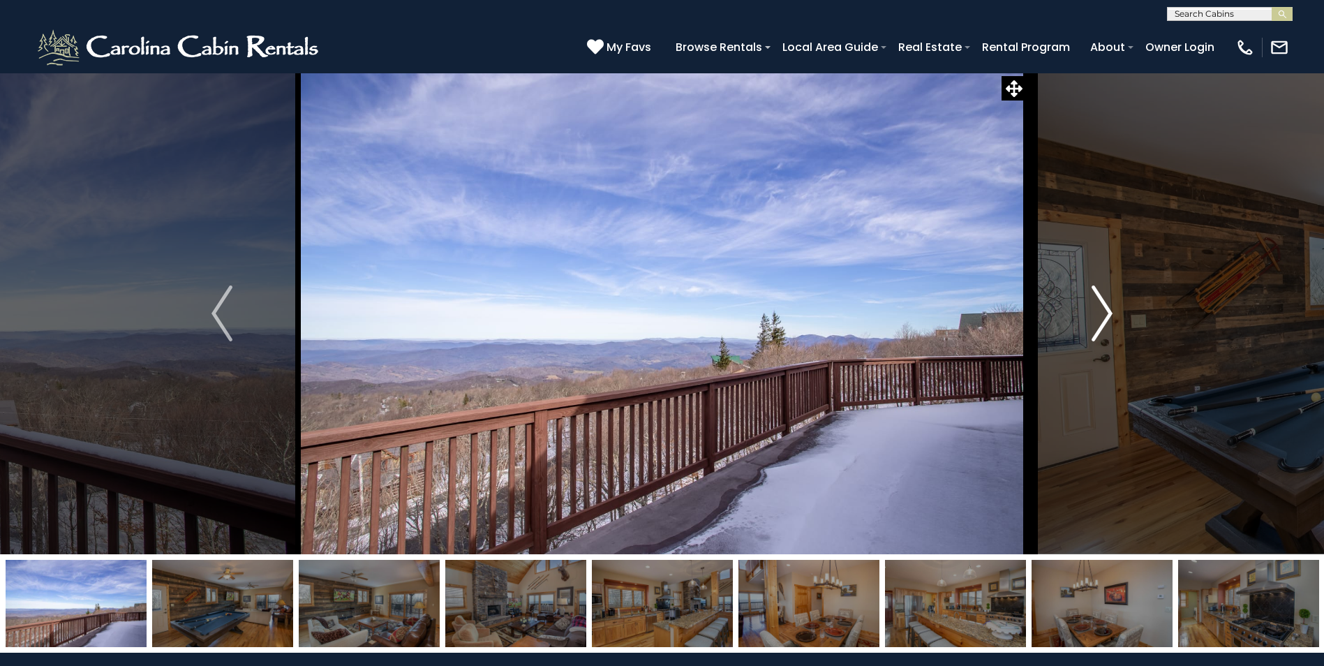
click at [1099, 326] on img "Next" at bounding box center [1101, 313] width 21 height 56
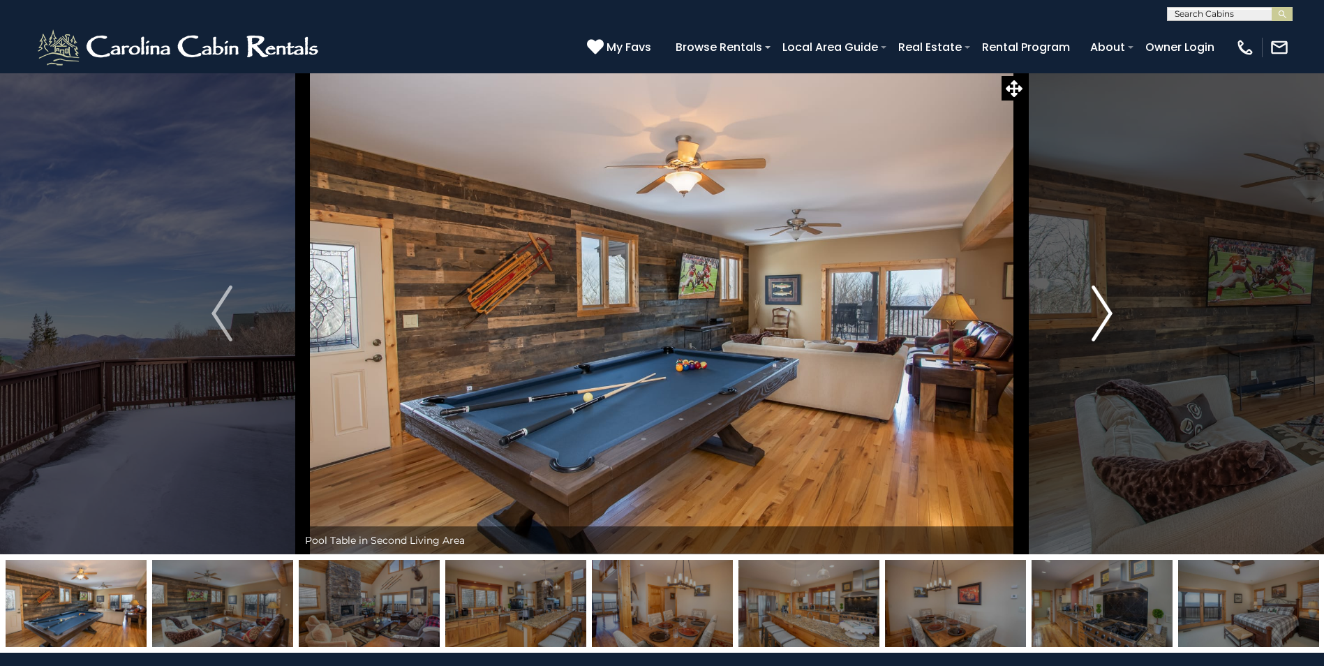
click at [1101, 326] on img "Next" at bounding box center [1101, 313] width 21 height 56
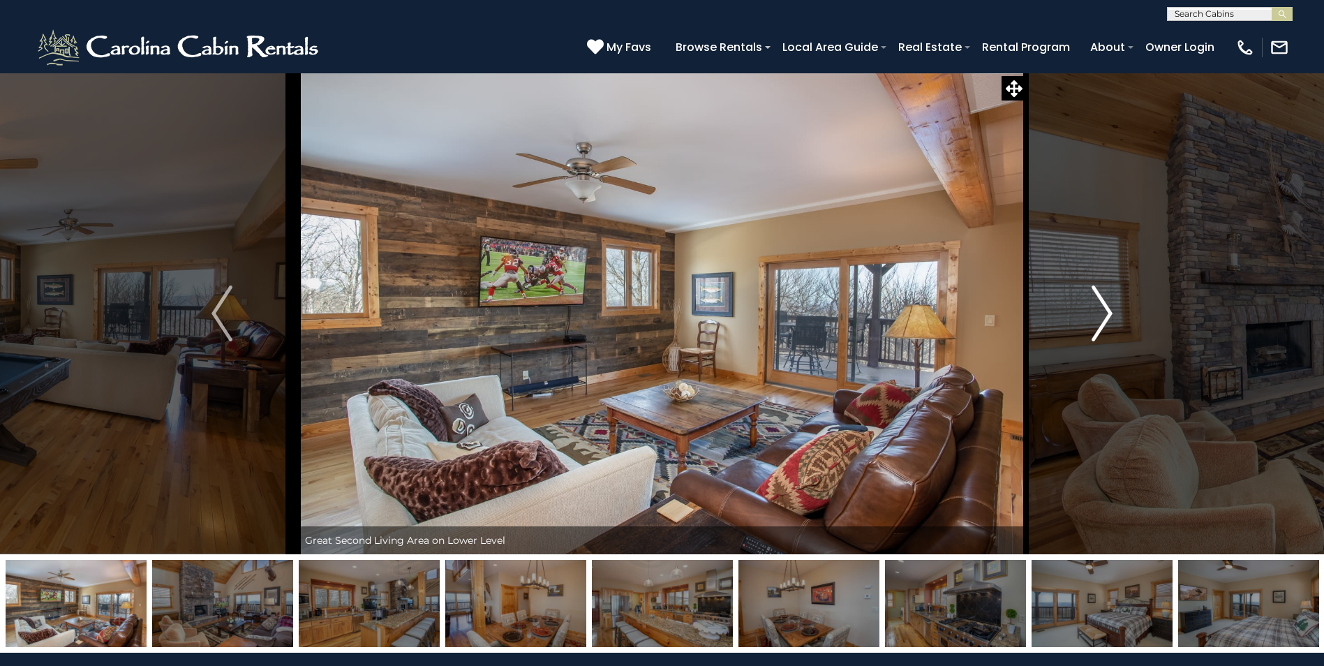
click at [1101, 326] on img "Next" at bounding box center [1101, 313] width 21 height 56
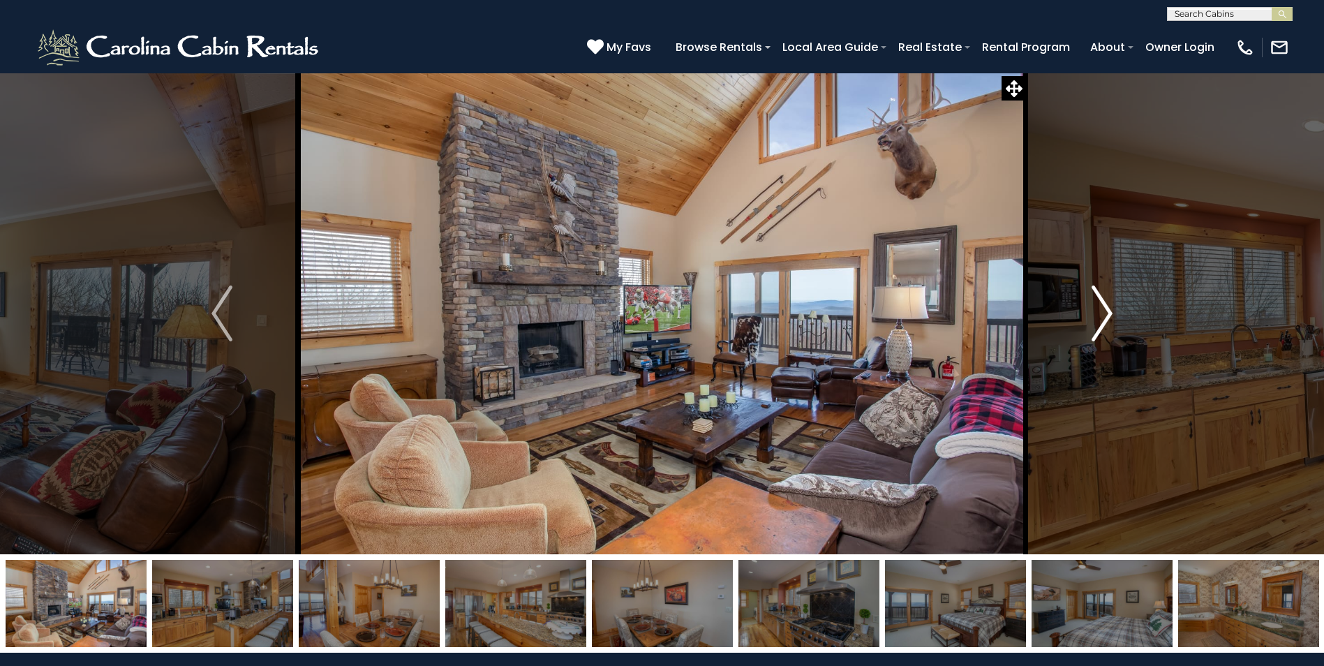
click at [1101, 326] on img "Next" at bounding box center [1101, 313] width 21 height 56
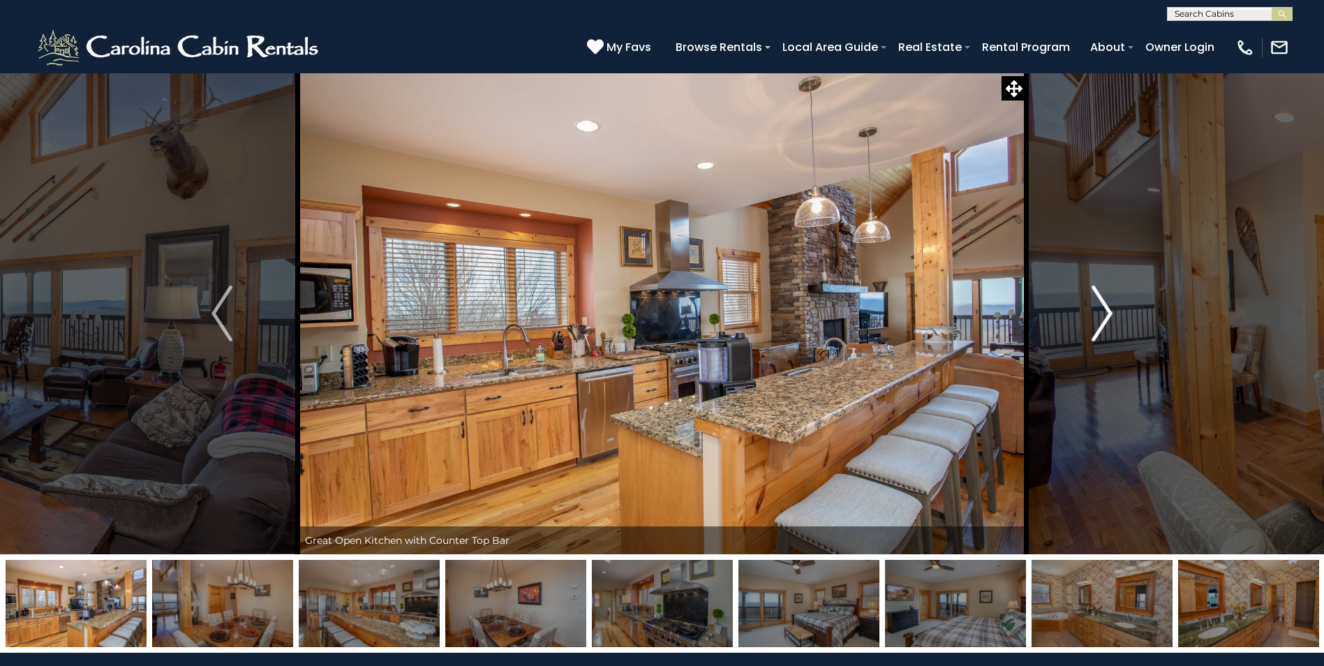
click at [1101, 326] on img "Next" at bounding box center [1101, 313] width 21 height 56
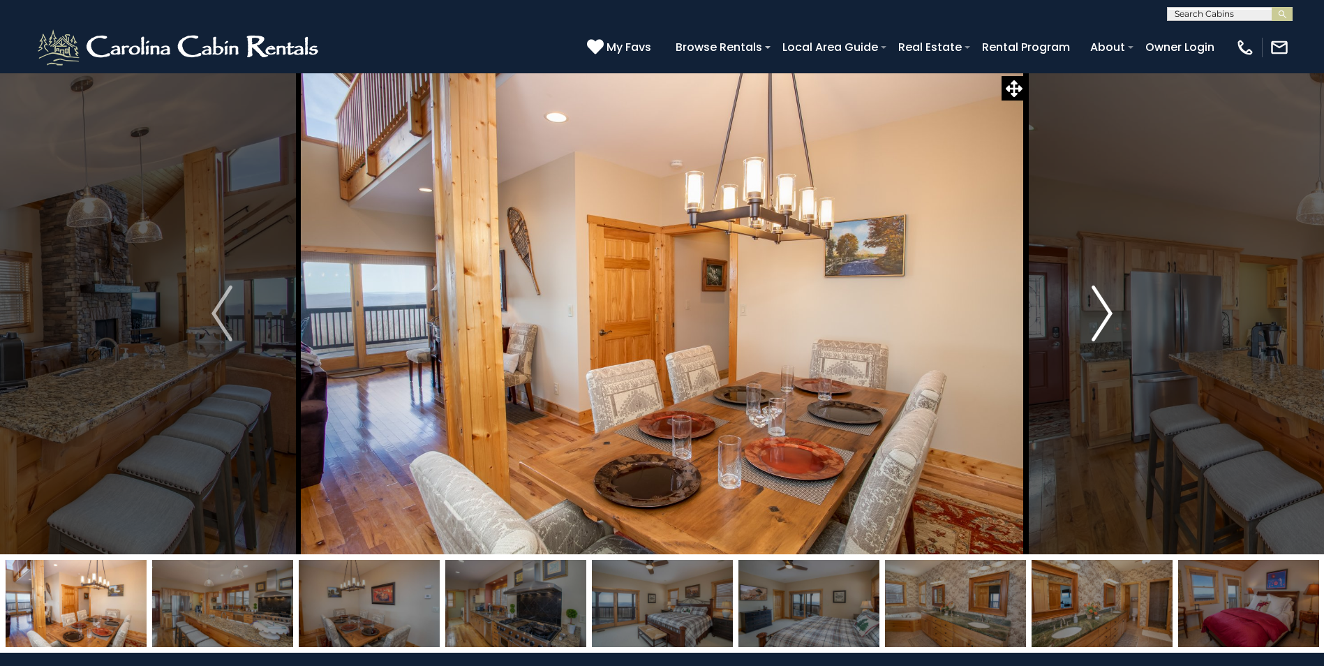
click at [1101, 326] on img "Next" at bounding box center [1101, 313] width 21 height 56
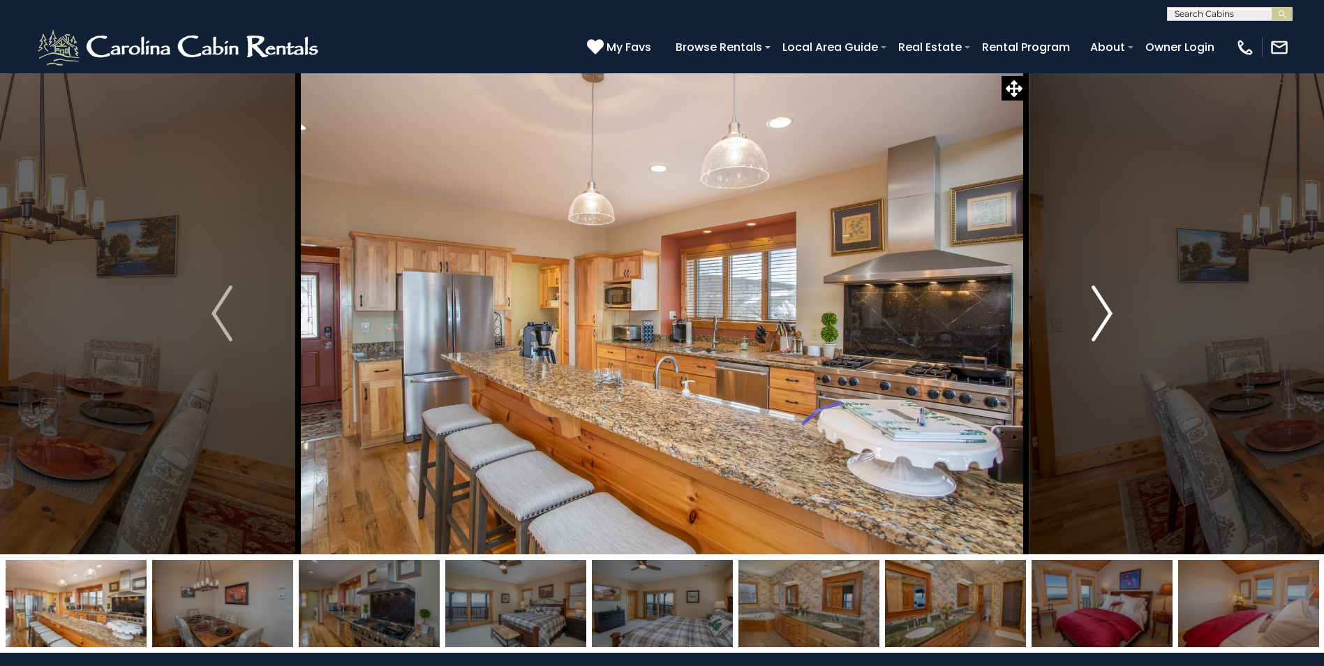
click at [1101, 326] on img "Next" at bounding box center [1101, 313] width 21 height 56
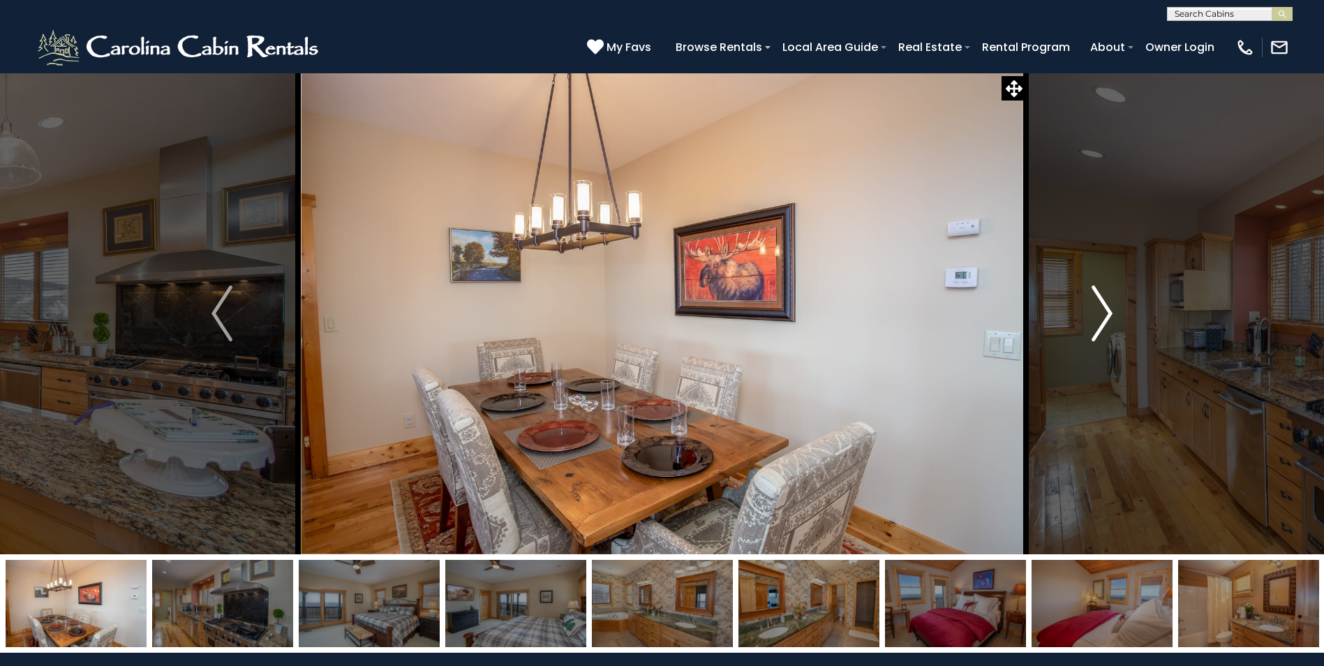
click at [1101, 326] on img "Next" at bounding box center [1101, 313] width 21 height 56
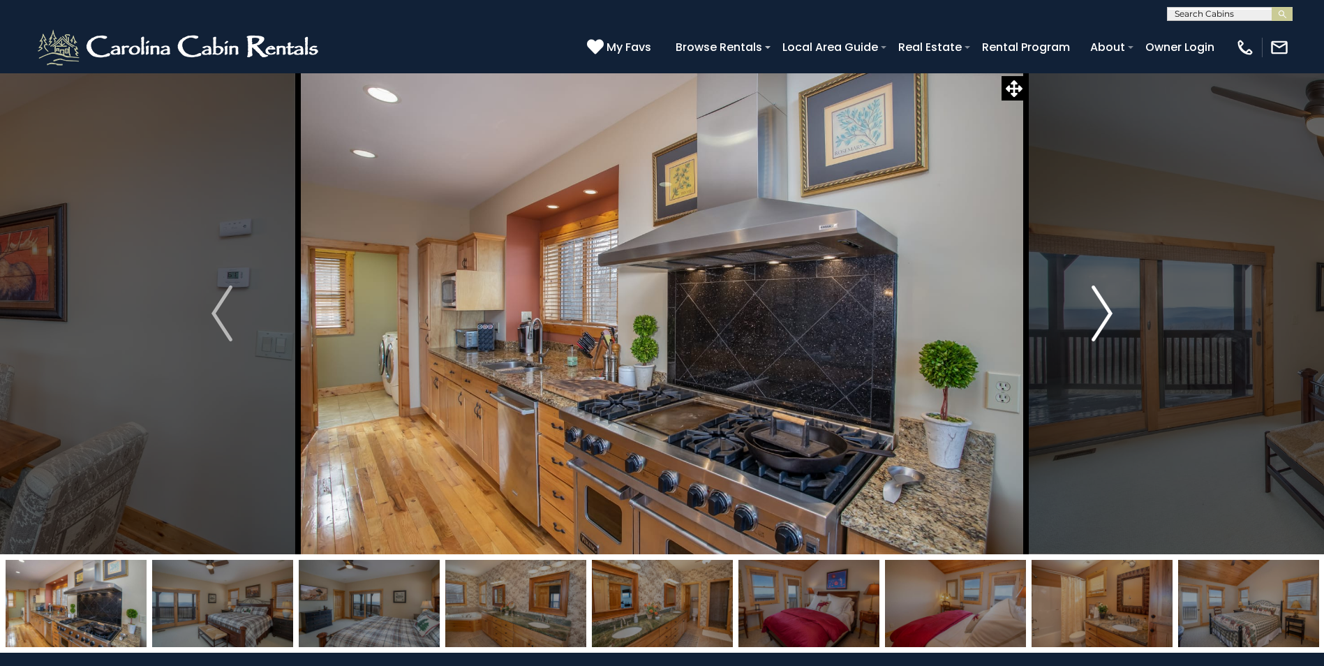
click at [1101, 326] on img "Next" at bounding box center [1101, 313] width 21 height 56
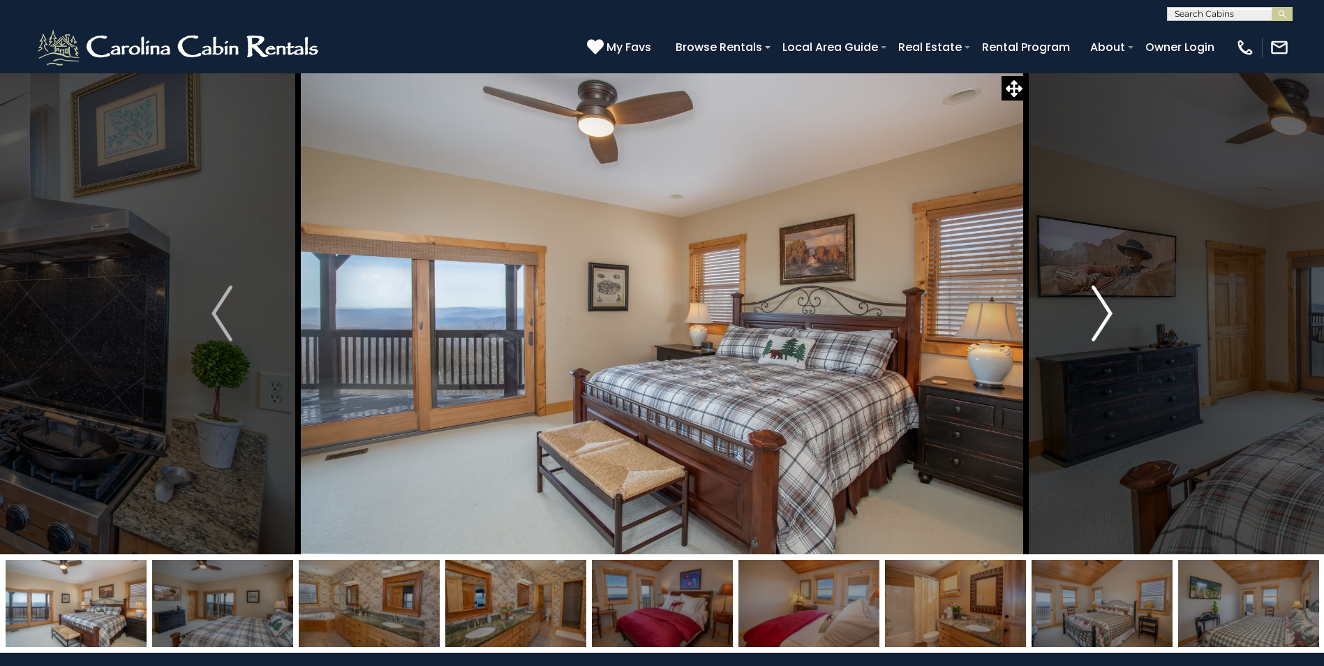
click at [1101, 326] on img "Next" at bounding box center [1101, 313] width 21 height 56
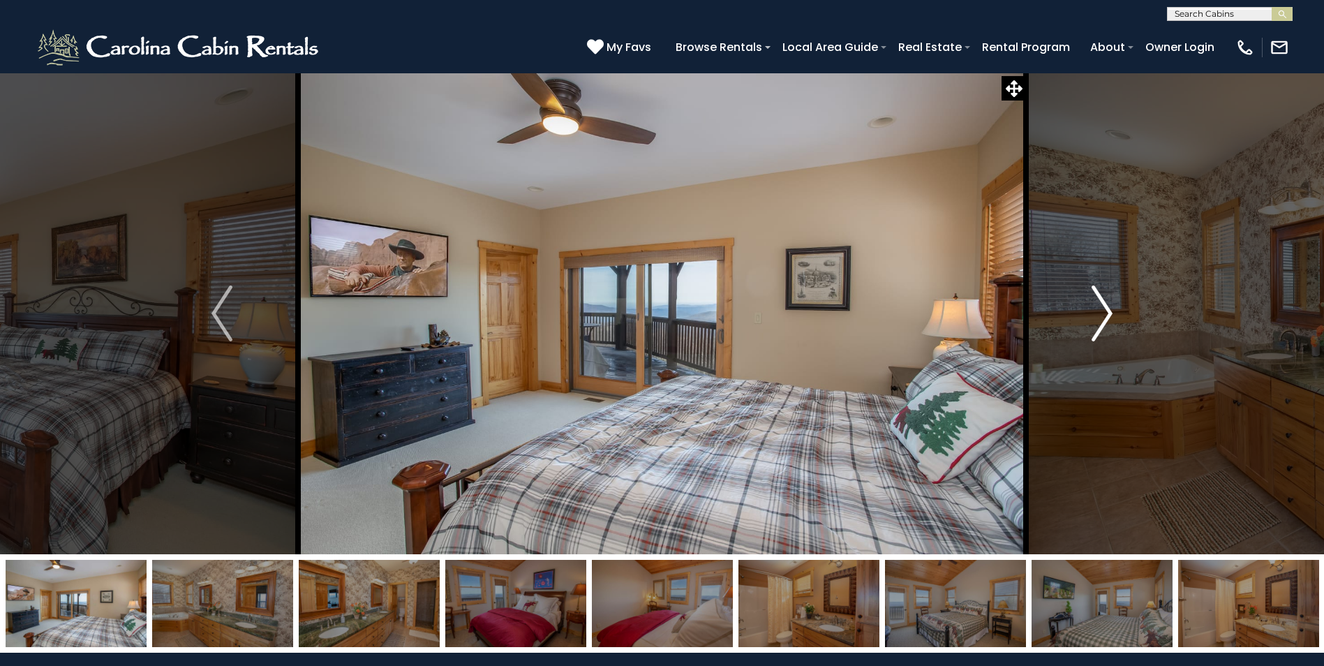
click at [1101, 326] on img "Next" at bounding box center [1101, 313] width 21 height 56
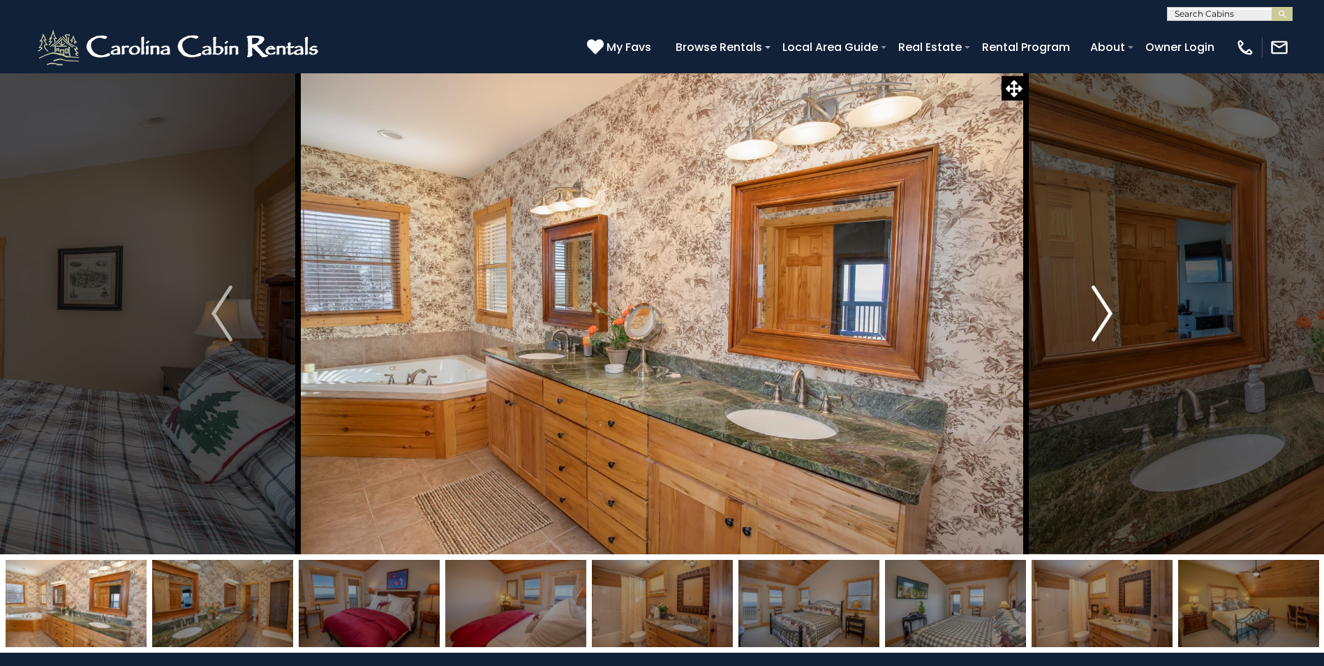
click at [1101, 326] on img "Next" at bounding box center [1101, 313] width 21 height 56
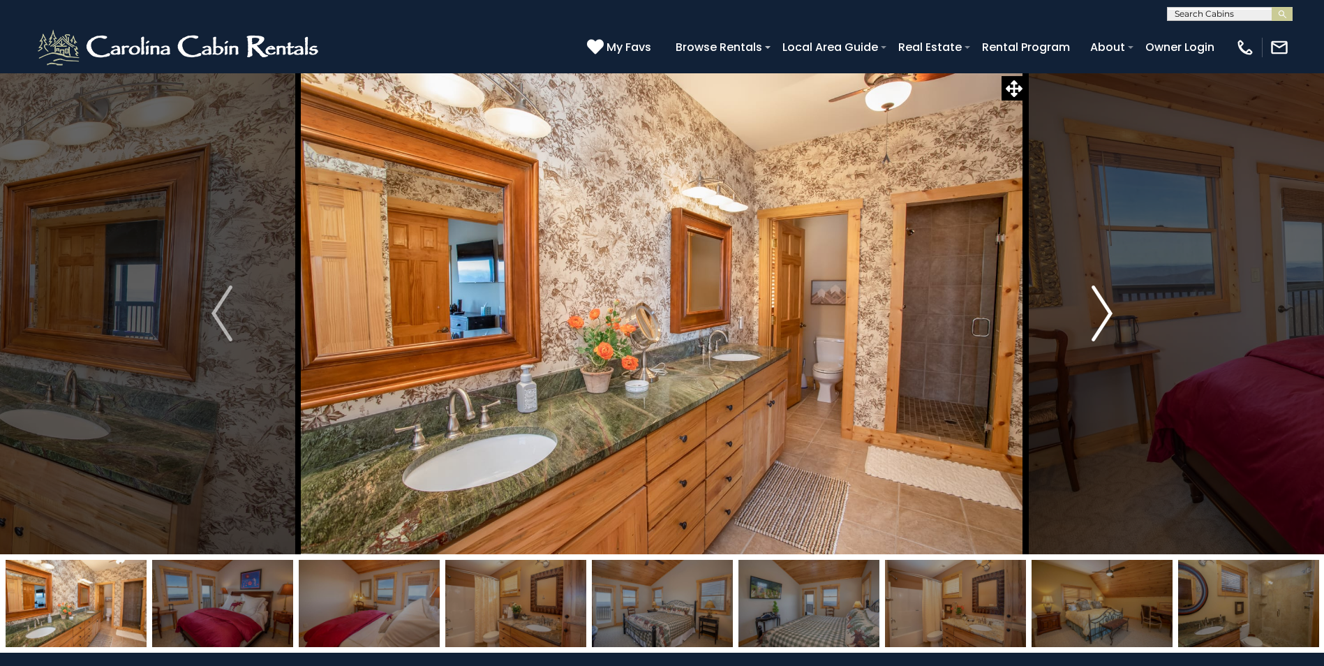
click at [1101, 326] on img "Next" at bounding box center [1101, 313] width 21 height 56
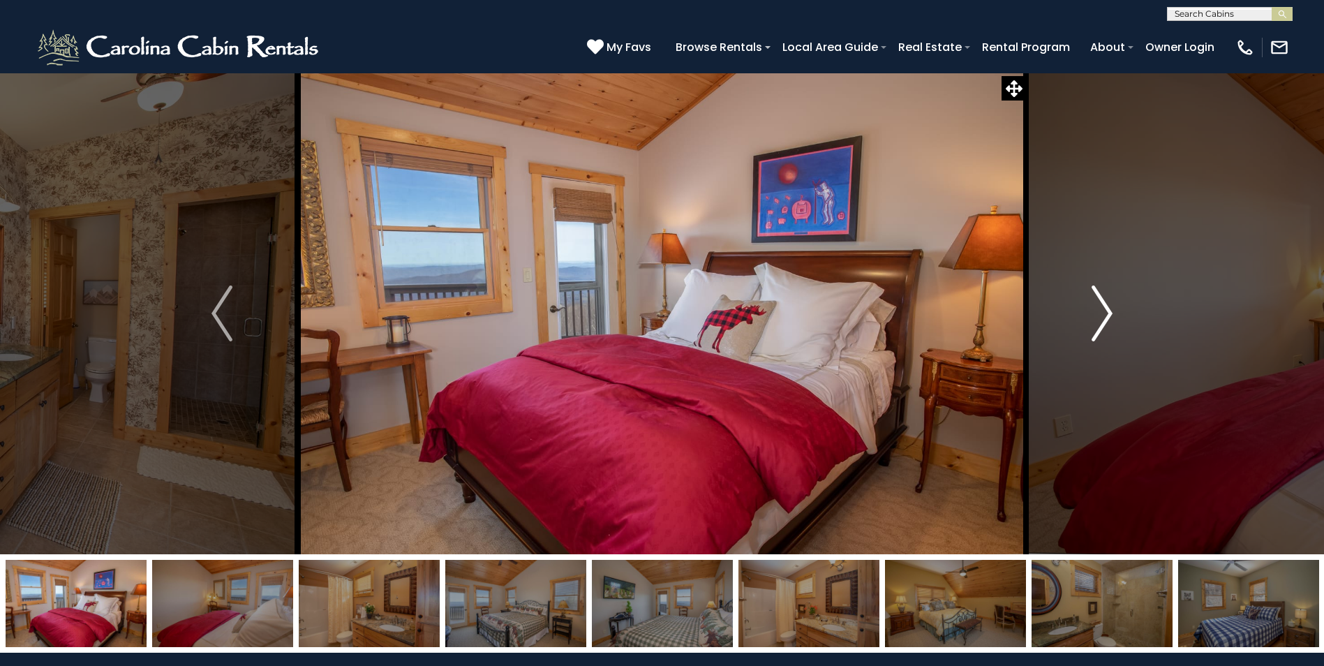
click at [1101, 326] on img "Next" at bounding box center [1101, 313] width 21 height 56
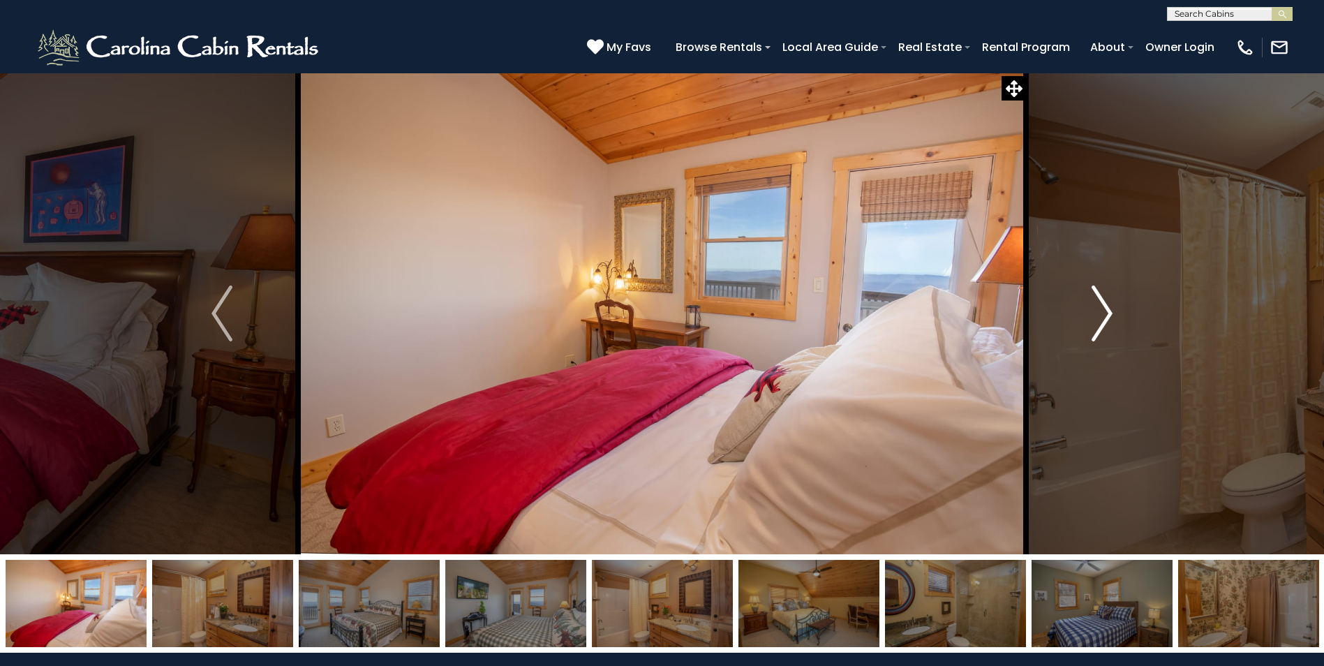
click at [1101, 326] on img "Next" at bounding box center [1101, 313] width 21 height 56
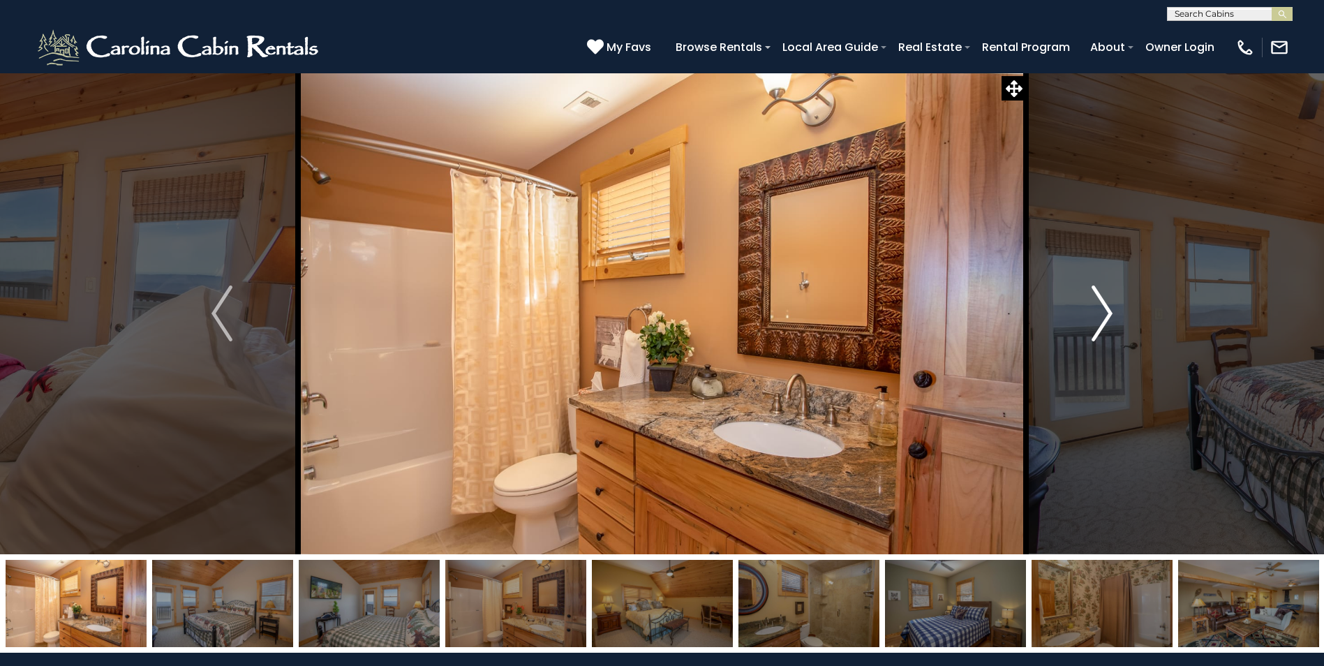
click at [1101, 326] on img "Next" at bounding box center [1101, 313] width 21 height 56
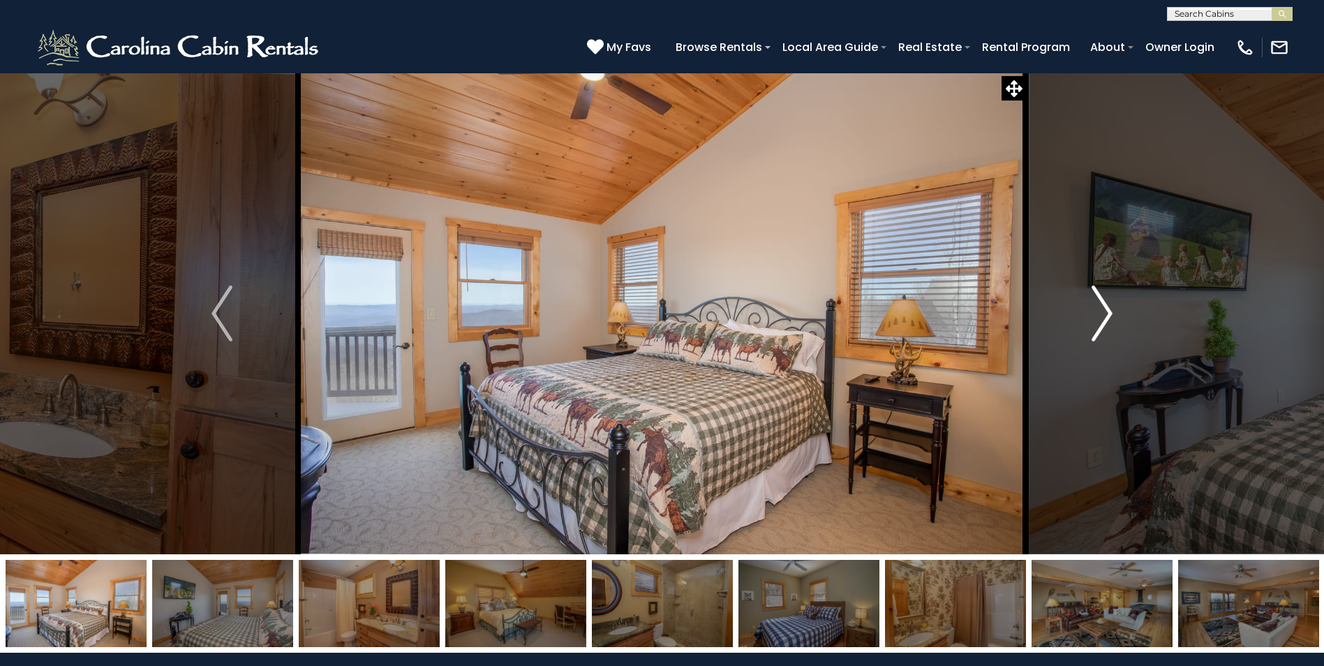
click at [1101, 326] on img "Next" at bounding box center [1101, 313] width 21 height 56
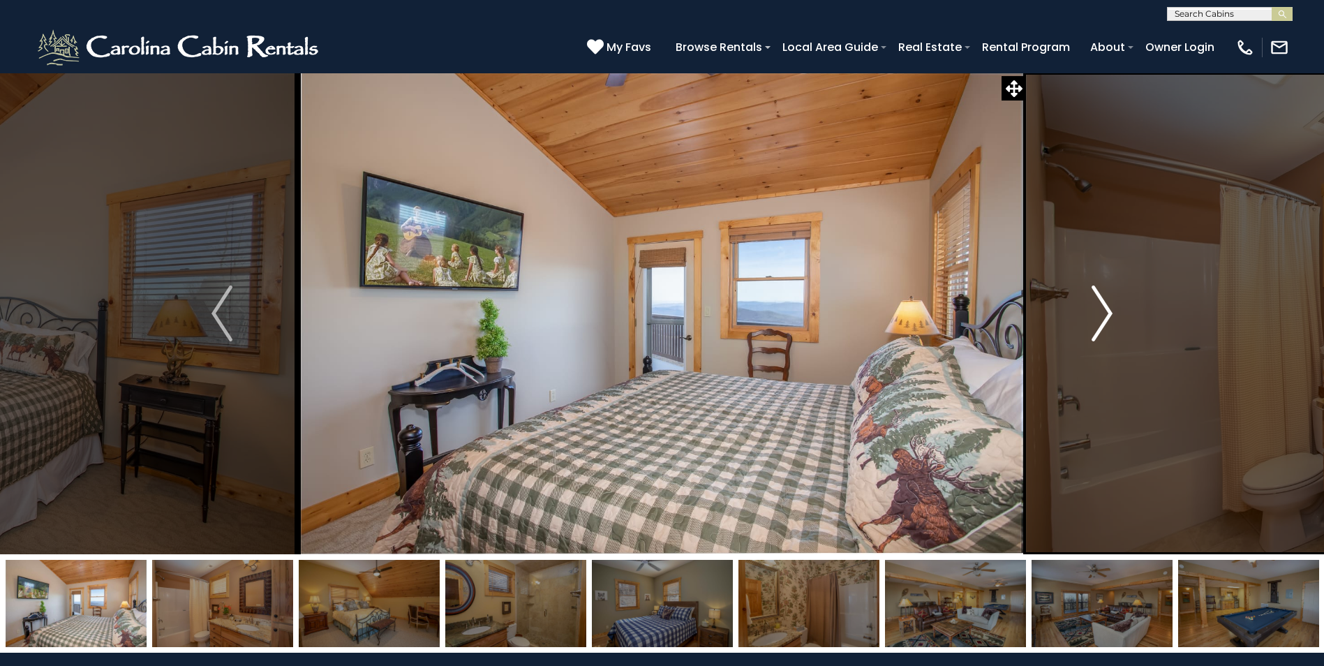
click at [1102, 325] on img "Next" at bounding box center [1101, 313] width 21 height 56
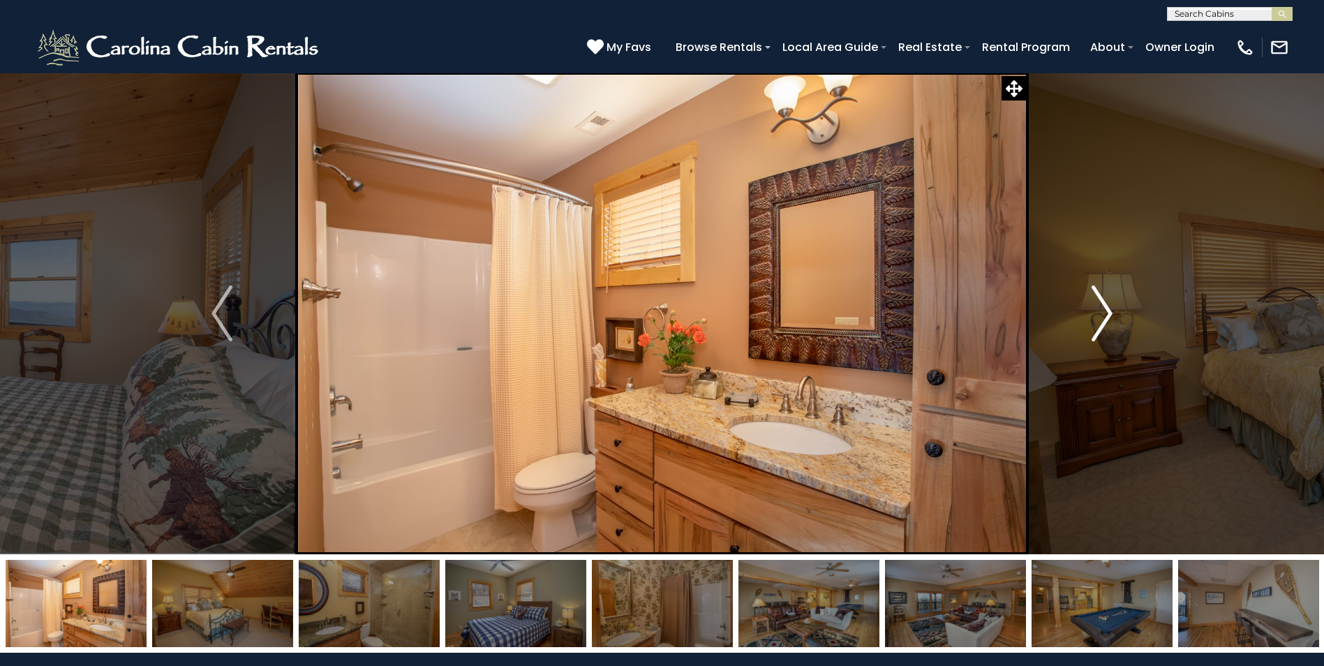
click at [1102, 325] on img "Next" at bounding box center [1101, 313] width 21 height 56
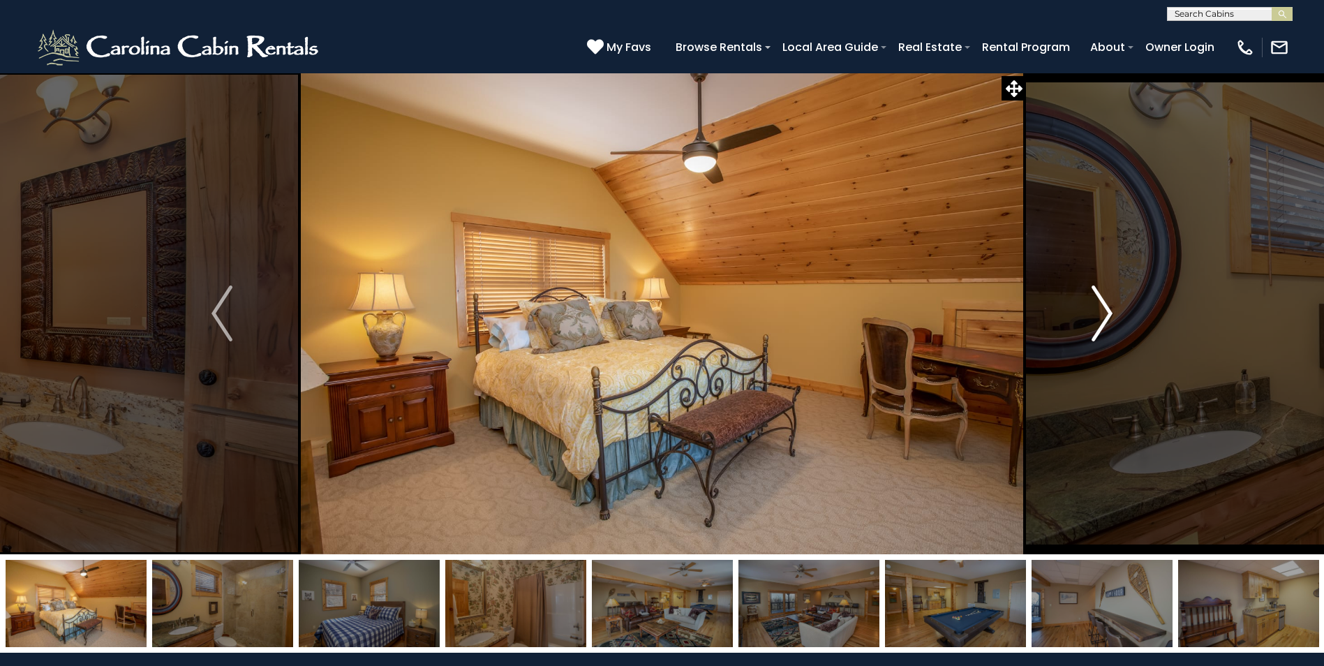
click at [1102, 324] on img "Next" at bounding box center [1101, 313] width 21 height 56
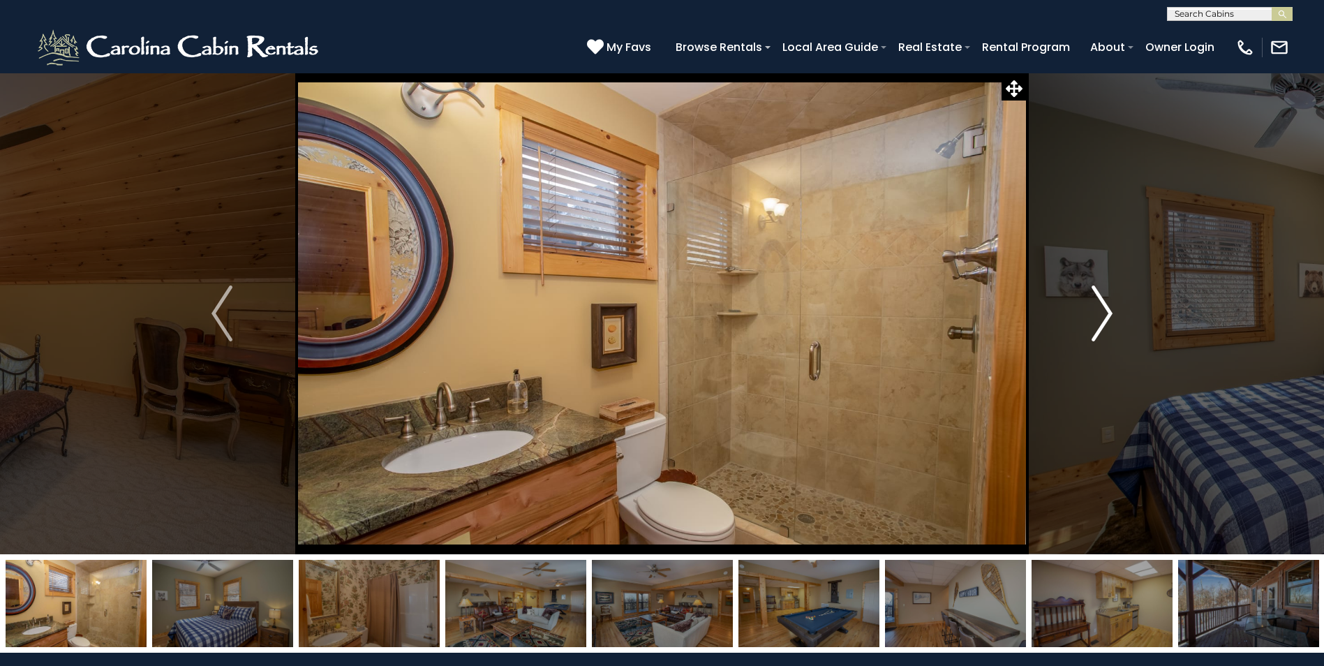
click at [1102, 324] on img "Next" at bounding box center [1101, 313] width 21 height 56
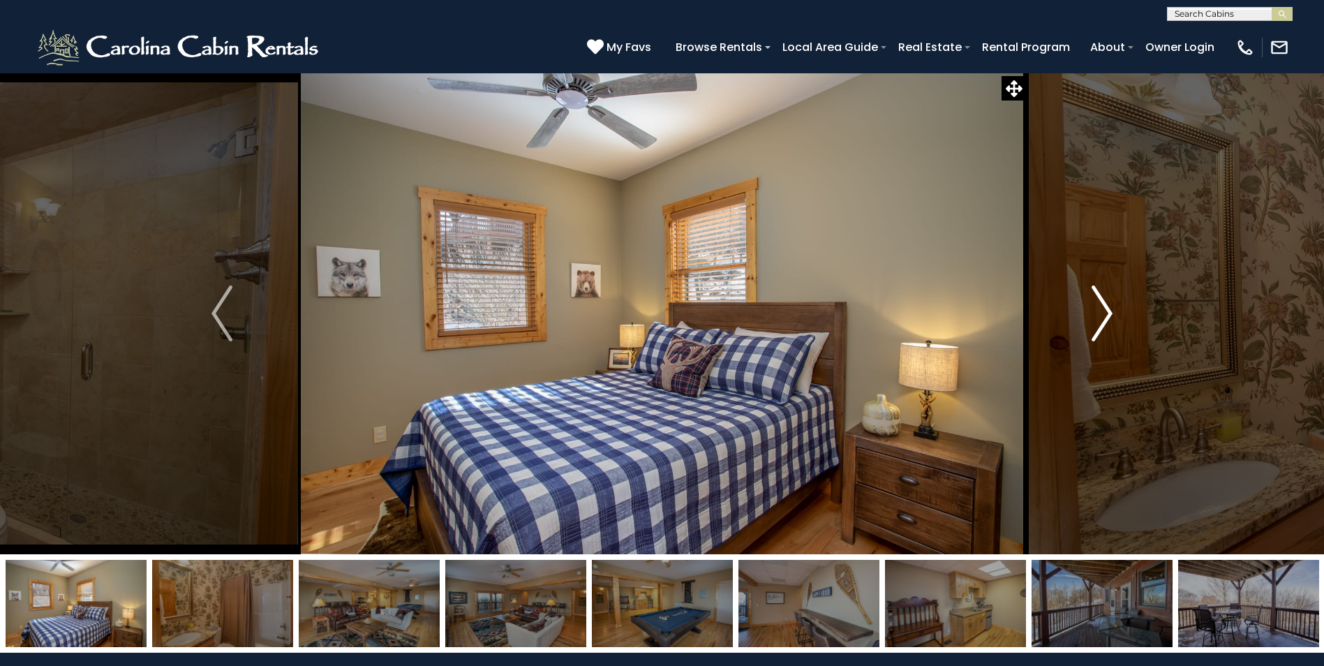
click at [1103, 323] on img "Next" at bounding box center [1101, 313] width 21 height 56
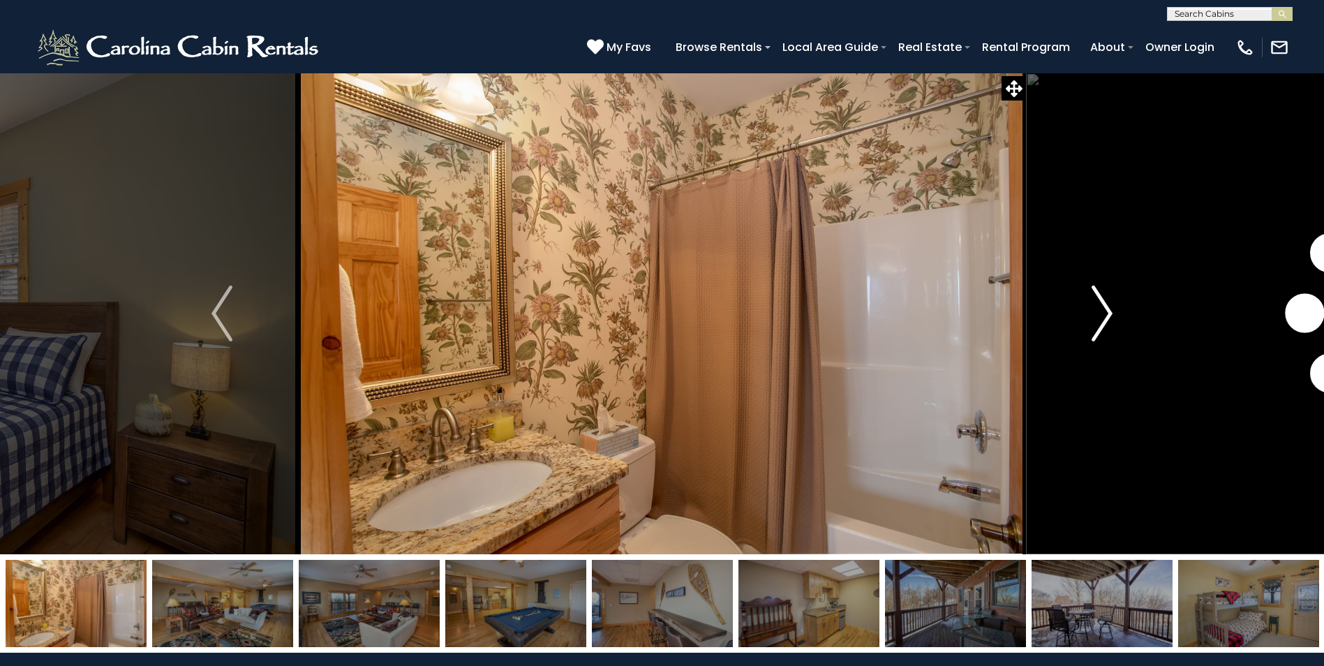
click at [1103, 323] on img "Next" at bounding box center [1101, 313] width 21 height 56
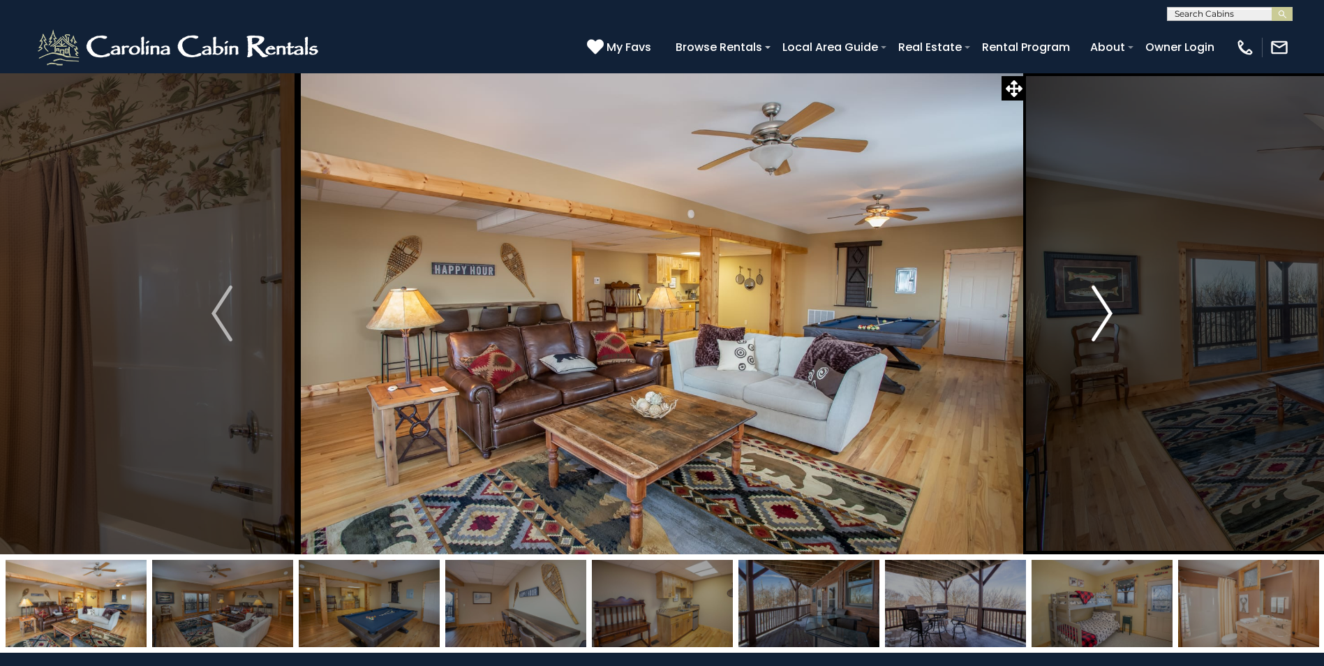
click at [1103, 323] on img "Next" at bounding box center [1101, 313] width 21 height 56
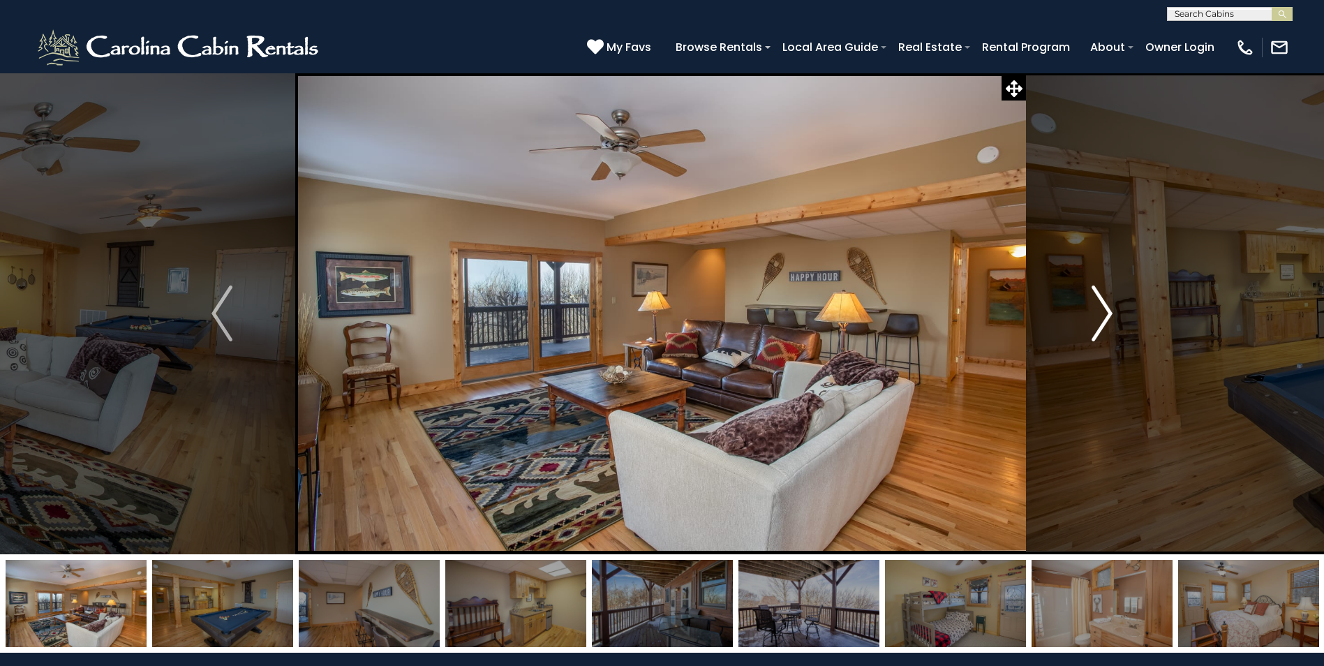
click at [1103, 323] on img "Next" at bounding box center [1101, 313] width 21 height 56
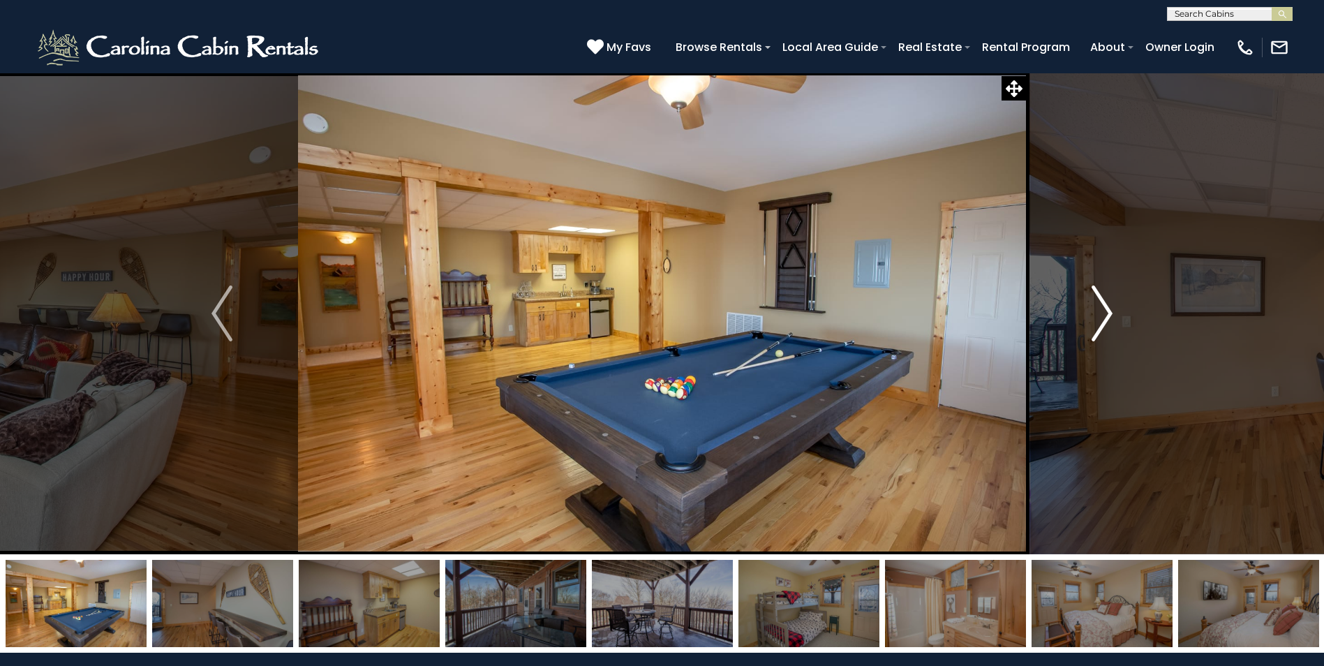
click at [1103, 323] on img "Next" at bounding box center [1101, 313] width 21 height 56
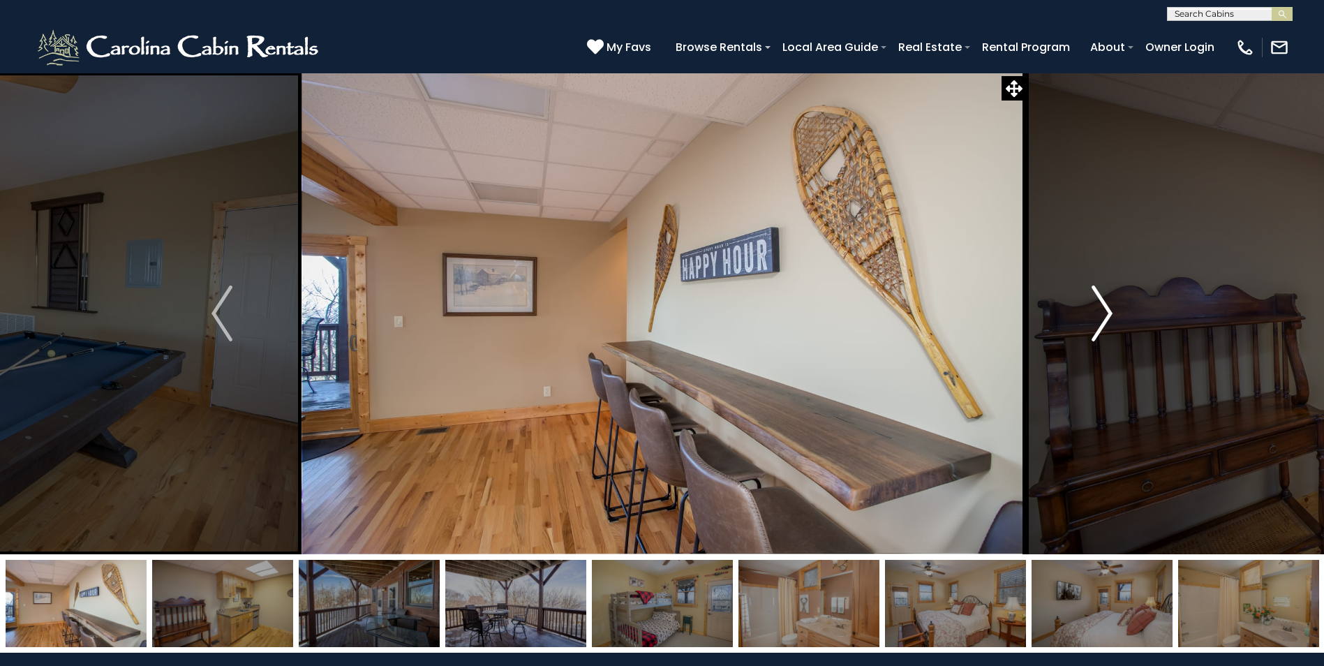
click at [1103, 323] on img "Next" at bounding box center [1101, 313] width 21 height 56
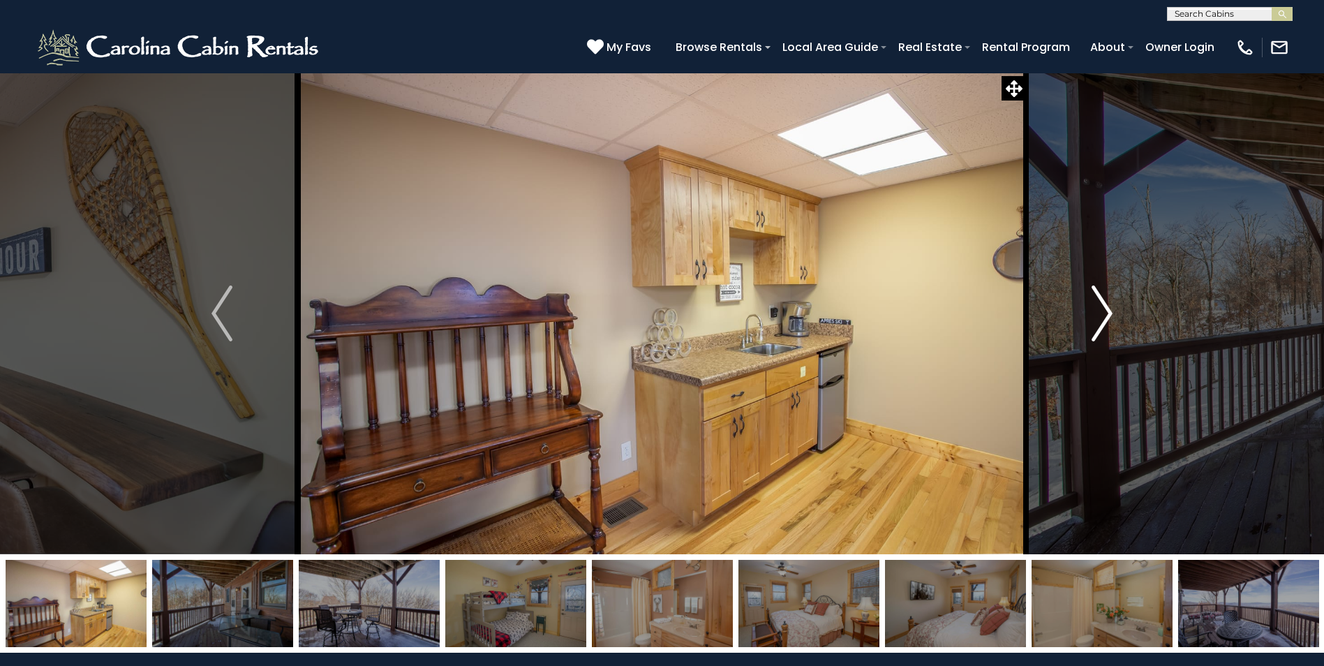
click at [1103, 322] on img "Next" at bounding box center [1101, 313] width 21 height 56
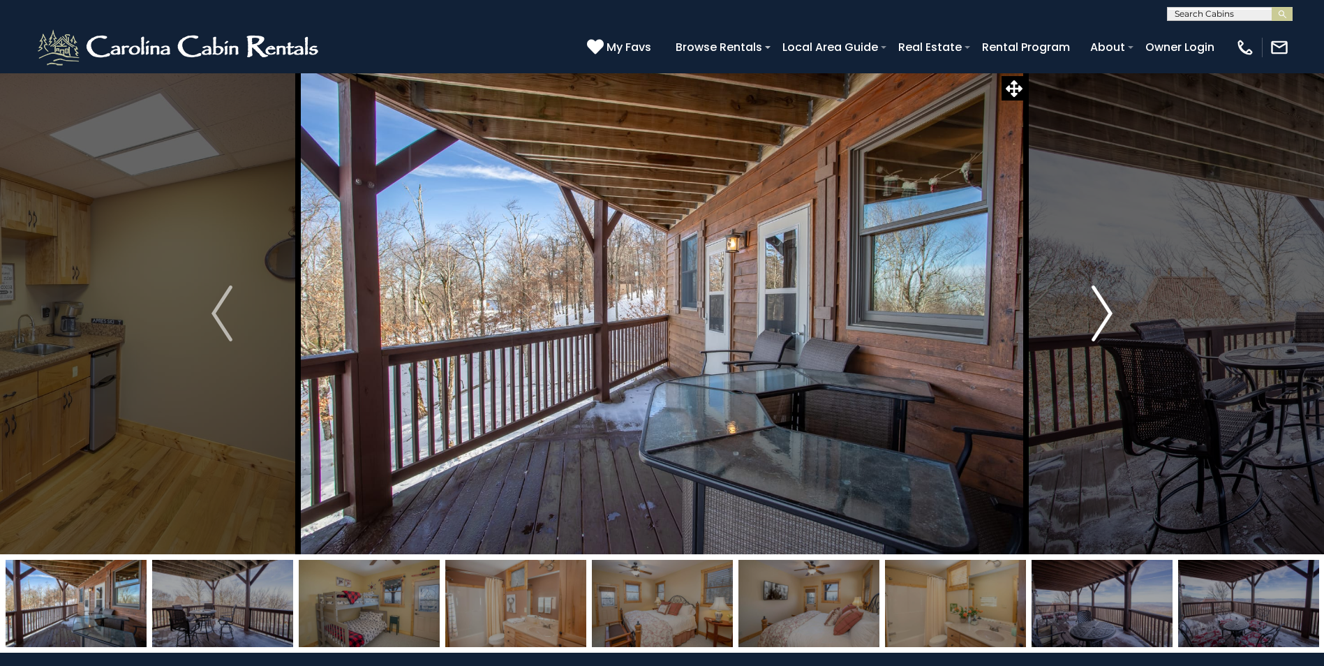
click at [1103, 322] on img "Next" at bounding box center [1101, 313] width 21 height 56
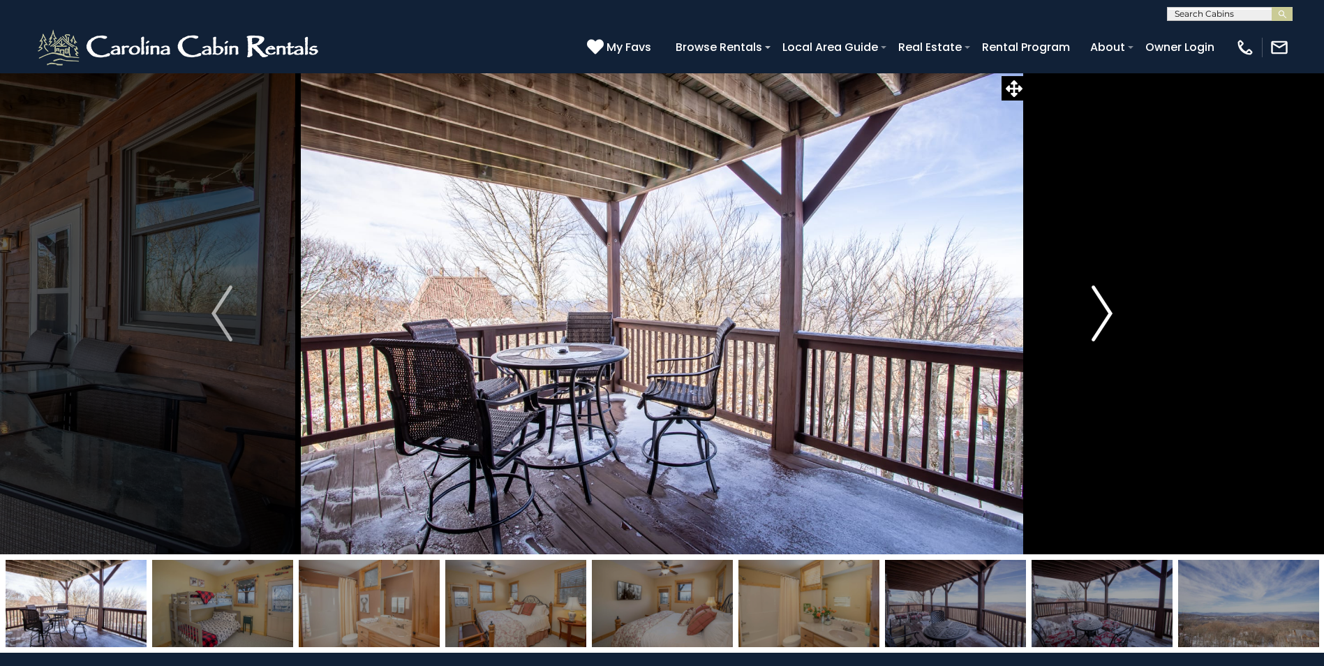
click at [1103, 322] on img "Next" at bounding box center [1101, 313] width 21 height 56
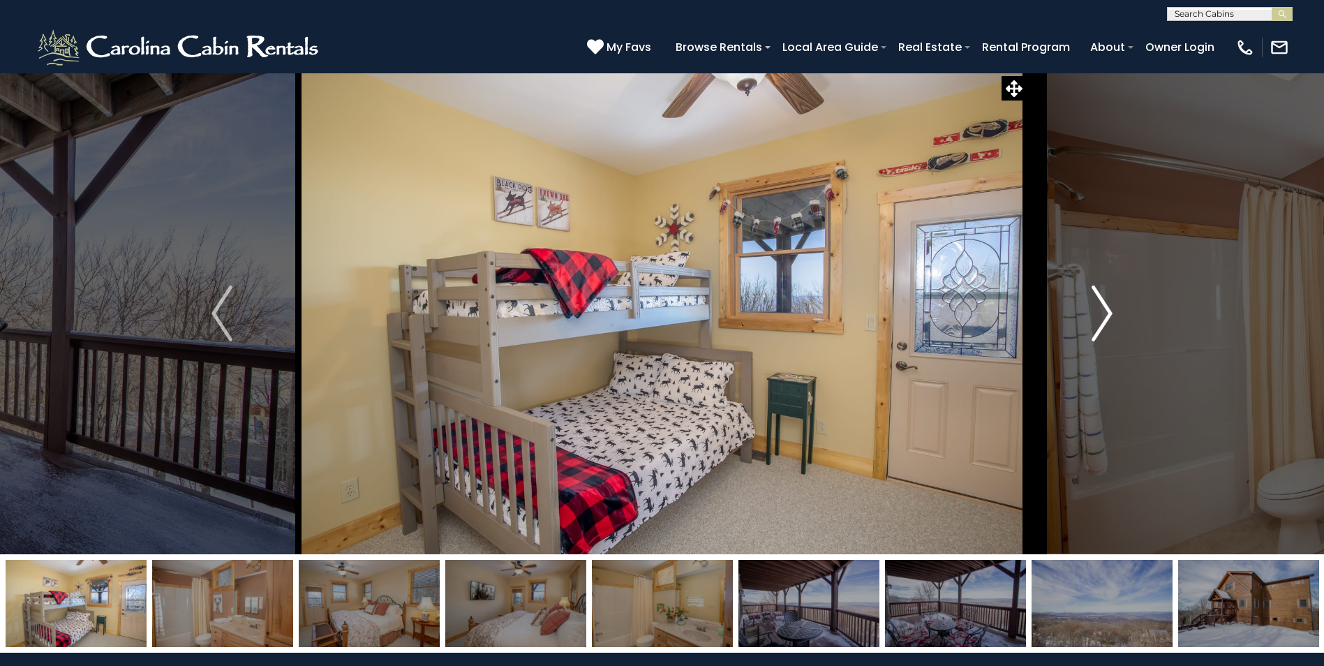
click at [1103, 322] on img "Next" at bounding box center [1101, 313] width 21 height 56
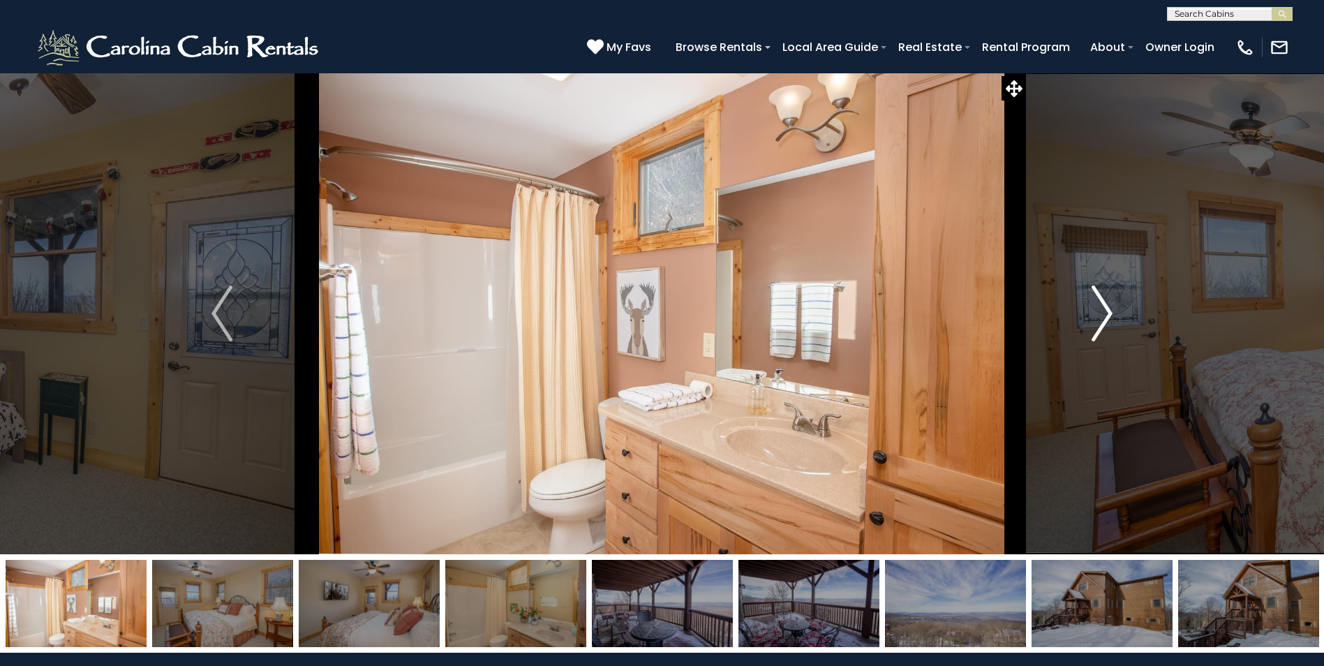
click at [1103, 322] on img "Next" at bounding box center [1101, 313] width 21 height 56
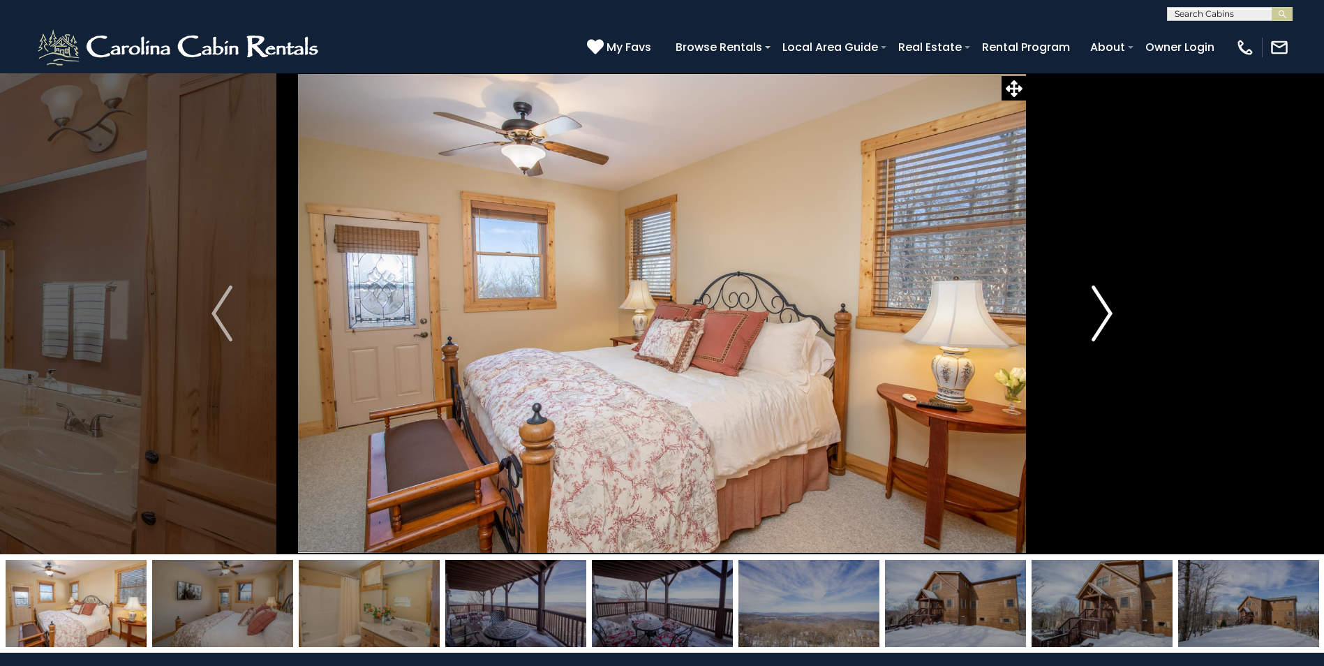
click at [1103, 322] on img "Next" at bounding box center [1101, 313] width 21 height 56
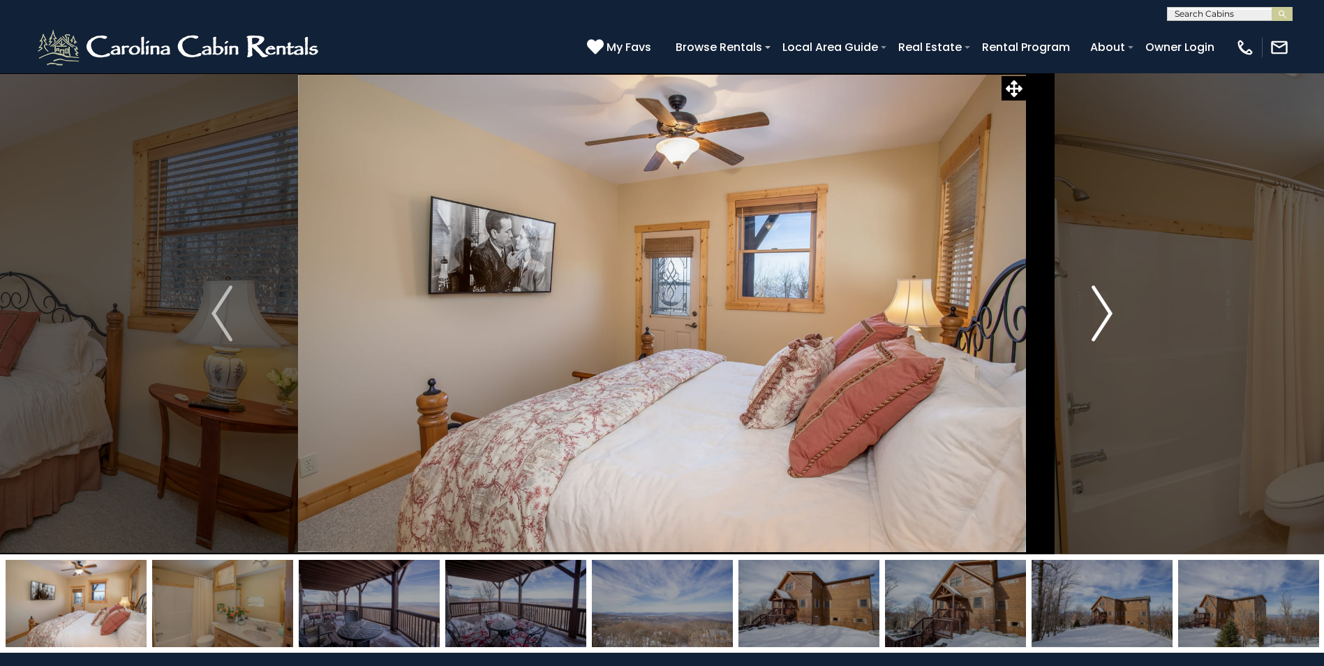
click at [1103, 322] on img "Next" at bounding box center [1101, 313] width 21 height 56
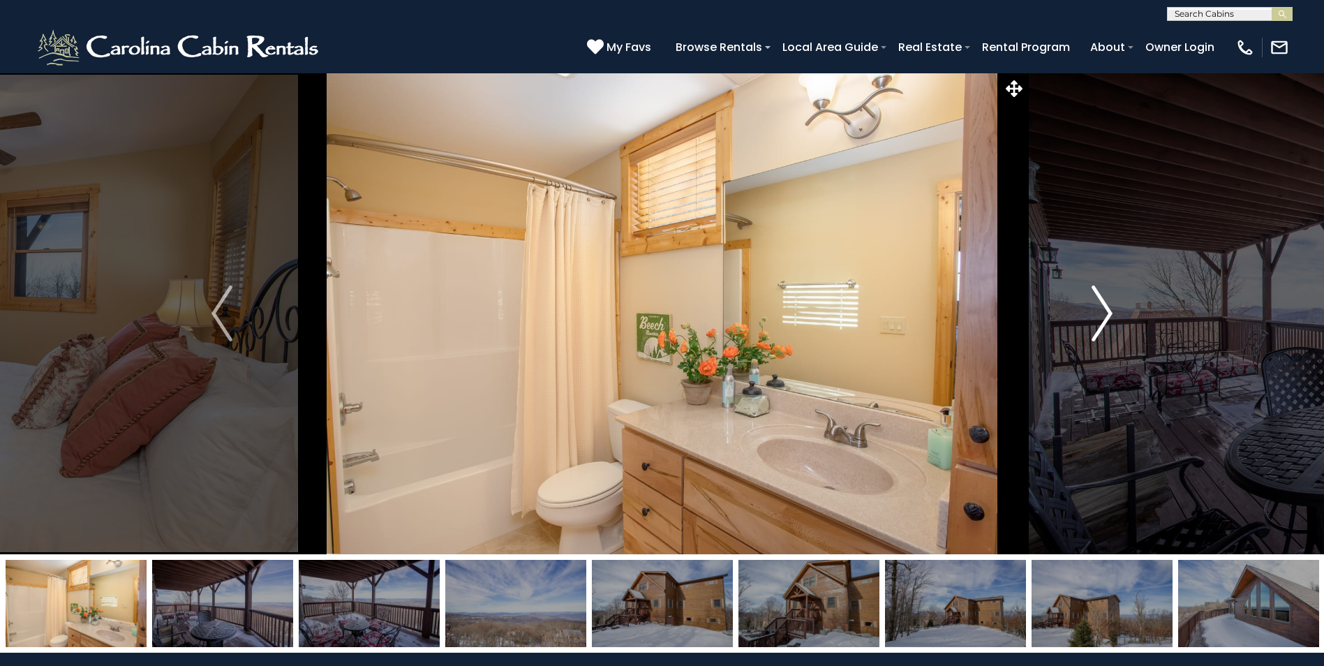
click at [1103, 322] on img "Next" at bounding box center [1101, 313] width 21 height 56
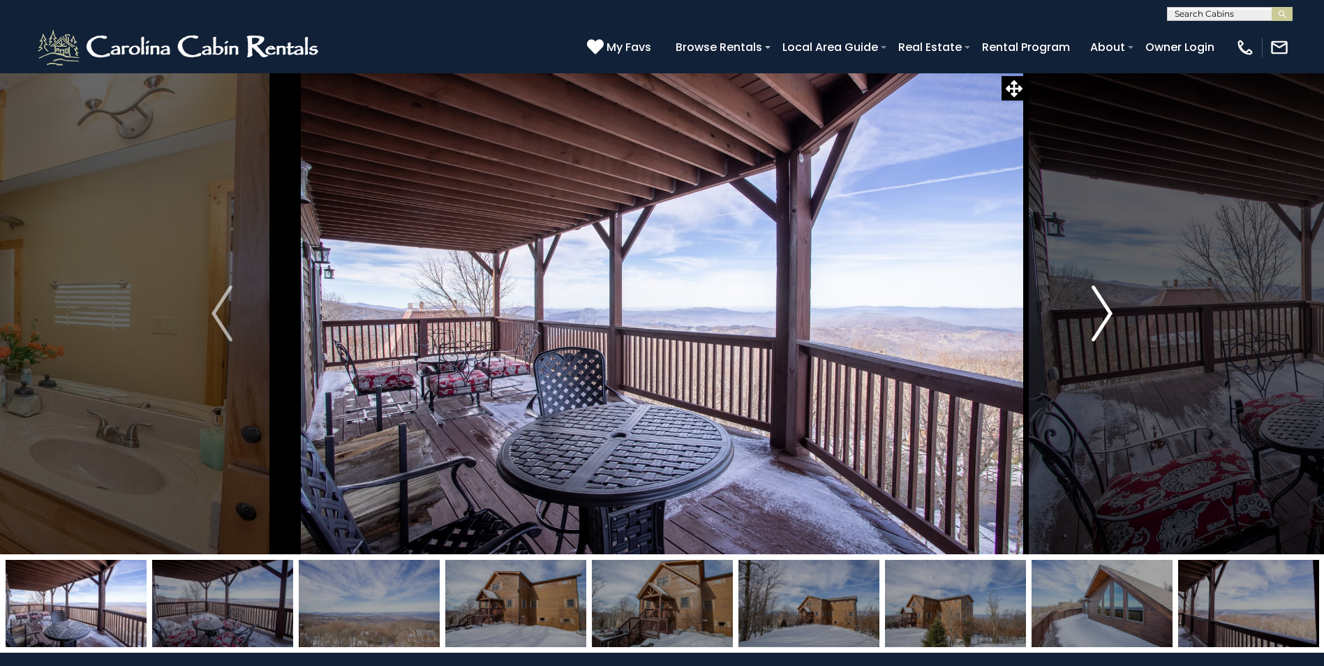
click at [1103, 322] on img "Next" at bounding box center [1101, 313] width 21 height 56
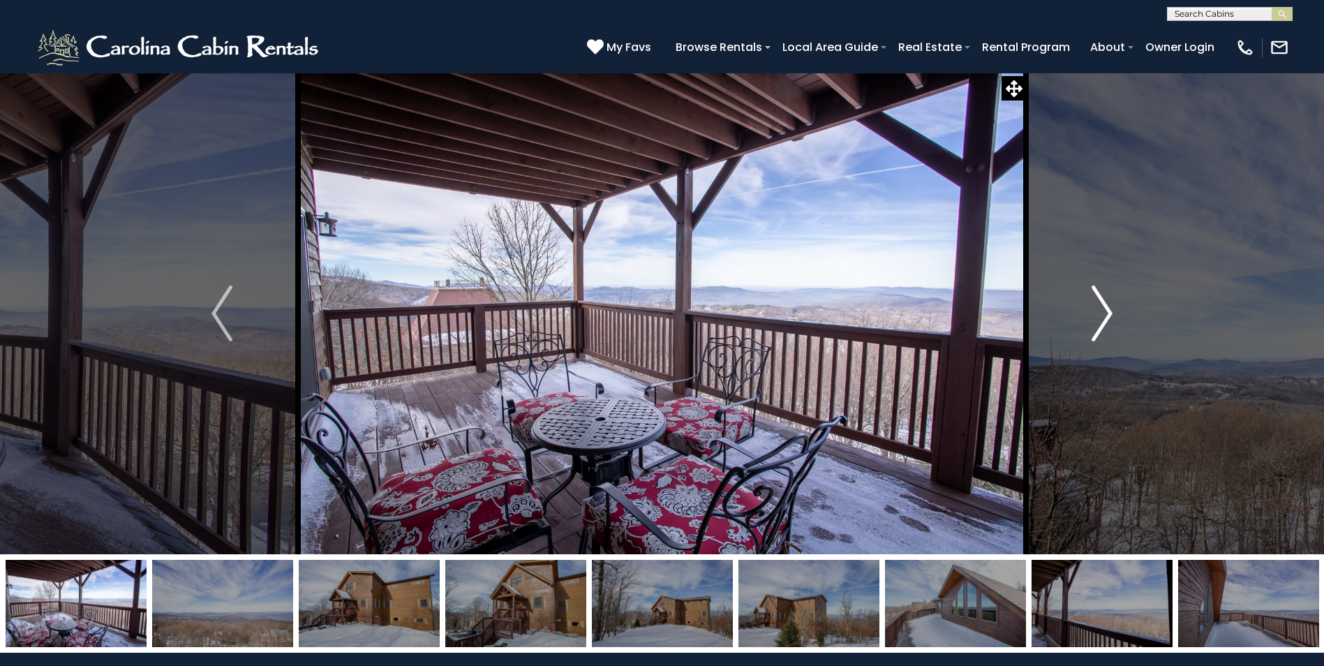
click at [1103, 322] on img "Next" at bounding box center [1101, 313] width 21 height 56
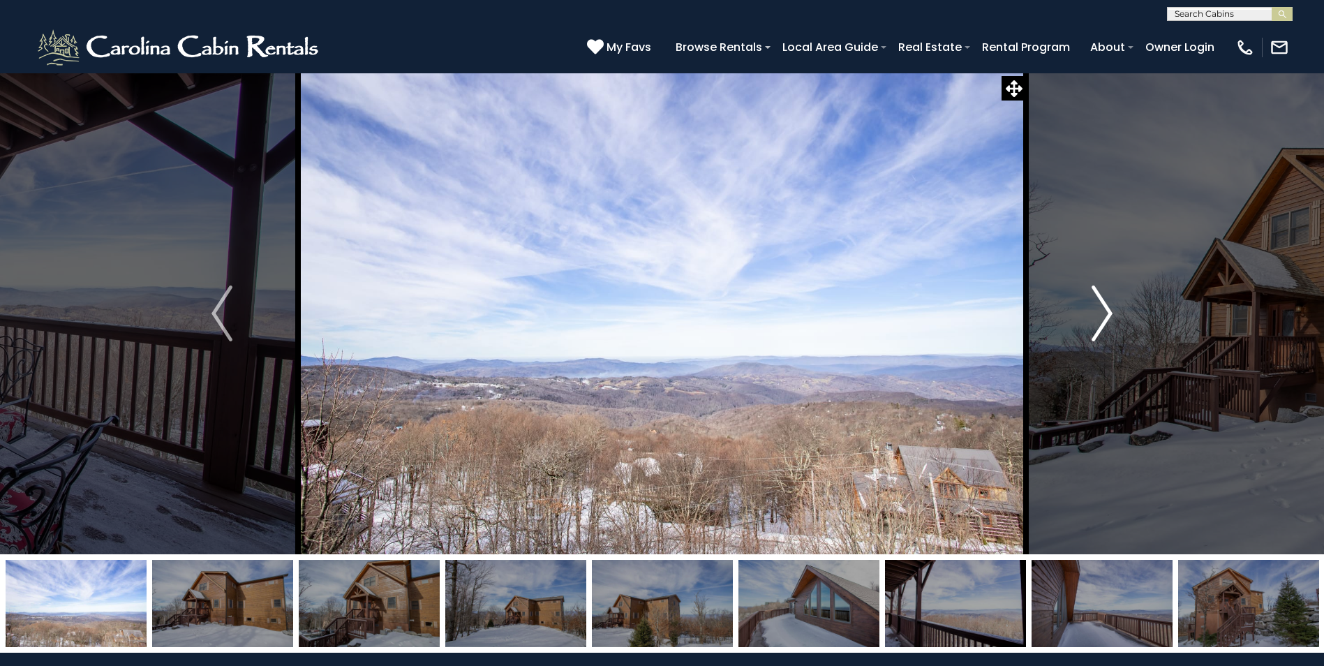
click at [1103, 322] on img "Next" at bounding box center [1101, 313] width 21 height 56
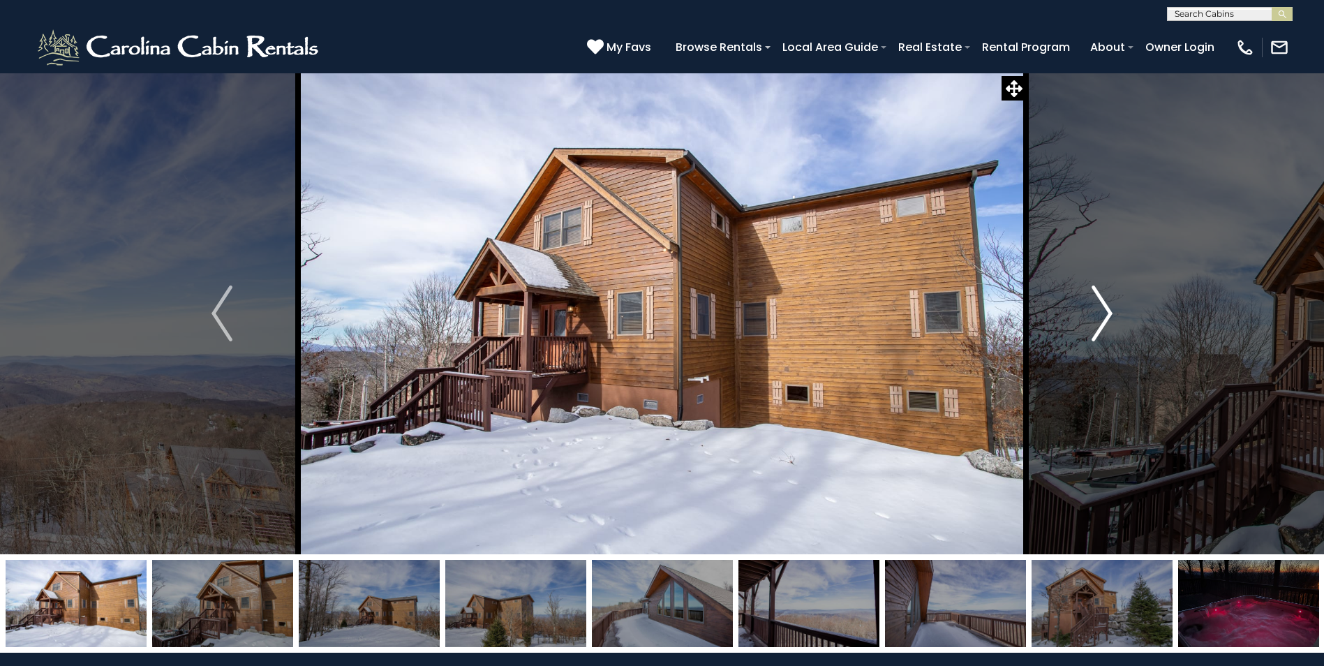
click at [1103, 322] on img "Next" at bounding box center [1101, 313] width 21 height 56
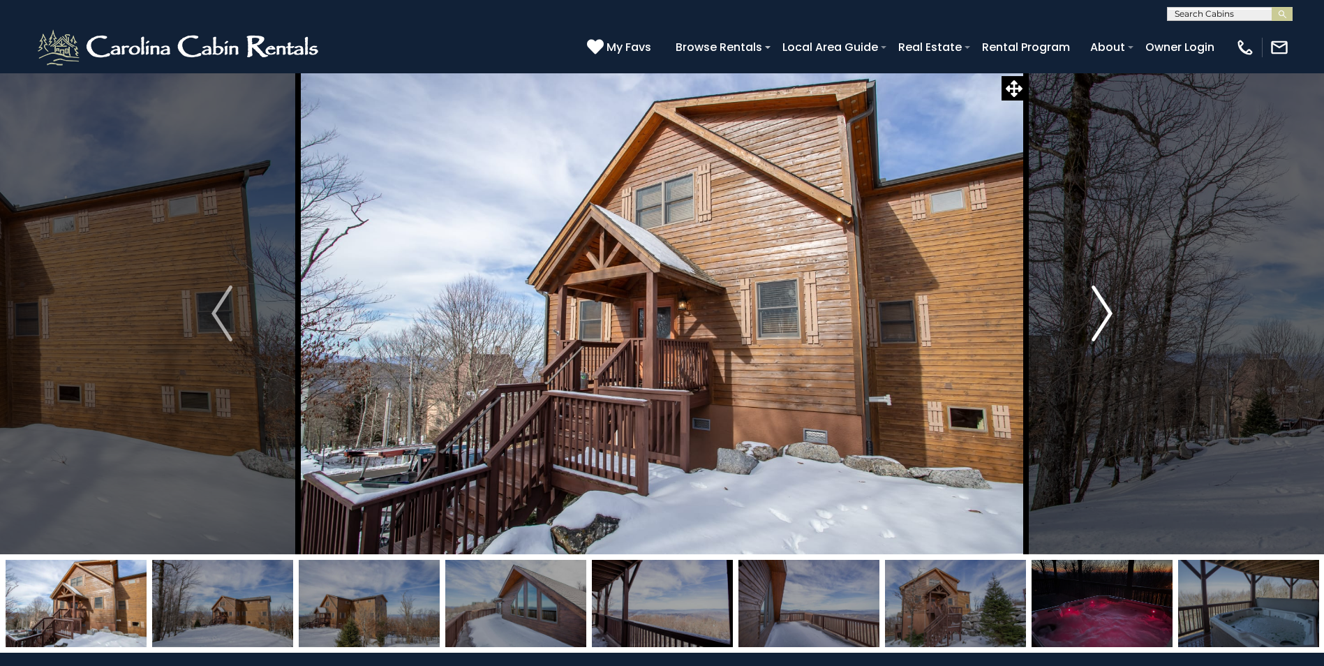
click at [1103, 322] on img "Next" at bounding box center [1101, 313] width 21 height 56
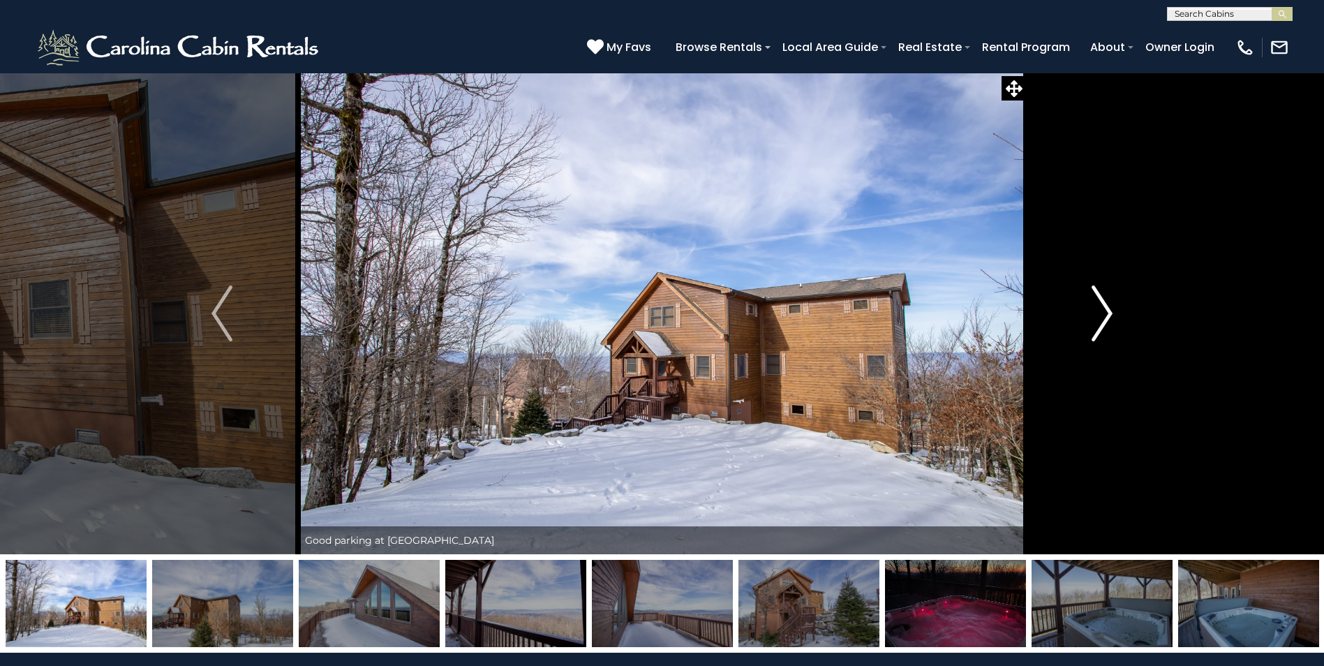
click at [1103, 322] on img "Next" at bounding box center [1101, 313] width 21 height 56
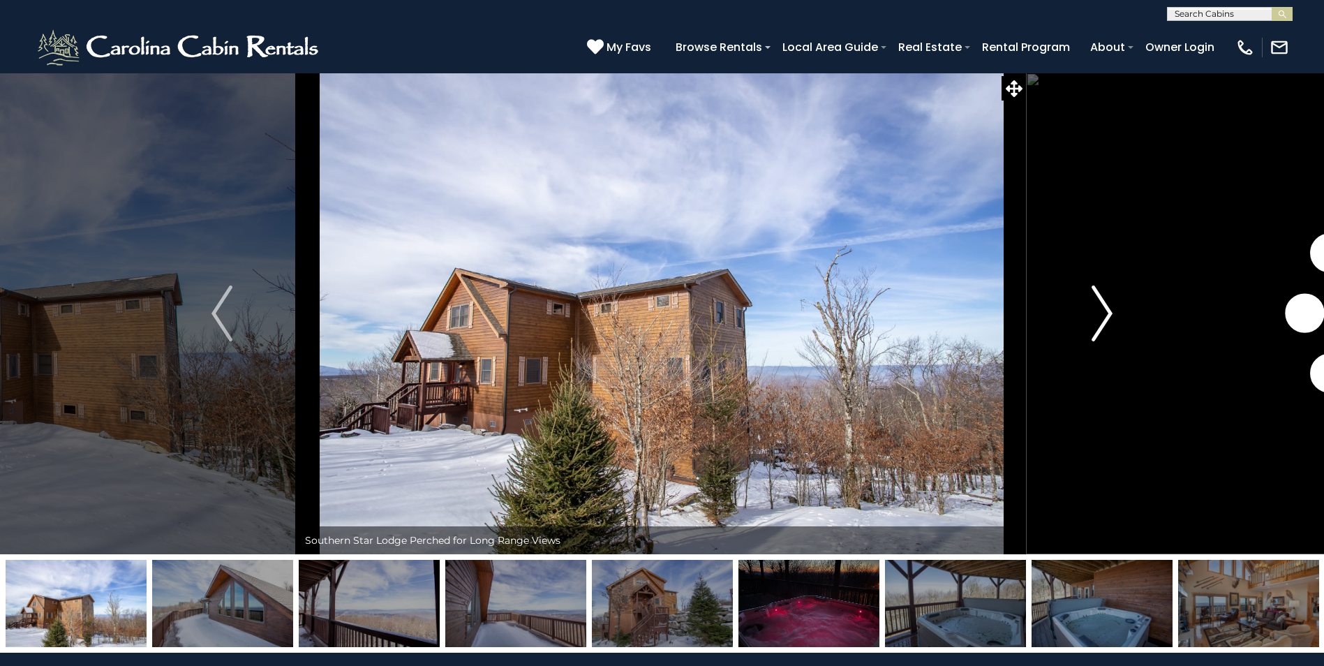
click at [1103, 322] on img "Next" at bounding box center [1101, 313] width 21 height 56
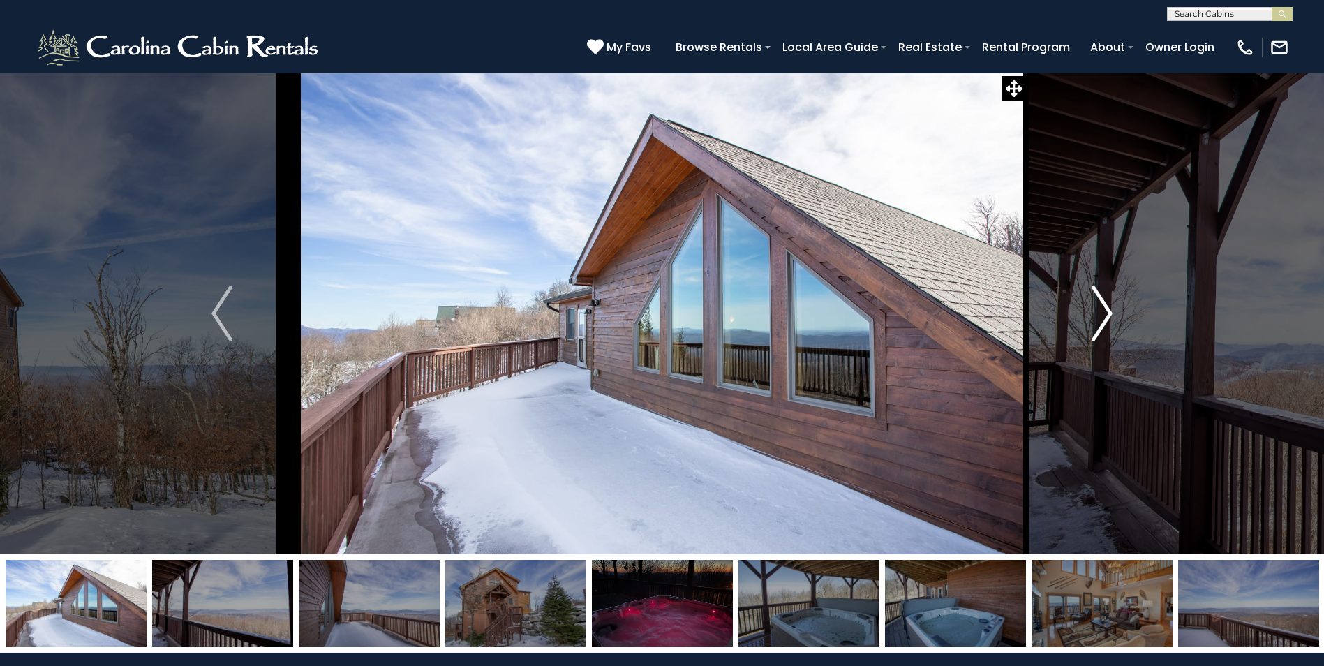
click at [1103, 322] on img "Next" at bounding box center [1101, 313] width 21 height 56
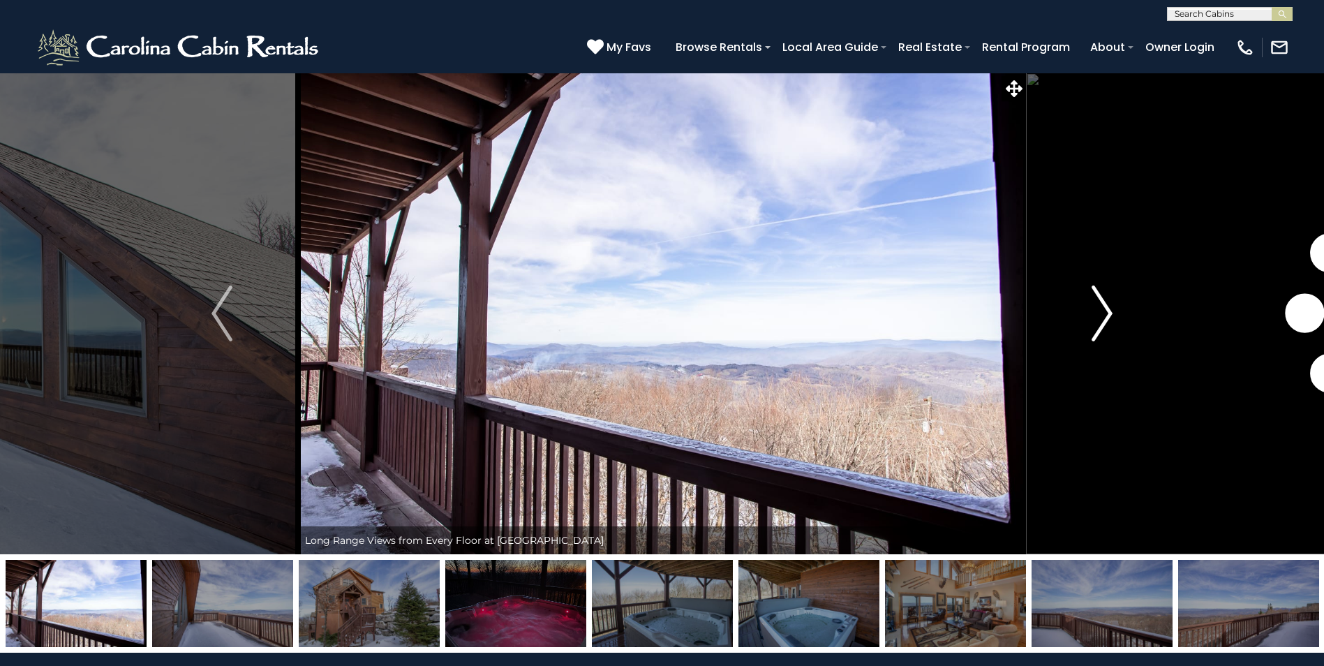
click at [1103, 321] on img "Next" at bounding box center [1101, 313] width 21 height 56
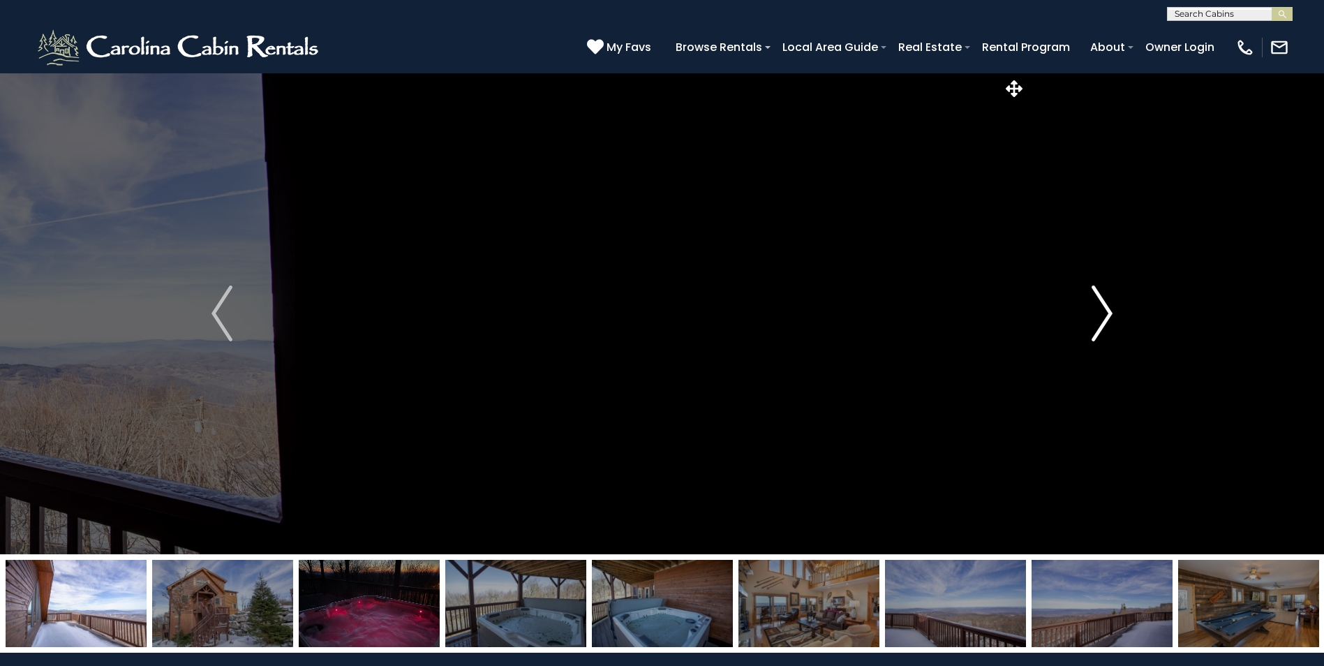
click at [1103, 321] on img "Next" at bounding box center [1101, 313] width 21 height 56
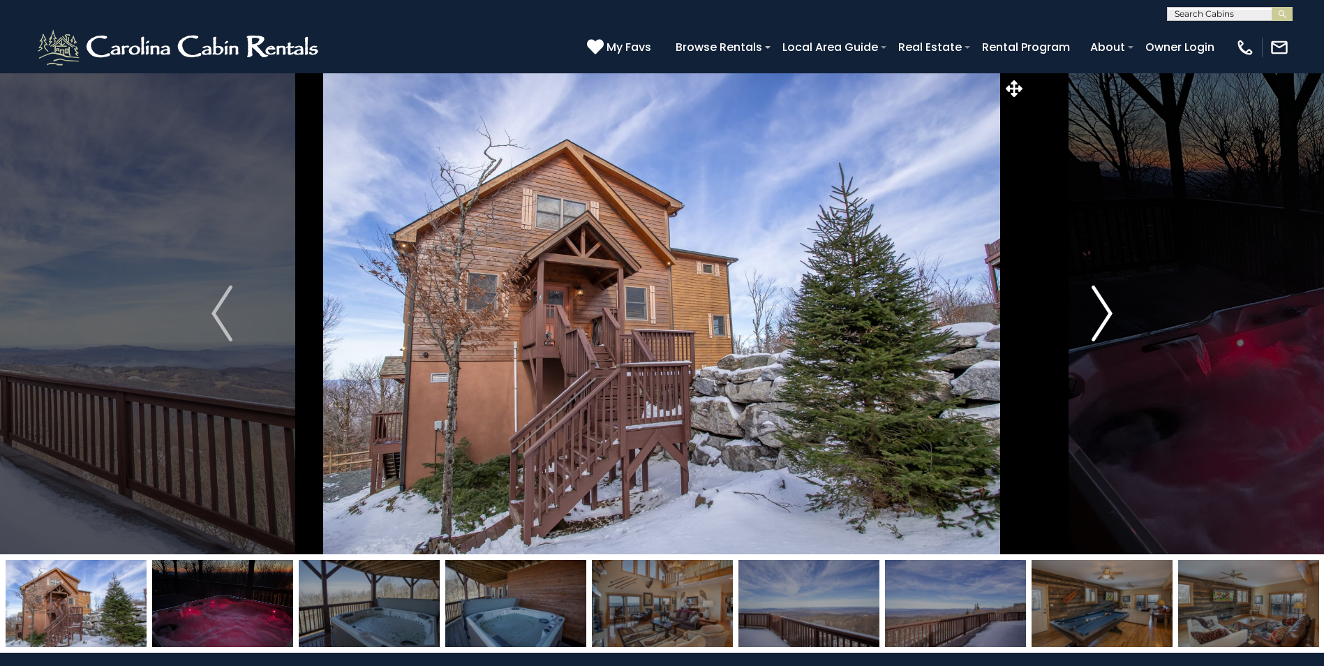
click at [1103, 321] on img "Next" at bounding box center [1101, 313] width 21 height 56
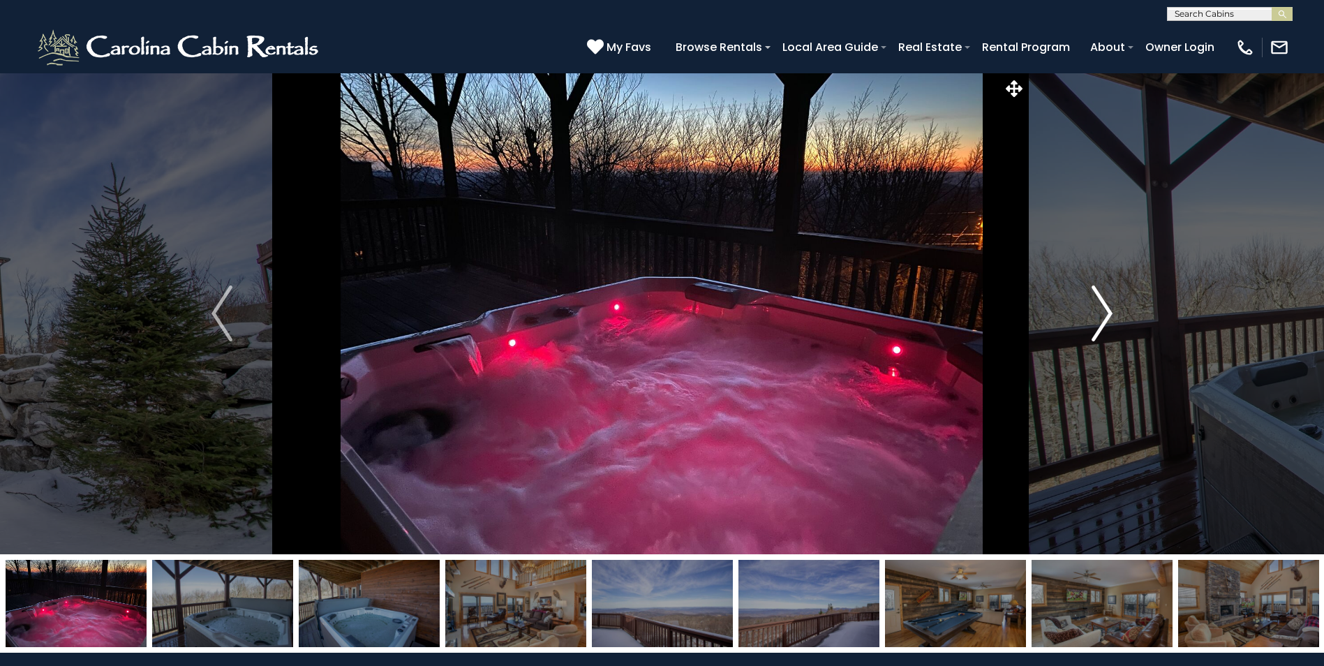
click at [1103, 321] on img "Next" at bounding box center [1101, 313] width 21 height 56
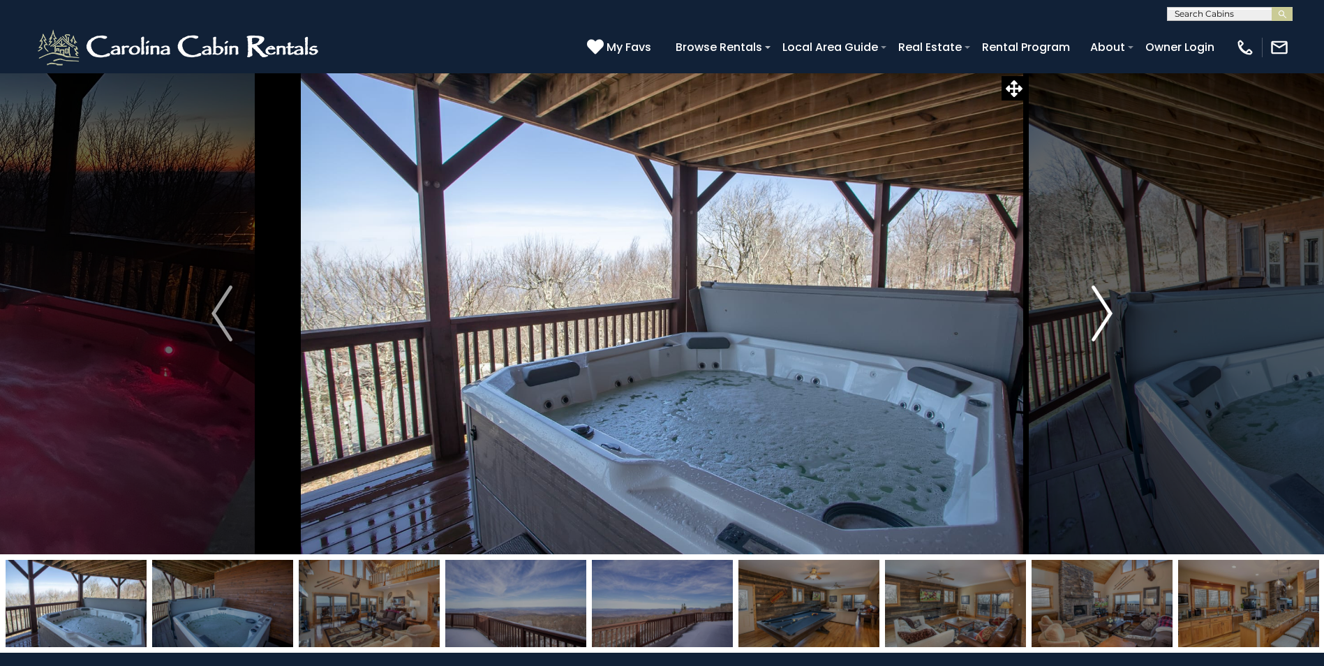
click at [1103, 321] on img "Next" at bounding box center [1101, 313] width 21 height 56
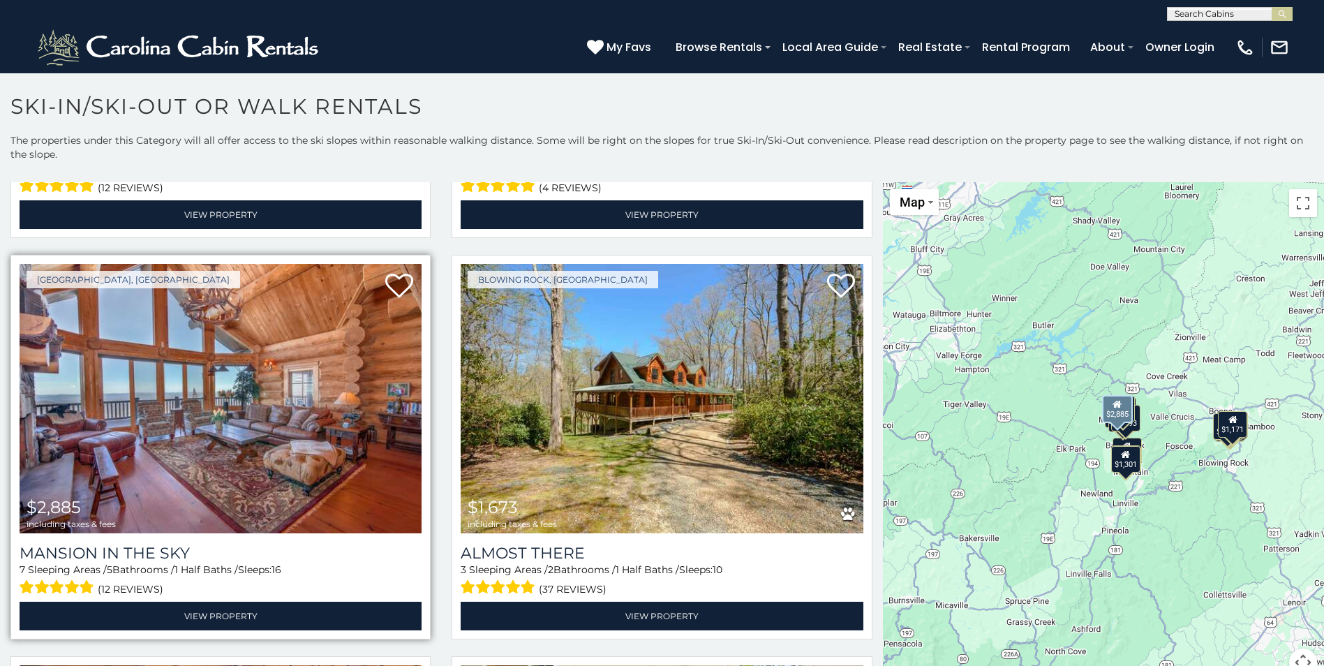
scroll to position [2791, 0]
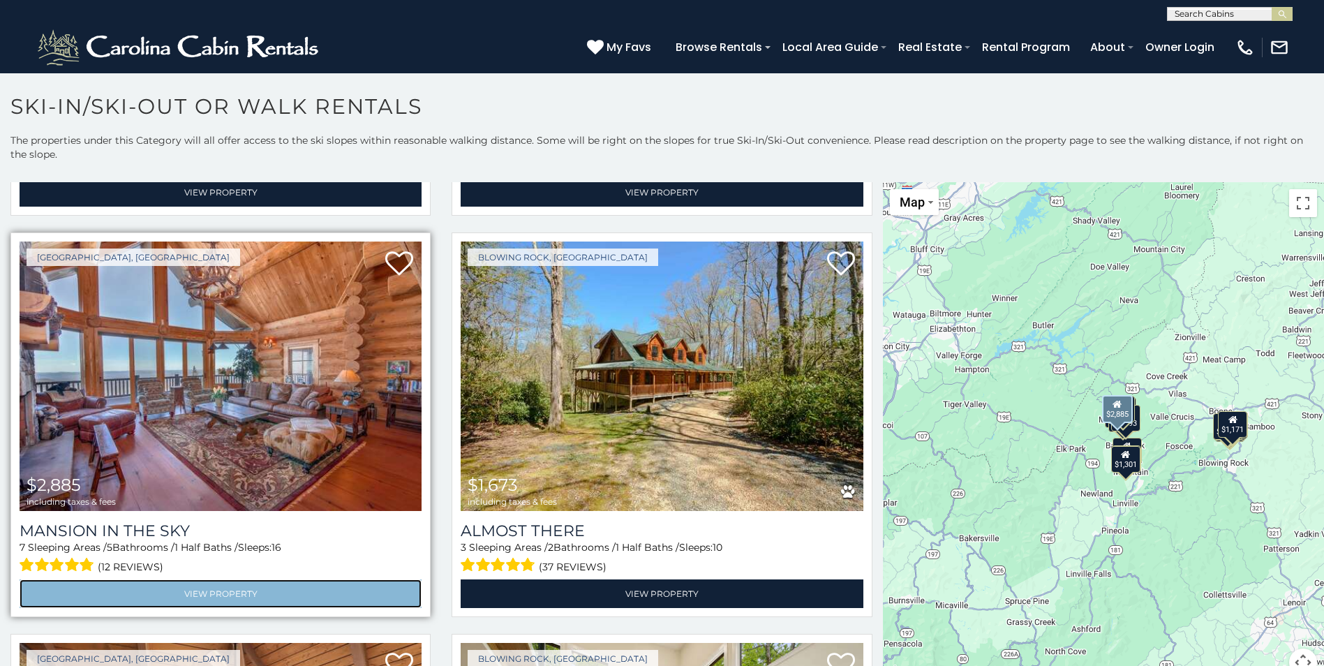
click at [198, 579] on link "View Property" at bounding box center [221, 593] width 402 height 29
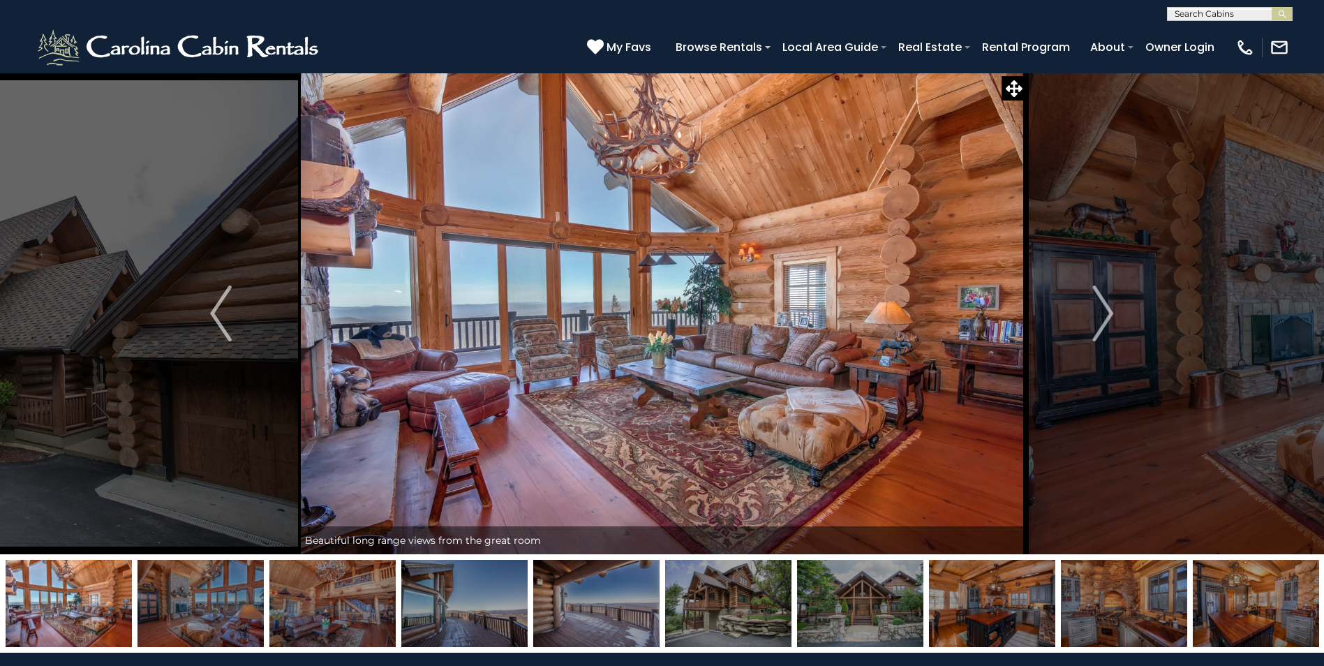
click at [877, 619] on img at bounding box center [860, 603] width 126 height 87
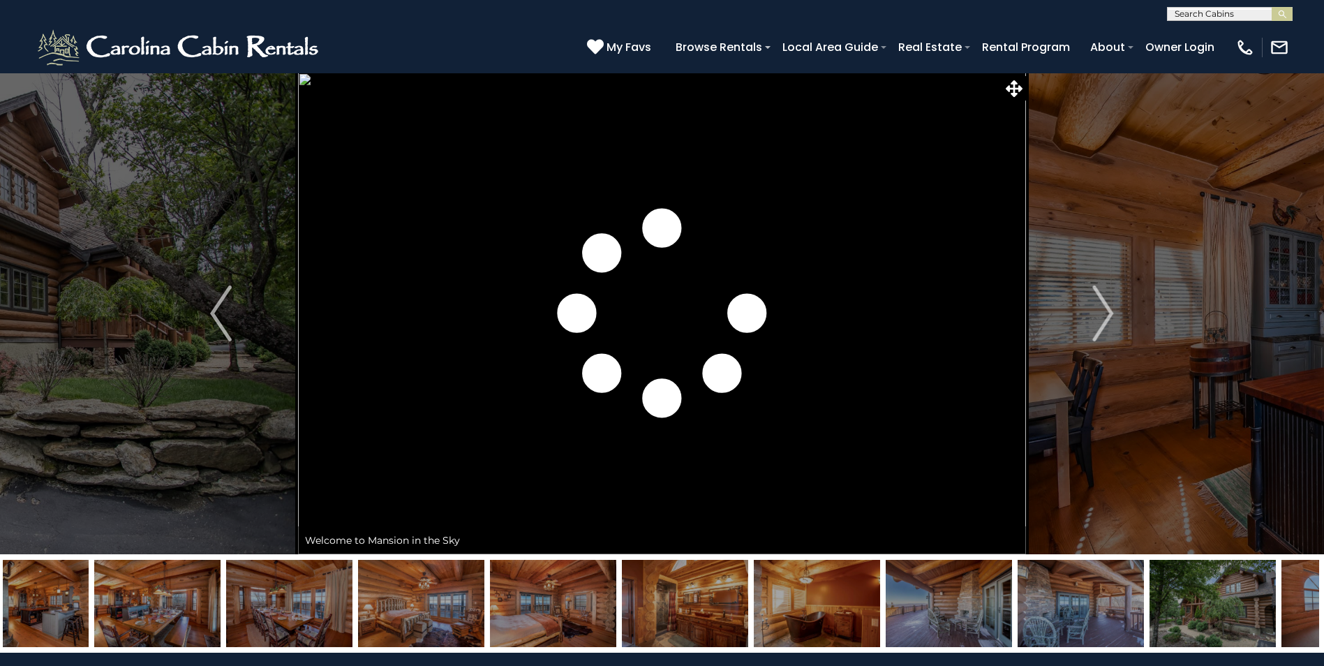
drag, startPoint x: 891, startPoint y: 617, endPoint x: 325, endPoint y: 588, distance: 566.7
click at [325, 588] on img at bounding box center [289, 603] width 126 height 87
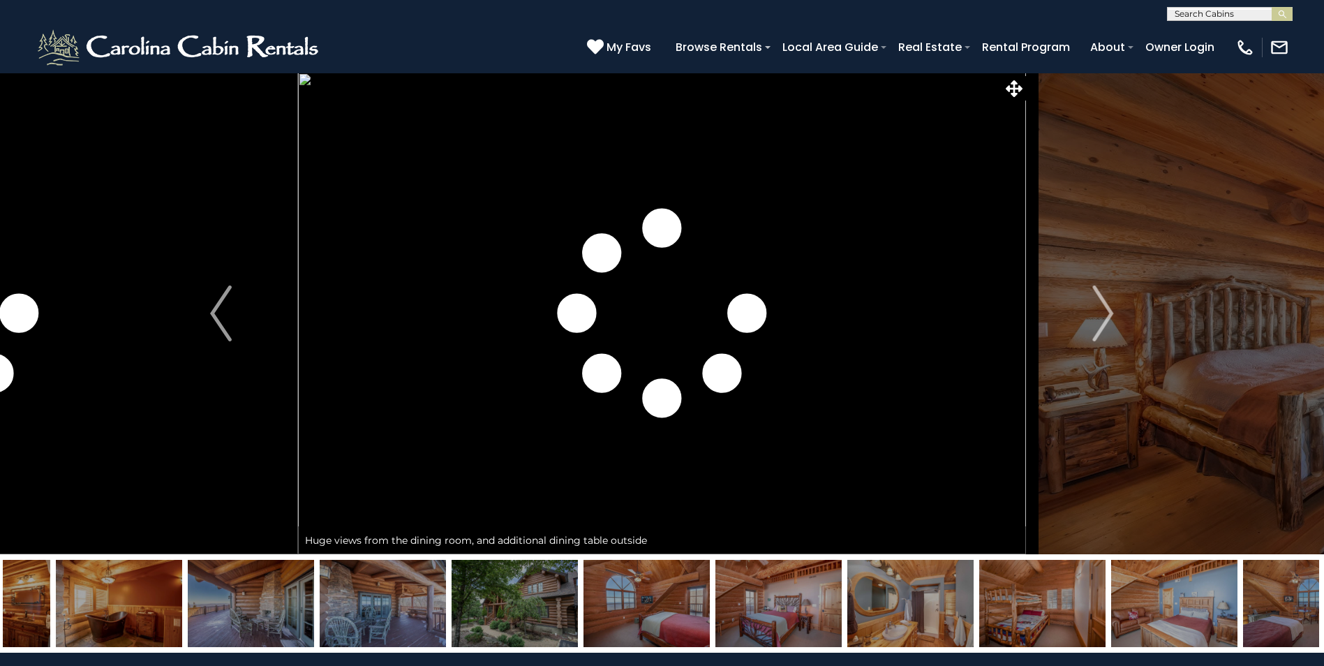
drag, startPoint x: 1106, startPoint y: 616, endPoint x: 620, endPoint y: 608, distance: 486.5
click at [612, 609] on img at bounding box center [646, 603] width 126 height 87
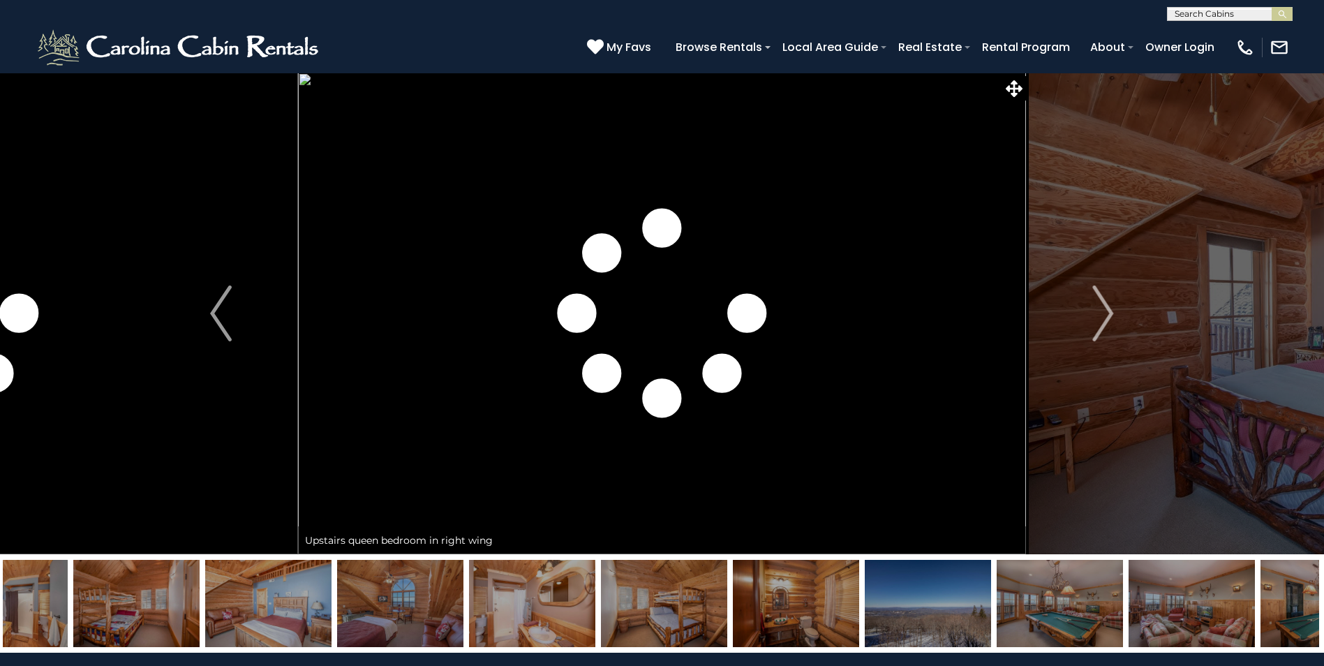
drag, startPoint x: 1214, startPoint y: 613, endPoint x: 863, endPoint y: 587, distance: 352.0
click at [865, 587] on img at bounding box center [928, 603] width 126 height 87
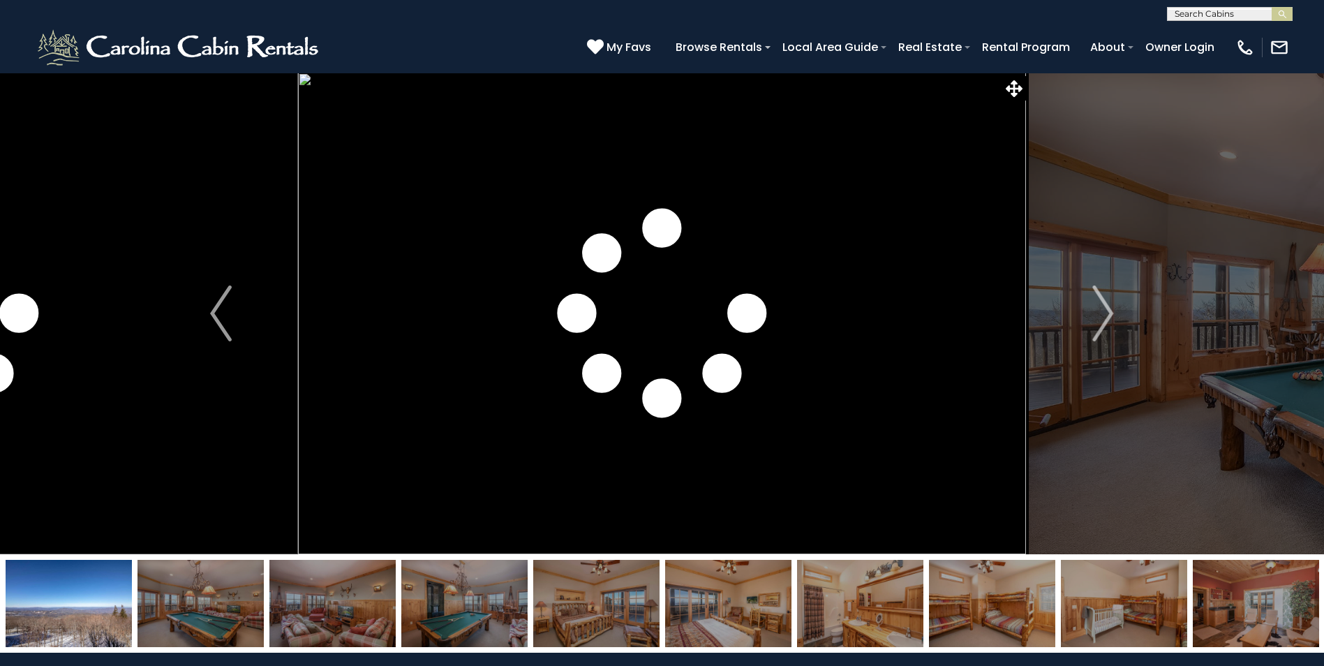
click at [235, 609] on img at bounding box center [200, 603] width 126 height 87
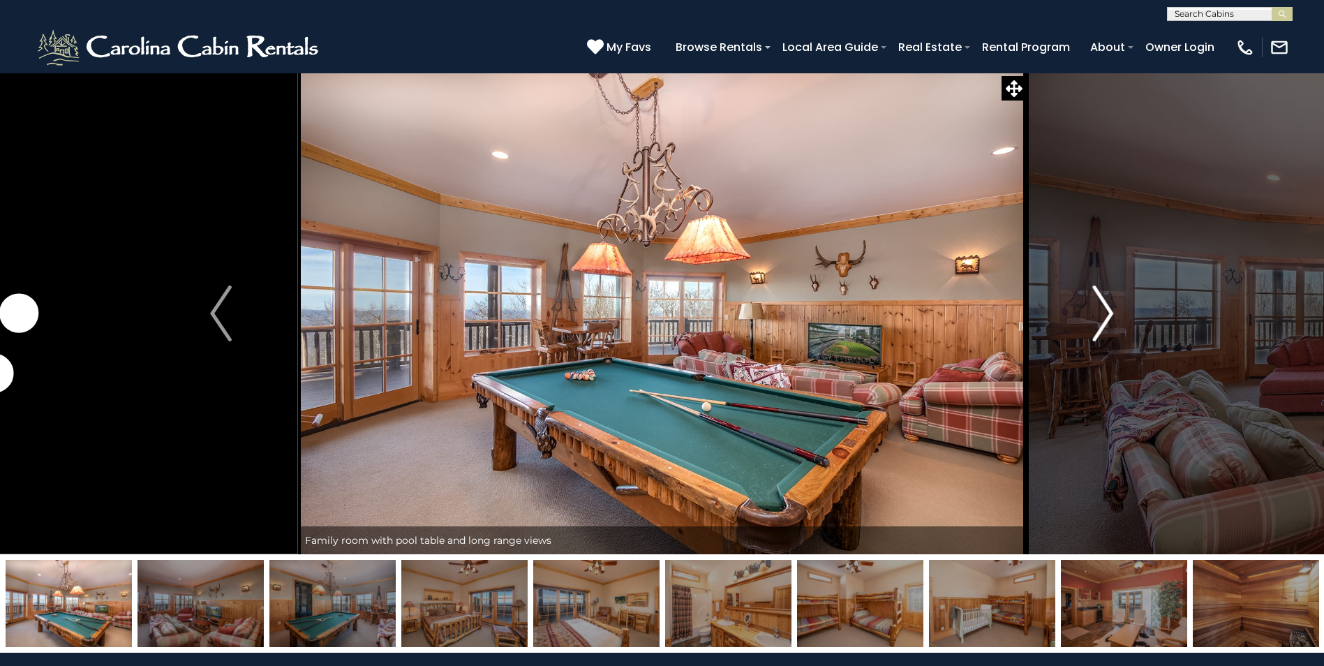
click at [1103, 310] on img "Next" at bounding box center [1102, 313] width 21 height 56
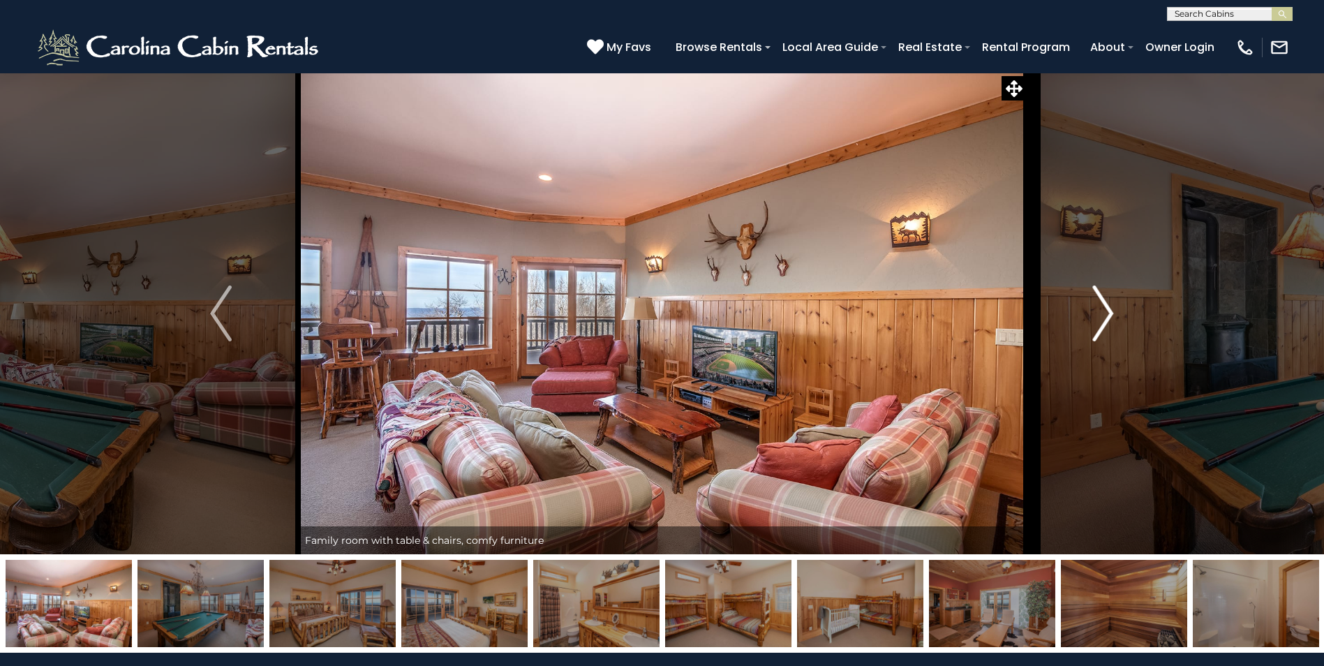
click at [1108, 308] on img "Next" at bounding box center [1102, 313] width 21 height 56
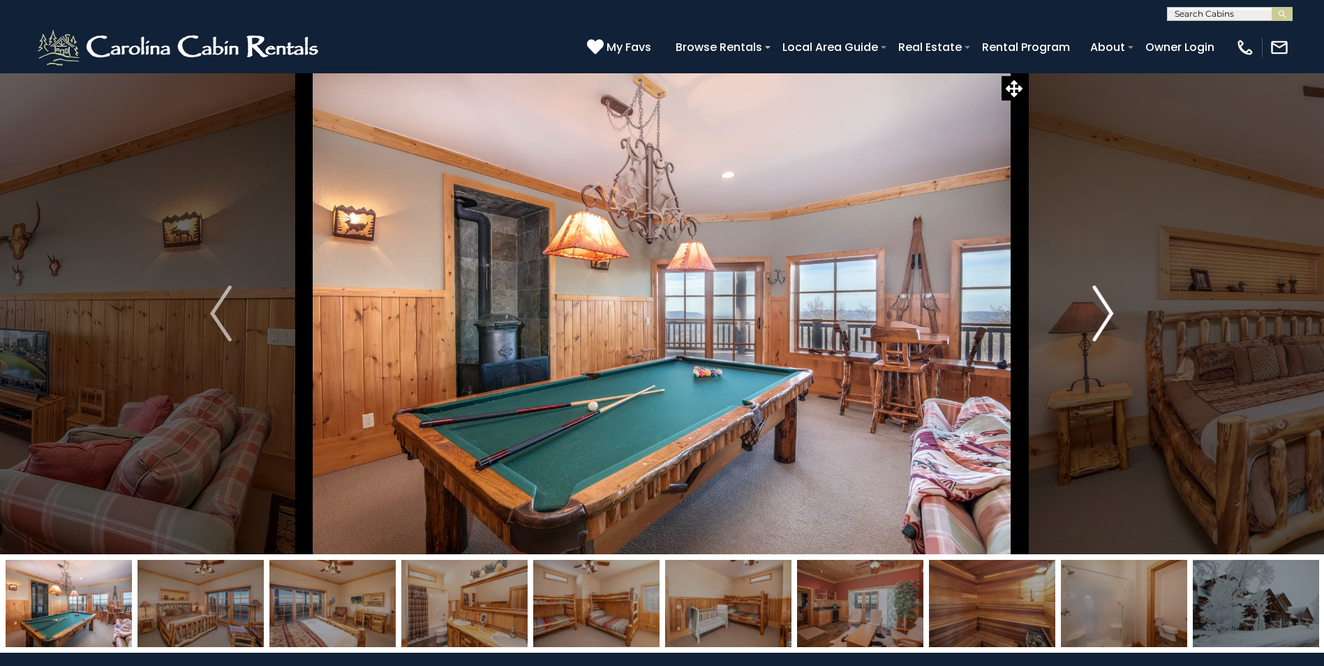
click at [1109, 307] on img "Next" at bounding box center [1102, 313] width 21 height 56
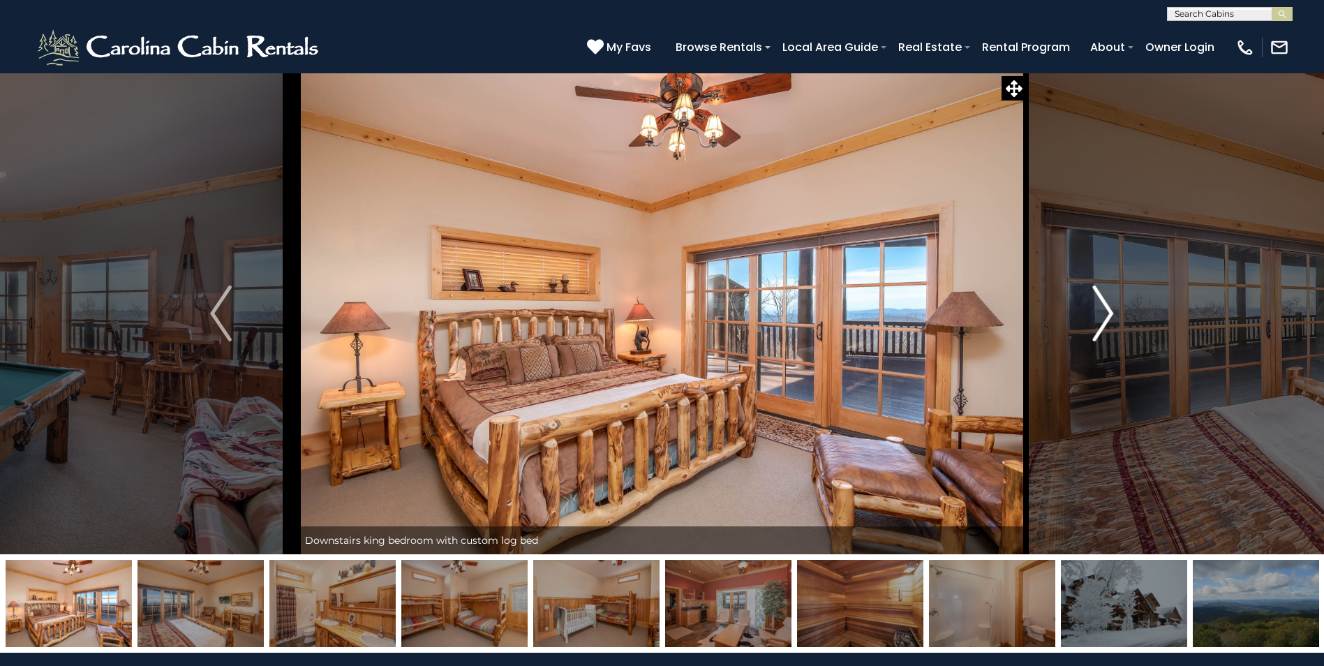
click at [1110, 306] on img "Next" at bounding box center [1102, 313] width 21 height 56
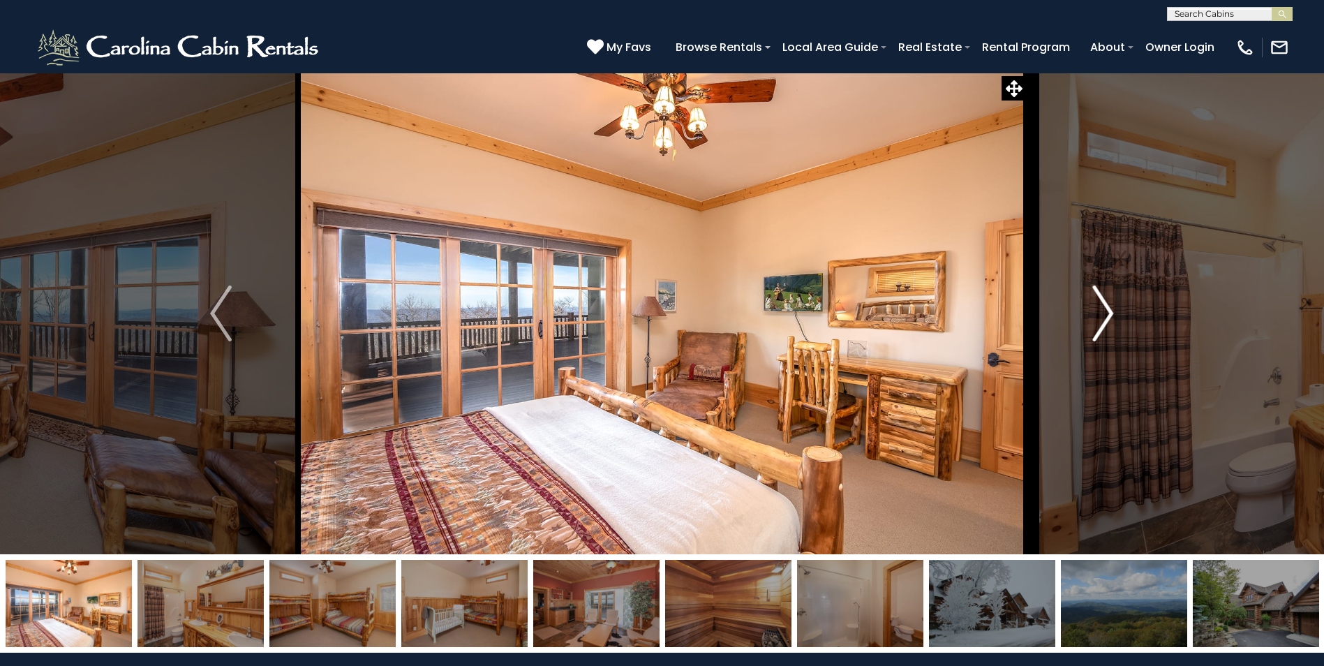
click at [1112, 306] on img "Next" at bounding box center [1102, 313] width 21 height 56
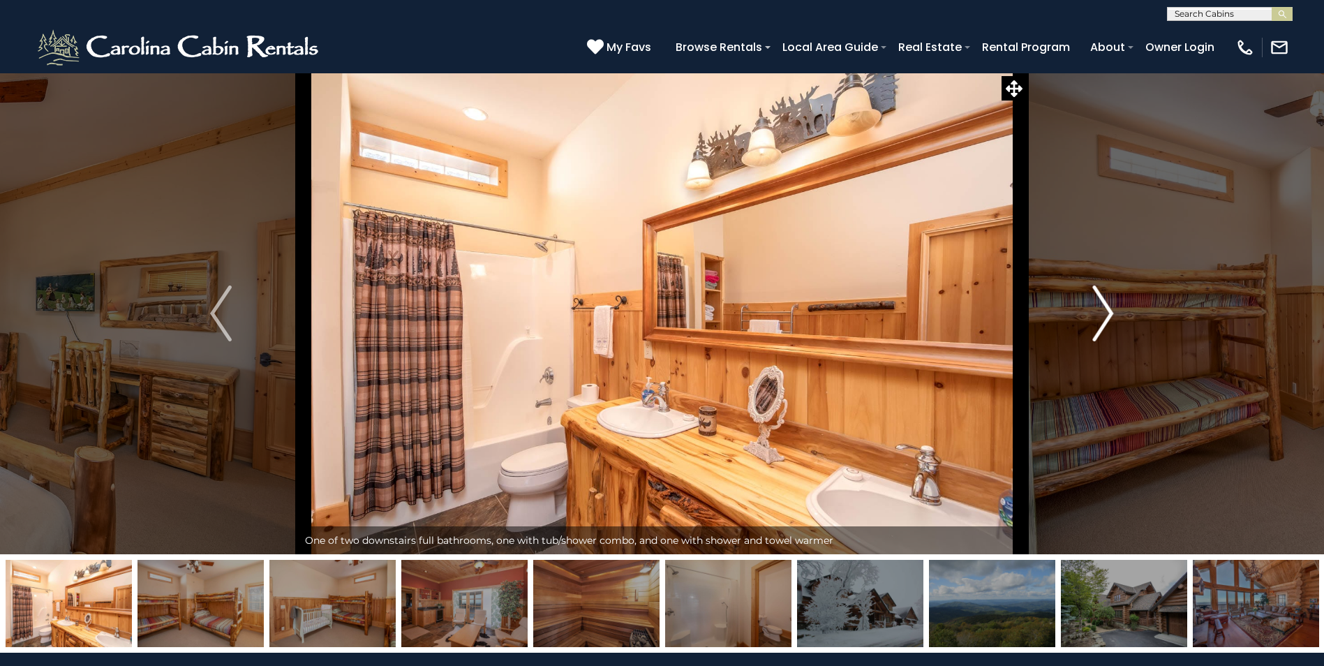
click at [1113, 304] on img "Next" at bounding box center [1102, 313] width 21 height 56
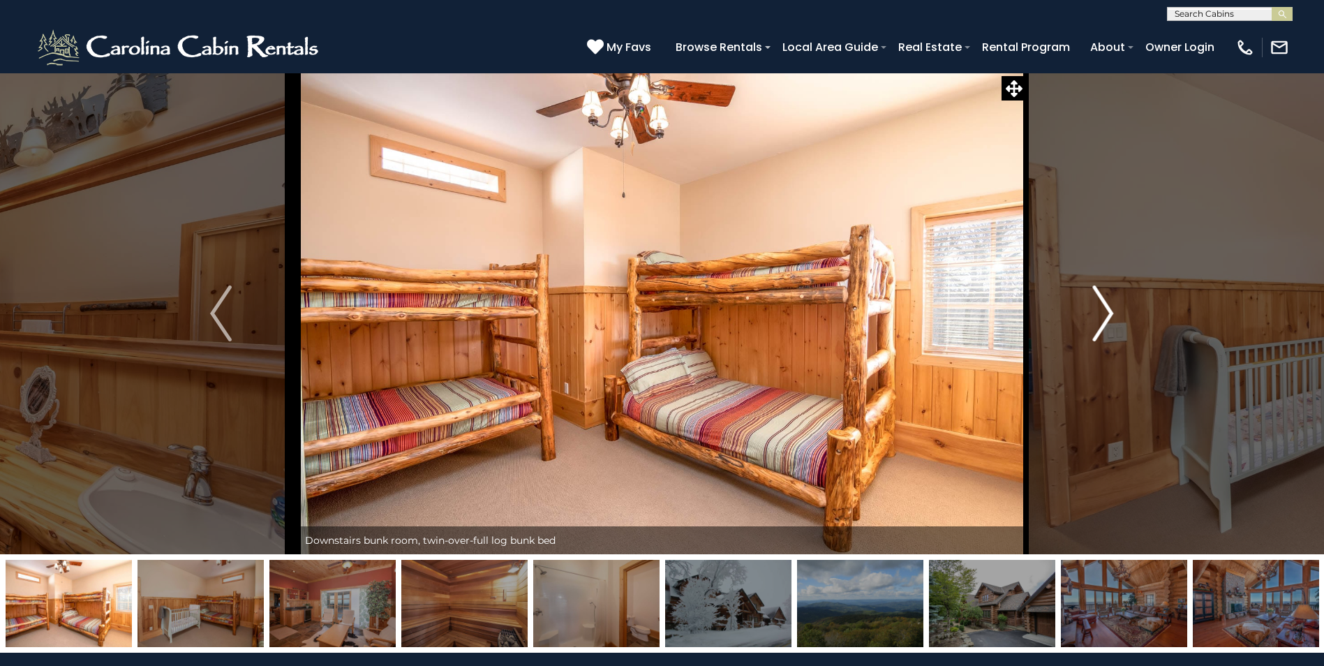
click at [1110, 308] on img "Next" at bounding box center [1102, 313] width 21 height 56
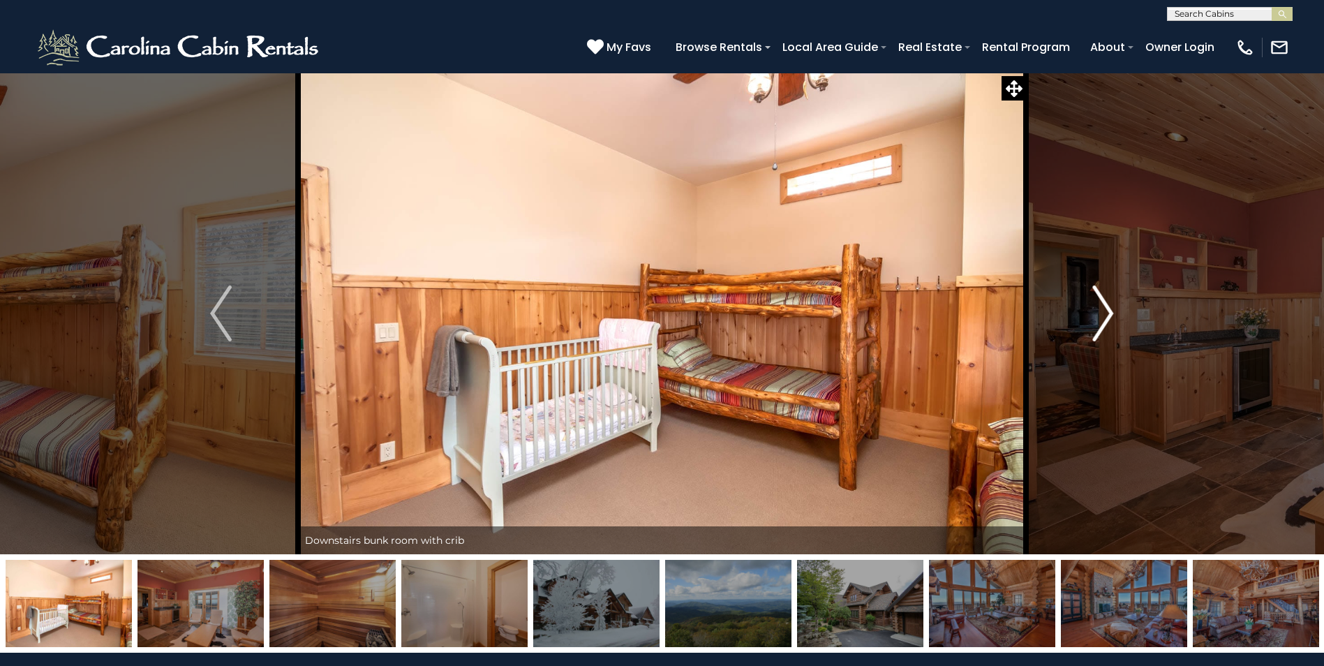
click at [1110, 308] on img "Next" at bounding box center [1102, 313] width 21 height 56
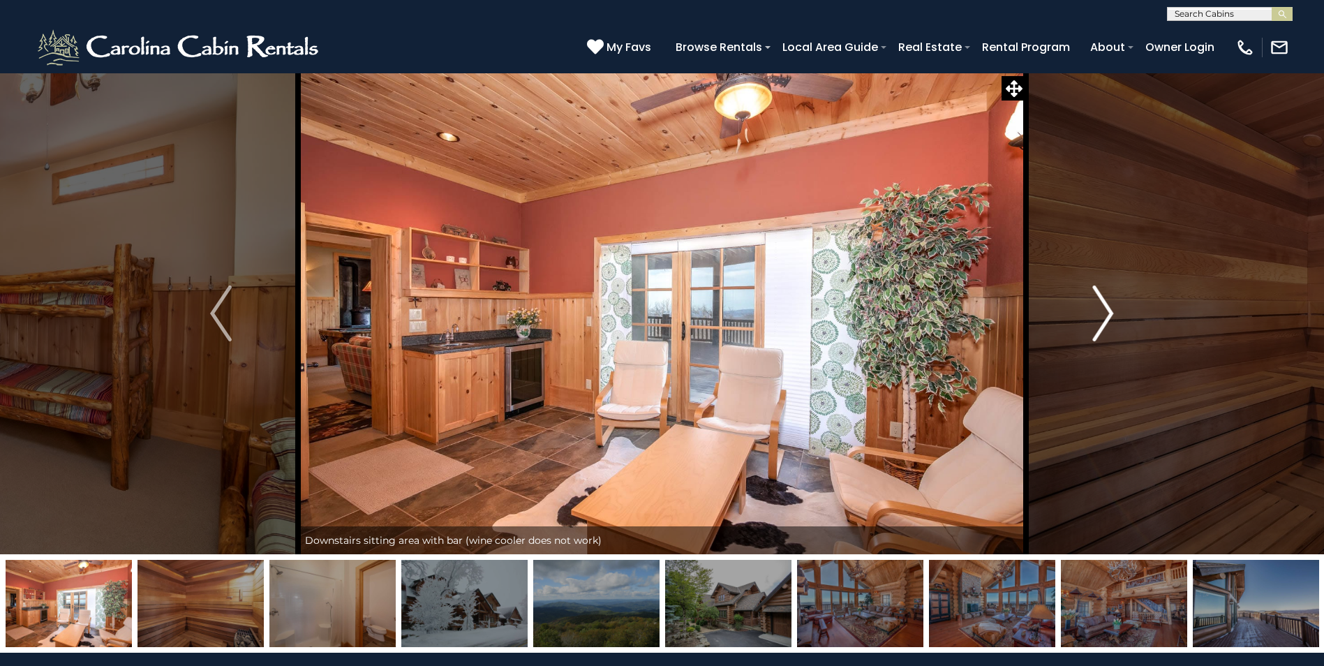
click at [1110, 307] on img "Next" at bounding box center [1102, 313] width 21 height 56
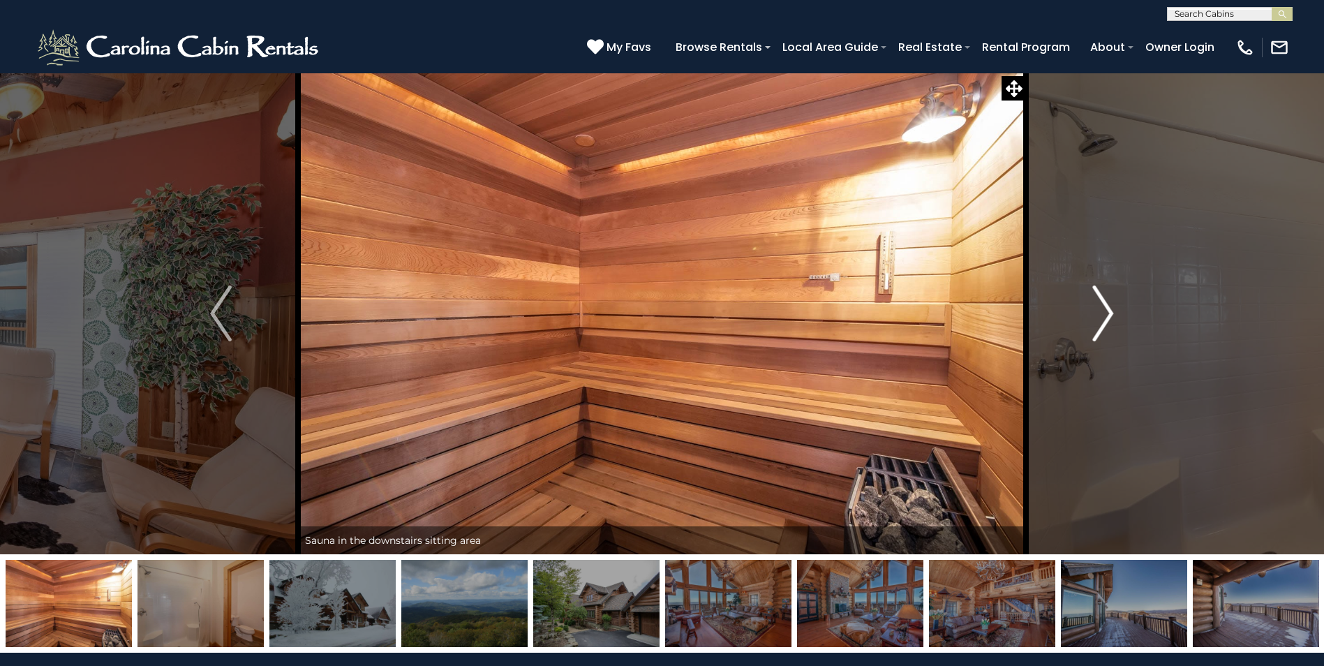
click at [1110, 307] on img "Next" at bounding box center [1102, 313] width 21 height 56
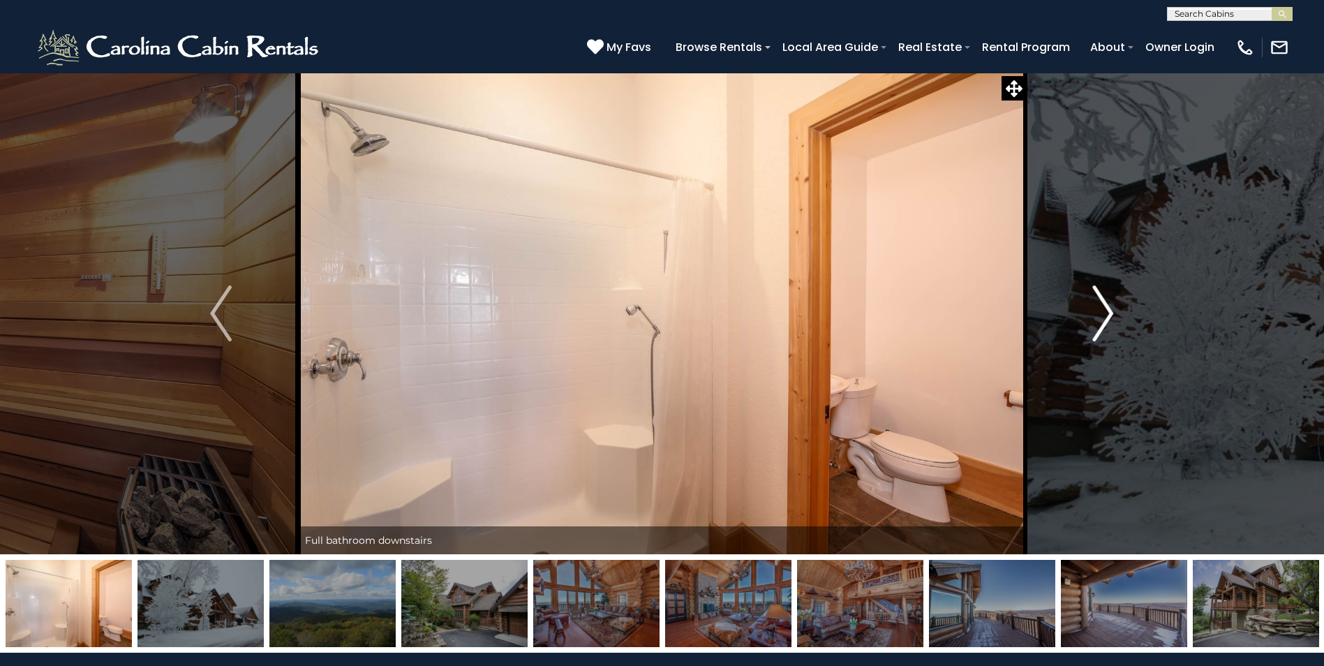
click at [1110, 307] on img "Next" at bounding box center [1102, 313] width 21 height 56
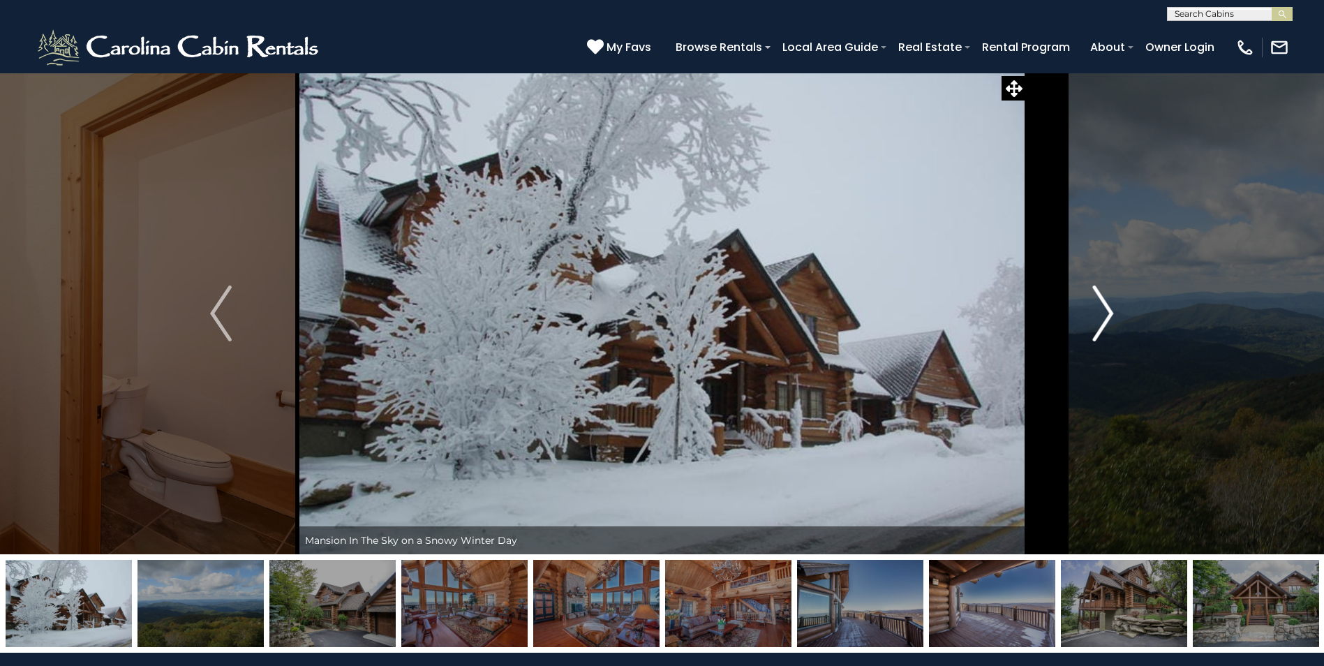
click at [1110, 307] on img "Next" at bounding box center [1102, 313] width 21 height 56
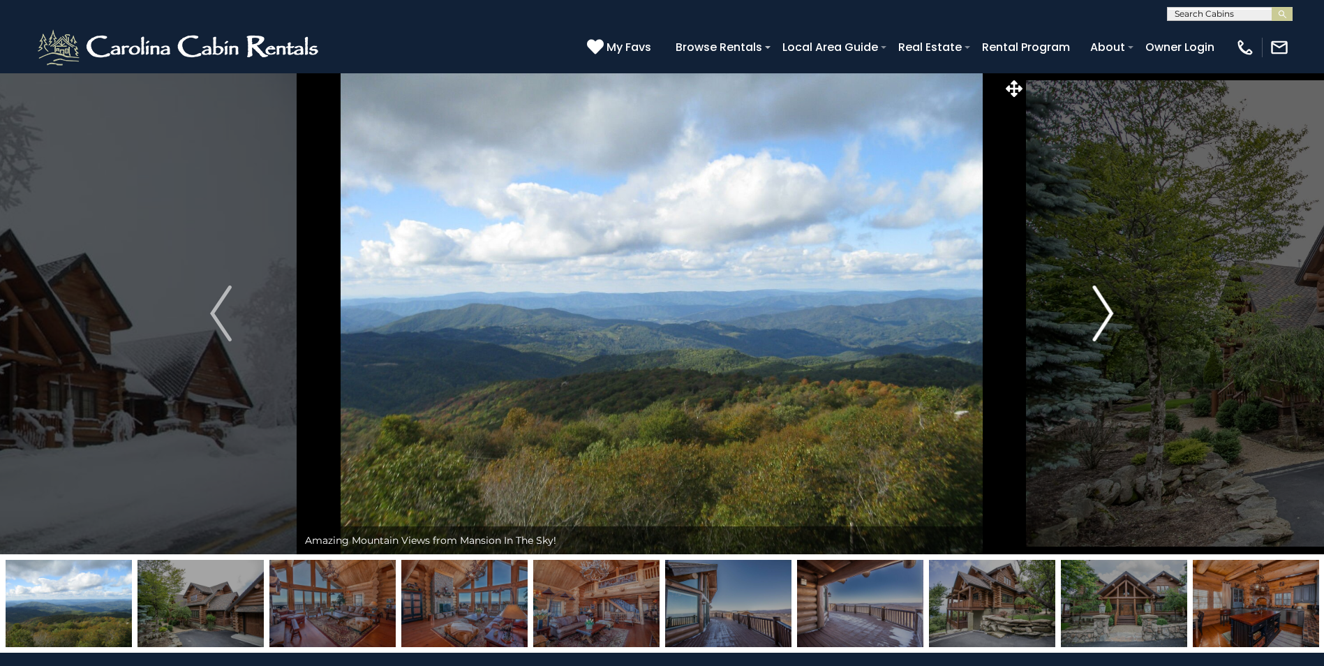
click at [1110, 307] on img "Next" at bounding box center [1102, 313] width 21 height 56
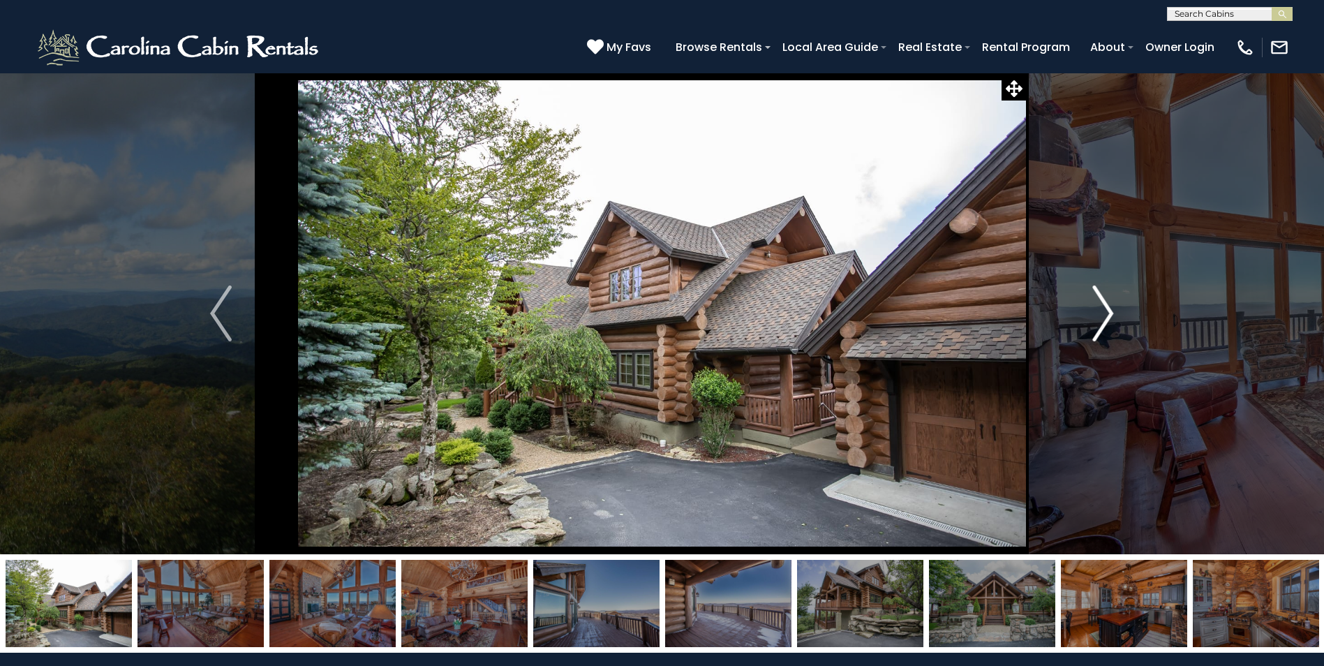
click at [1111, 306] on img "Next" at bounding box center [1102, 313] width 21 height 56
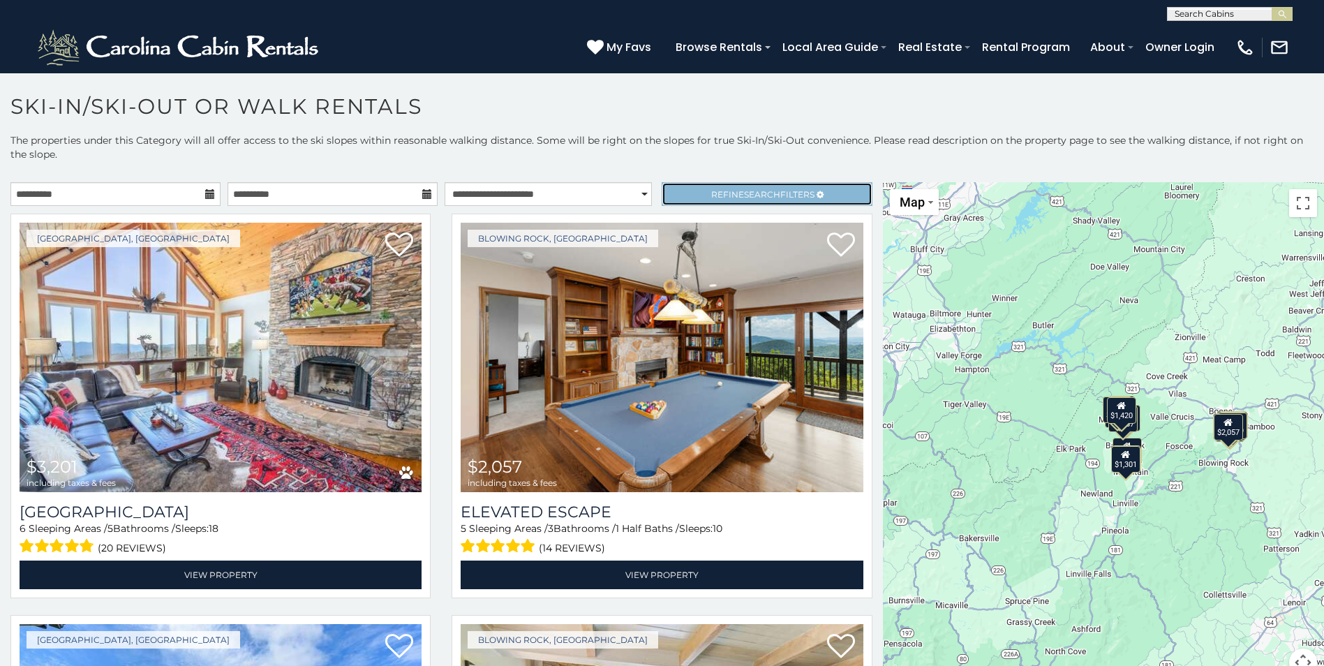
click at [715, 202] on link "Refine Search Filters" at bounding box center [767, 194] width 210 height 24
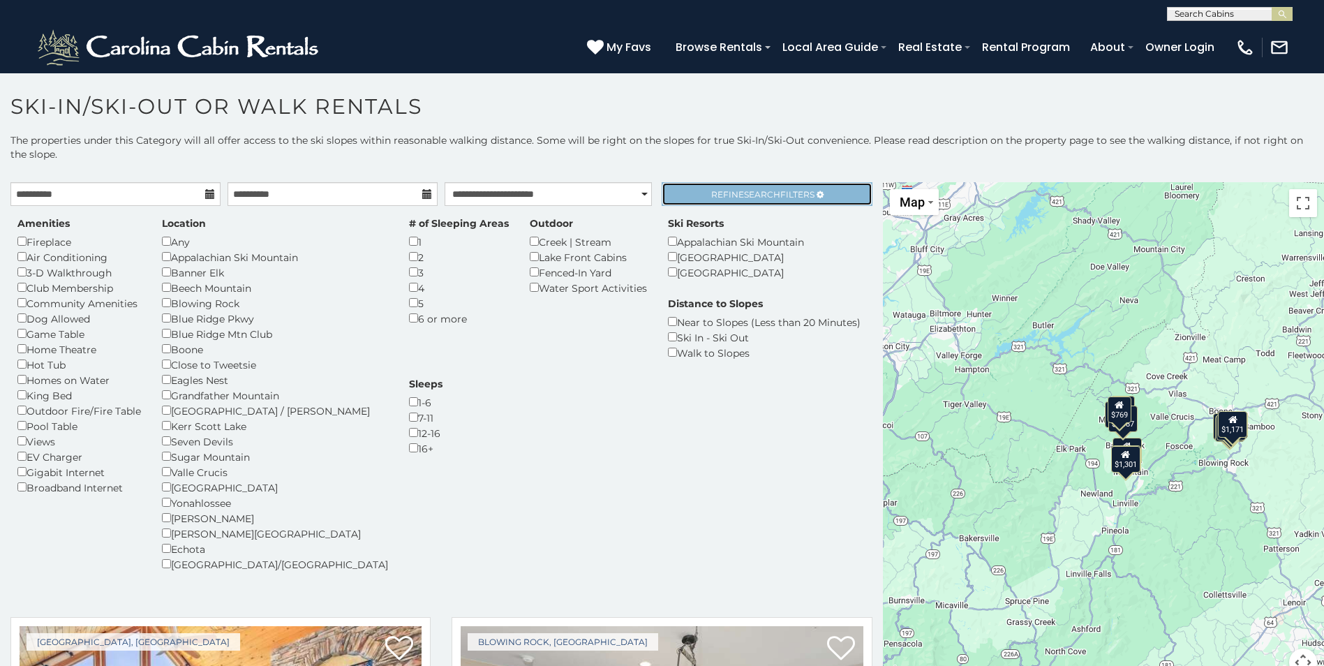
click at [754, 193] on span "Search" at bounding box center [762, 194] width 36 height 10
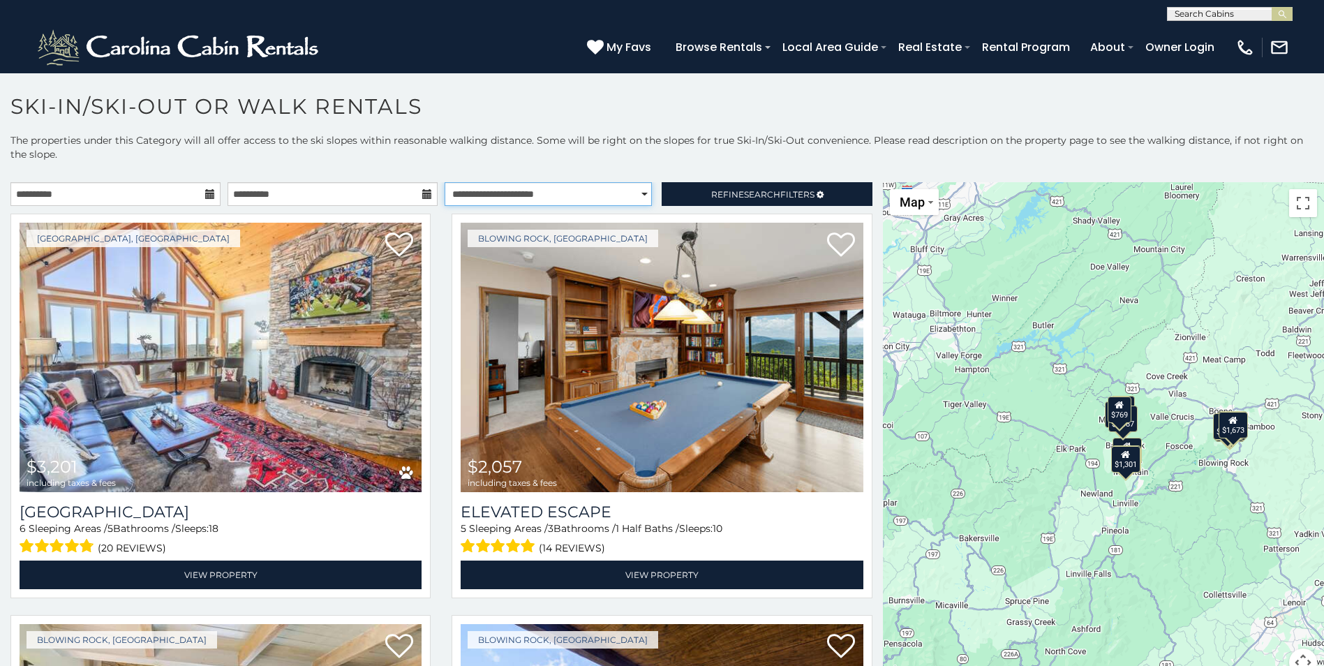
click at [586, 191] on select "**********" at bounding box center [548, 194] width 207 height 24
click at [445, 182] on select "**********" at bounding box center [548, 194] width 207 height 24
click at [606, 188] on select "**********" at bounding box center [548, 194] width 207 height 24
select select "*****"
click at [445, 182] on select "**********" at bounding box center [548, 194] width 207 height 24
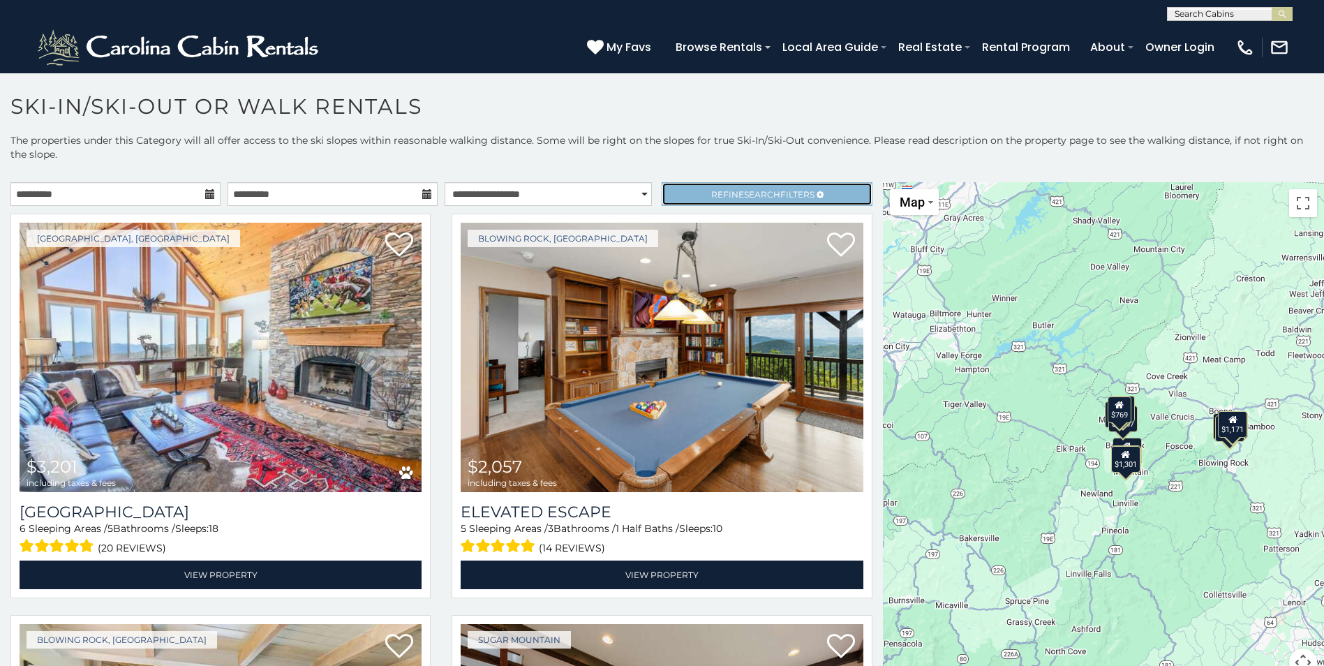
click at [744, 191] on span "Search" at bounding box center [762, 194] width 36 height 10
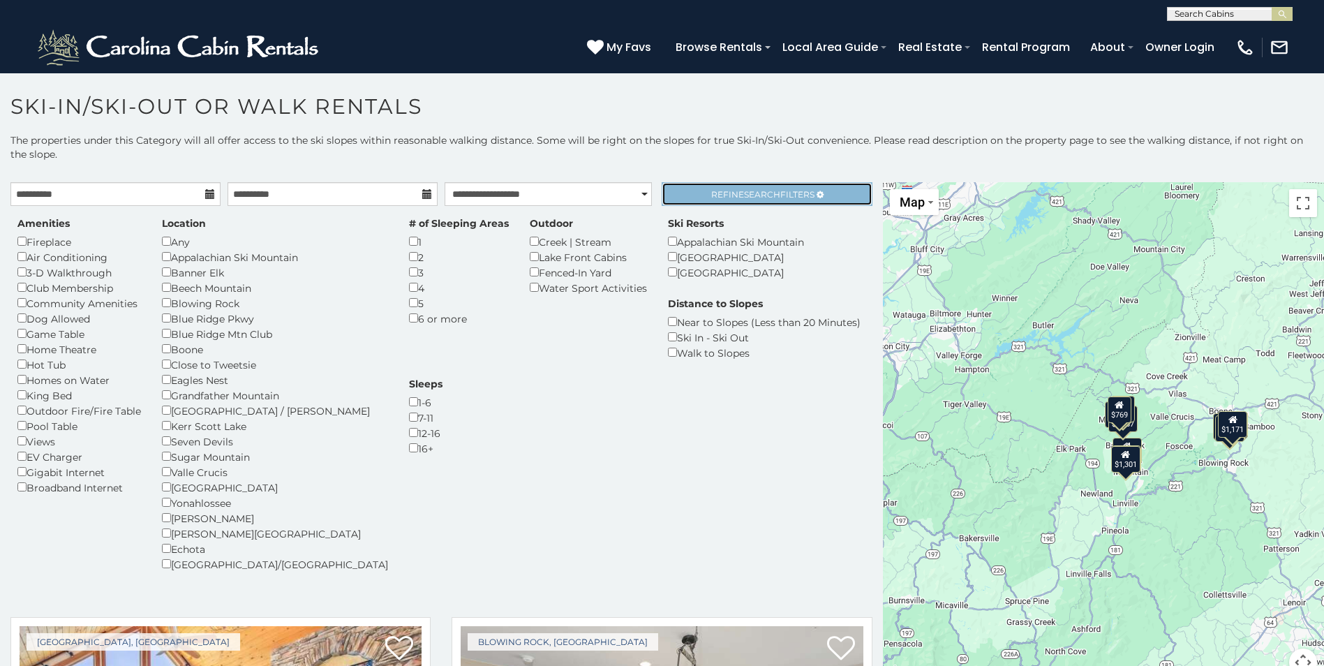
click at [748, 195] on span "Search" at bounding box center [762, 194] width 36 height 10
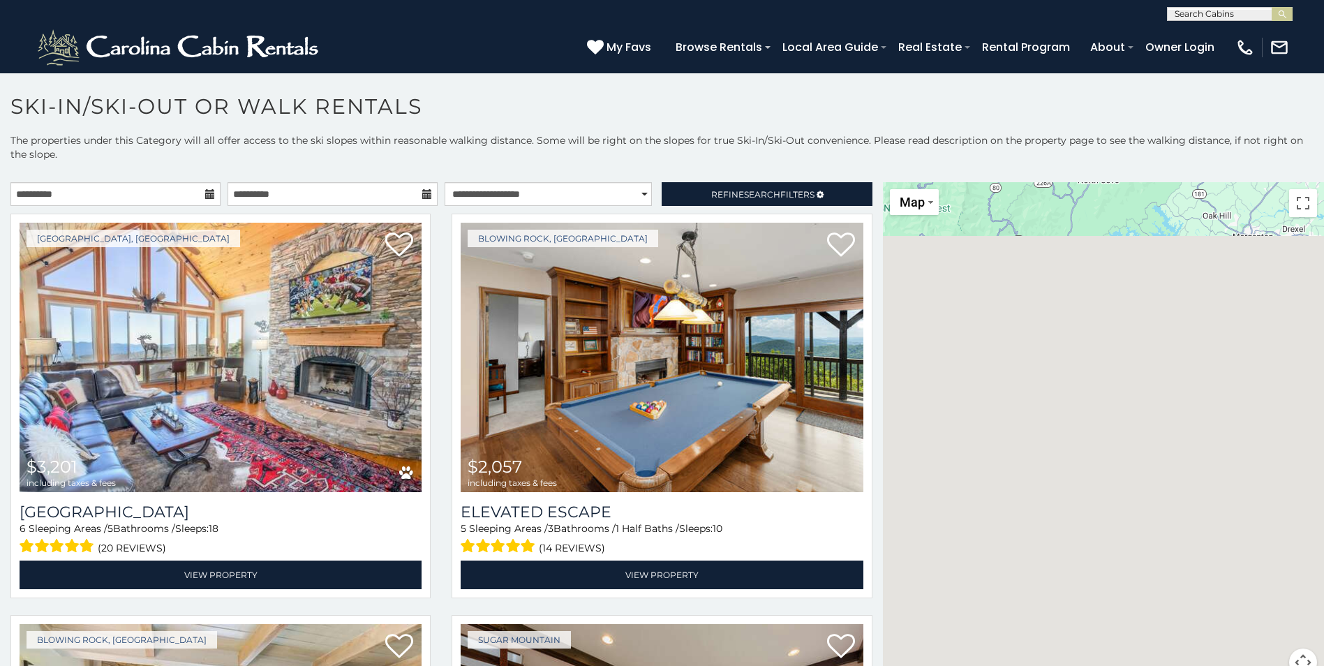
drag, startPoint x: 876, startPoint y: 613, endPoint x: 909, endPoint y: 143, distance: 471.5
click at [909, 143] on div "**********" at bounding box center [662, 413] width 1324 height 560
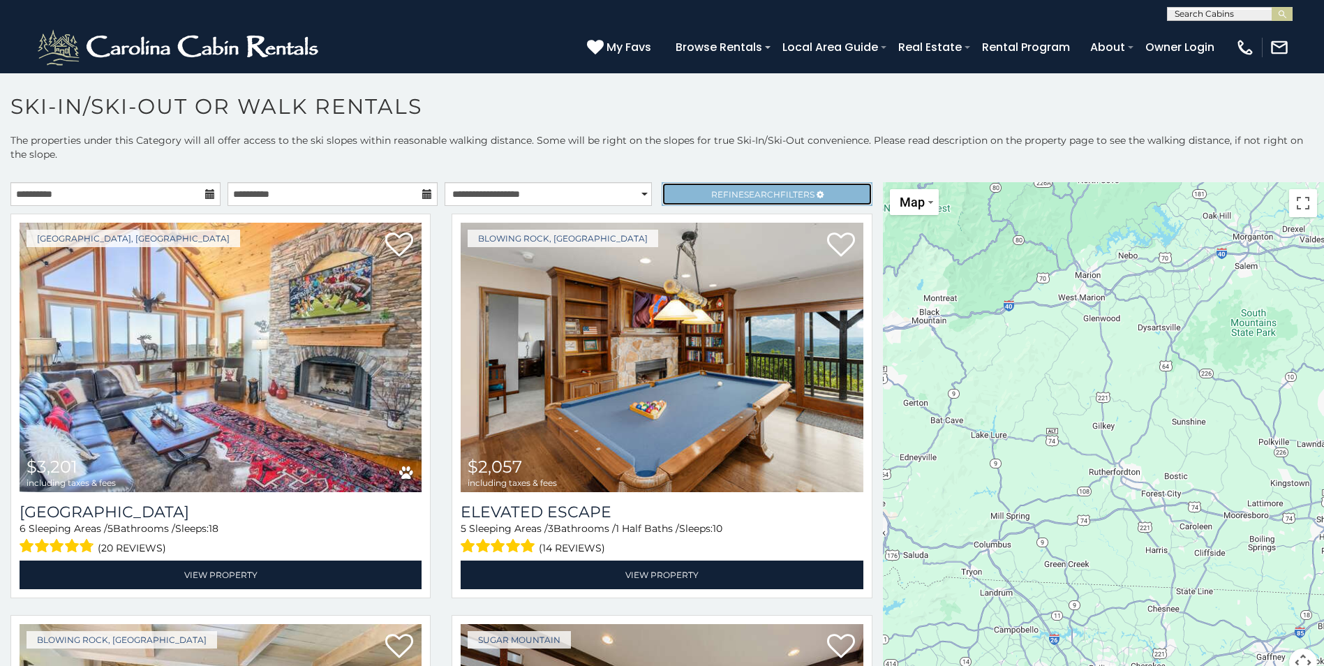
click at [728, 194] on span "Refine Search Filters" at bounding box center [762, 194] width 103 height 10
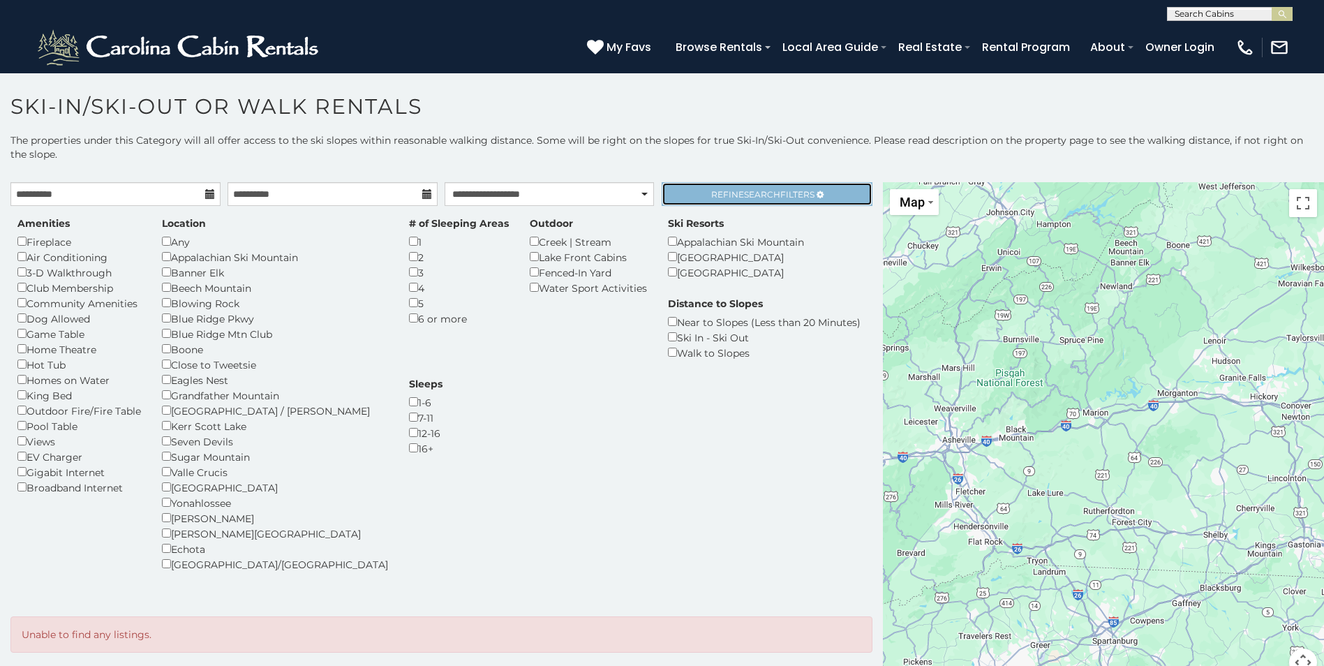
click at [763, 195] on span "Search" at bounding box center [762, 194] width 36 height 10
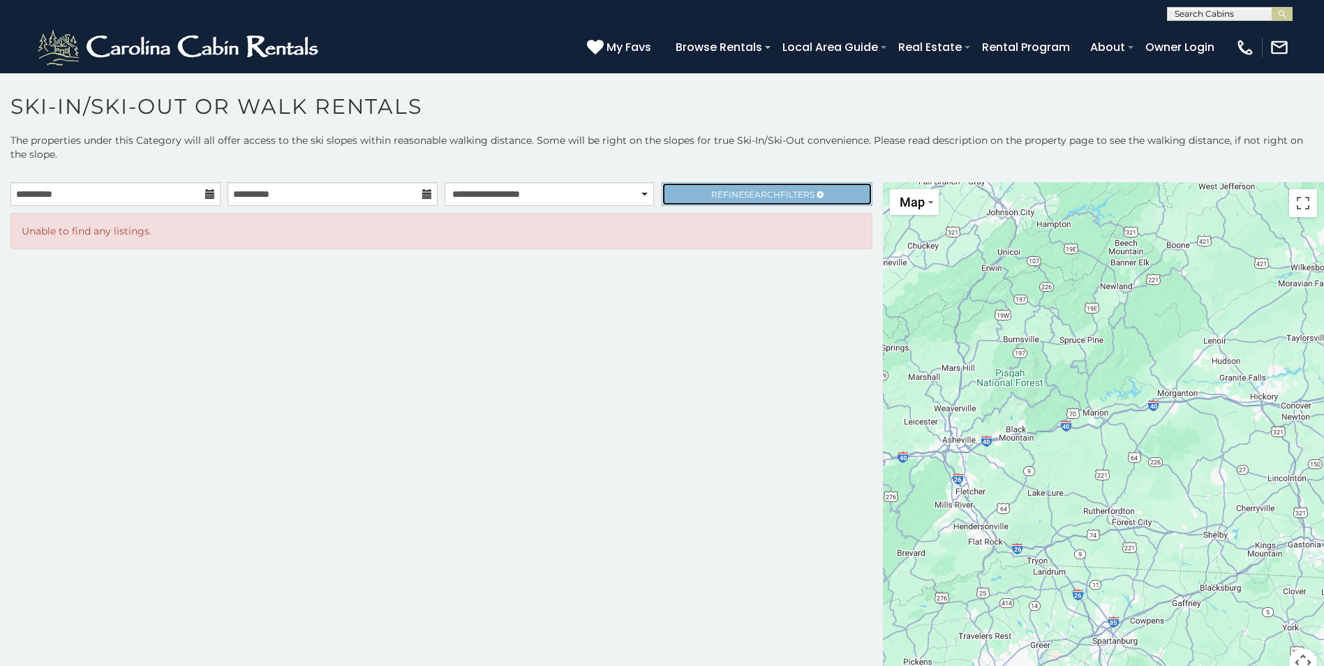
click at [729, 199] on span "Refine Search Filters" at bounding box center [762, 194] width 103 height 10
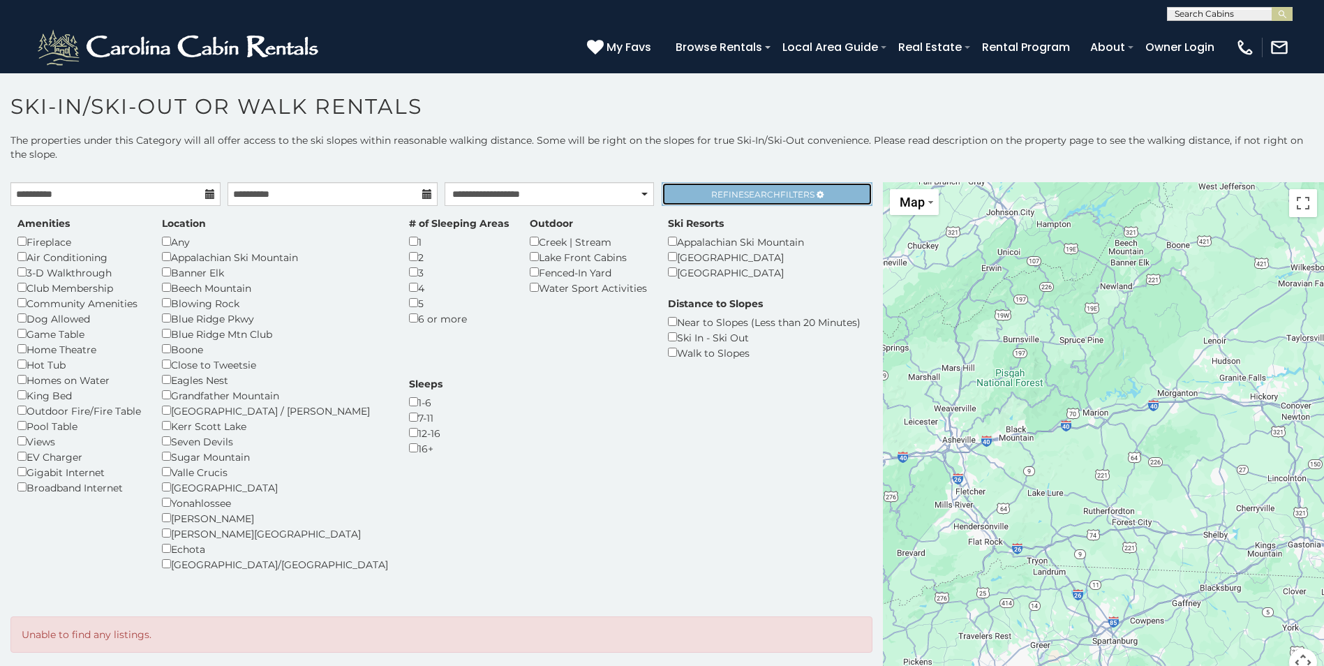
click at [701, 195] on link "Refine Search Filters" at bounding box center [767, 194] width 210 height 24
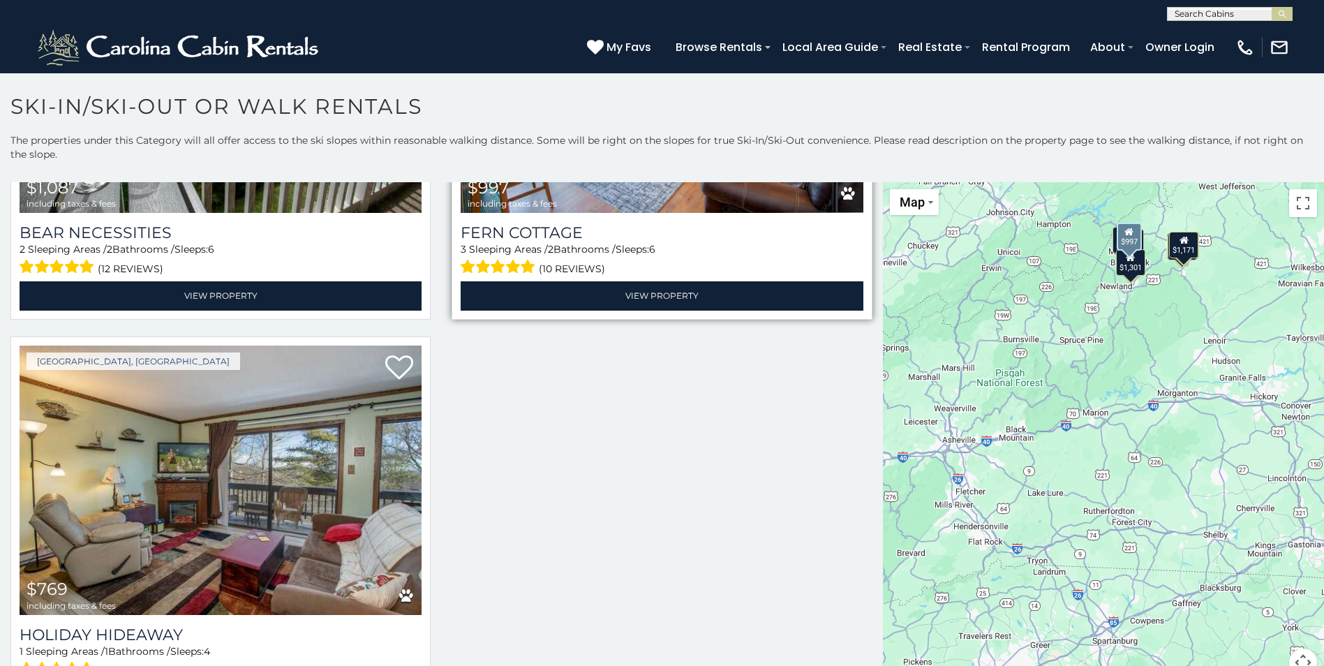
scroll to position [2304, 0]
